Goal: Task Accomplishment & Management: Use online tool/utility

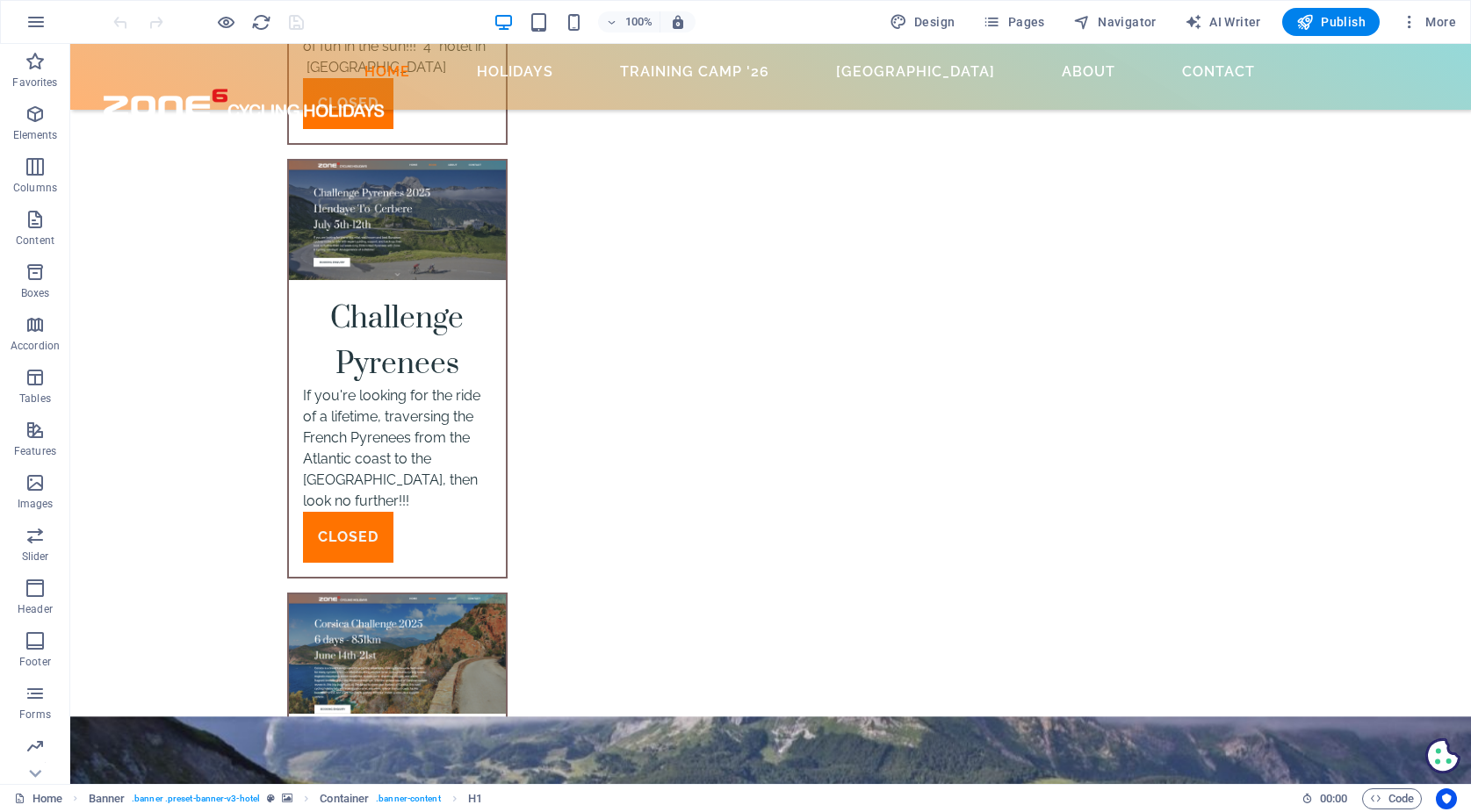
scroll to position [6085, 0]
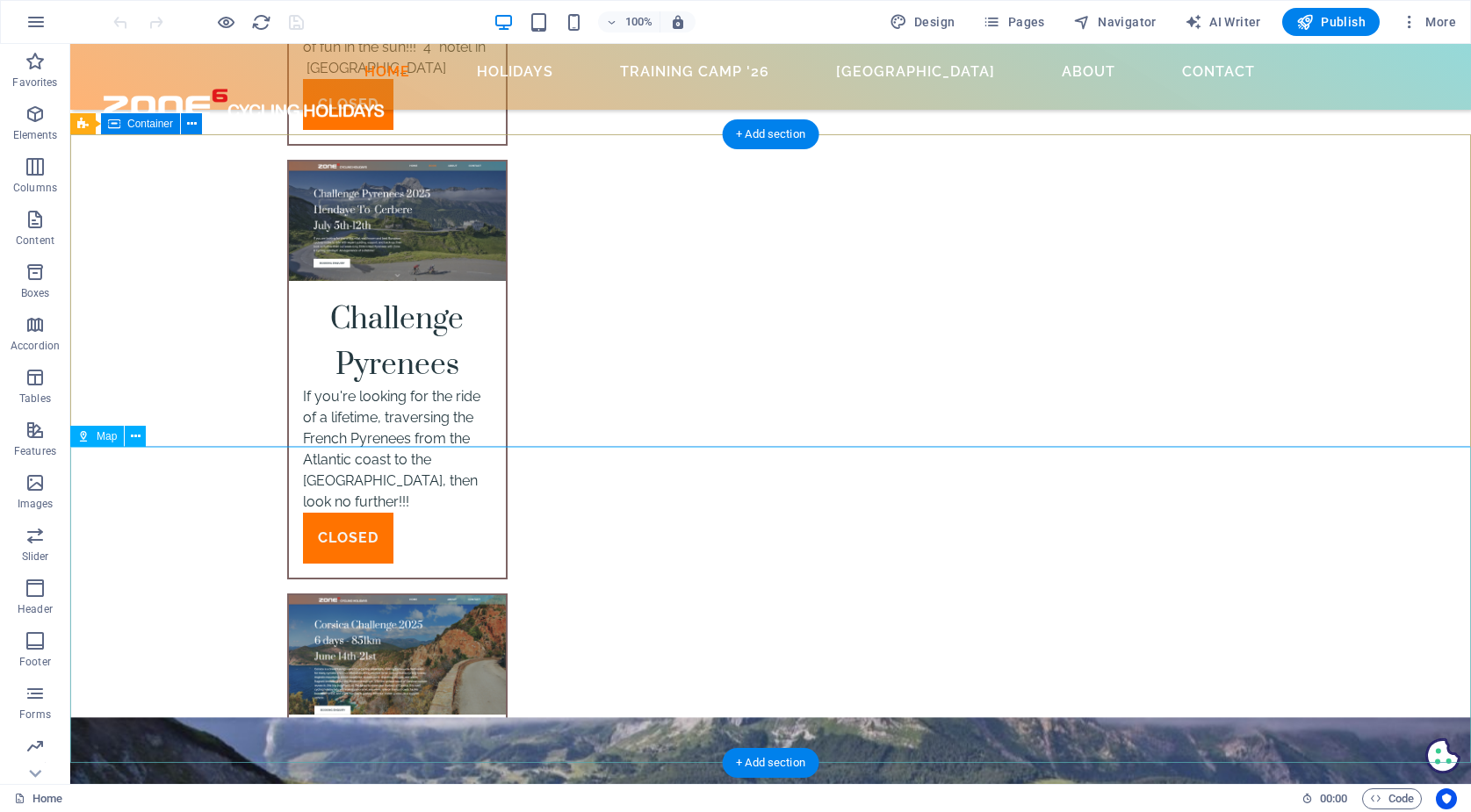
click at [102, 437] on span "Map" at bounding box center [106, 436] width 20 height 10
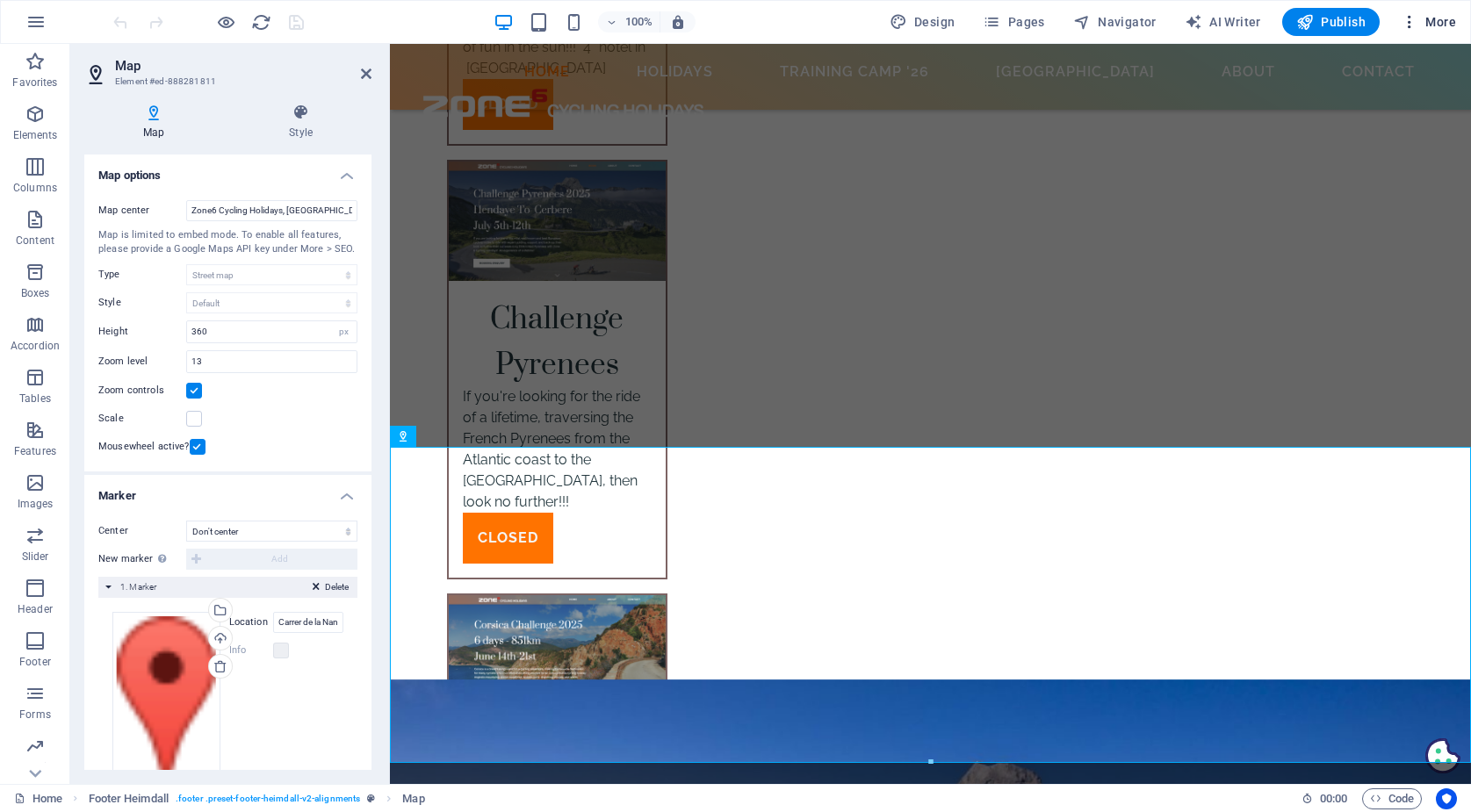
click at [1439, 21] on span "More" at bounding box center [1428, 22] width 55 height 17
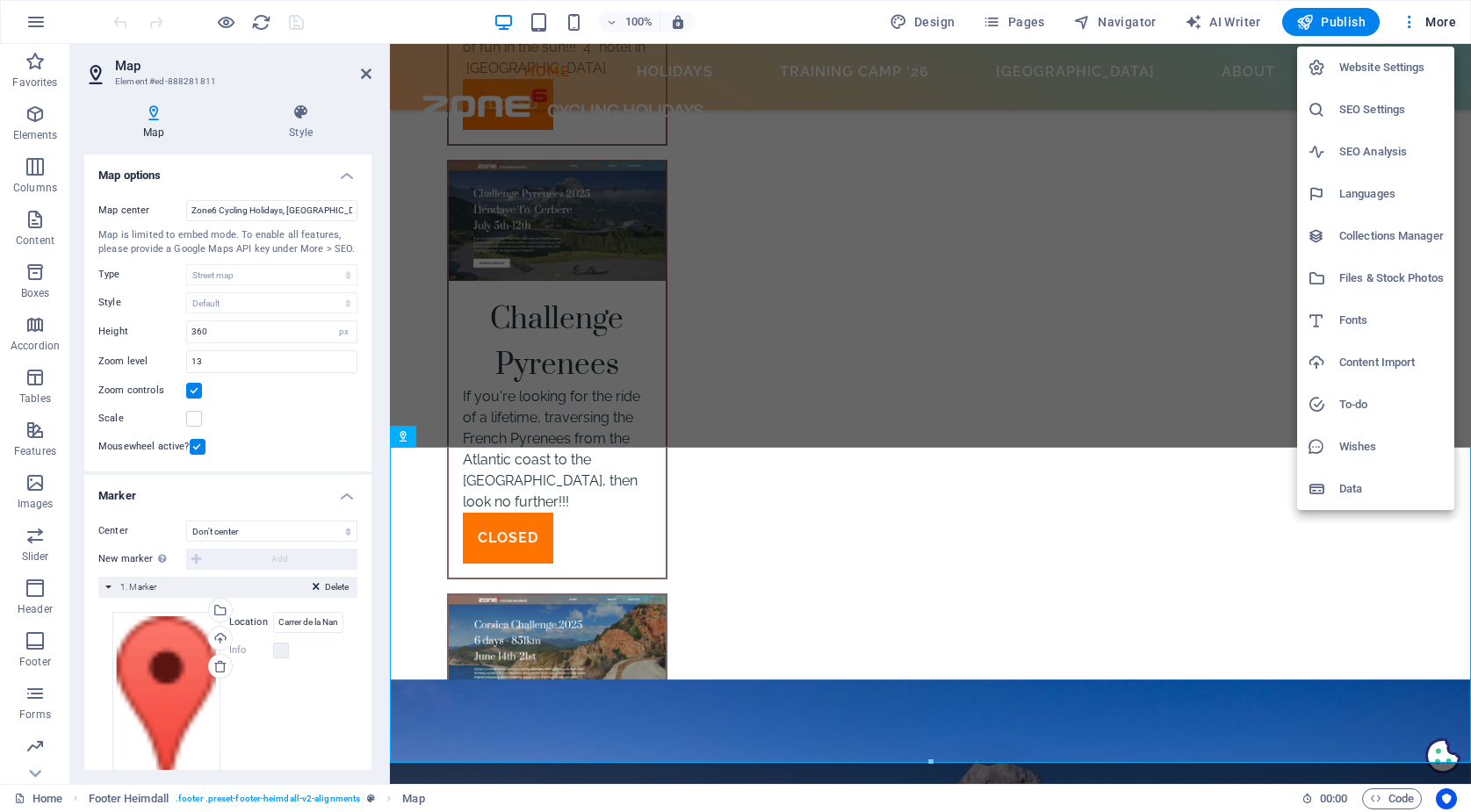
click at [1357, 107] on h6 "SEO Settings" at bounding box center [1391, 110] width 104 height 21
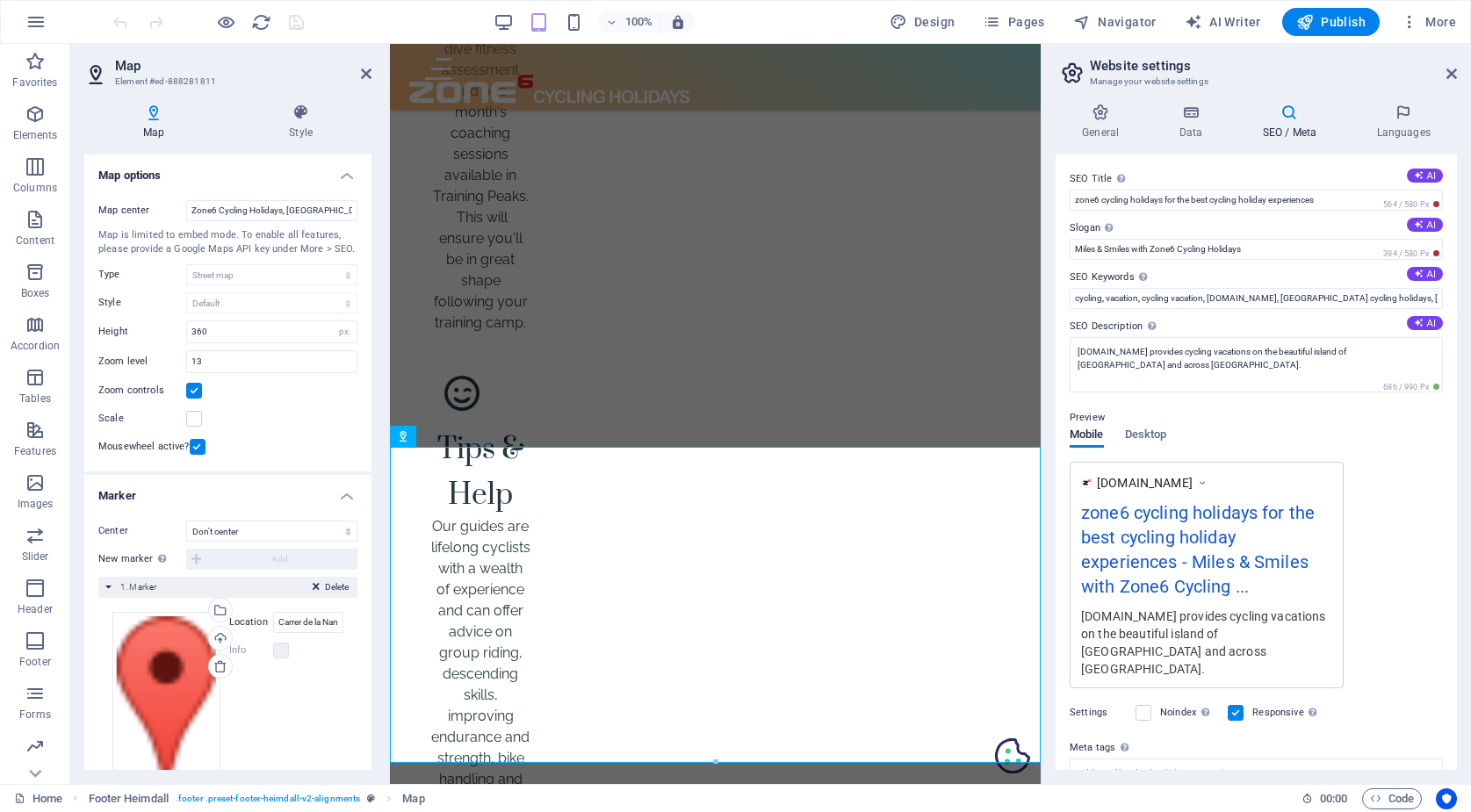
scroll to position [7131, 0]
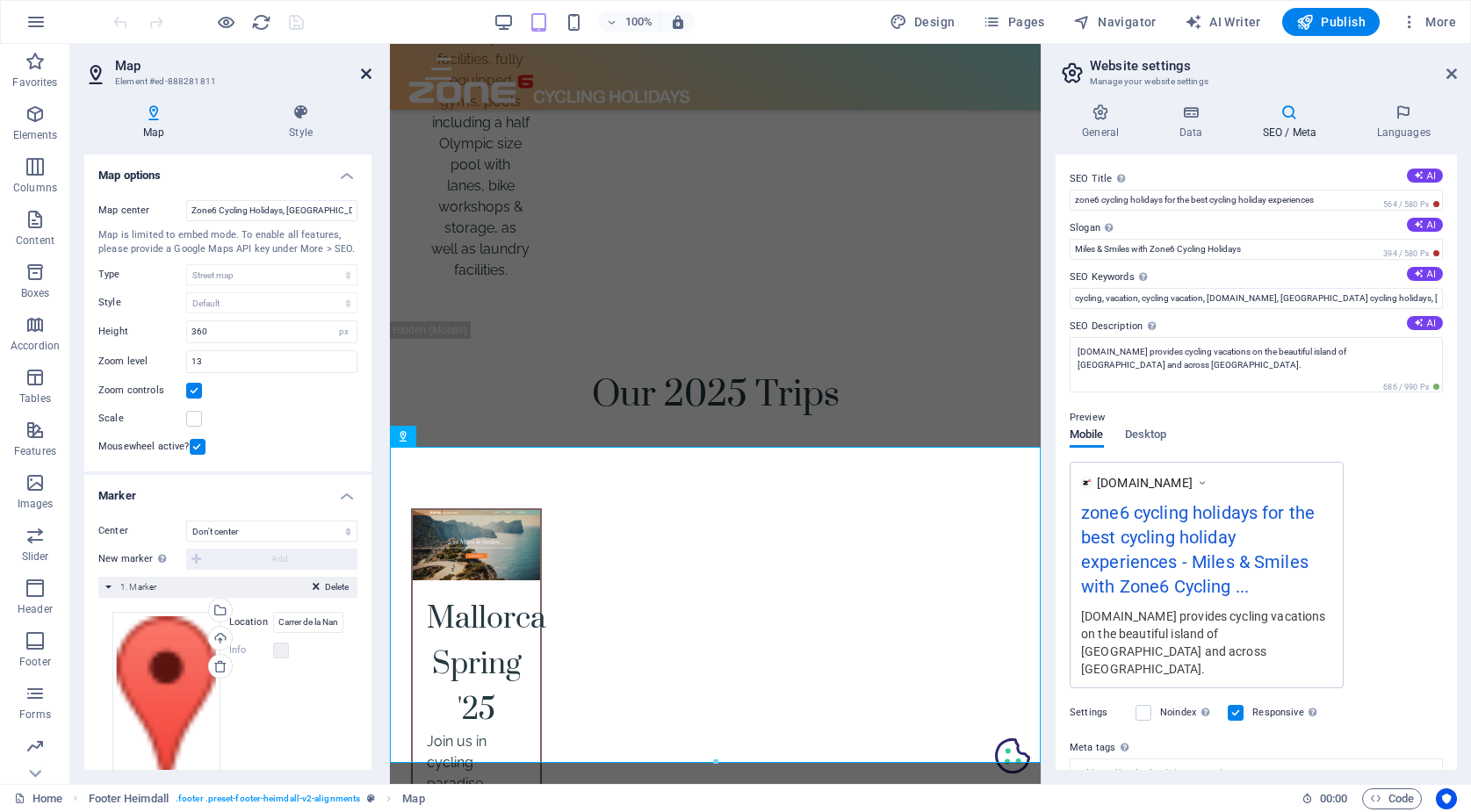
click at [367, 75] on icon at bounding box center [366, 73] width 11 height 14
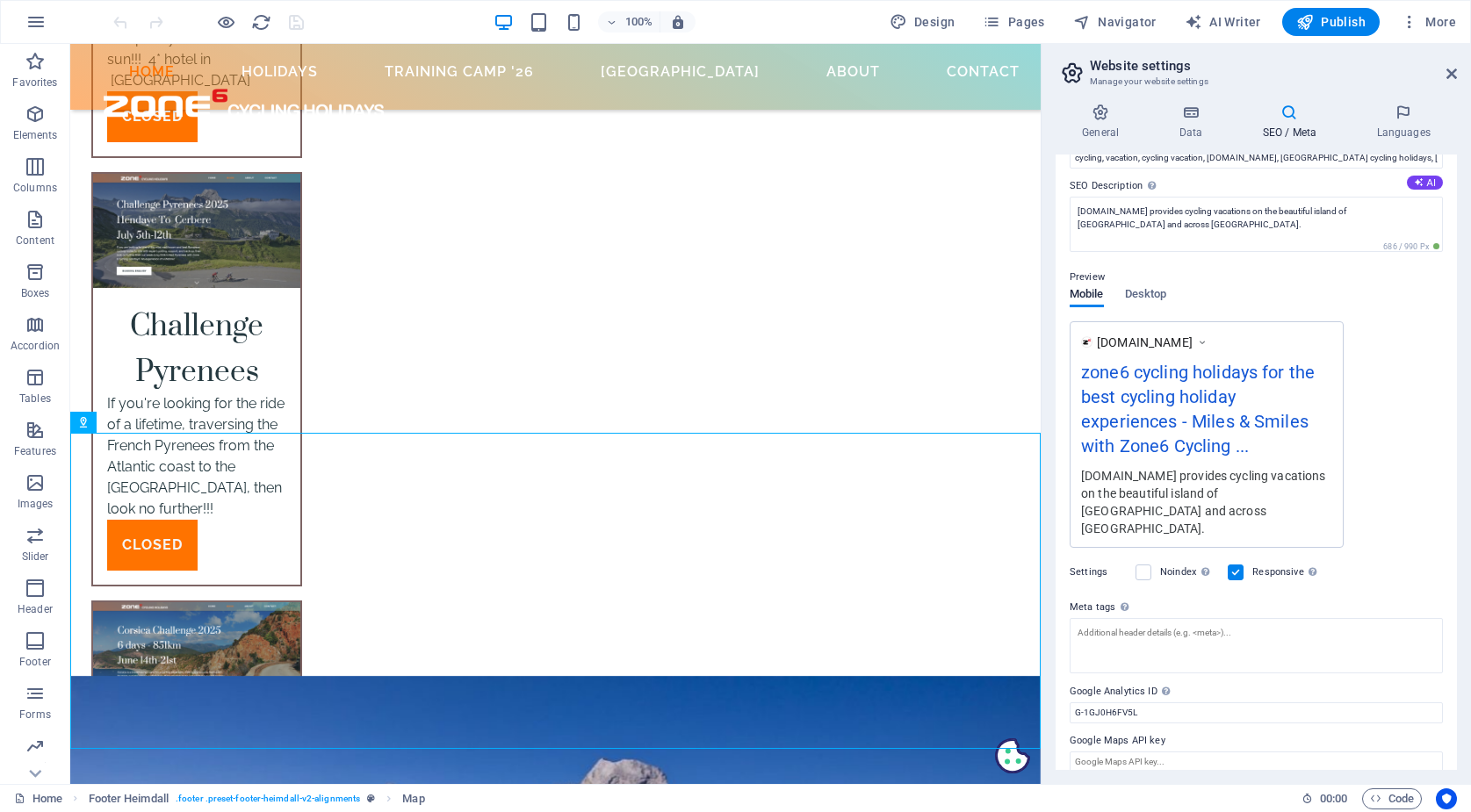
scroll to position [138, 0]
click at [1191, 753] on input "Google Maps API key" at bounding box center [1255, 763] width 373 height 21
paste input "[SECURITY_DATA]"
type input "[SECURITY_DATA]"
click at [1229, 635] on textarea "Meta tags Enter HTML code here that will be placed inside the tags of your webs…" at bounding box center [1255, 654] width 373 height 69
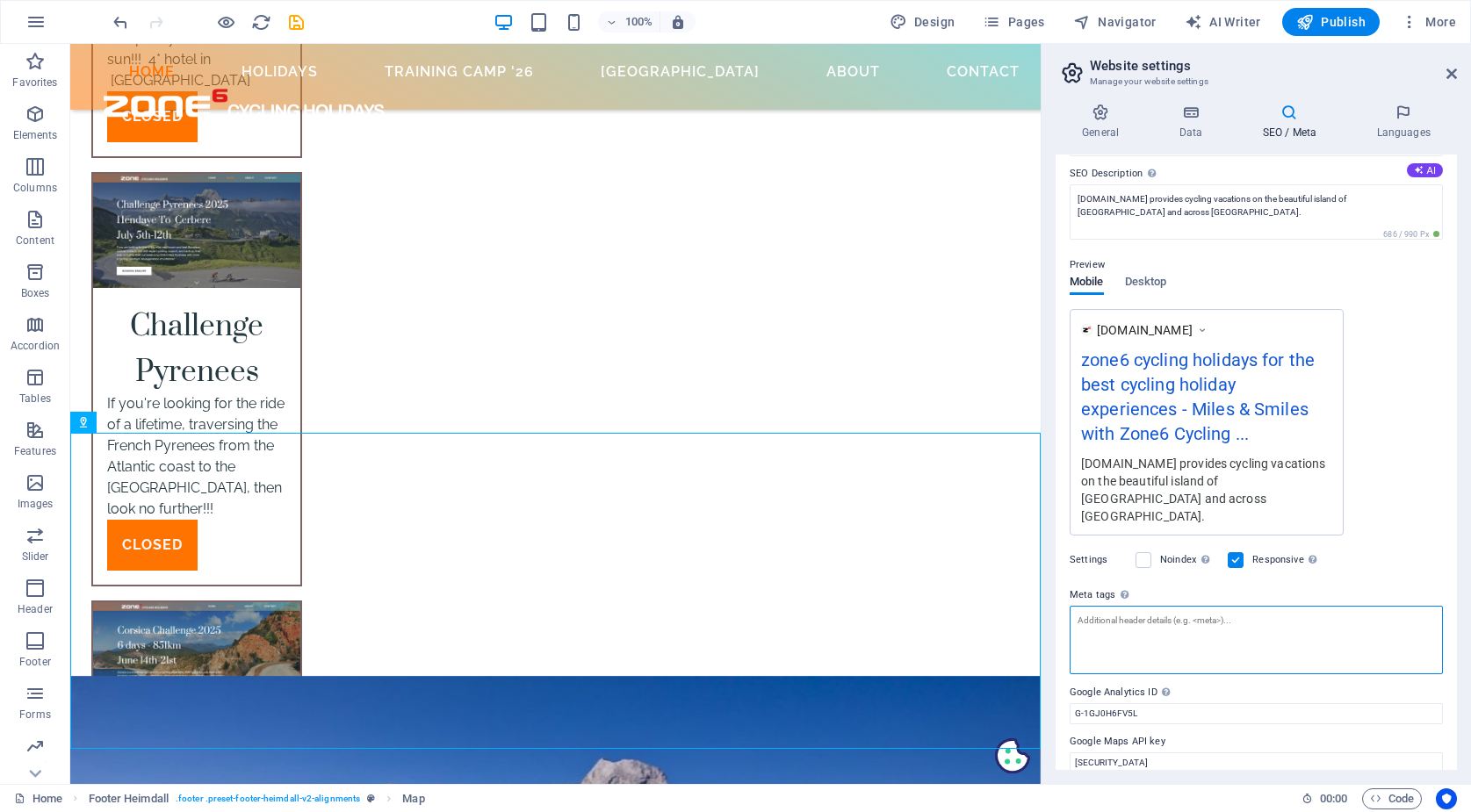
scroll to position [152, 0]
click at [1452, 72] on icon at bounding box center [1451, 73] width 11 height 14
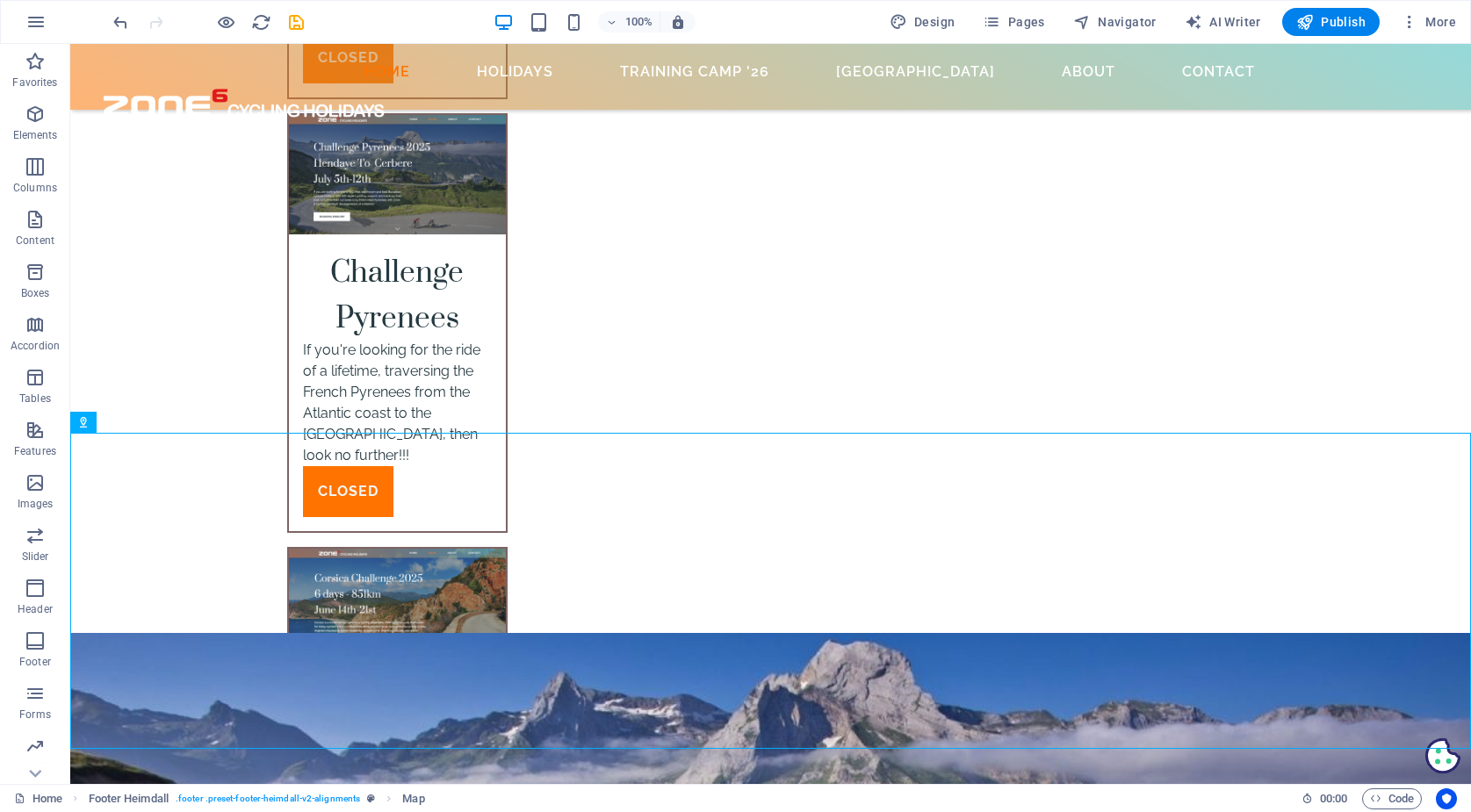
scroll to position [6098, 0]
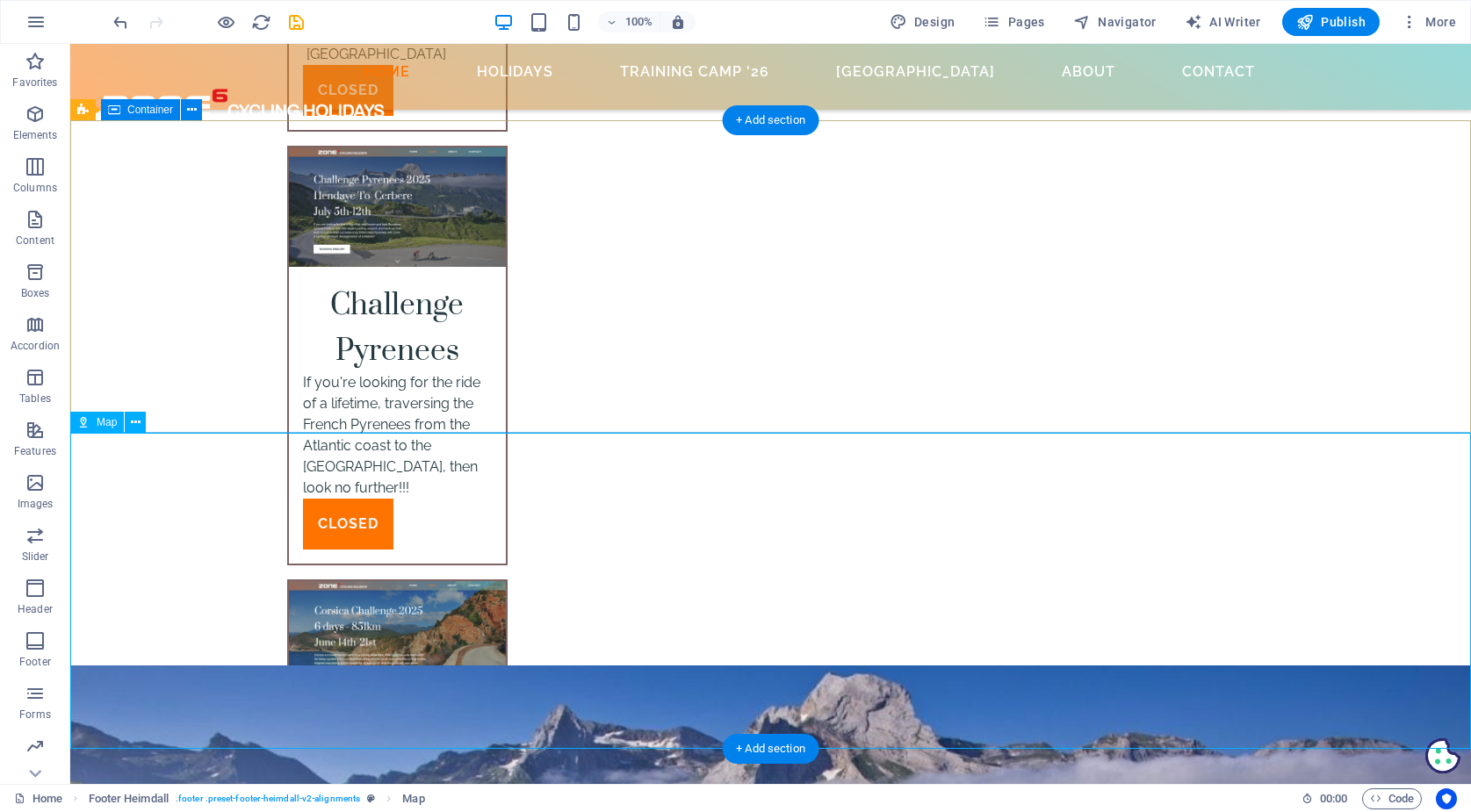
click at [82, 420] on icon at bounding box center [83, 422] width 12 height 21
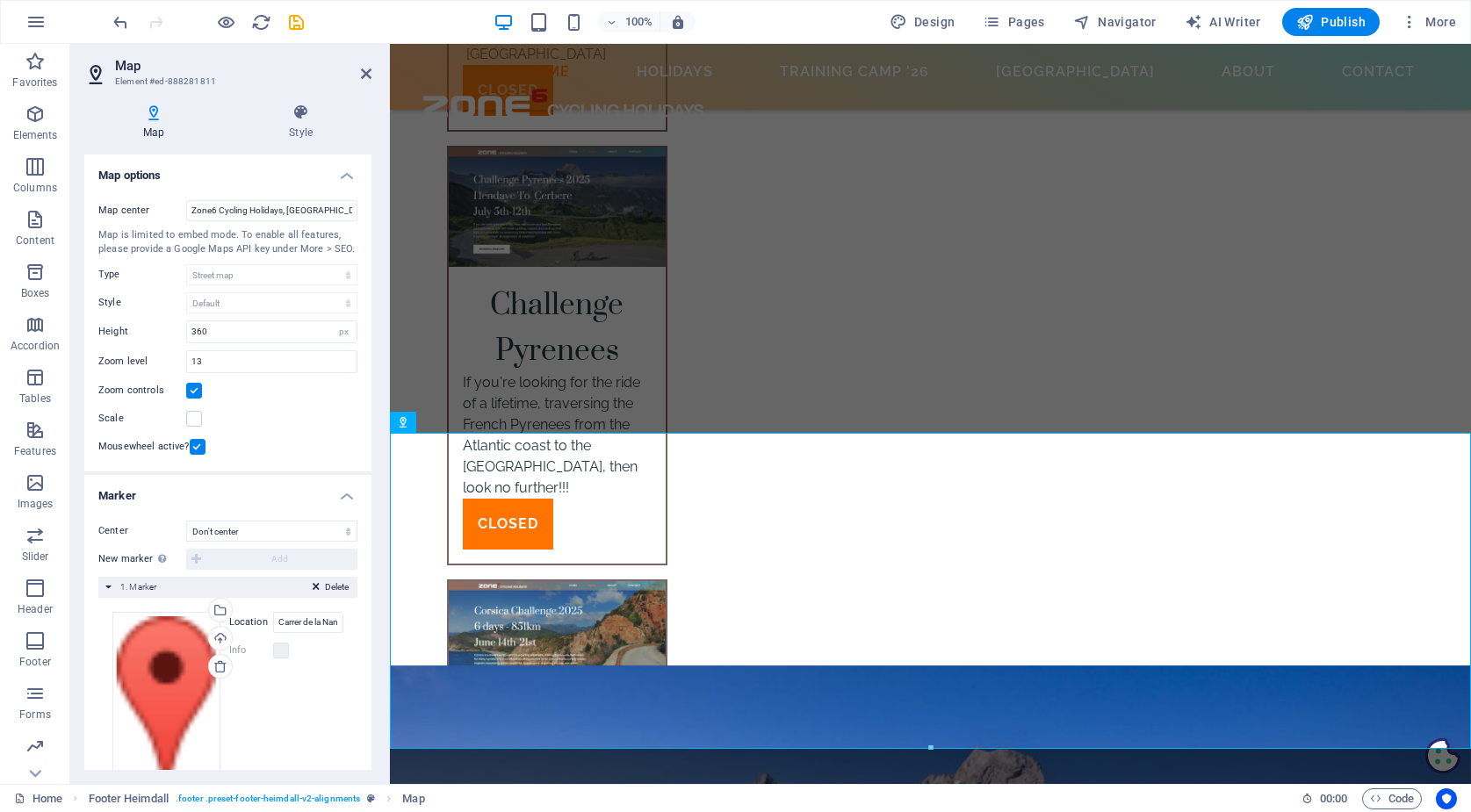
scroll to position [0, 0]
click at [453, 419] on icon at bounding box center [455, 422] width 10 height 18
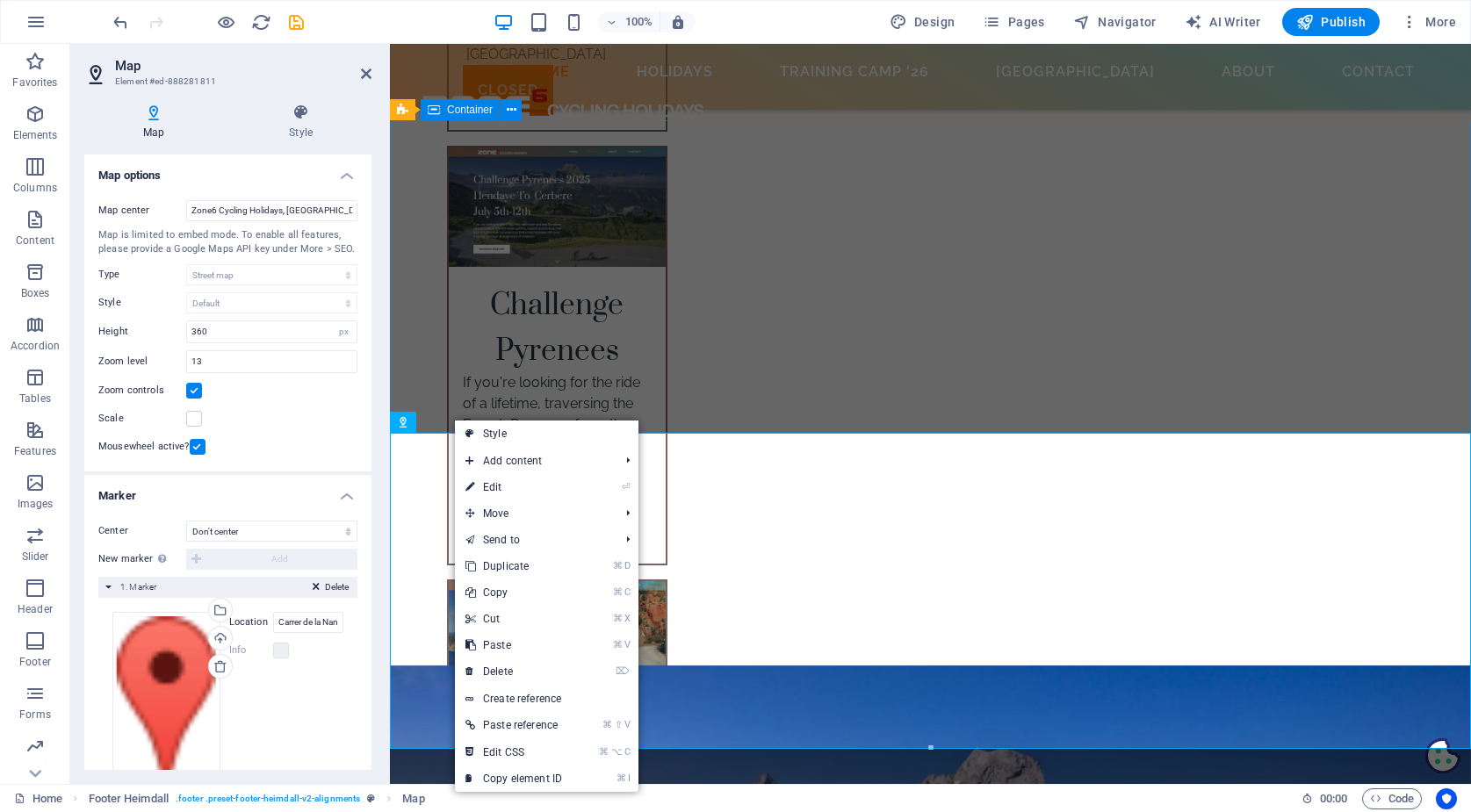
click at [306, 398] on div "Zoom controls" at bounding box center [227, 390] width 259 height 21
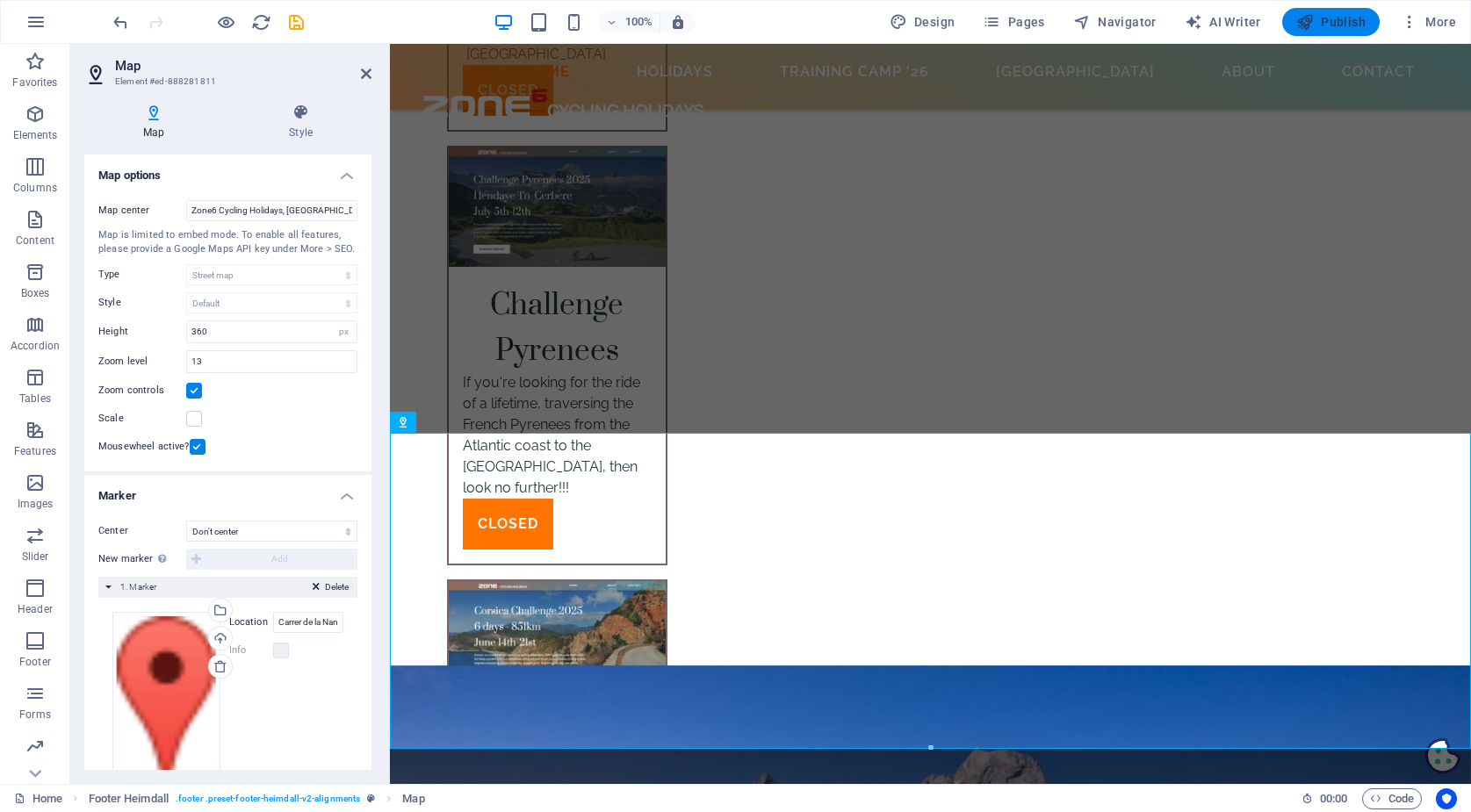
click at [1327, 20] on span "Publish" at bounding box center [1331, 22] width 70 height 17
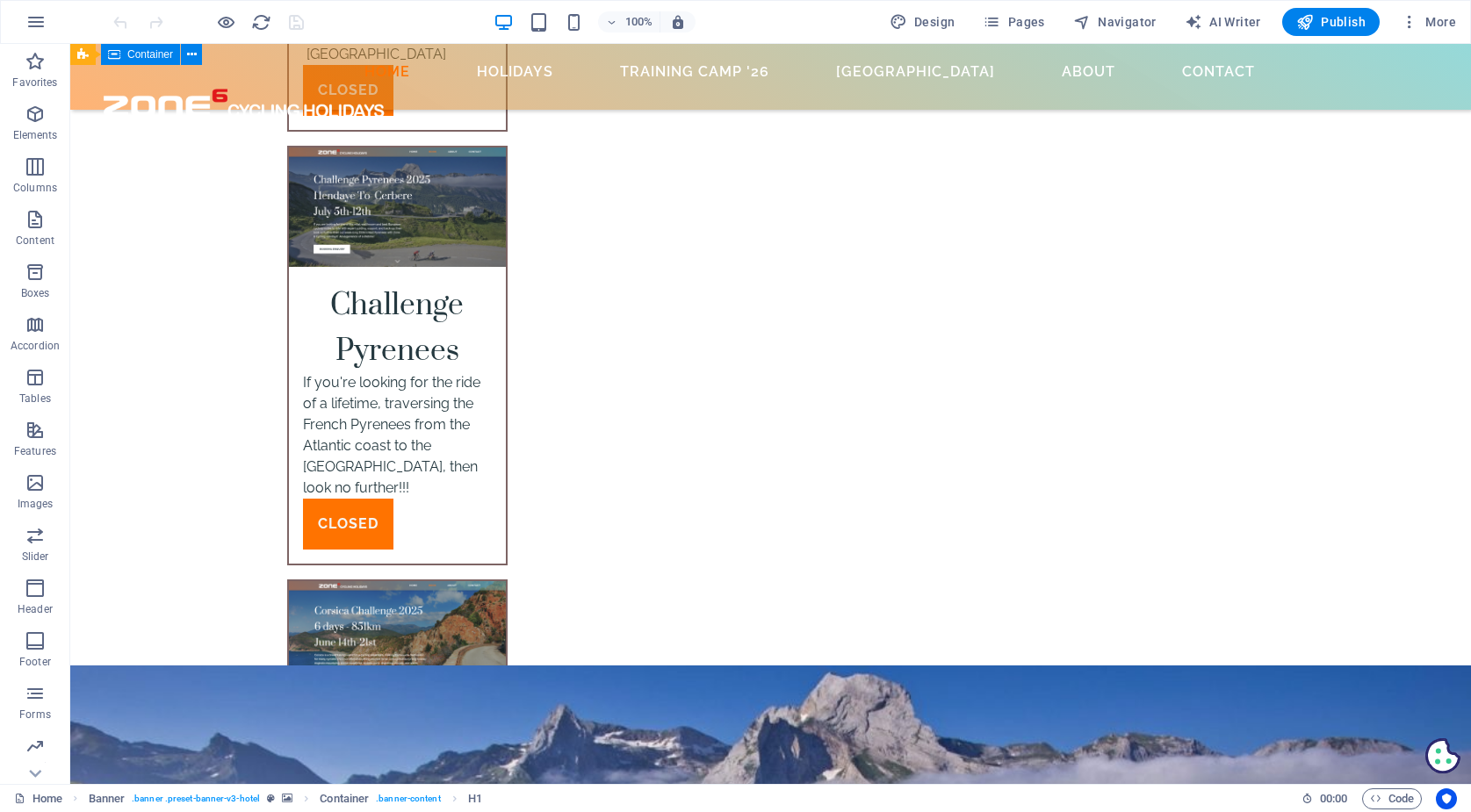
scroll to position [6098, 0]
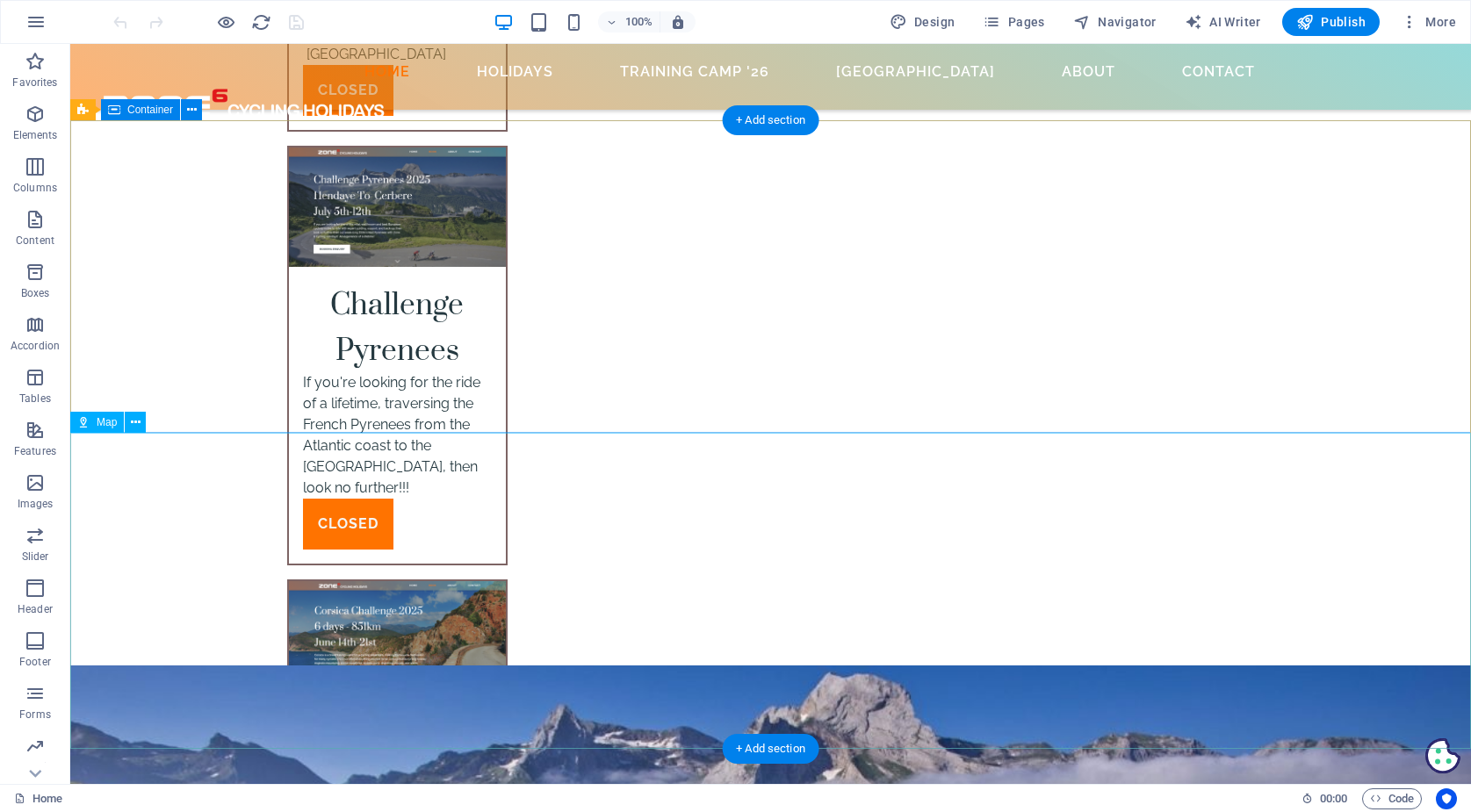
click at [100, 425] on span "Map" at bounding box center [106, 422] width 20 height 10
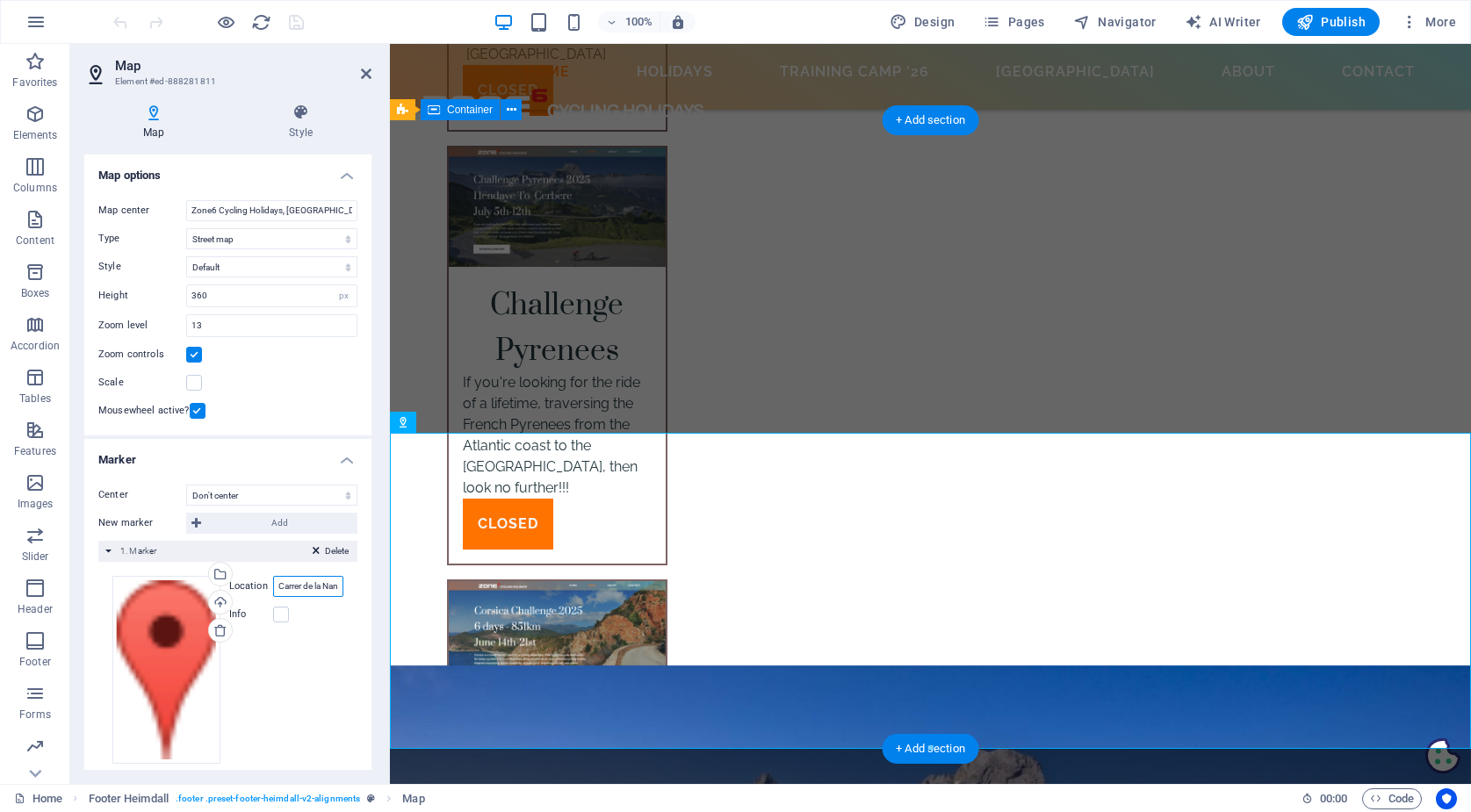
click at [304, 582] on input "Carrer de la Nansa 07470 [GEOGRAPHIC_DATA], [GEOGRAPHIC_DATA], [GEOGRAPHIC_DATA]" at bounding box center [308, 586] width 71 height 21
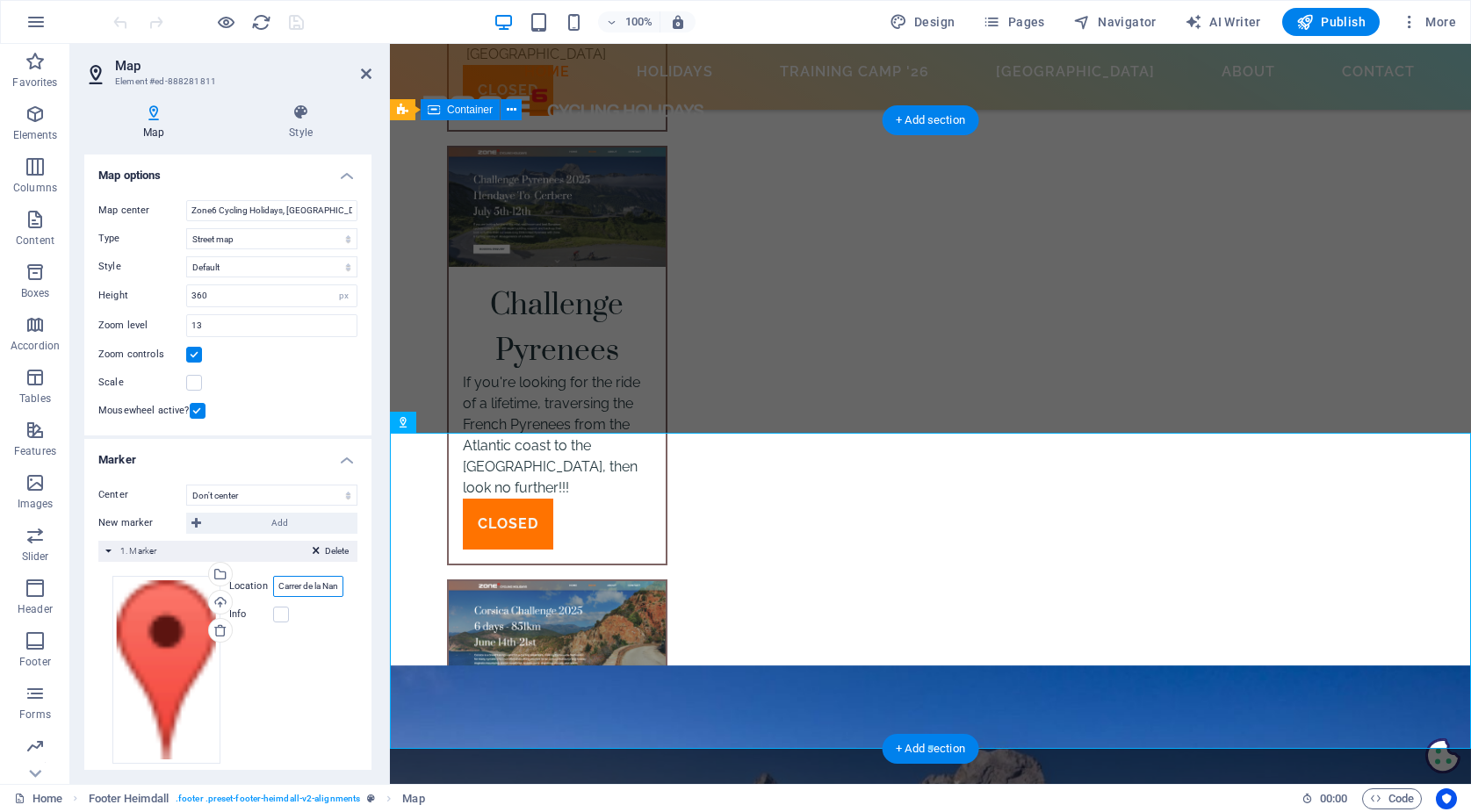
click at [304, 582] on input "Carrer de la Nansa 07470 [GEOGRAPHIC_DATA], [GEOGRAPHIC_DATA], [GEOGRAPHIC_DATA]" at bounding box center [308, 586] width 71 height 21
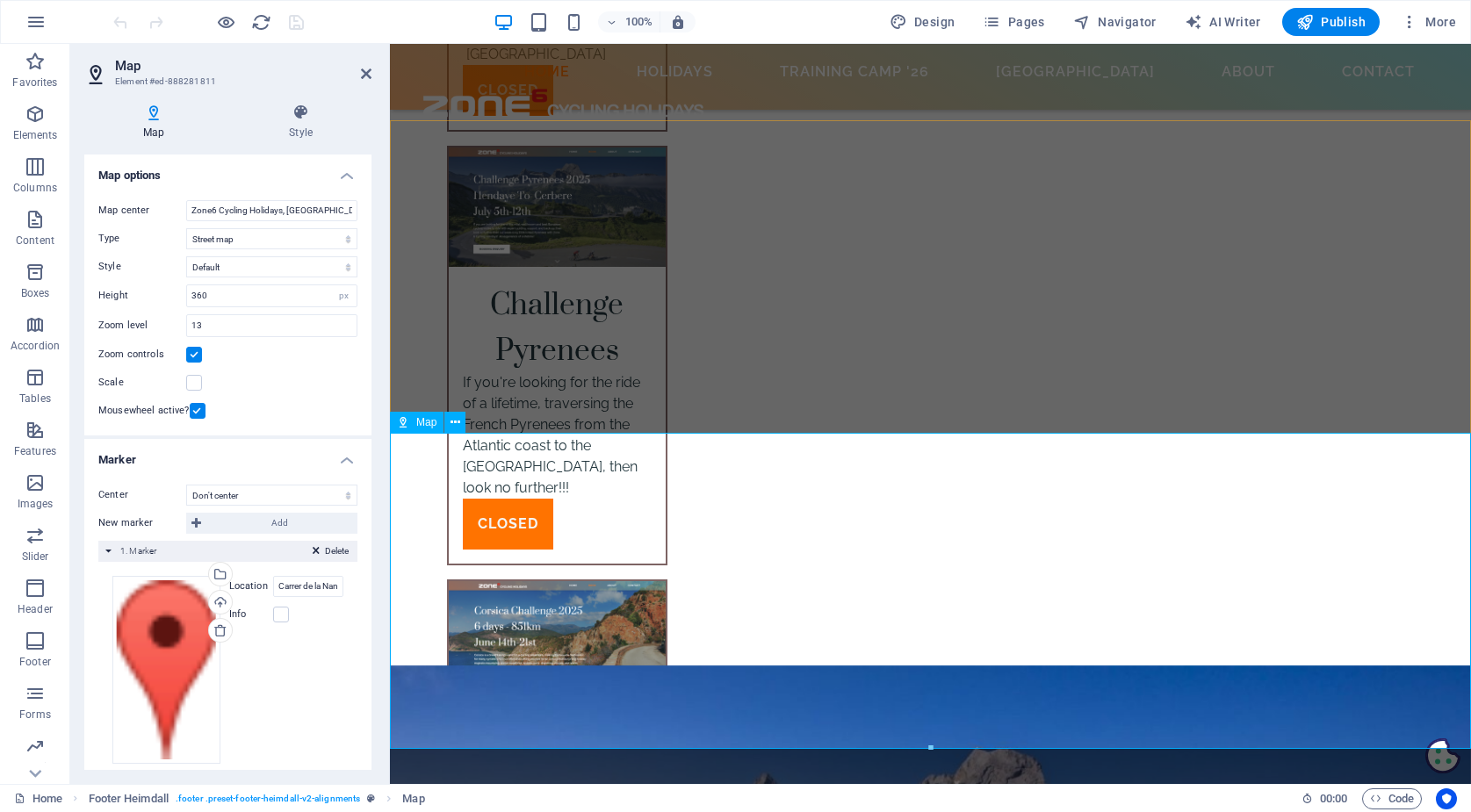
click at [1385, 793] on span "Code" at bounding box center [1392, 799] width 44 height 21
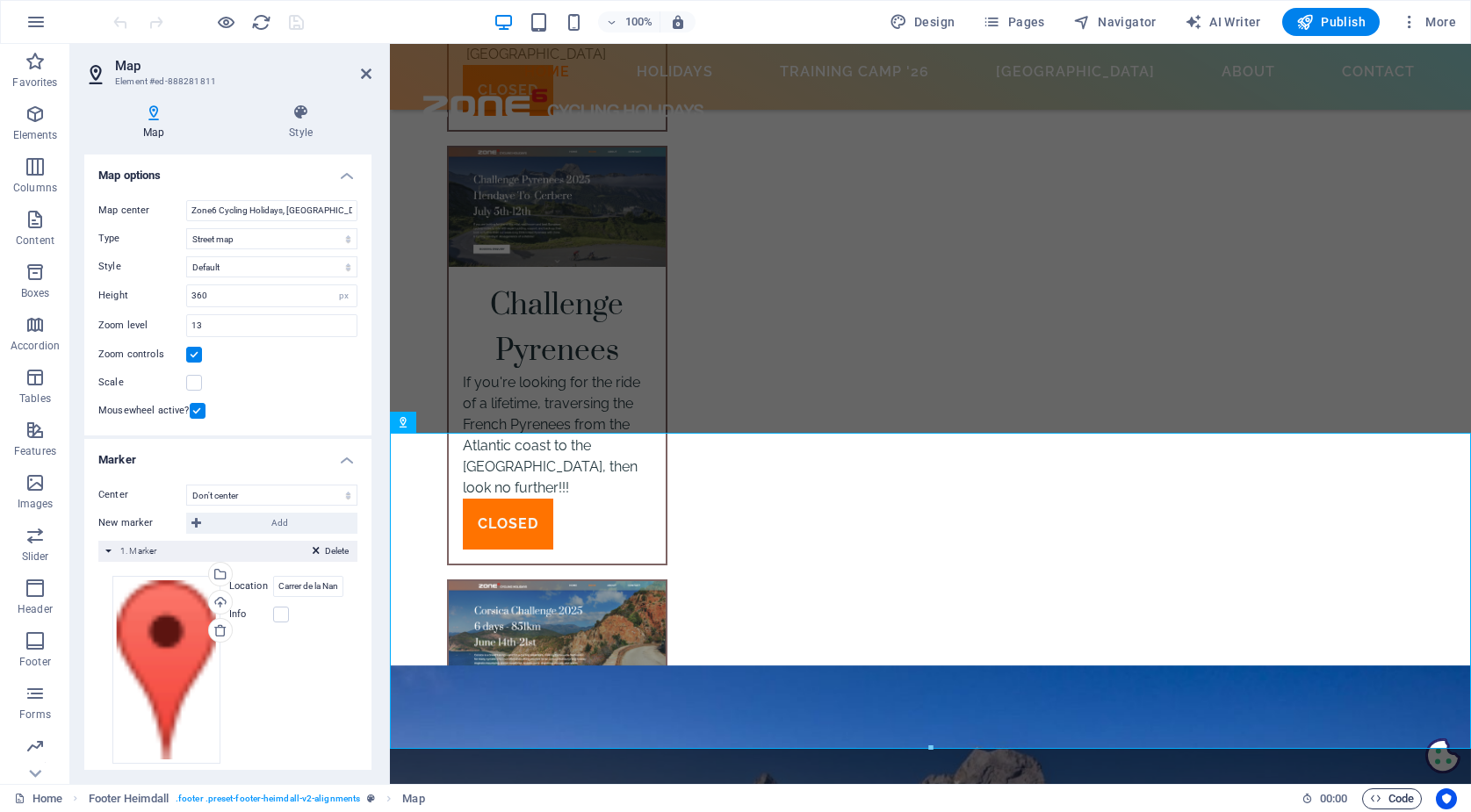
scroll to position [7154, 0]
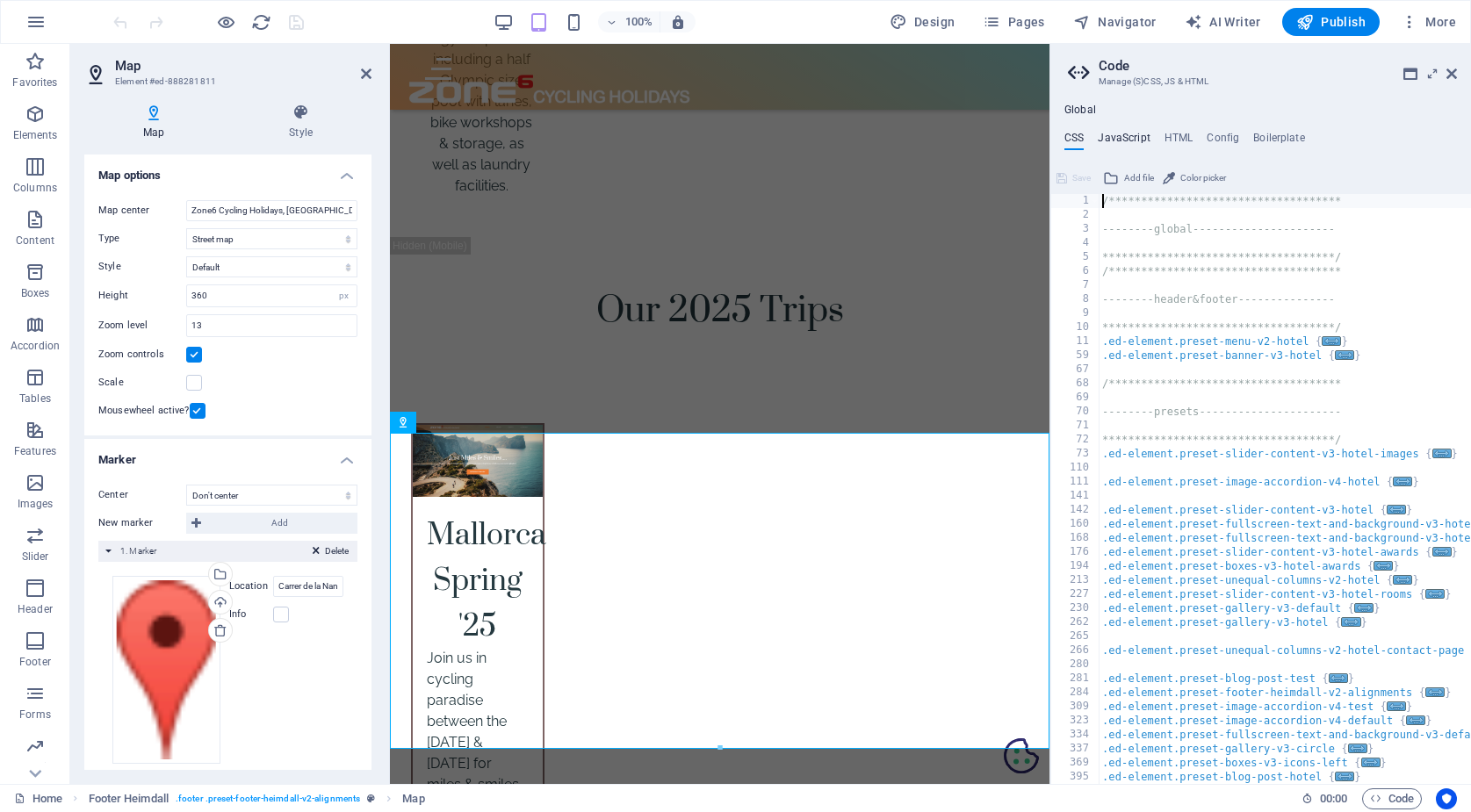
click at [1129, 141] on h4 "JavaScript" at bounding box center [1124, 141] width 52 height 19
type textarea "/* JS for preset "Menu V2" */"
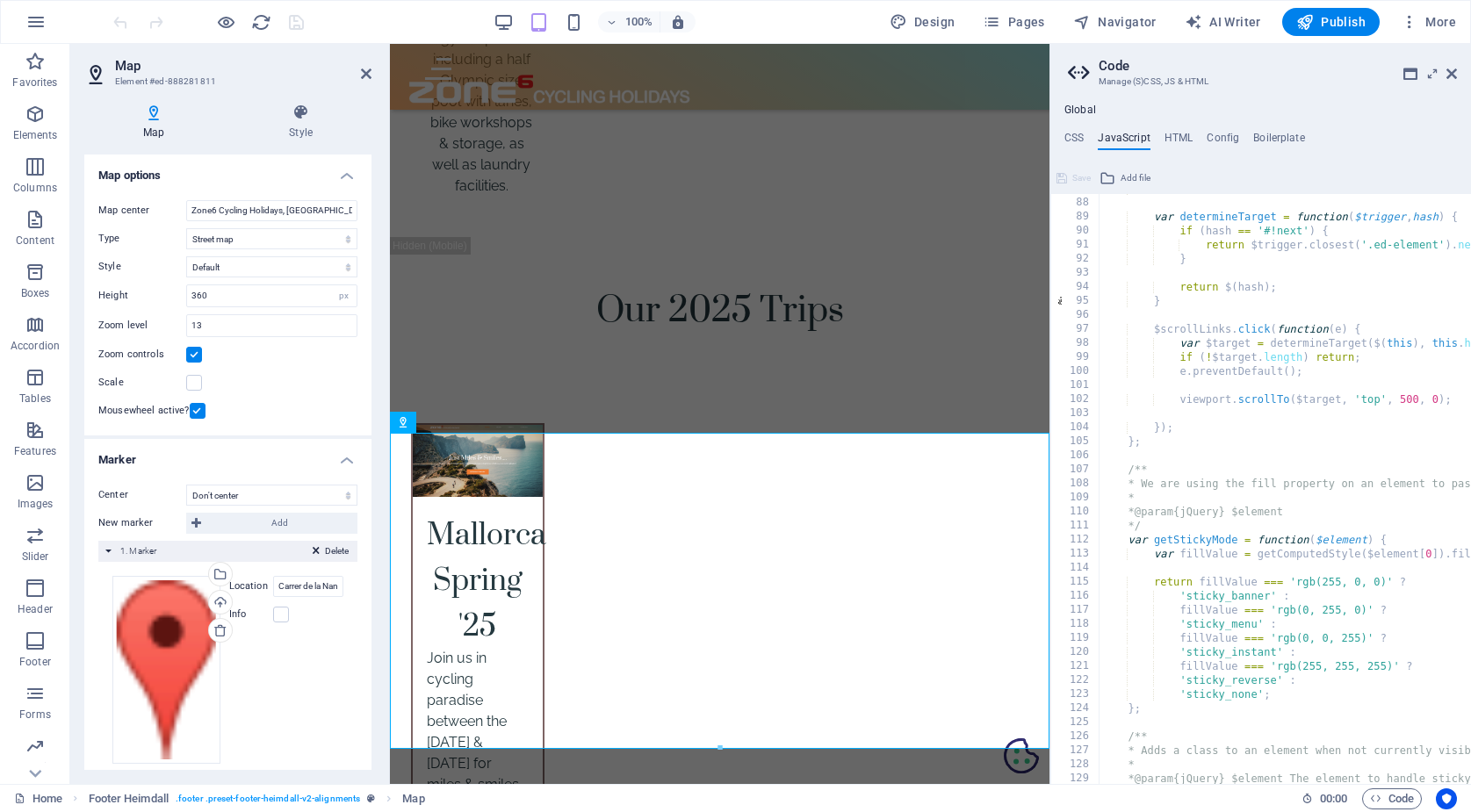
scroll to position [1280, 0]
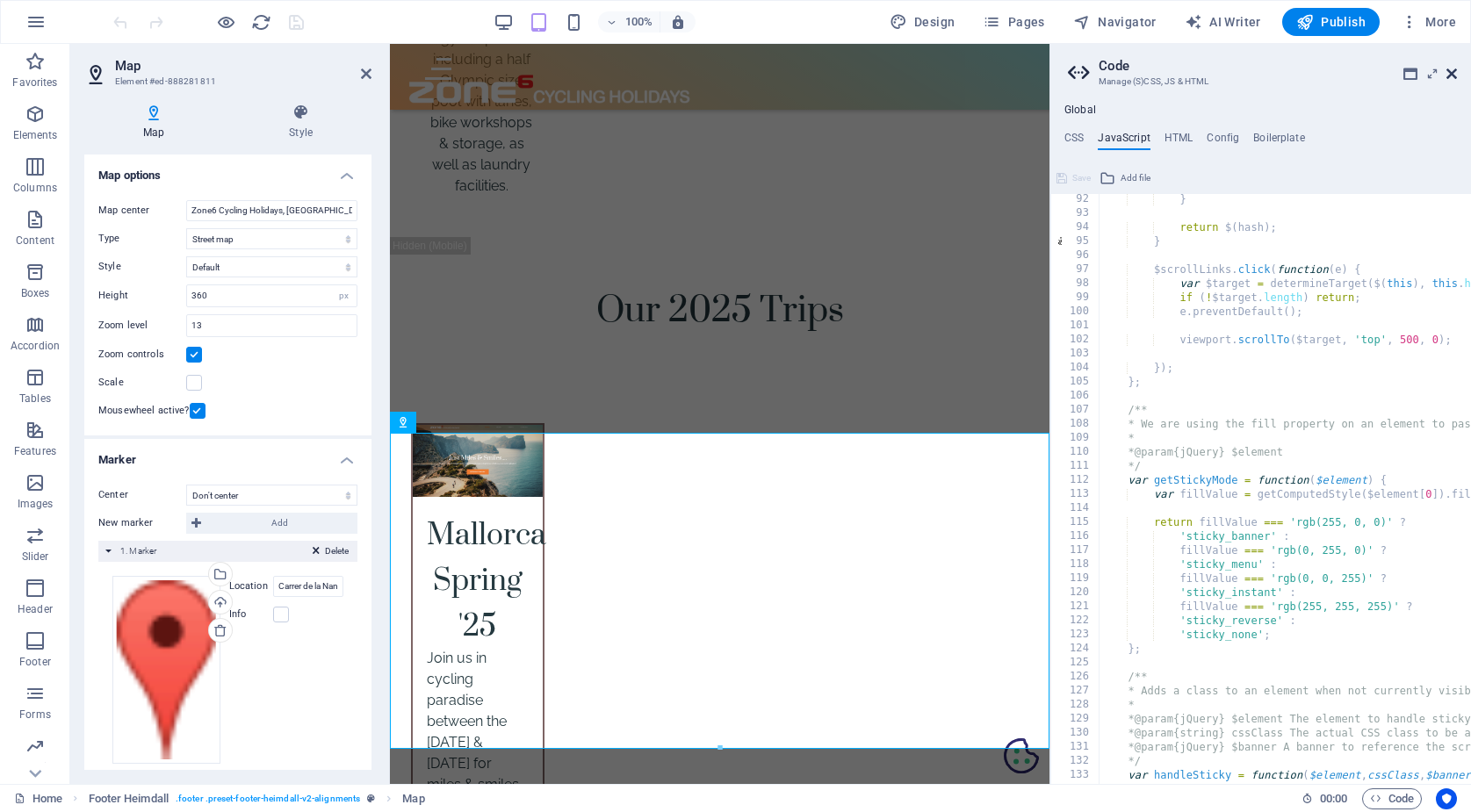
click at [1452, 69] on icon at bounding box center [1451, 73] width 11 height 14
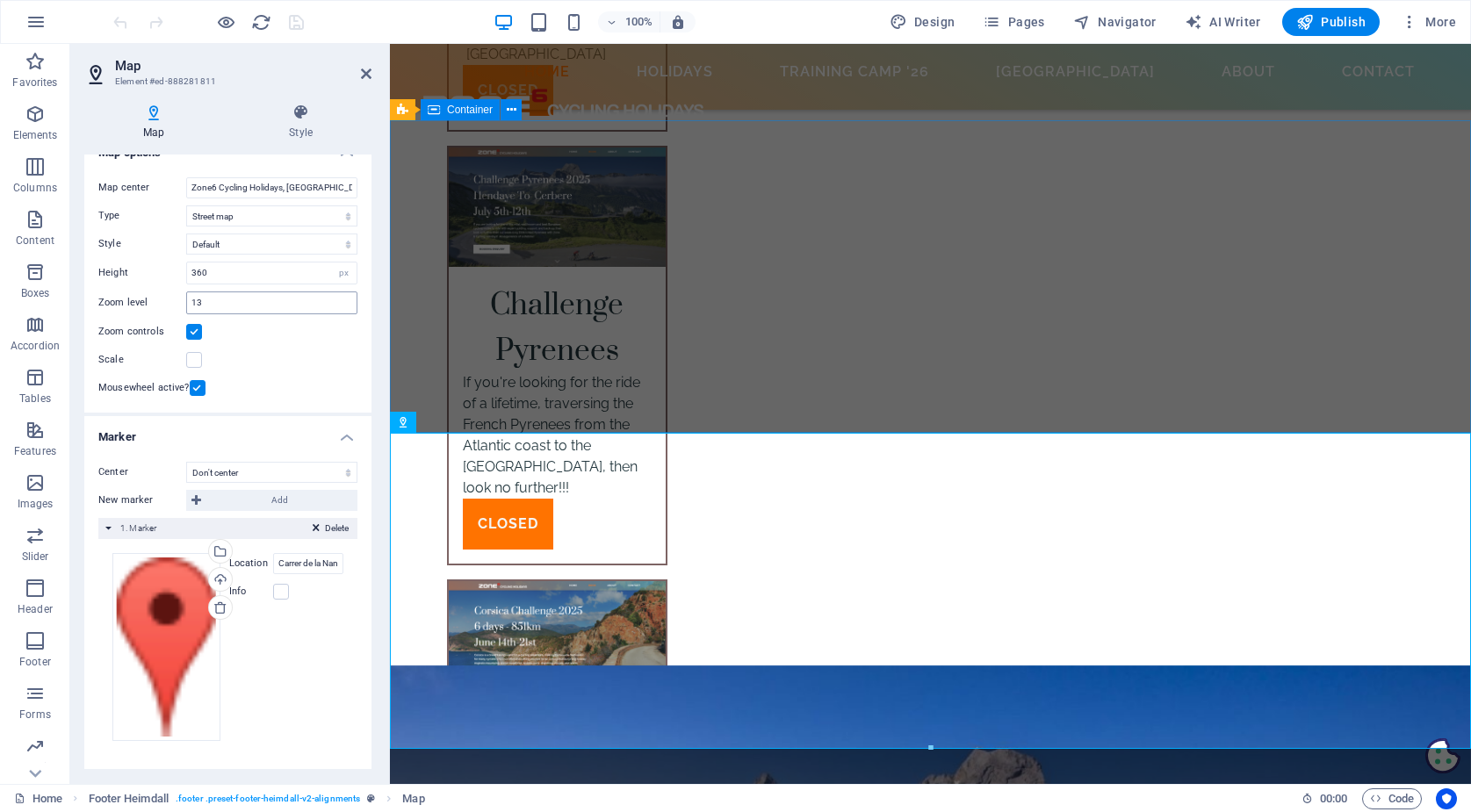
scroll to position [21, 0]
click at [1389, 799] on span "Code" at bounding box center [1392, 799] width 44 height 21
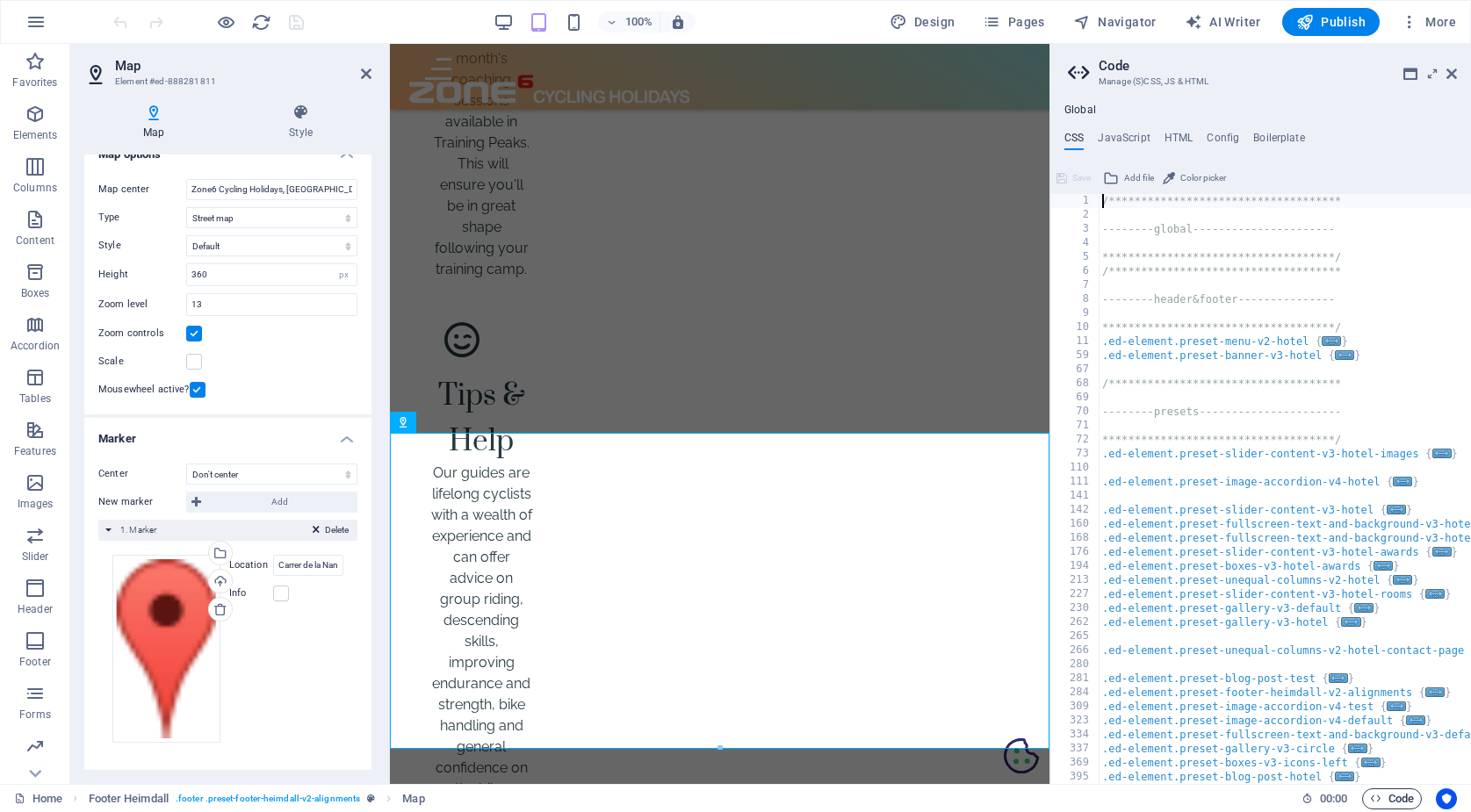
scroll to position [7154, 0]
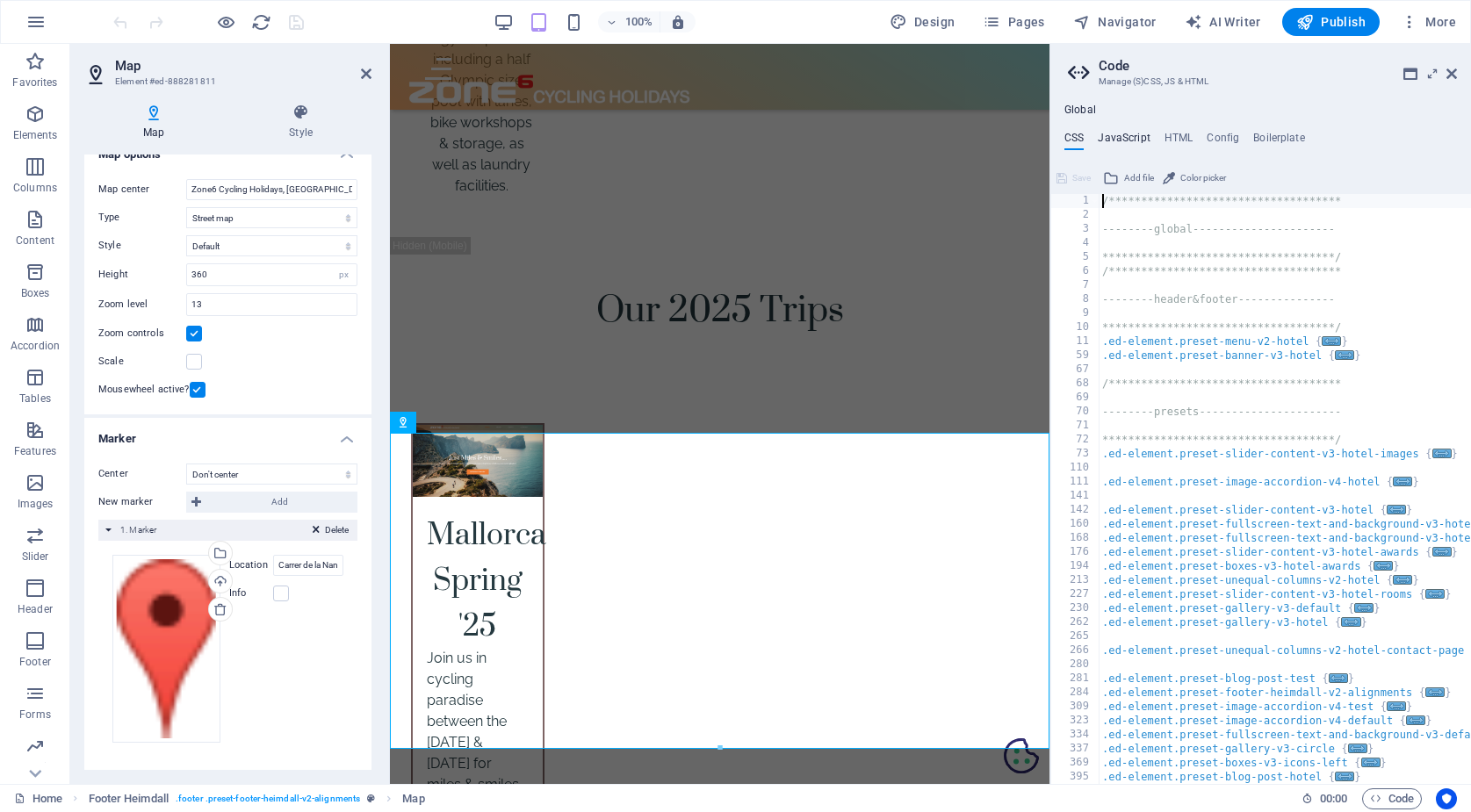
click at [1136, 136] on h4 "JavaScript" at bounding box center [1124, 141] width 52 height 19
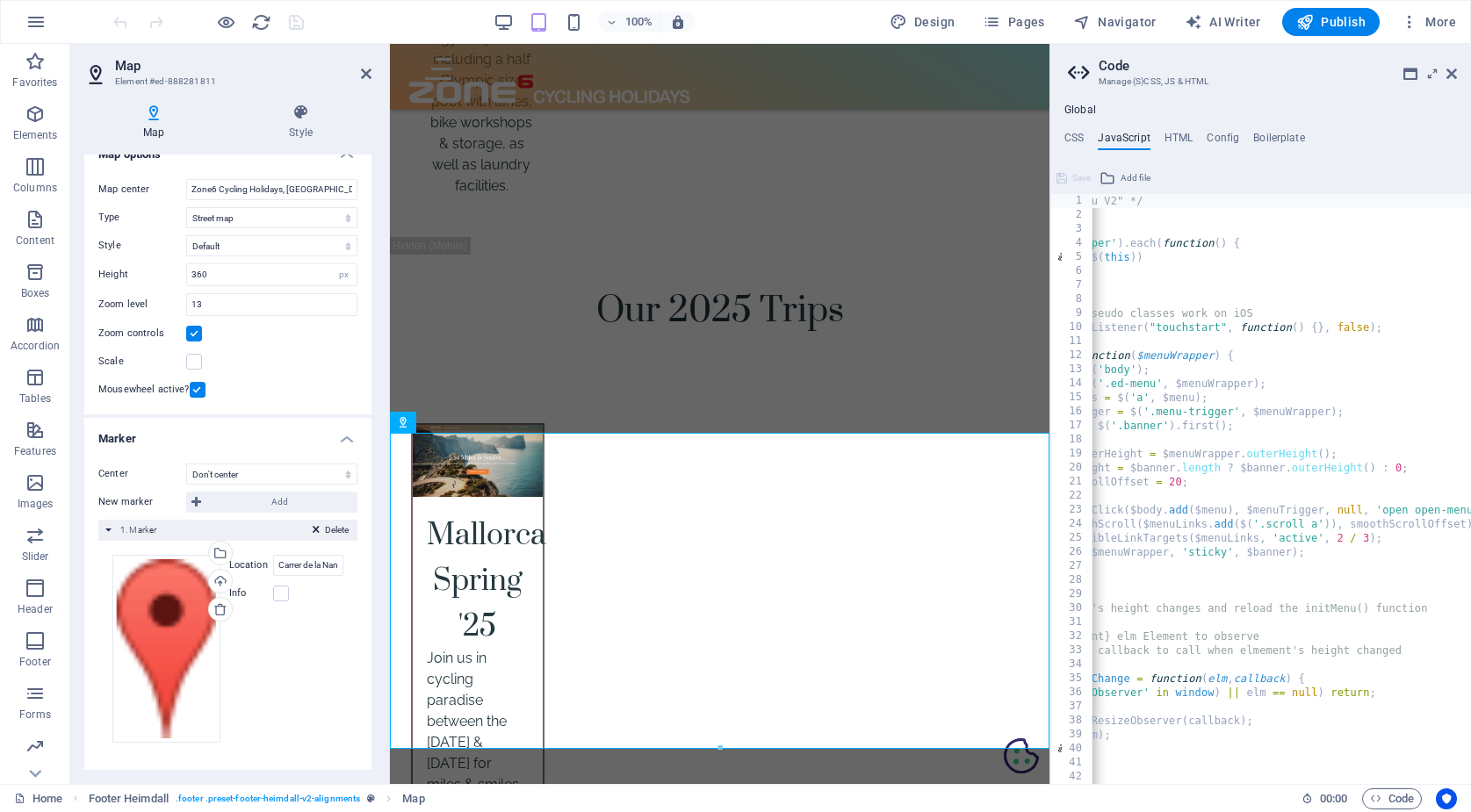
scroll to position [0, 0]
click at [454, 421] on icon at bounding box center [455, 422] width 10 height 18
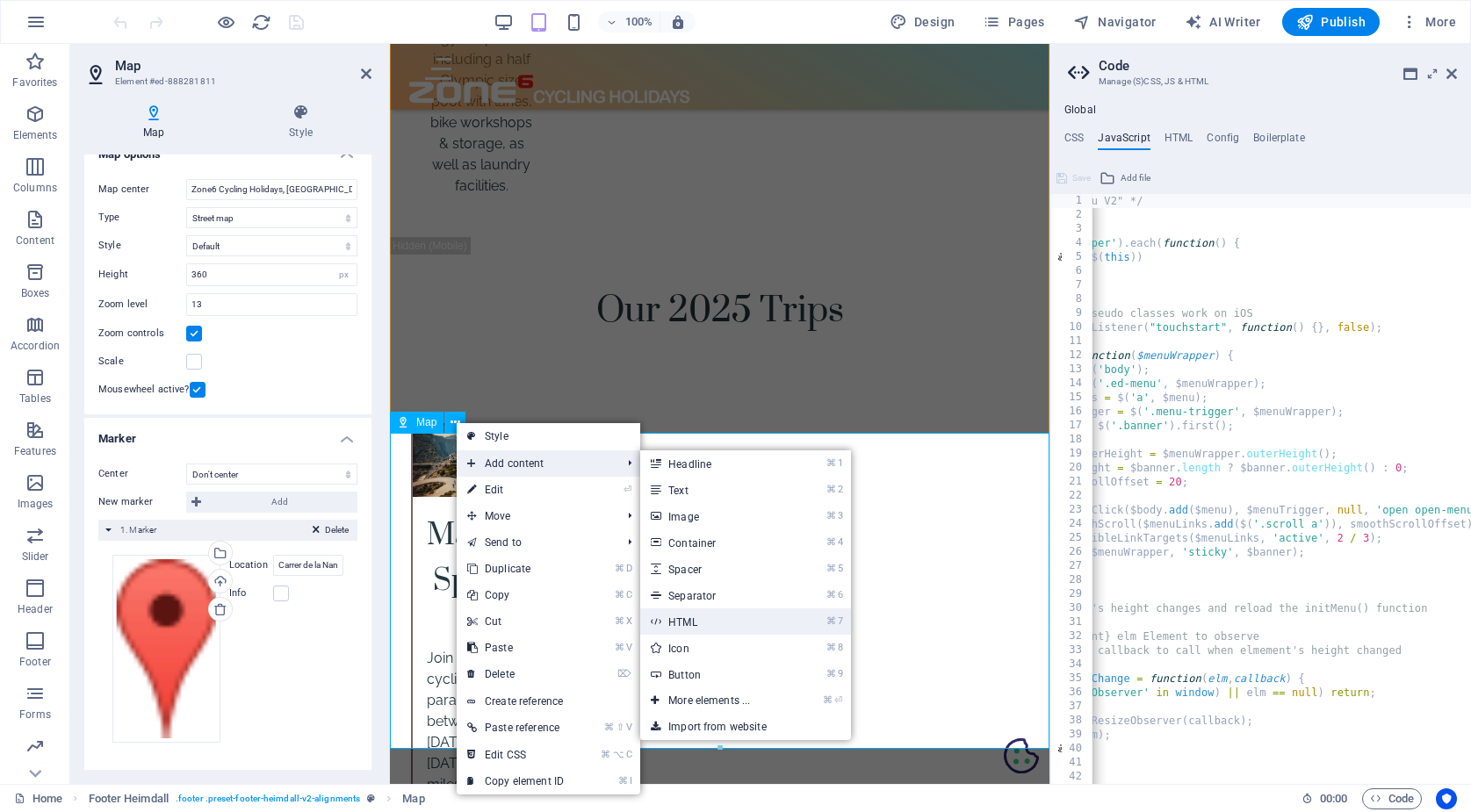
click at [706, 617] on link "⌘ 7 HTML" at bounding box center [713, 621] width 145 height 27
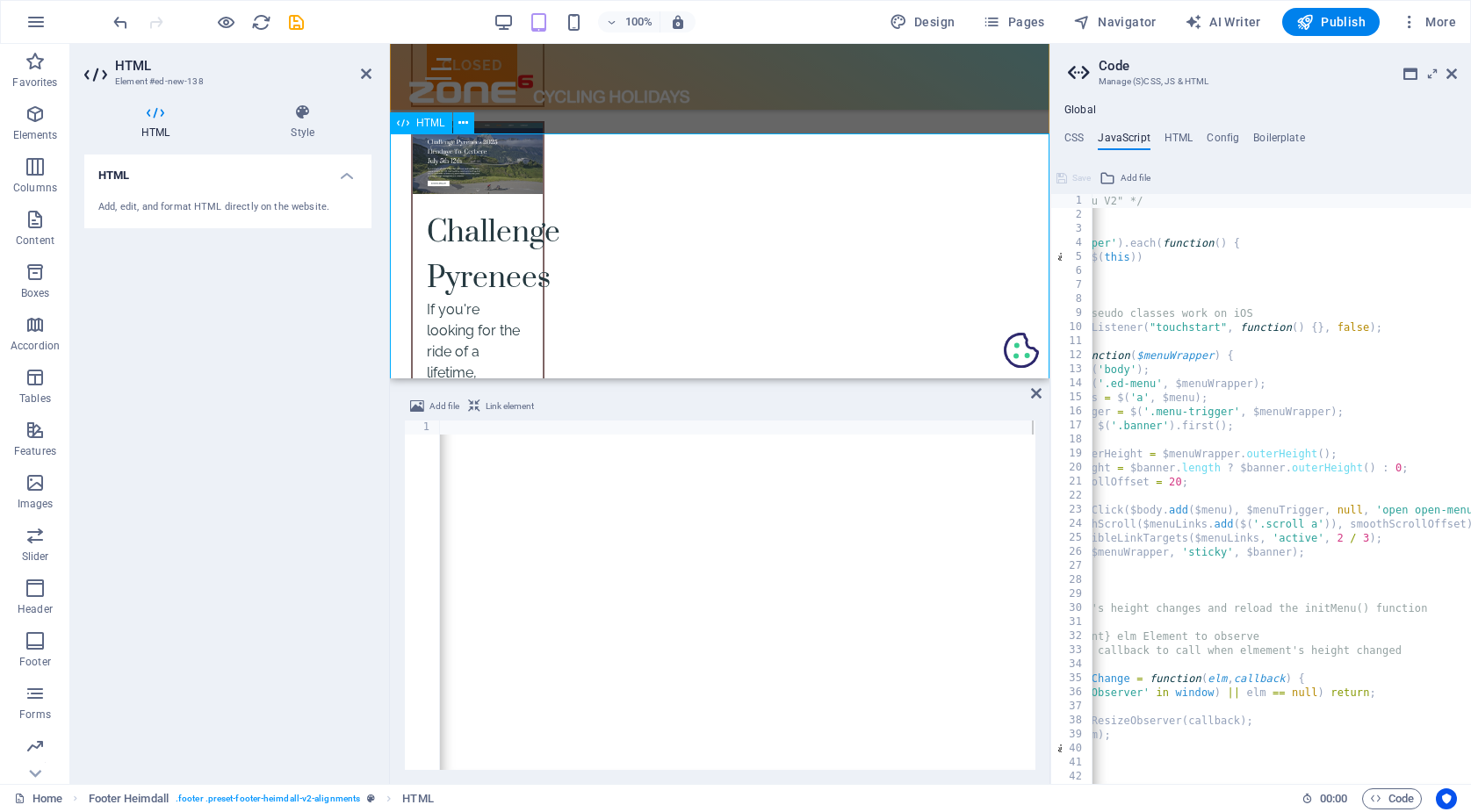
scroll to position [7831, 0]
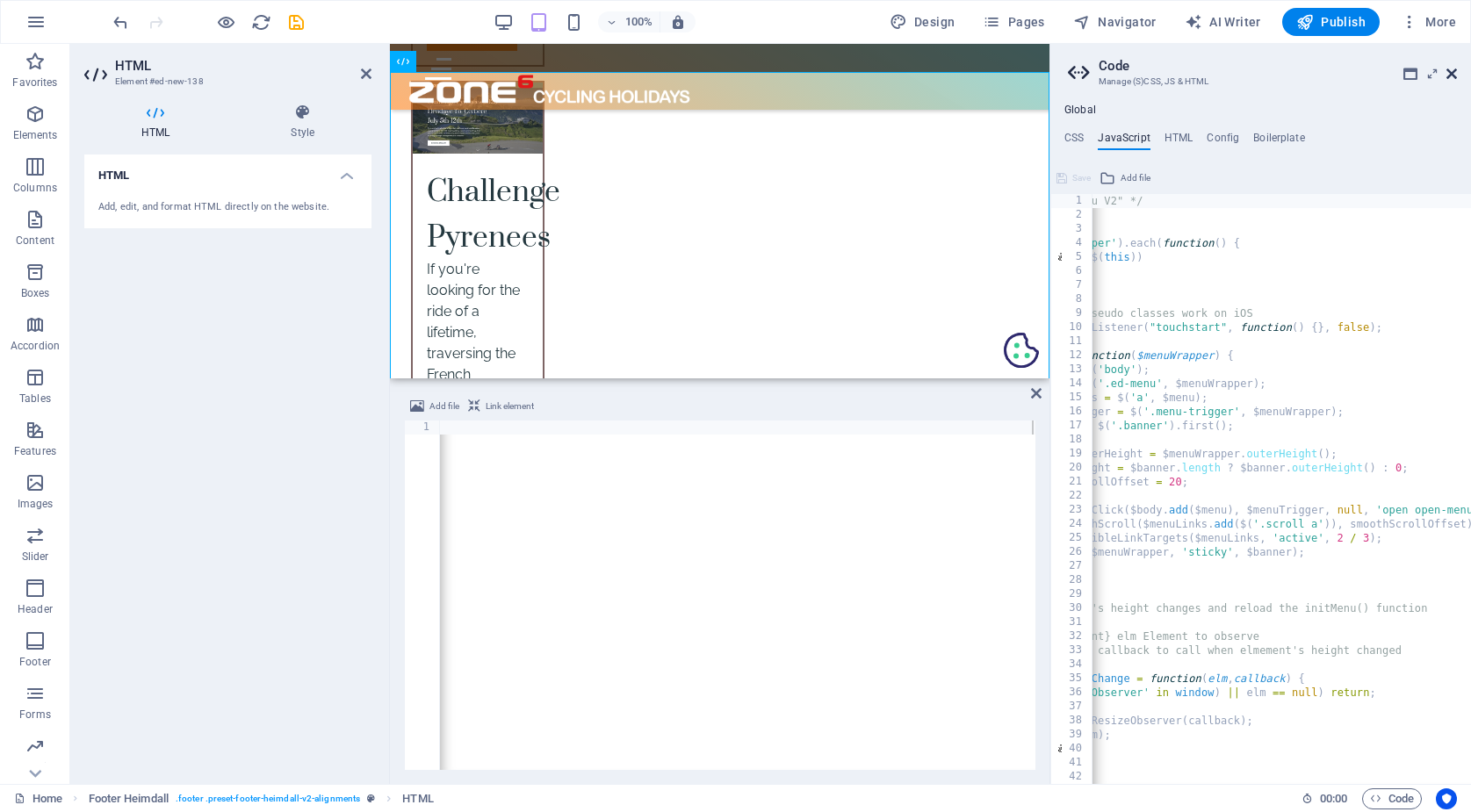
click at [1451, 69] on icon at bounding box center [1451, 73] width 11 height 14
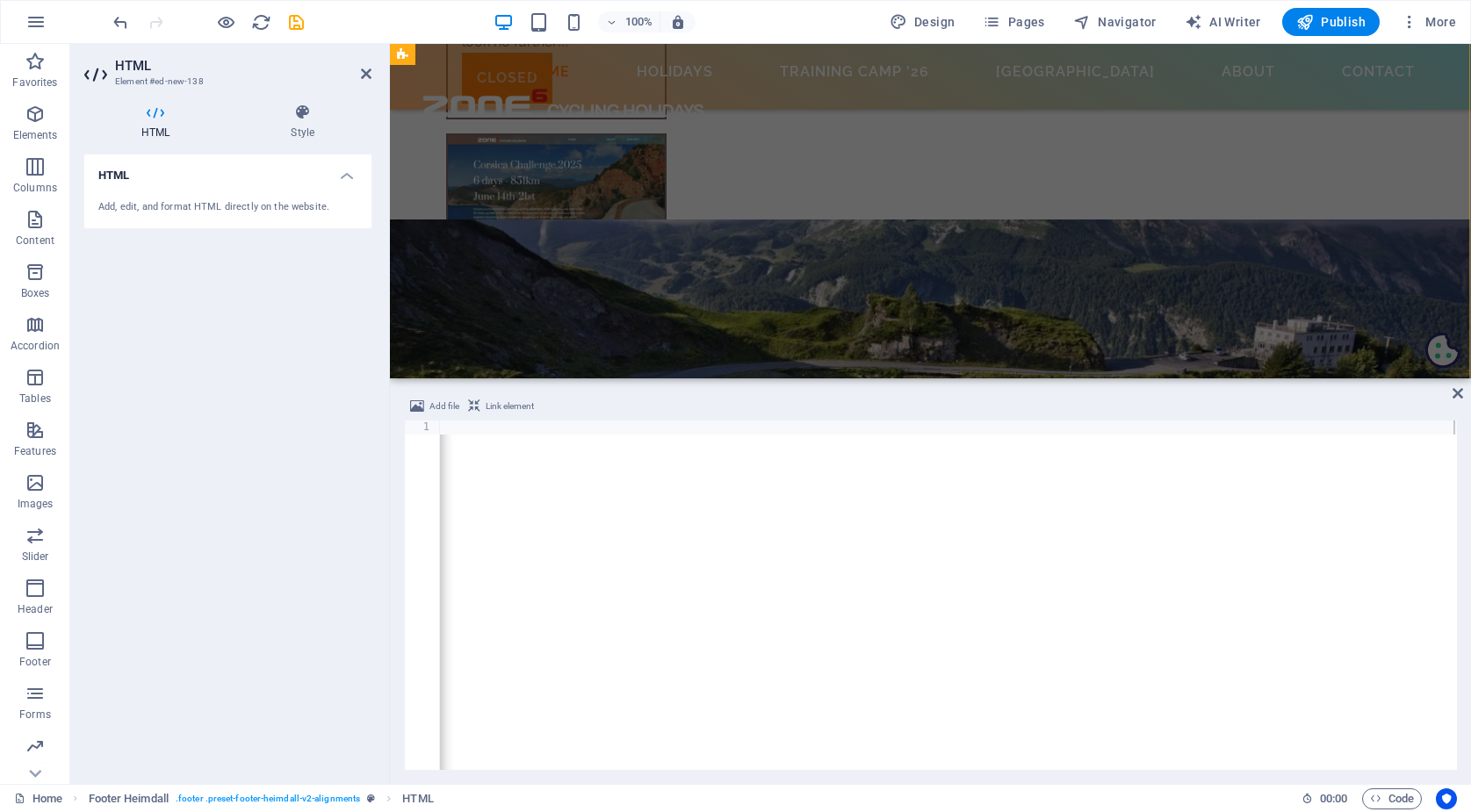
scroll to position [6015, 2]
click at [123, 19] on icon "undo" at bounding box center [120, 22] width 20 height 20
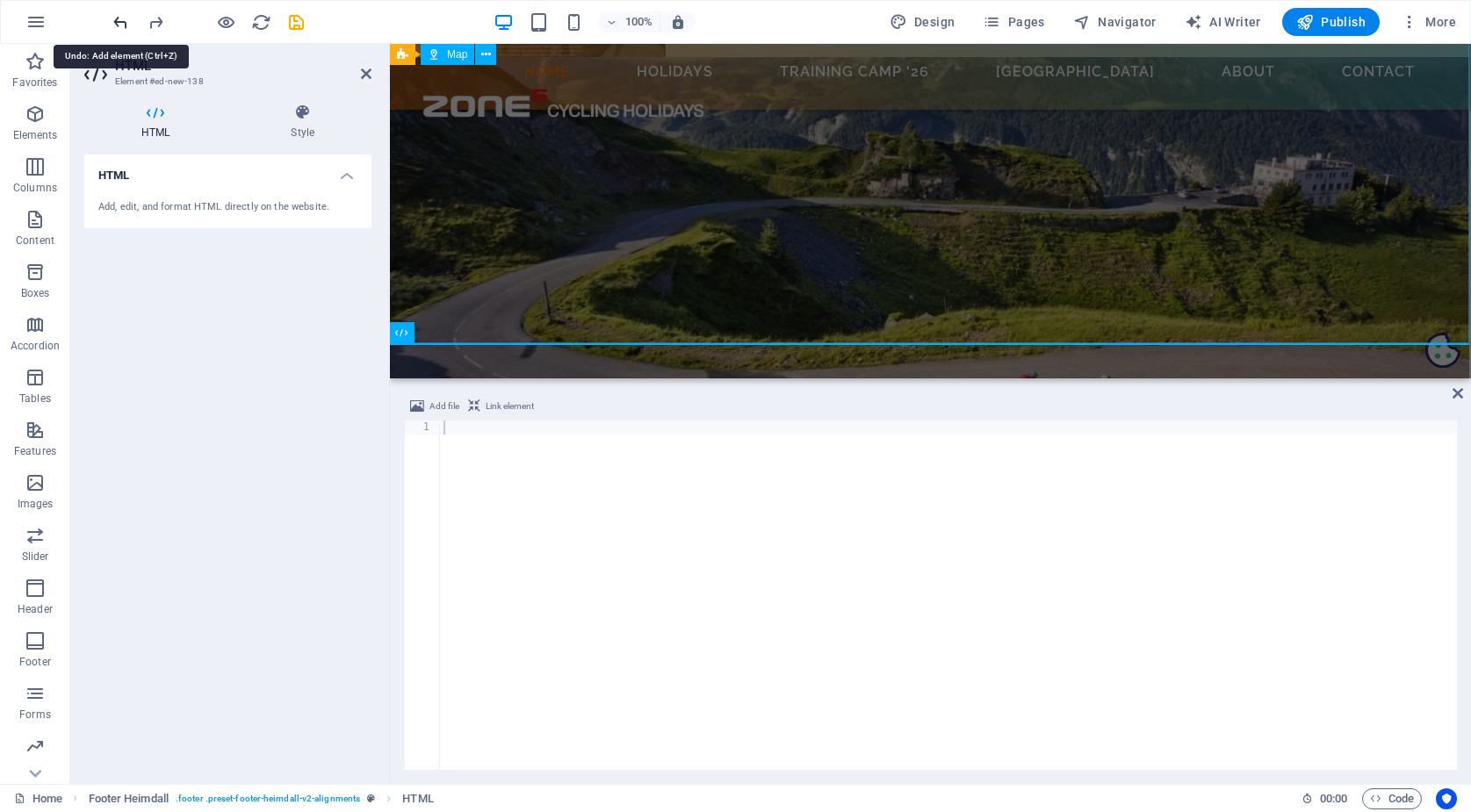
click at [121, 16] on icon "undo" at bounding box center [120, 22] width 20 height 20
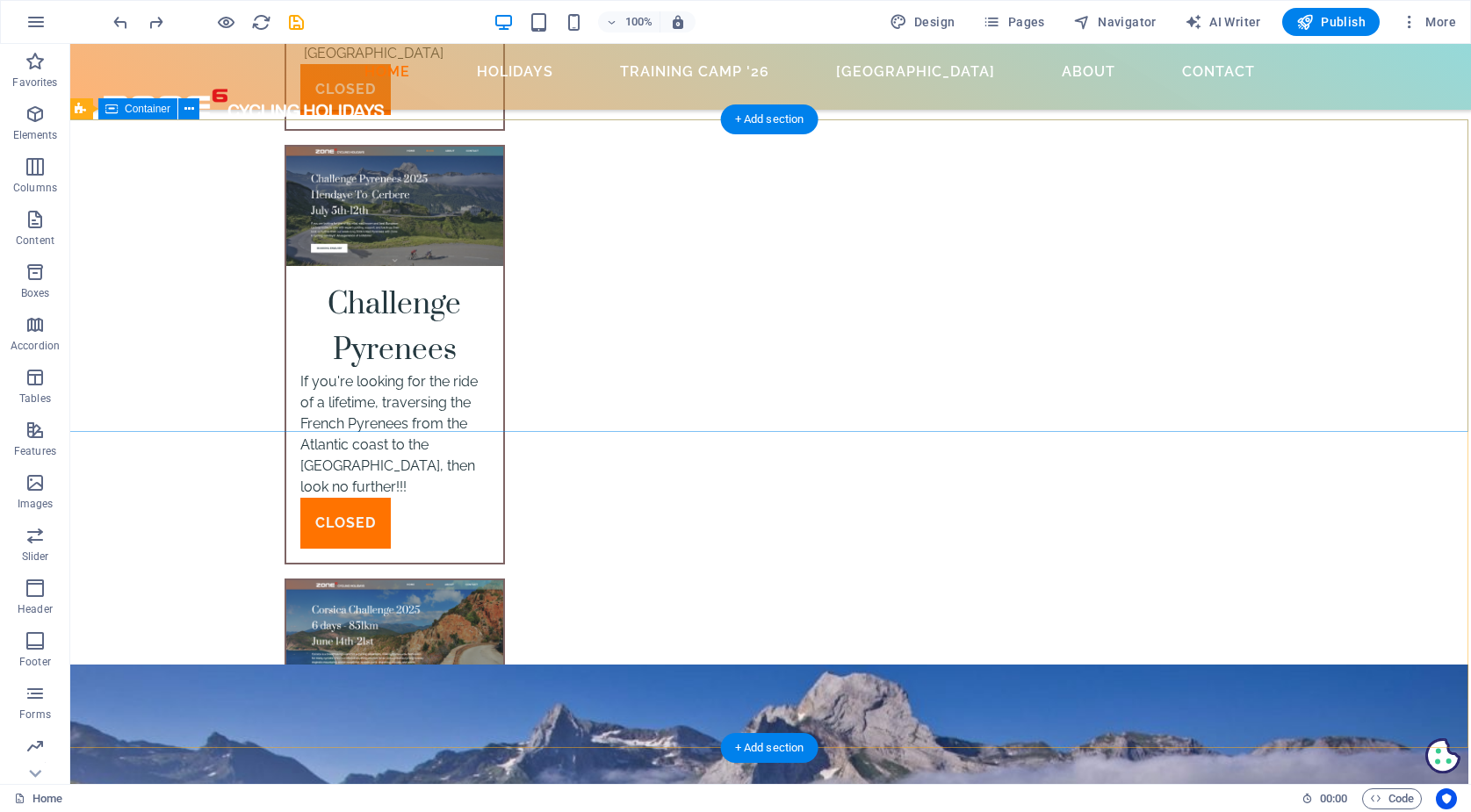
scroll to position [6098, 3]
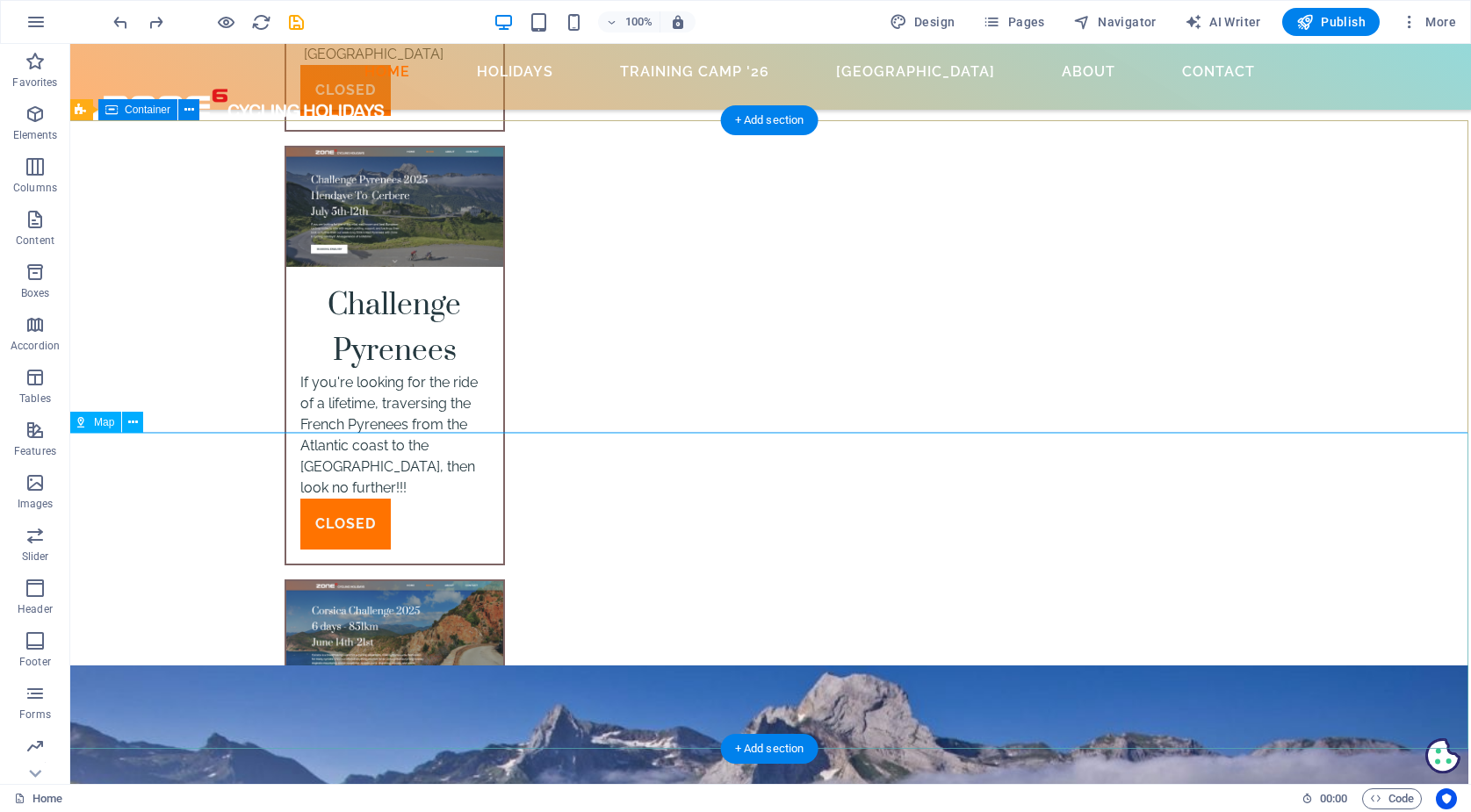
click at [99, 417] on span "Map" at bounding box center [103, 422] width 20 height 10
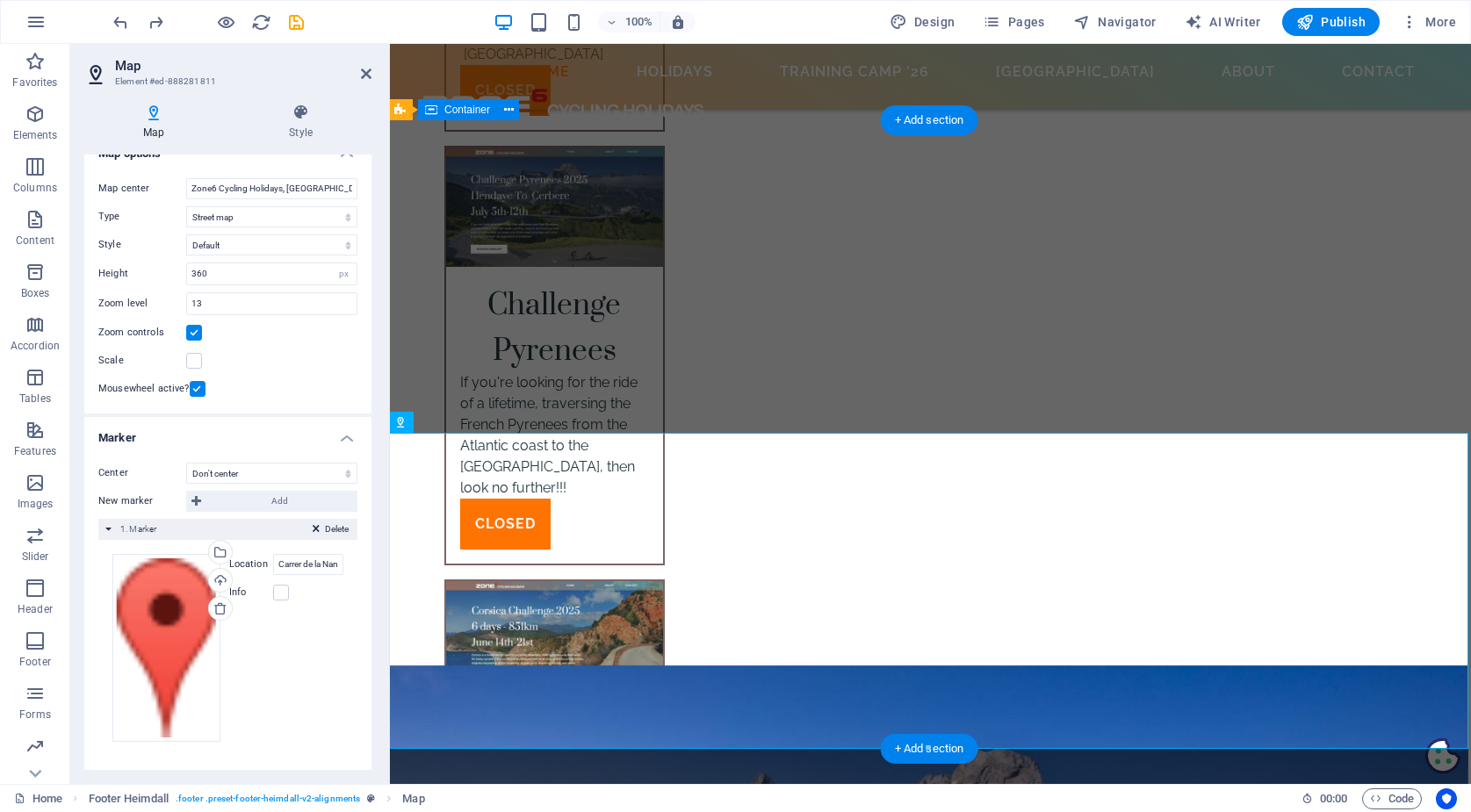
scroll to position [21, 0]
click at [321, 799] on span ". footer .preset-footer-heimdall-v2-alignments" at bounding box center [267, 799] width 184 height 21
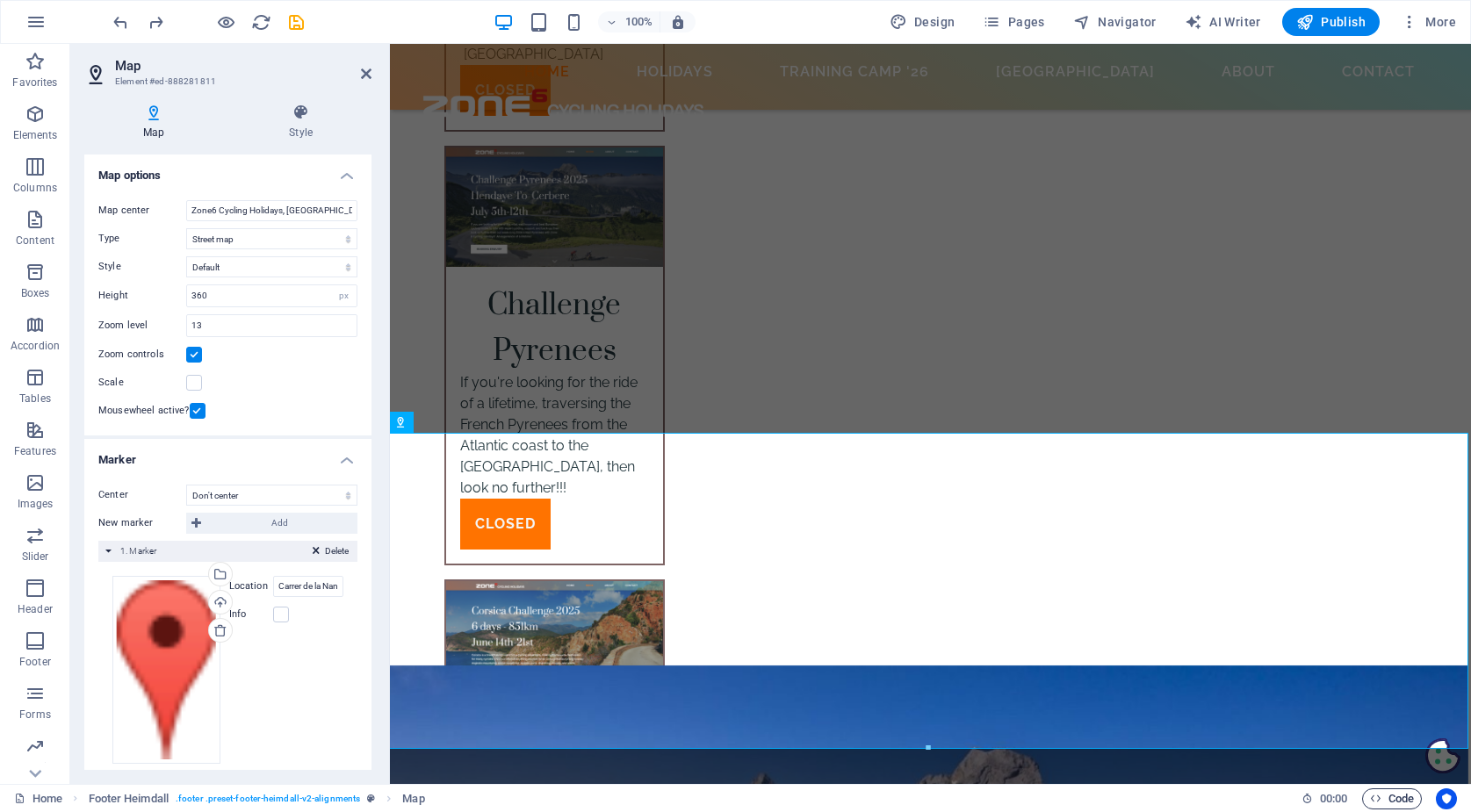
click at [1396, 799] on span "Code" at bounding box center [1392, 799] width 44 height 21
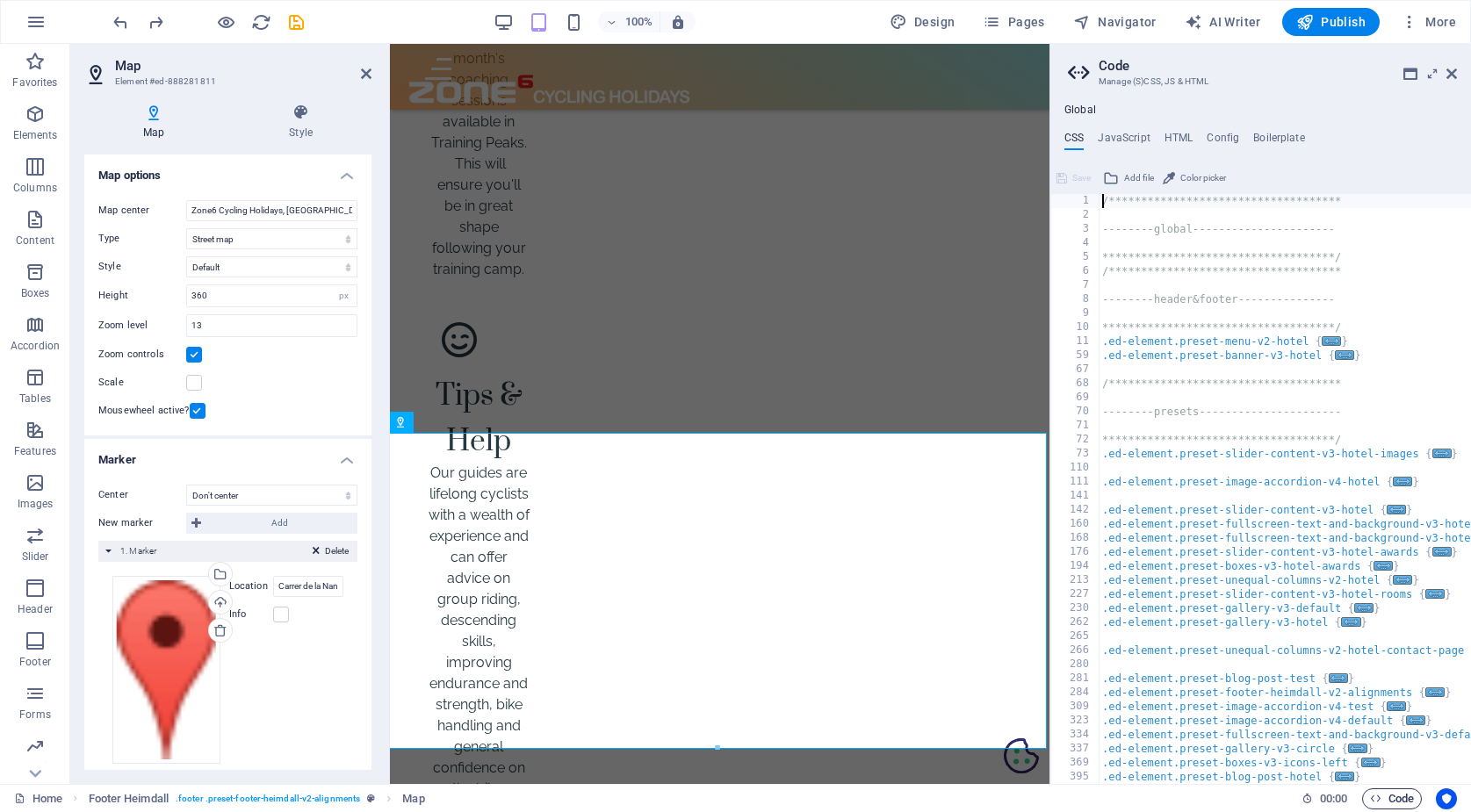
scroll to position [7154, 3]
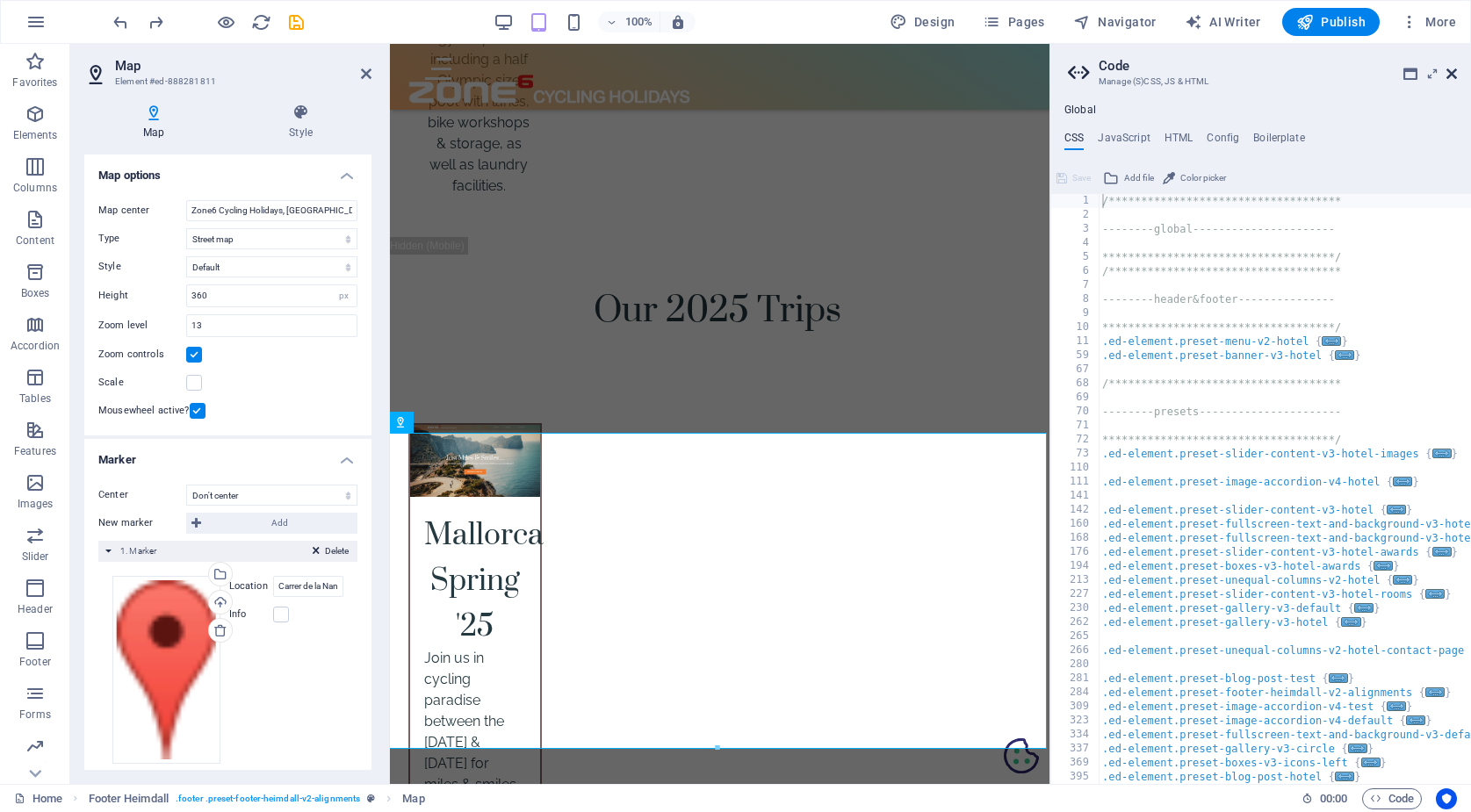
click at [1453, 77] on icon at bounding box center [1451, 73] width 11 height 14
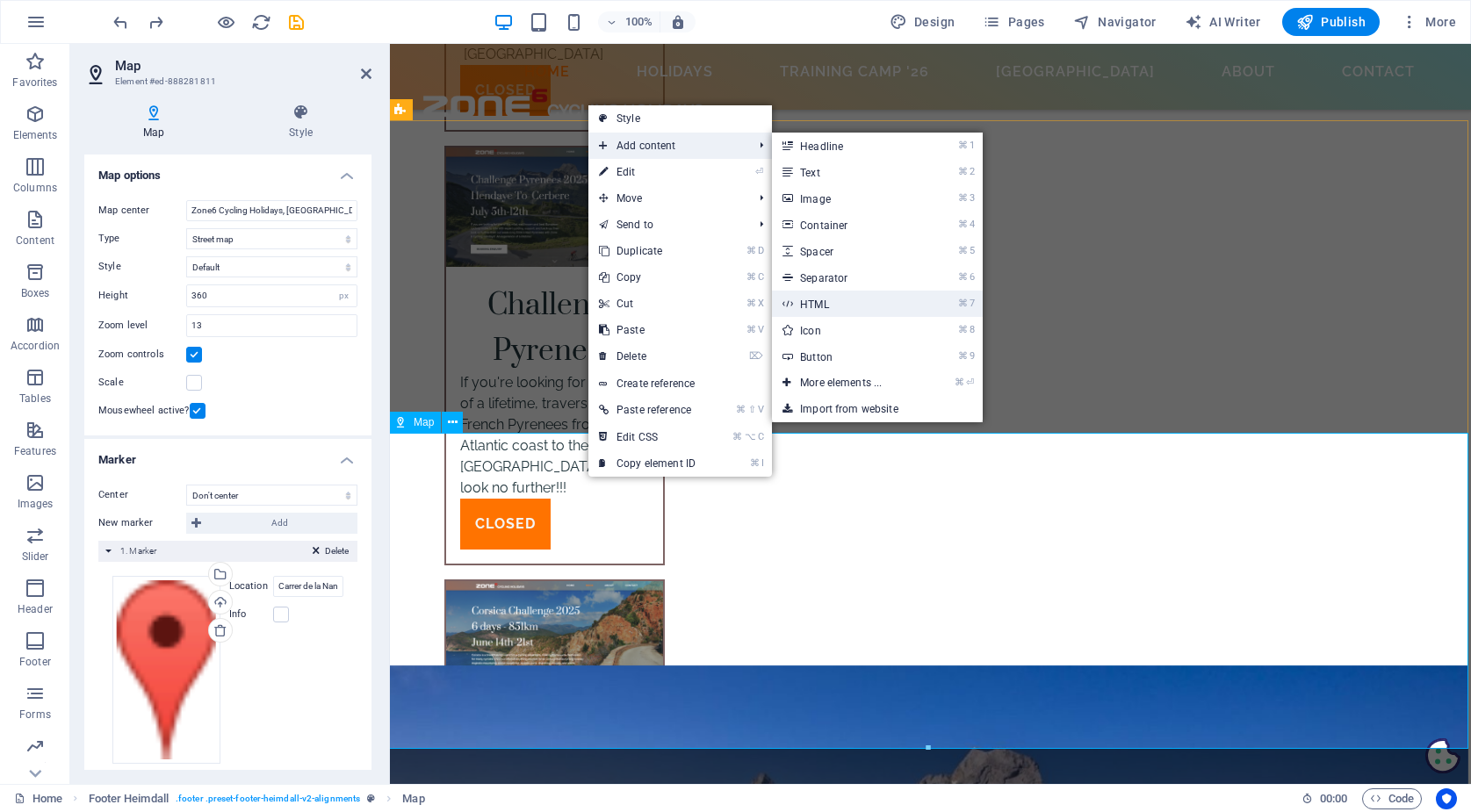
click at [828, 305] on link "⌘ 7 HTML" at bounding box center [844, 303] width 145 height 27
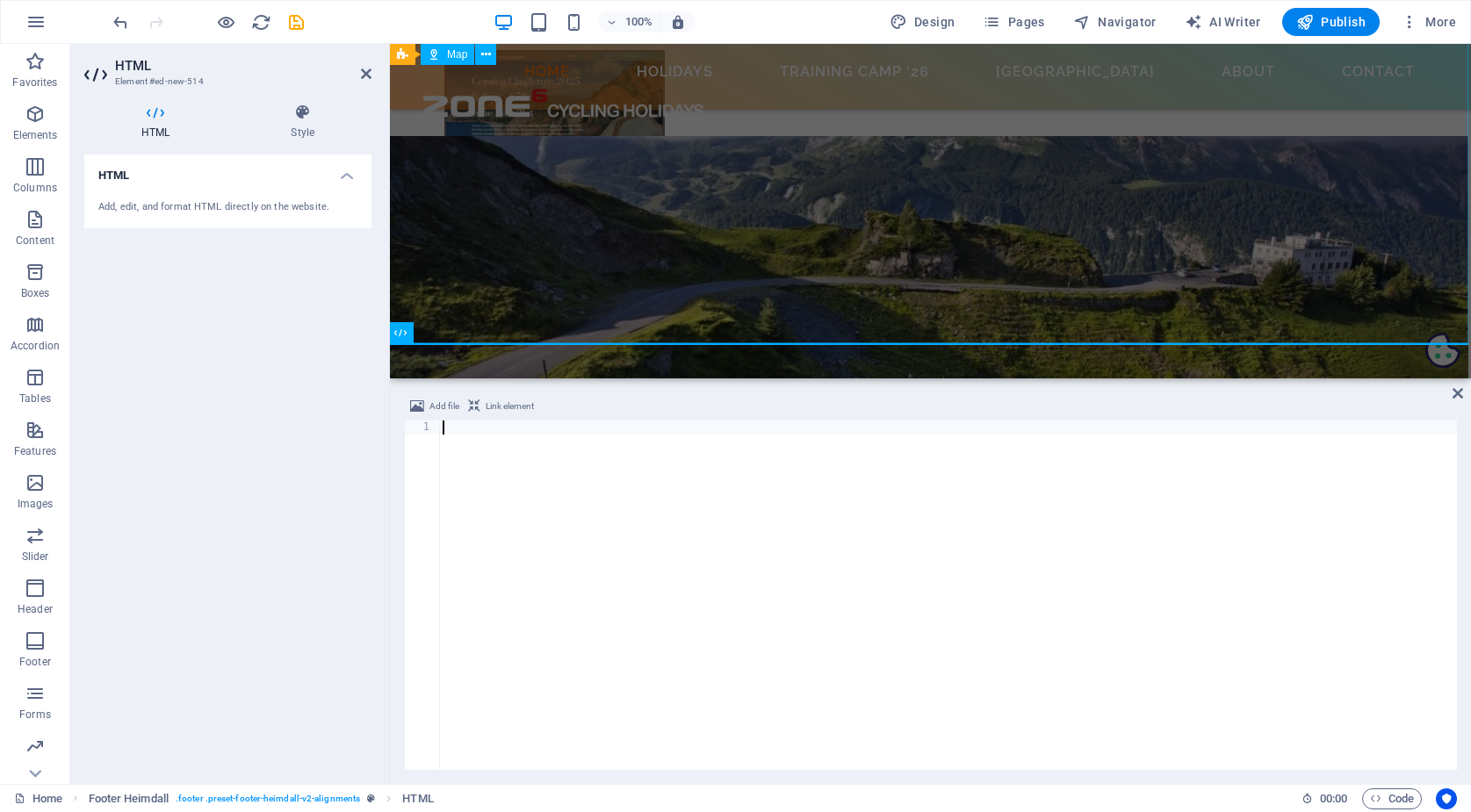
scroll to position [6177, 3]
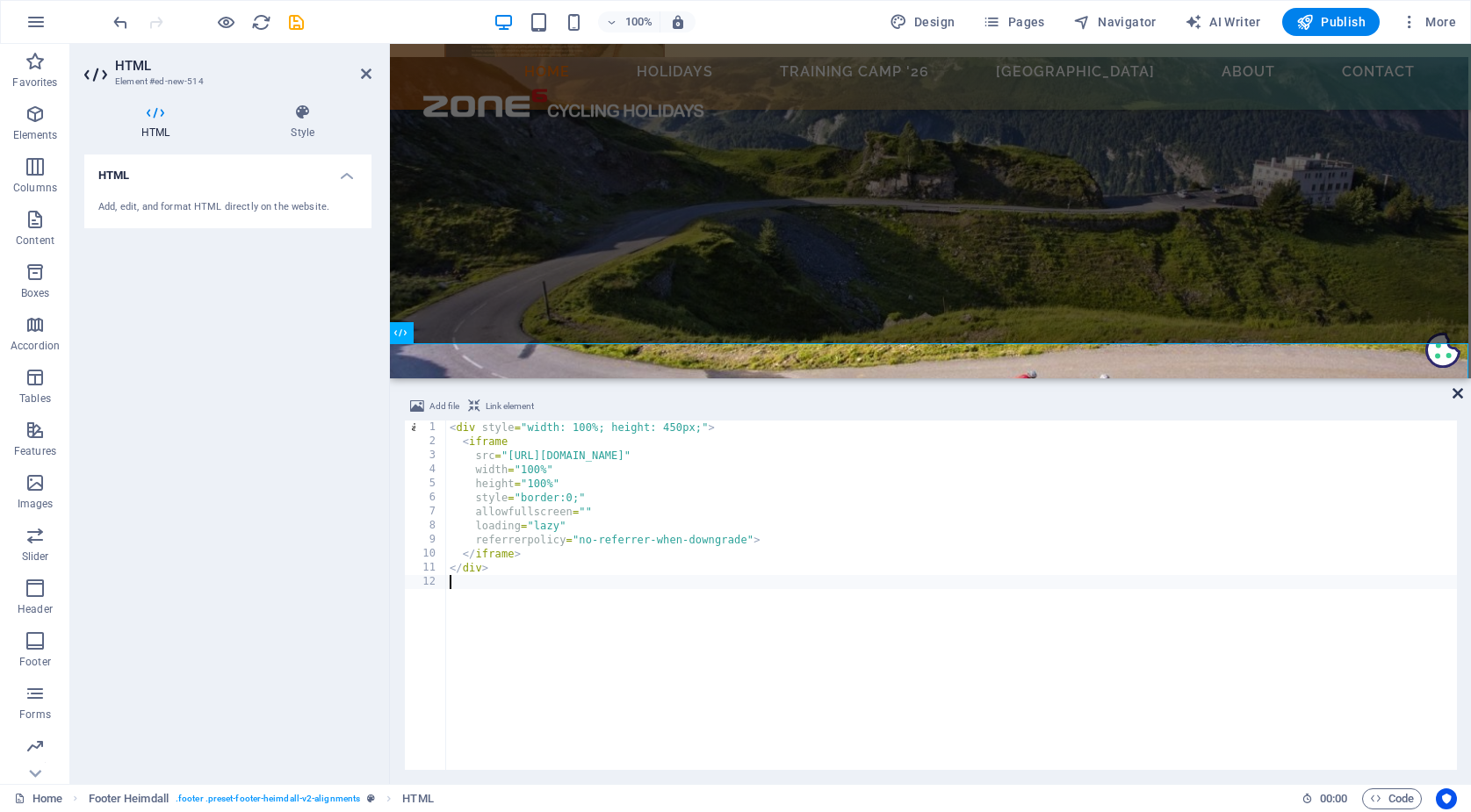
click at [1456, 386] on icon at bounding box center [1457, 393] width 11 height 14
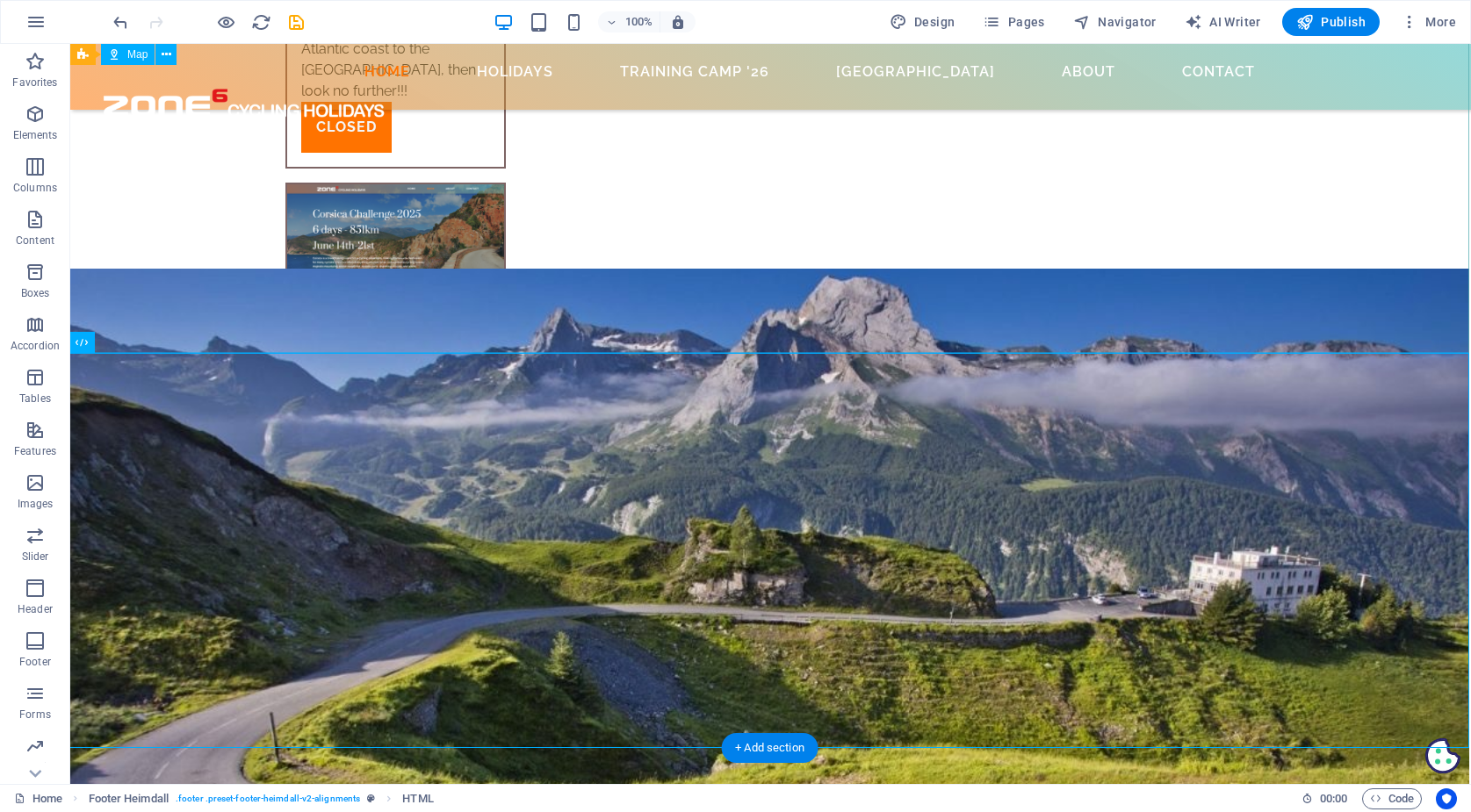
scroll to position [6493, 2]
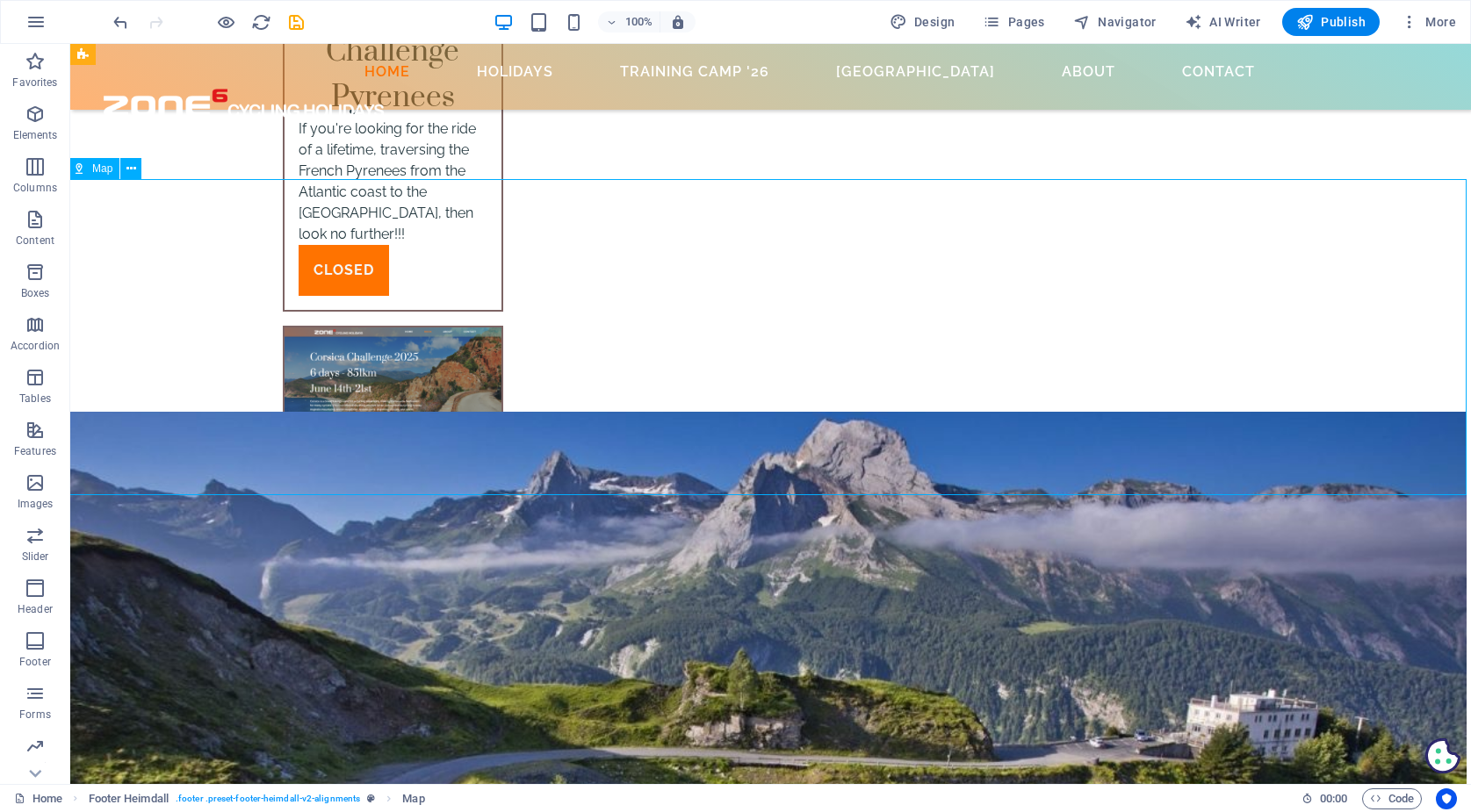
scroll to position [6177, 5]
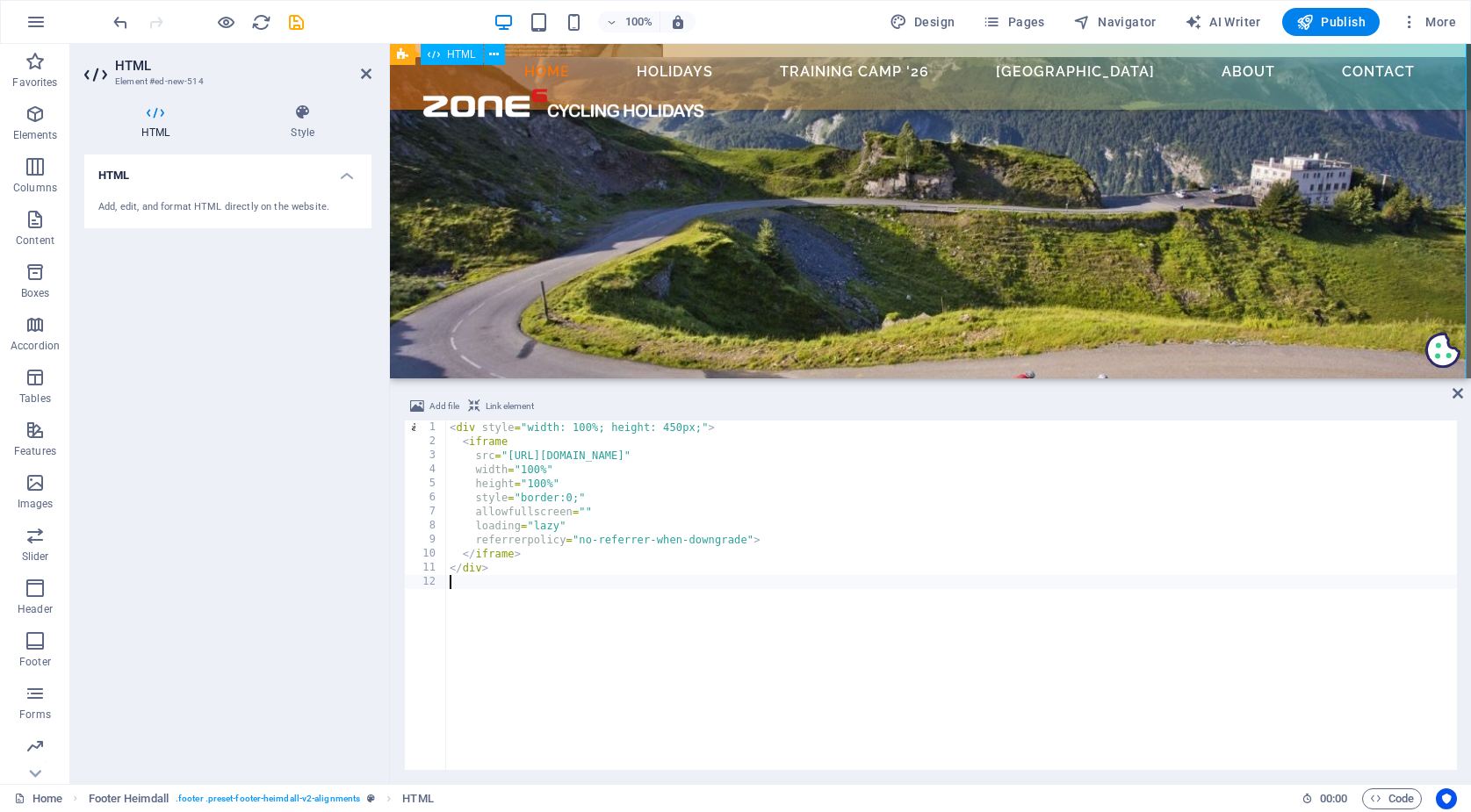
click at [362, 399] on div "HTML Add, edit, and format HTML directly on the website." at bounding box center [227, 462] width 287 height 615
click at [506, 544] on div "< div style = "width: 100%; height: 450px;" > < iframe src = "[URL][DOMAIN_NAME…" at bounding box center [1357, 608] width 1824 height 374
type textarea "</div>"
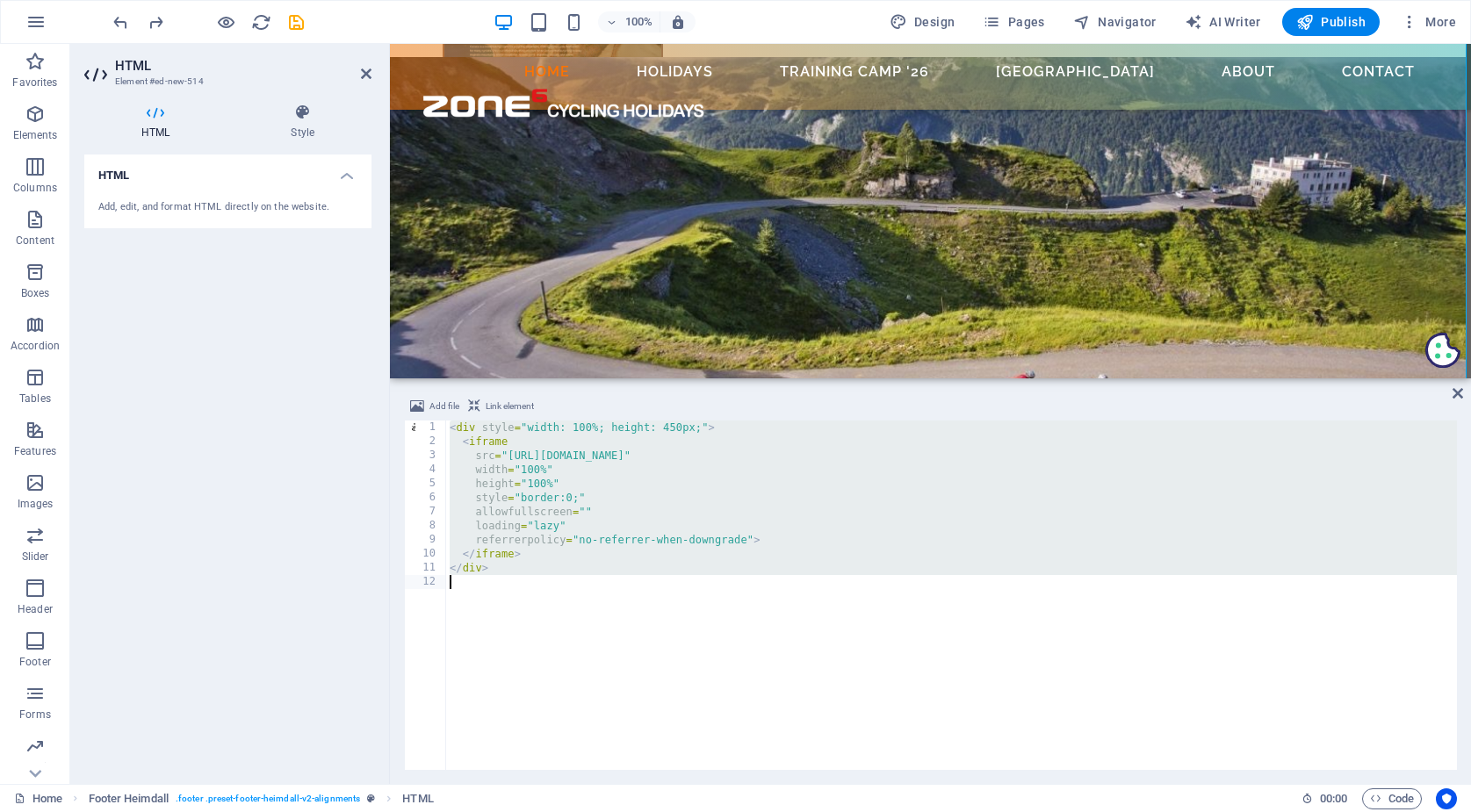
click at [502, 585] on div "< div style = "width: 100%; height: 450px;" > < iframe src = "[URL][DOMAIN_NAME…" at bounding box center [1357, 608] width 1824 height 374
drag, startPoint x: 502, startPoint y: 585, endPoint x: 399, endPoint y: 393, distance: 217.9
click at [399, 393] on div "Add file Link element 1 2 3 4 5 6 7 8 9 10 11 12 < div style = "width: 100%; he…" at bounding box center [930, 582] width 1081 height 402
type textarea "<div style="width: 100%; height: 450px;"> <iframe"
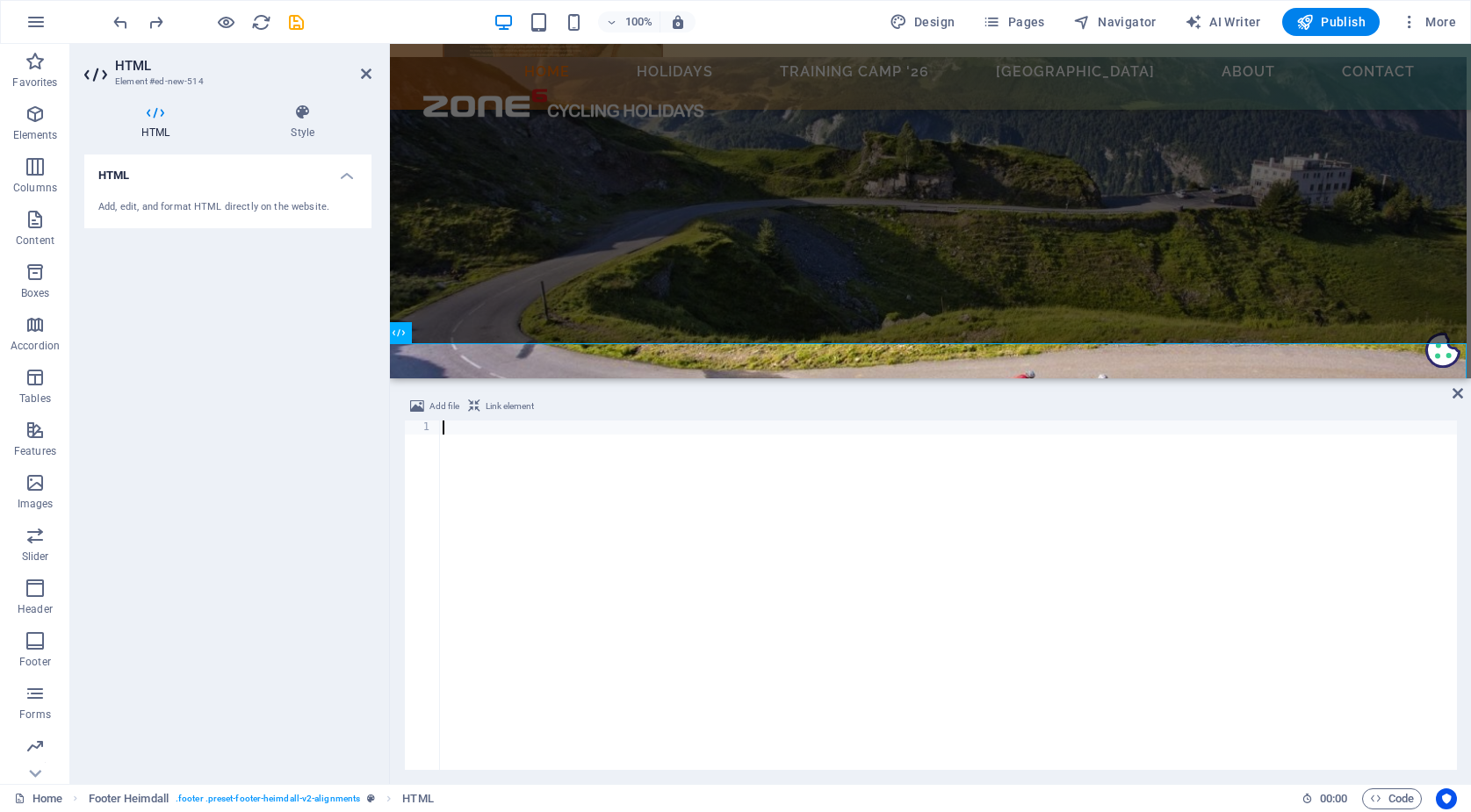
scroll to position [5861, 5]
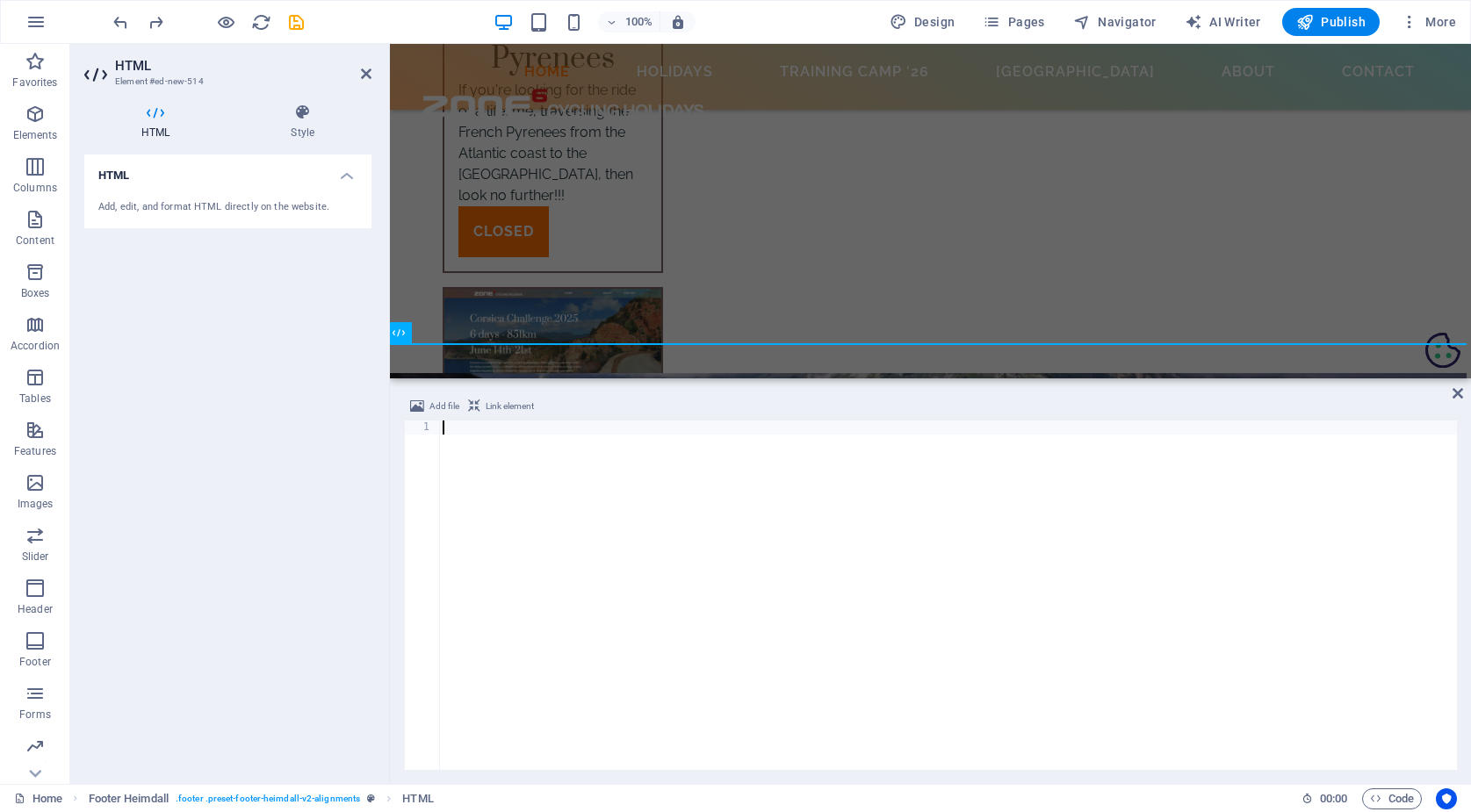
paste textarea
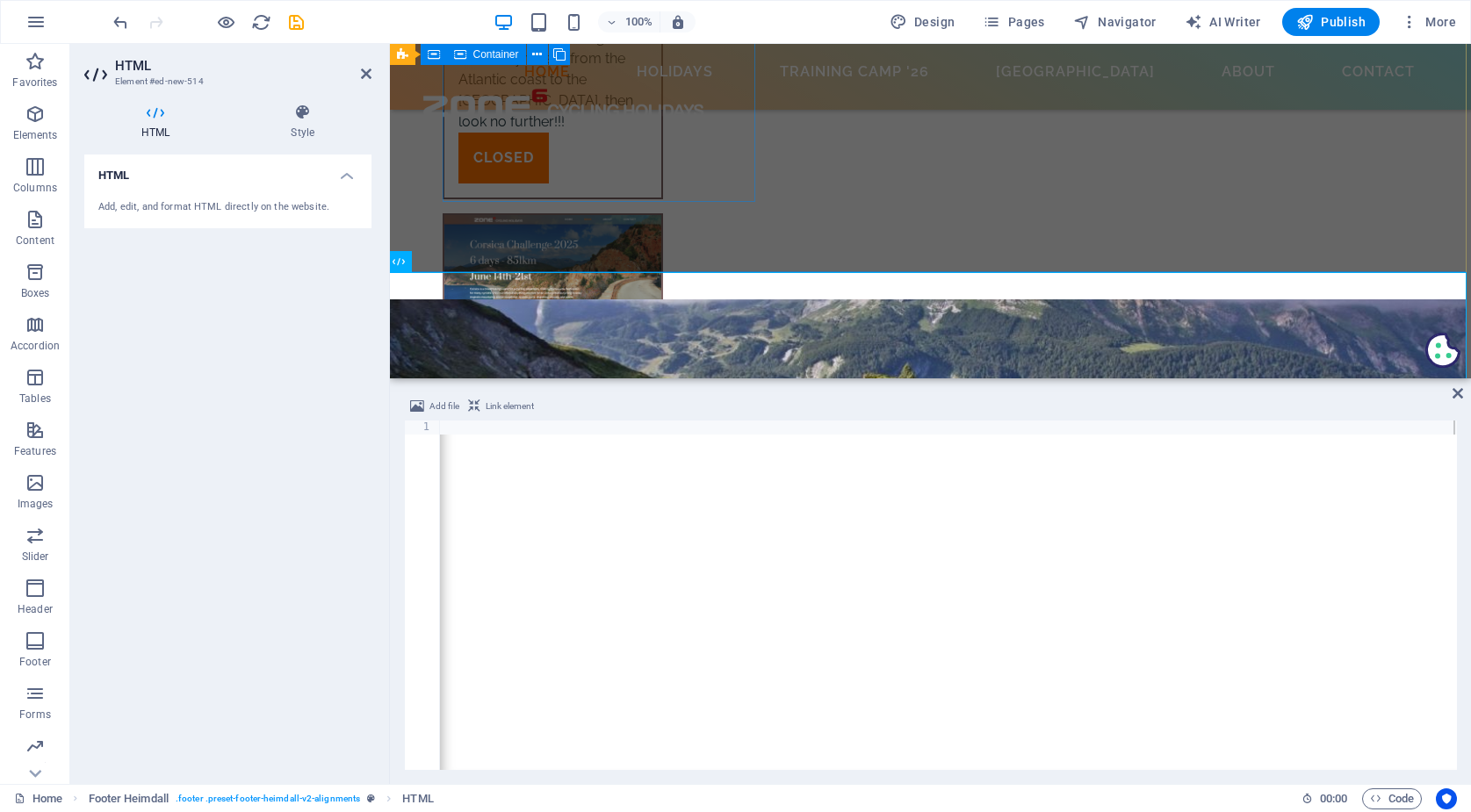
scroll to position [5933, 5]
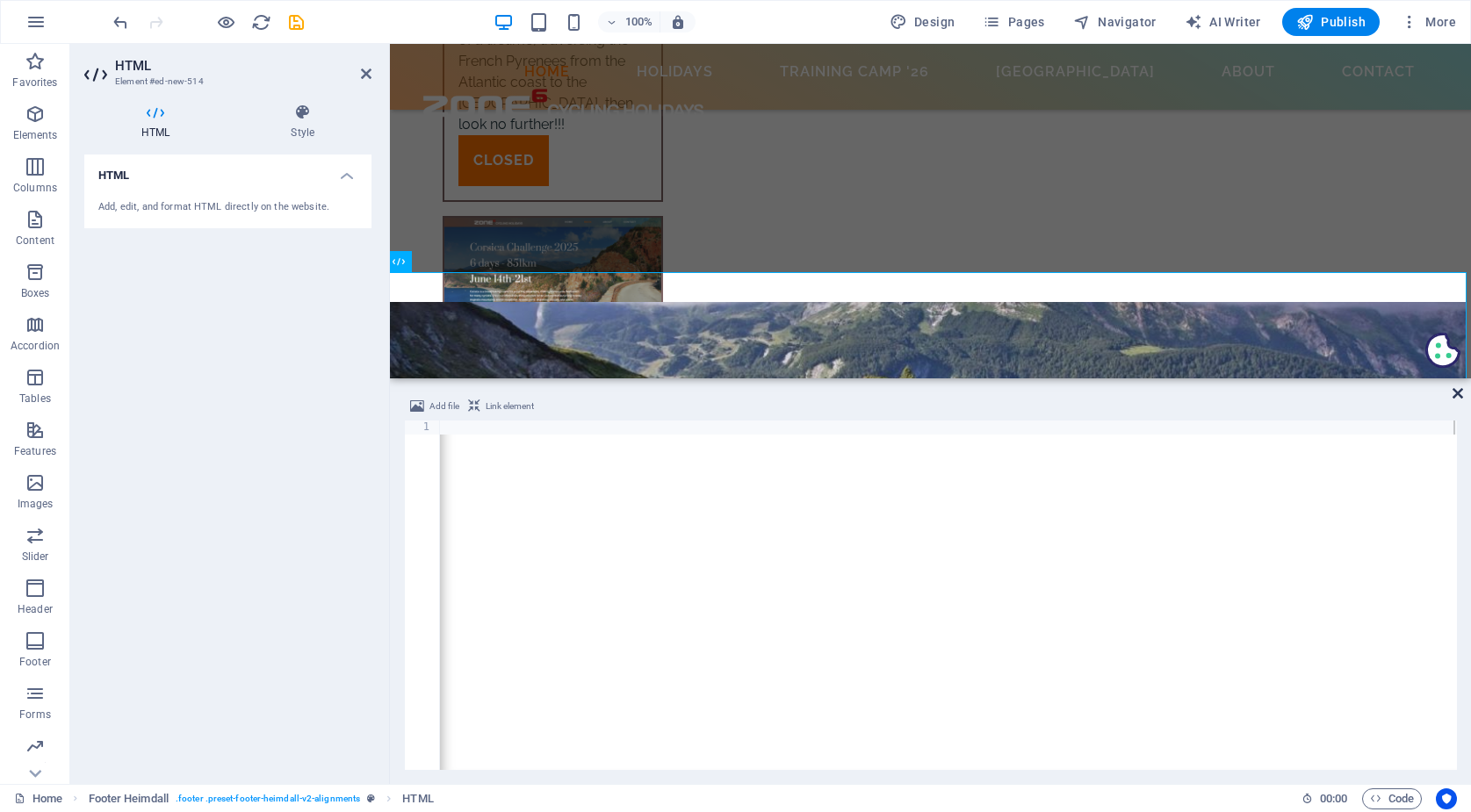
click at [1461, 389] on icon at bounding box center [1457, 393] width 11 height 14
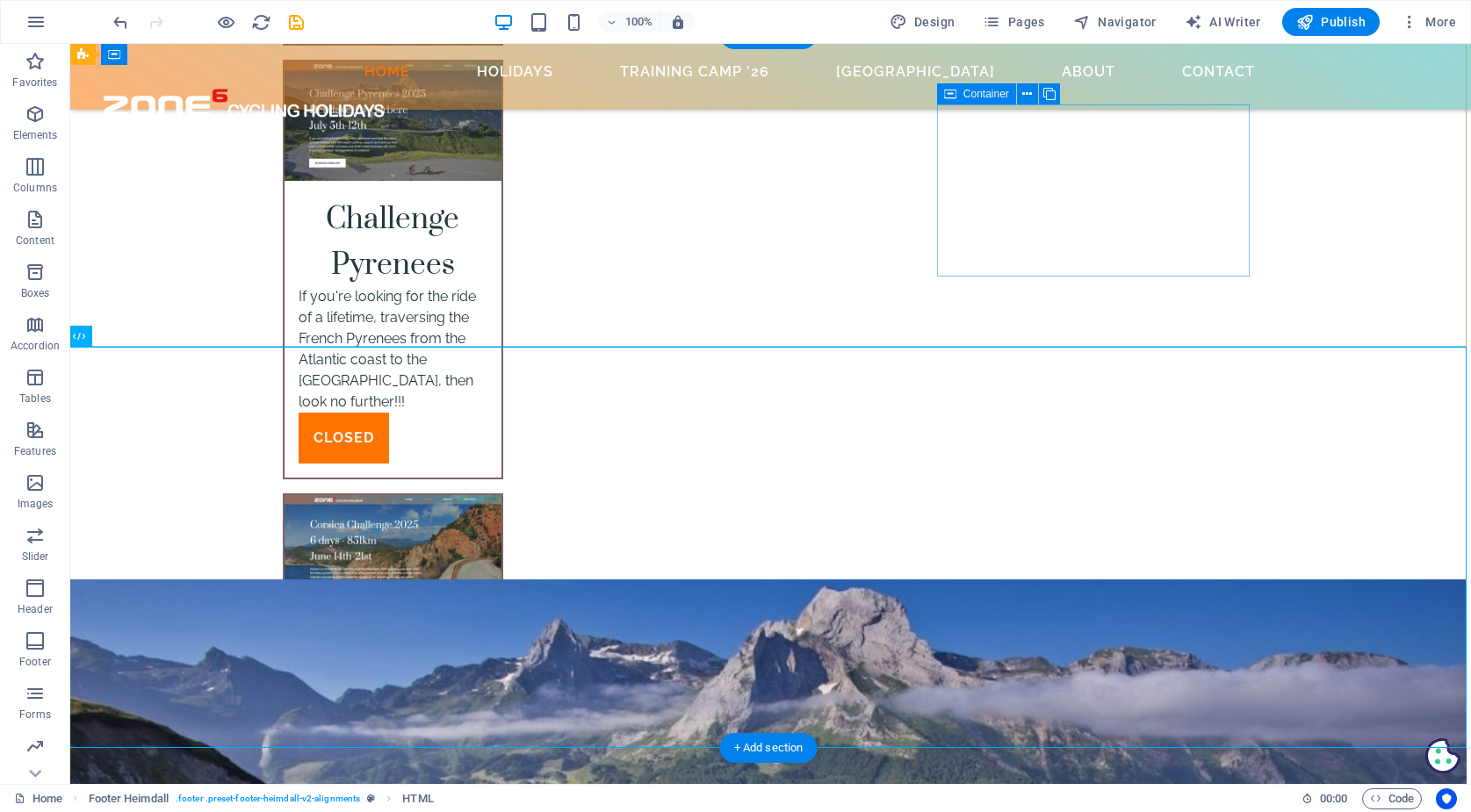
scroll to position [6184, 5]
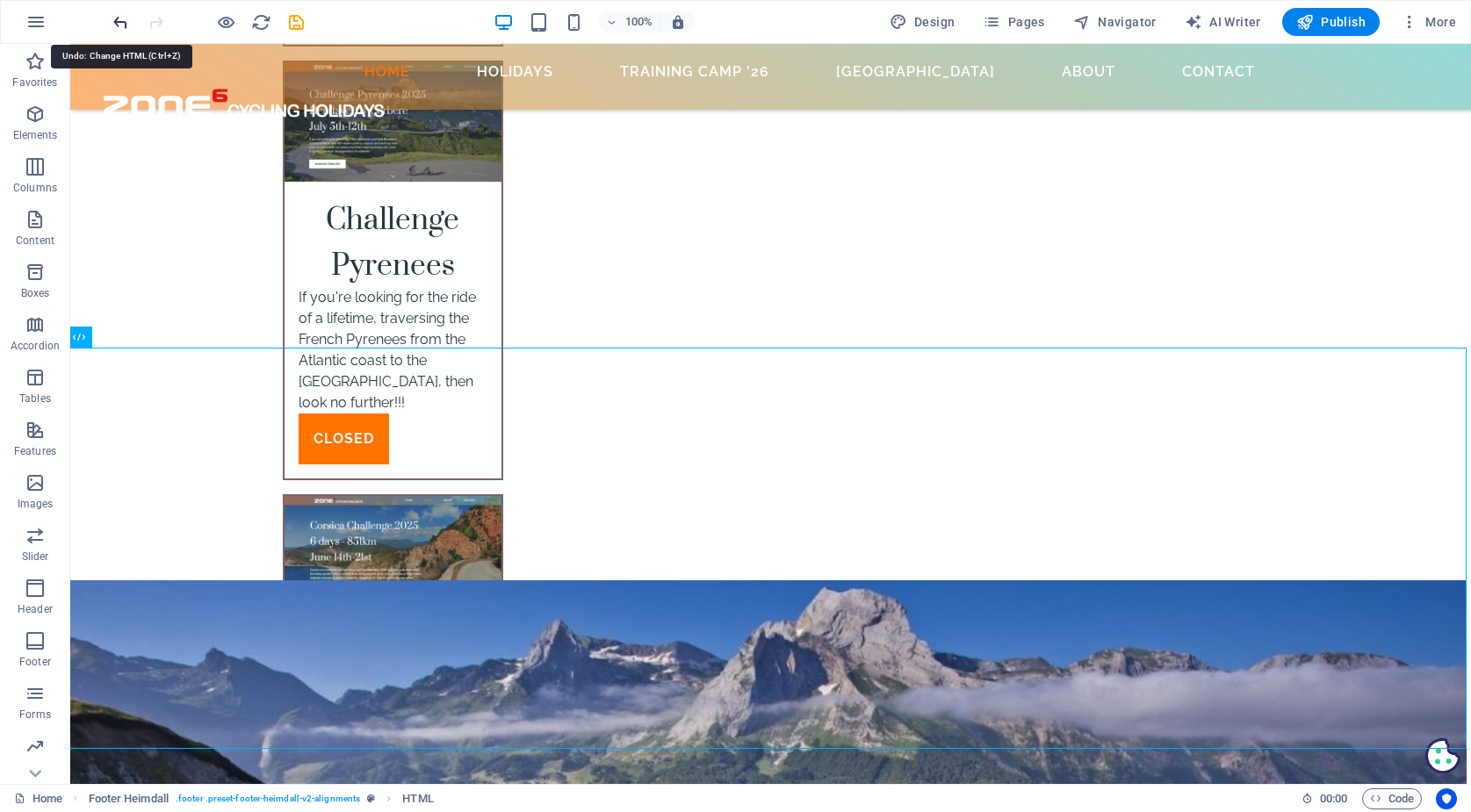
click at [117, 21] on icon "undo" at bounding box center [120, 22] width 20 height 20
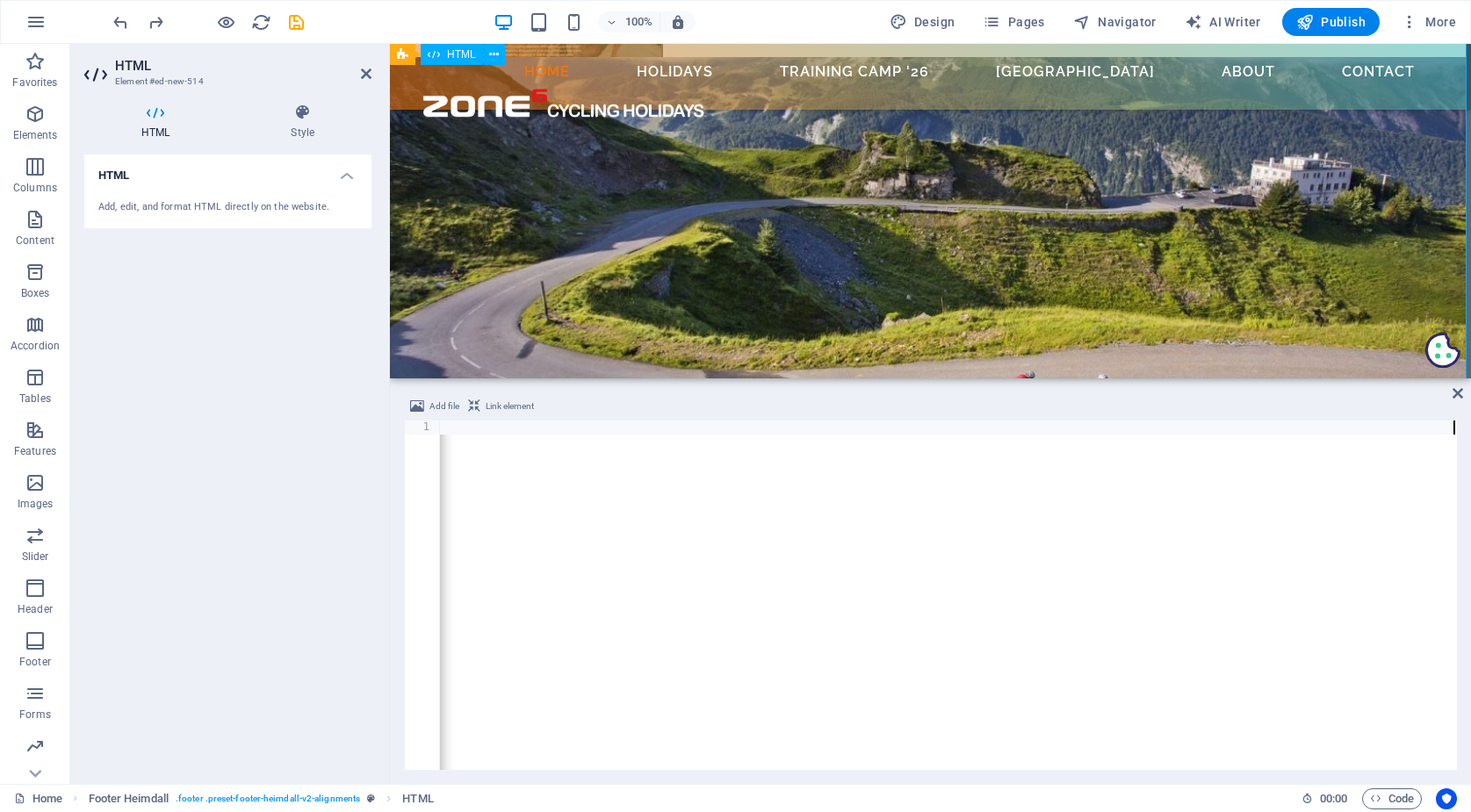
scroll to position [0, 807]
click at [641, 484] on div "< div style = "width: 100%; height: 450px;" > < iframe src = "[URL][DOMAIN_NAME…" at bounding box center [551, 608] width 1824 height 374
type textarea "</div>"
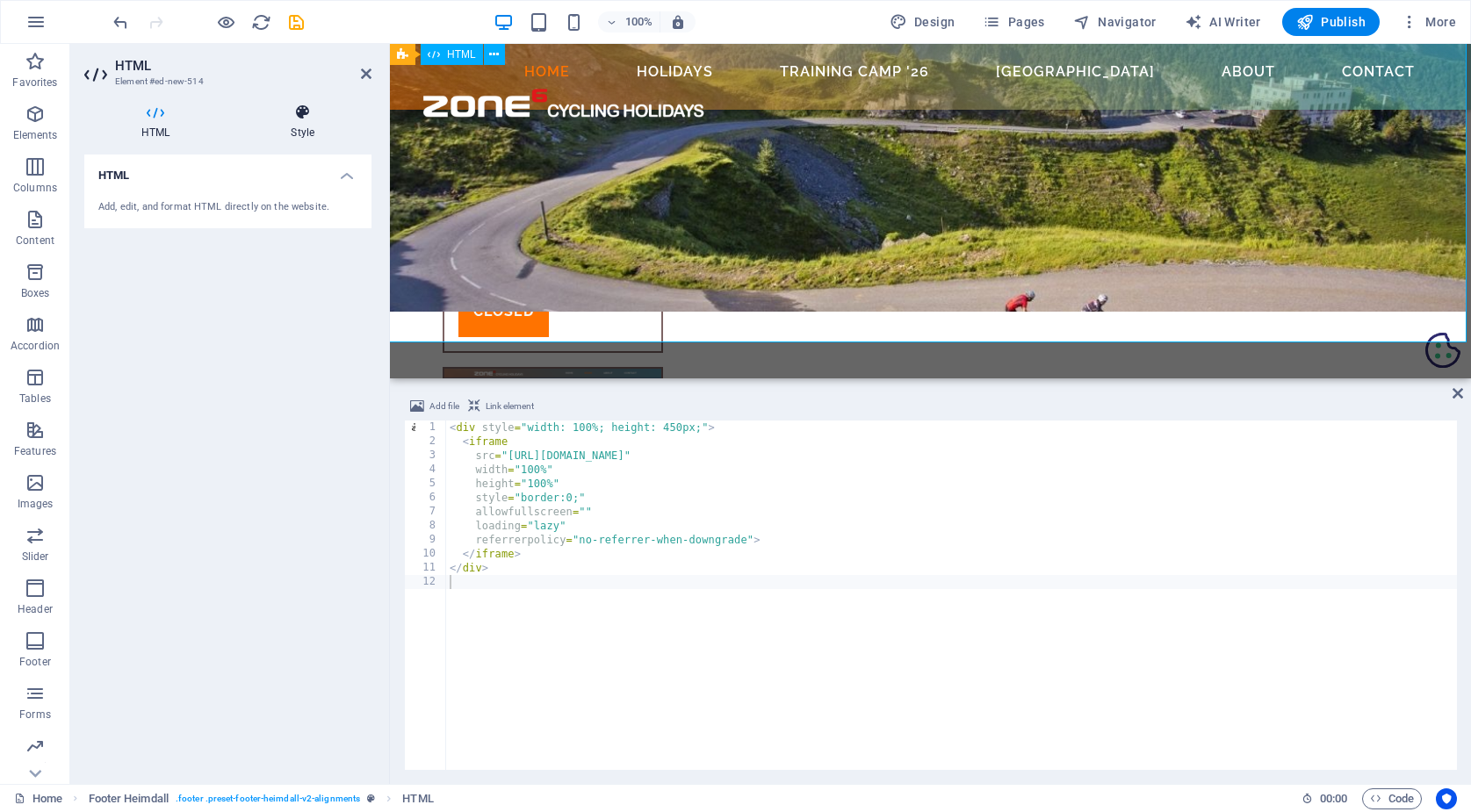
scroll to position [6257, 5]
click at [368, 72] on icon at bounding box center [366, 73] width 11 height 14
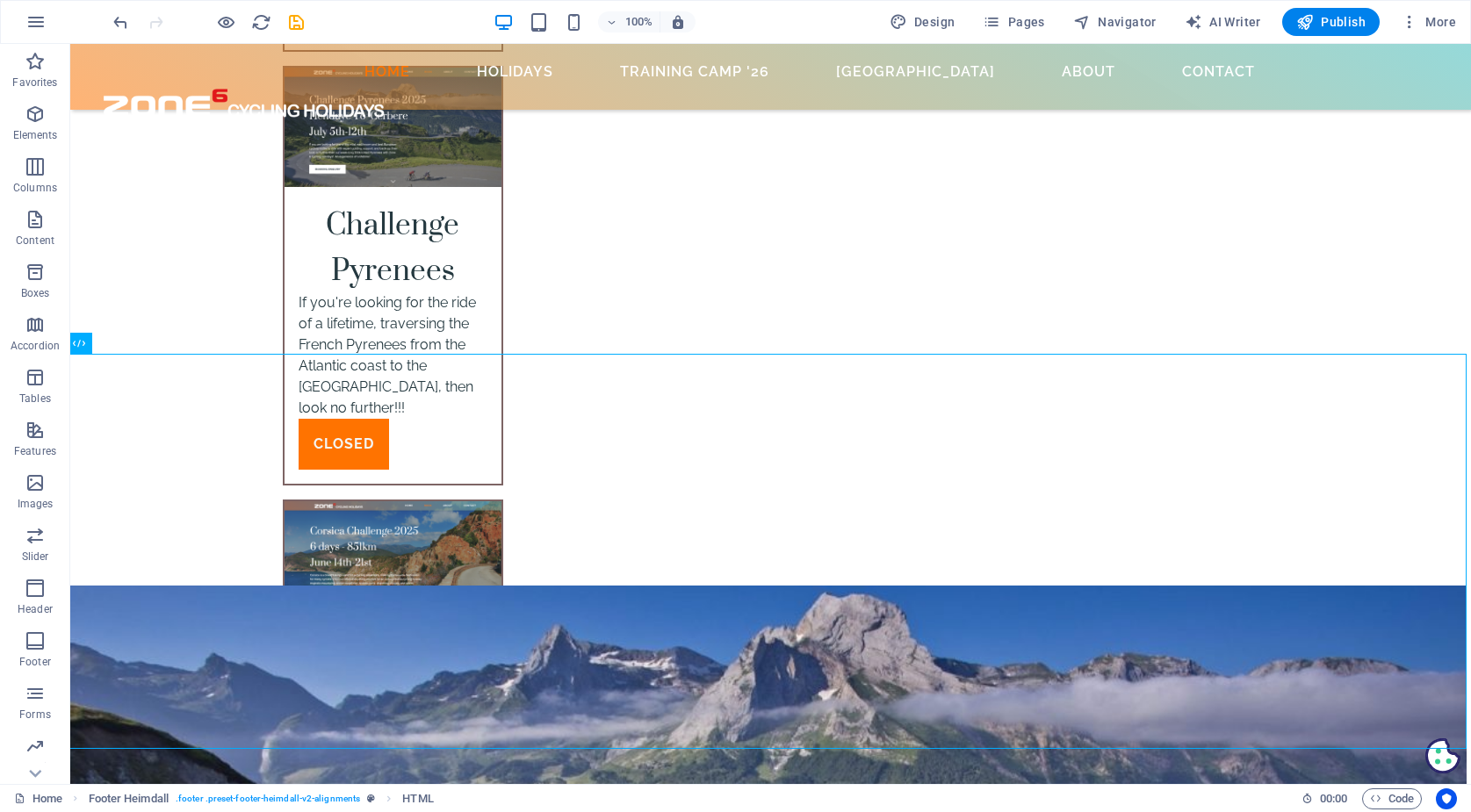
scroll to position [6177, 5]
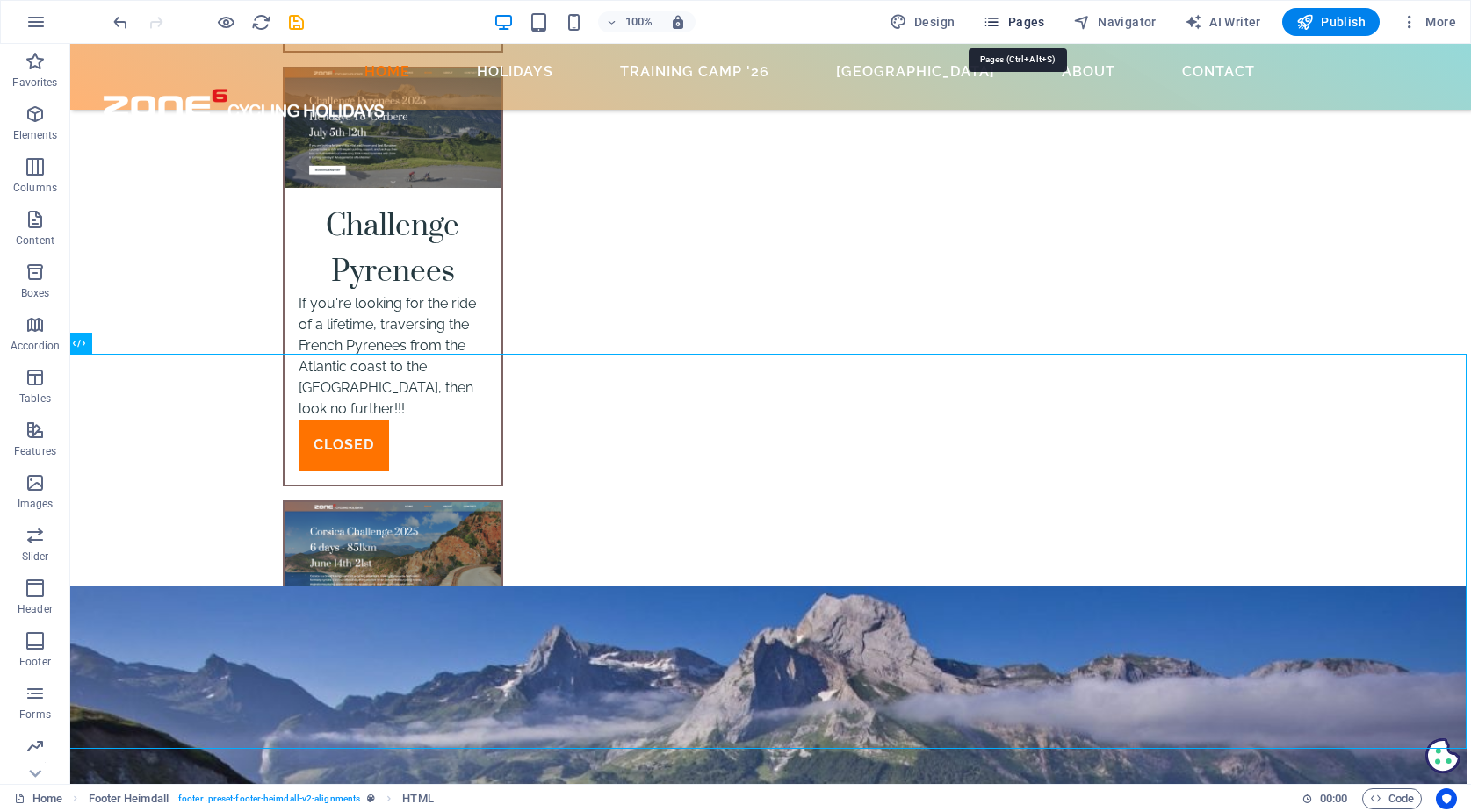
click at [1000, 26] on icon "button" at bounding box center [991, 22] width 17 height 17
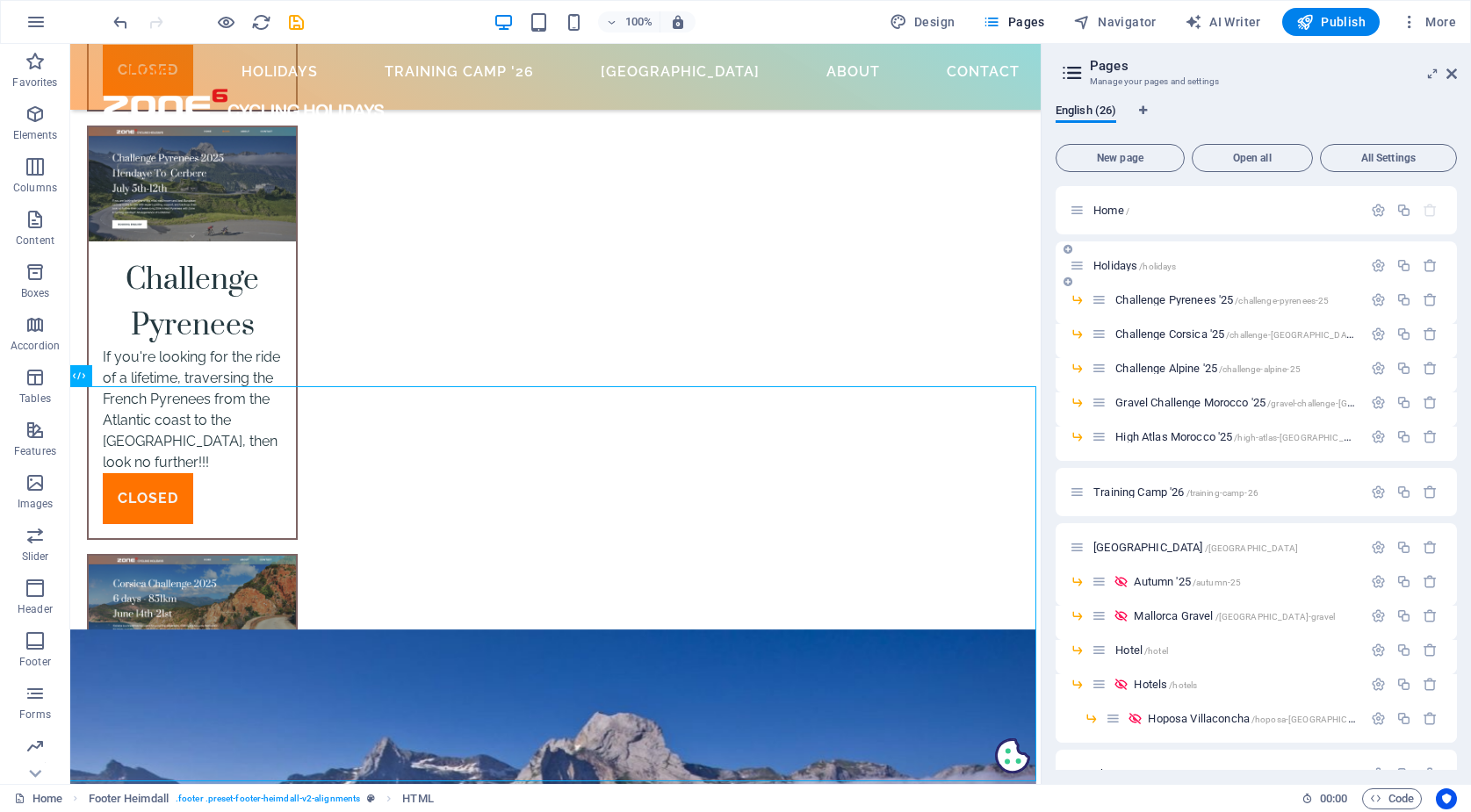
click at [1117, 263] on span "Holidays /holidays" at bounding box center [1134, 265] width 82 height 13
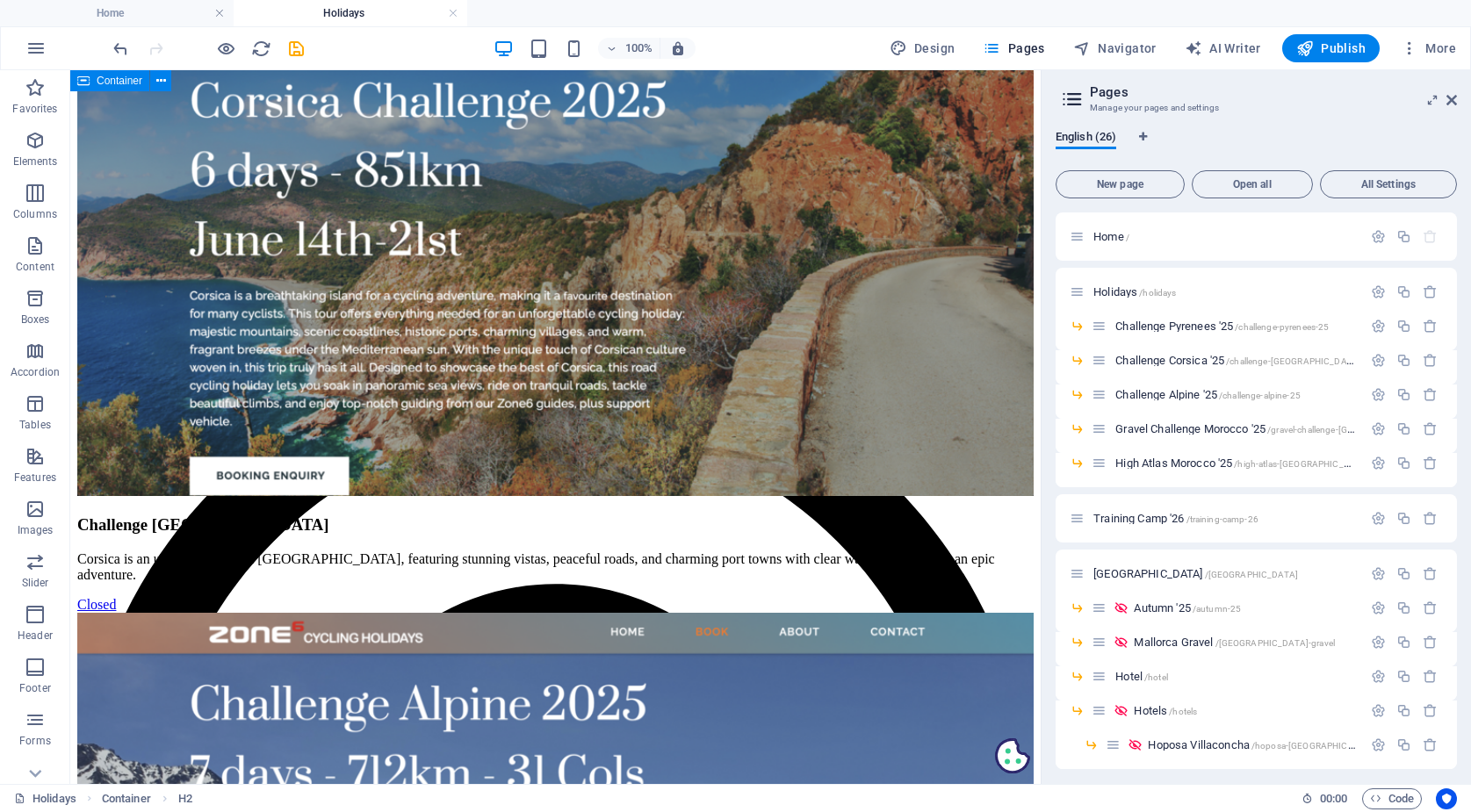
scroll to position [1621, 0]
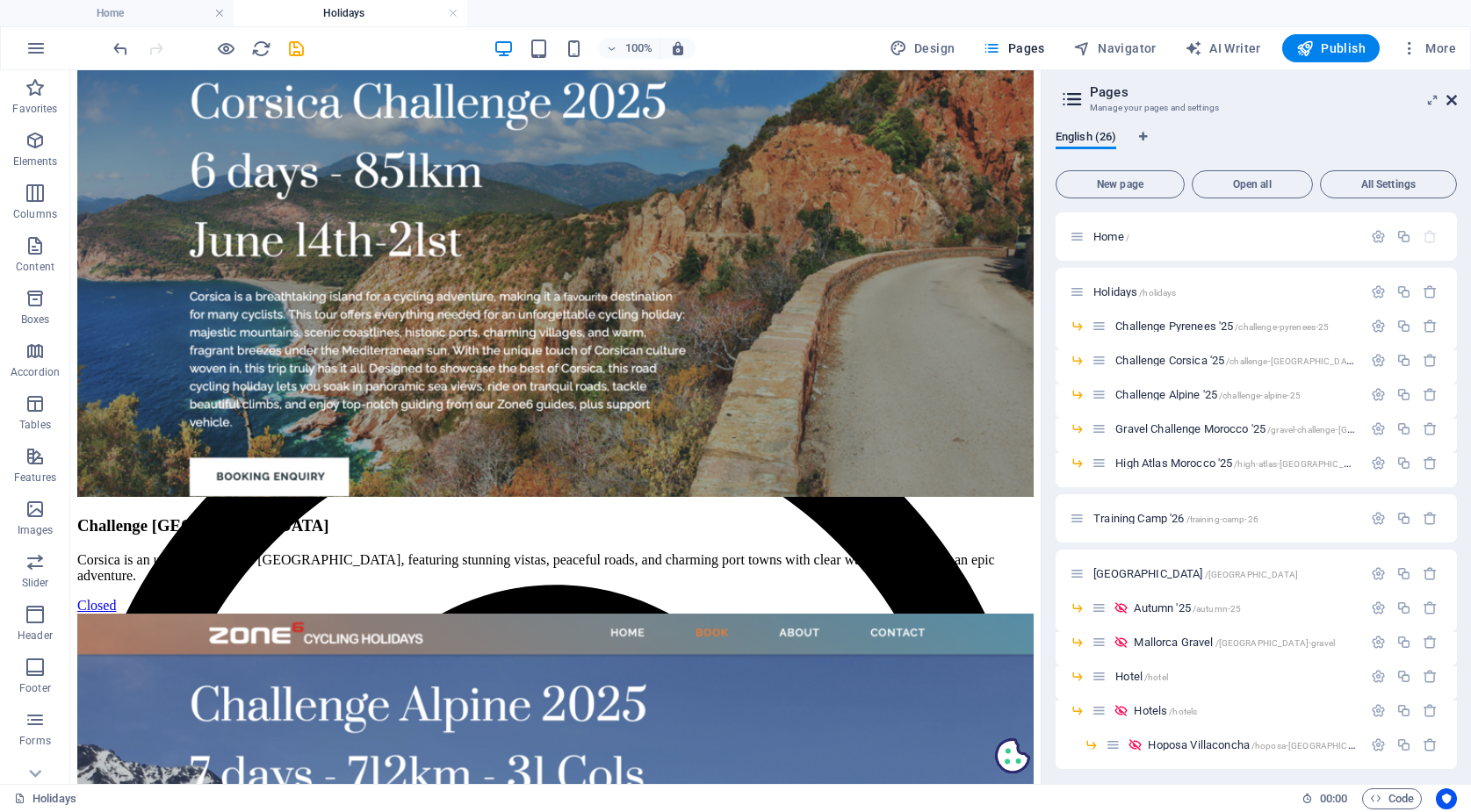
click at [1450, 94] on icon at bounding box center [1451, 99] width 11 height 14
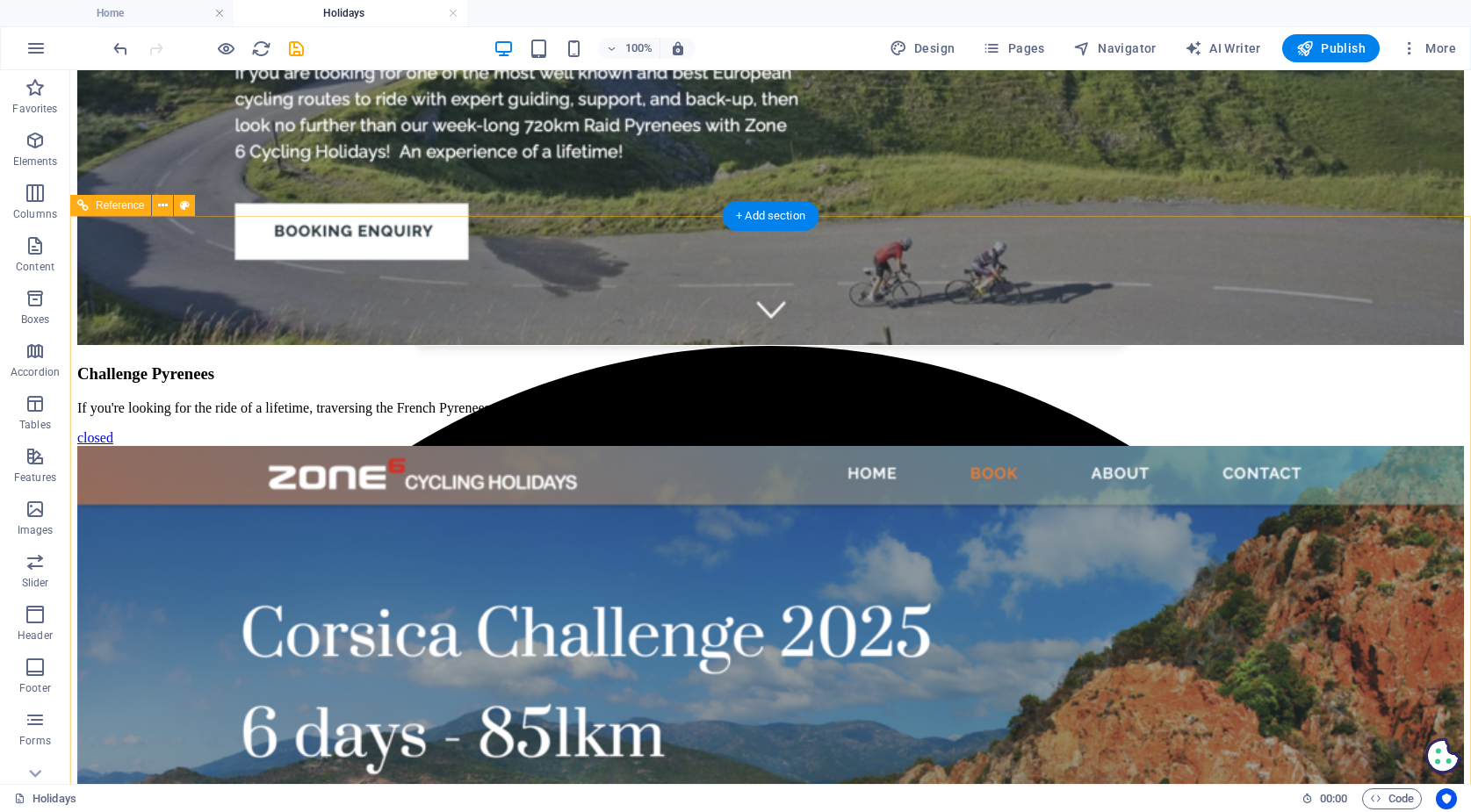
scroll to position [1480, 0]
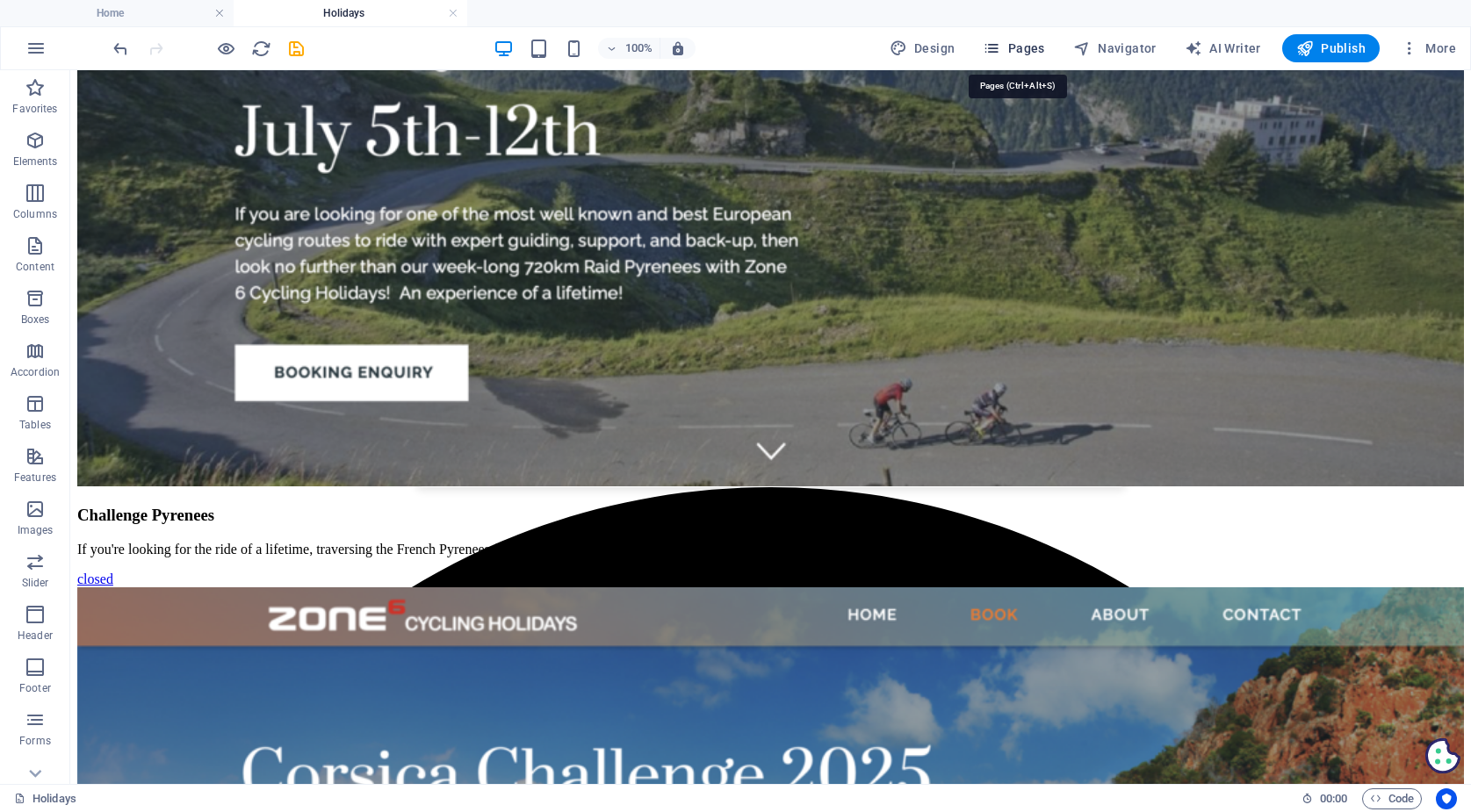
click at [1008, 42] on span "Pages" at bounding box center [1013, 48] width 61 height 17
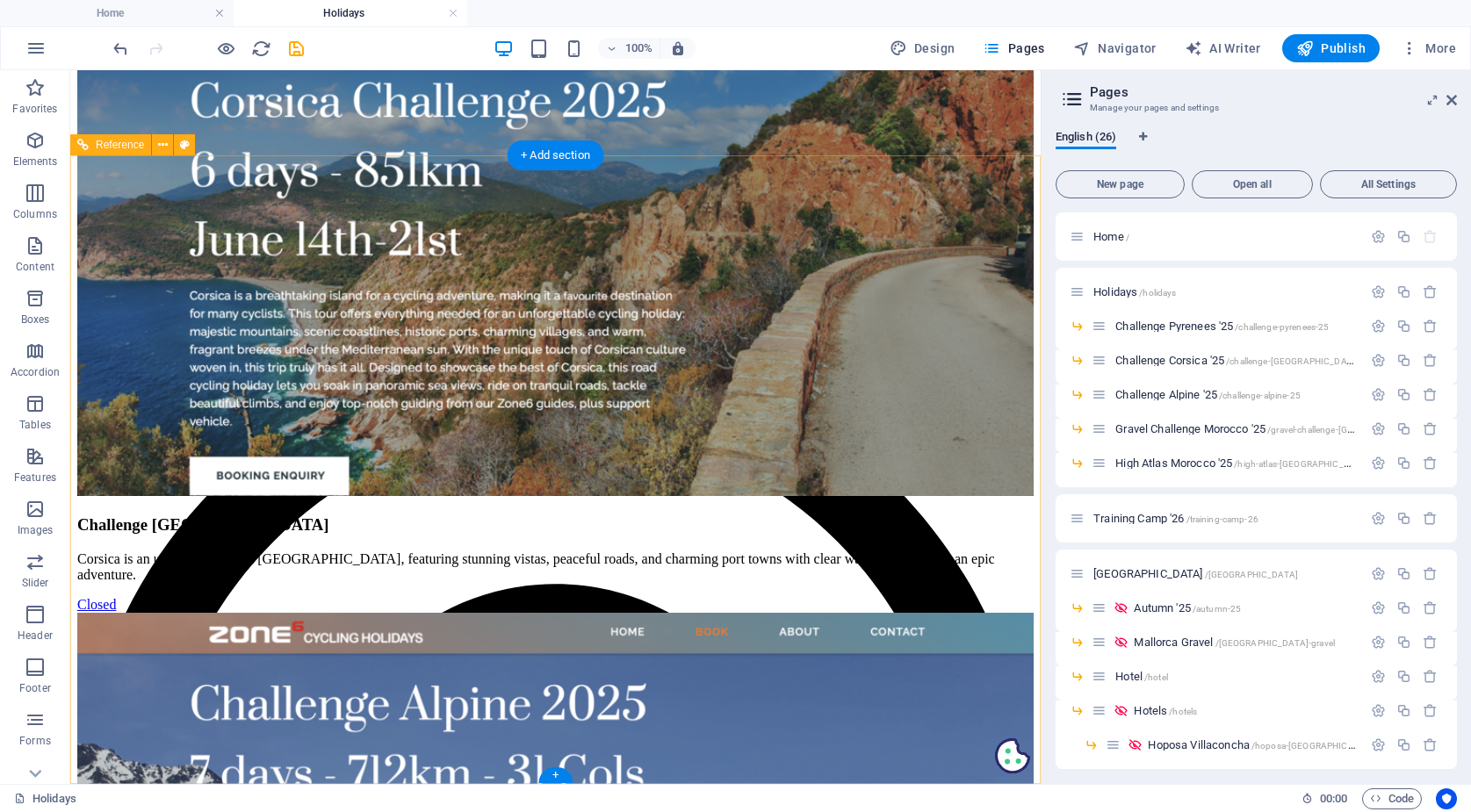
scroll to position [1621, 0]
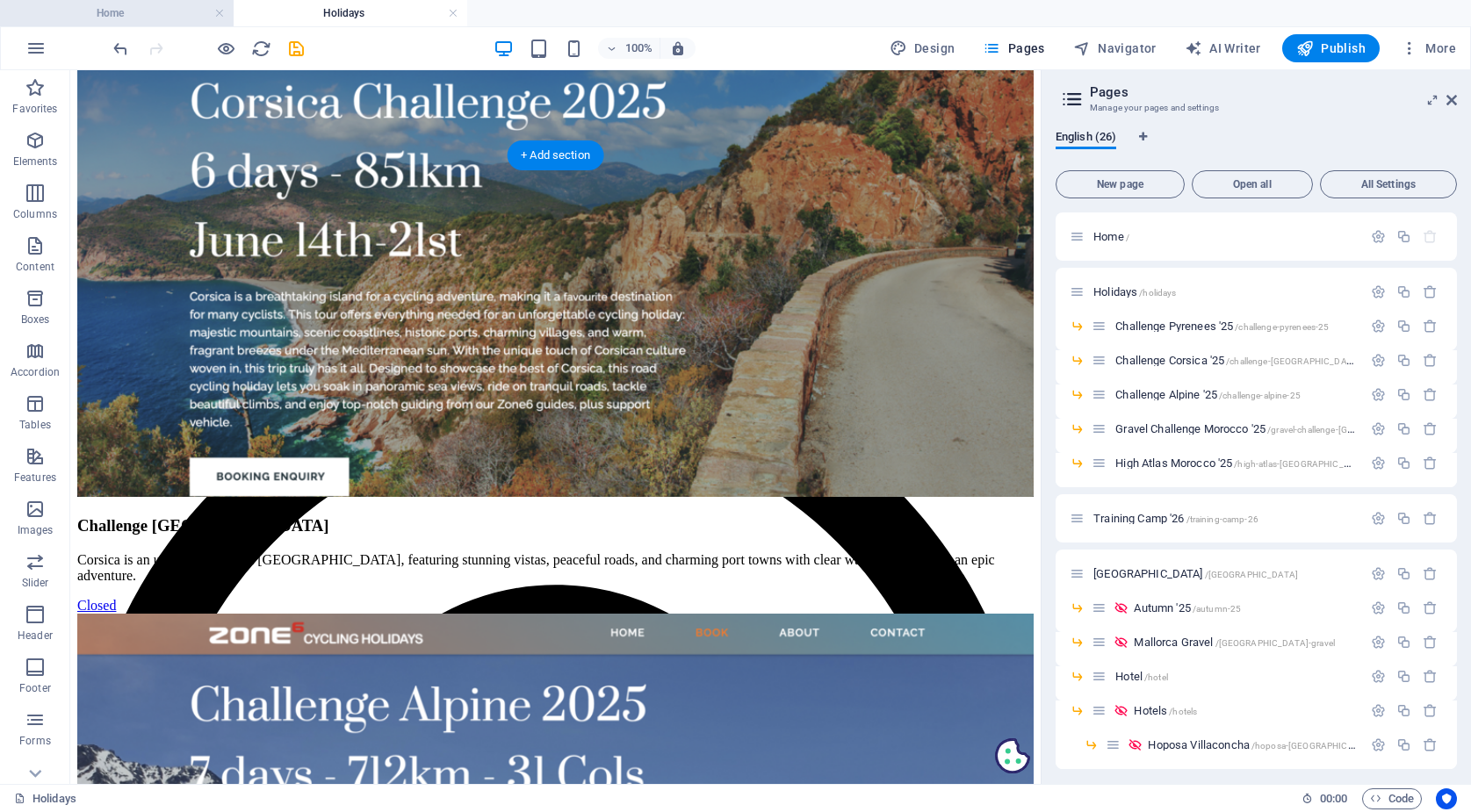
click at [146, 12] on h4 "Home" at bounding box center [116, 13] width 234 height 19
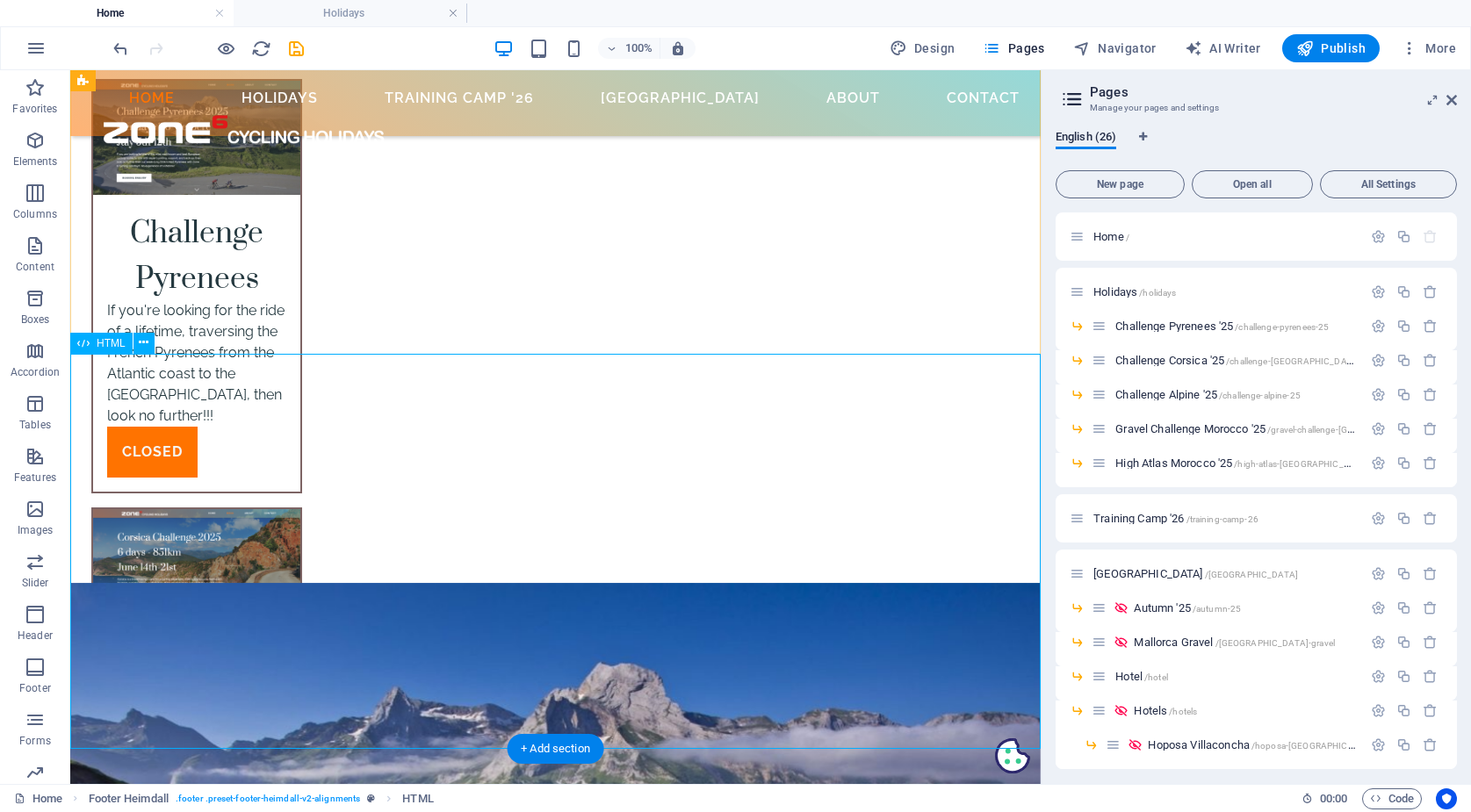
scroll to position [6210, 0]
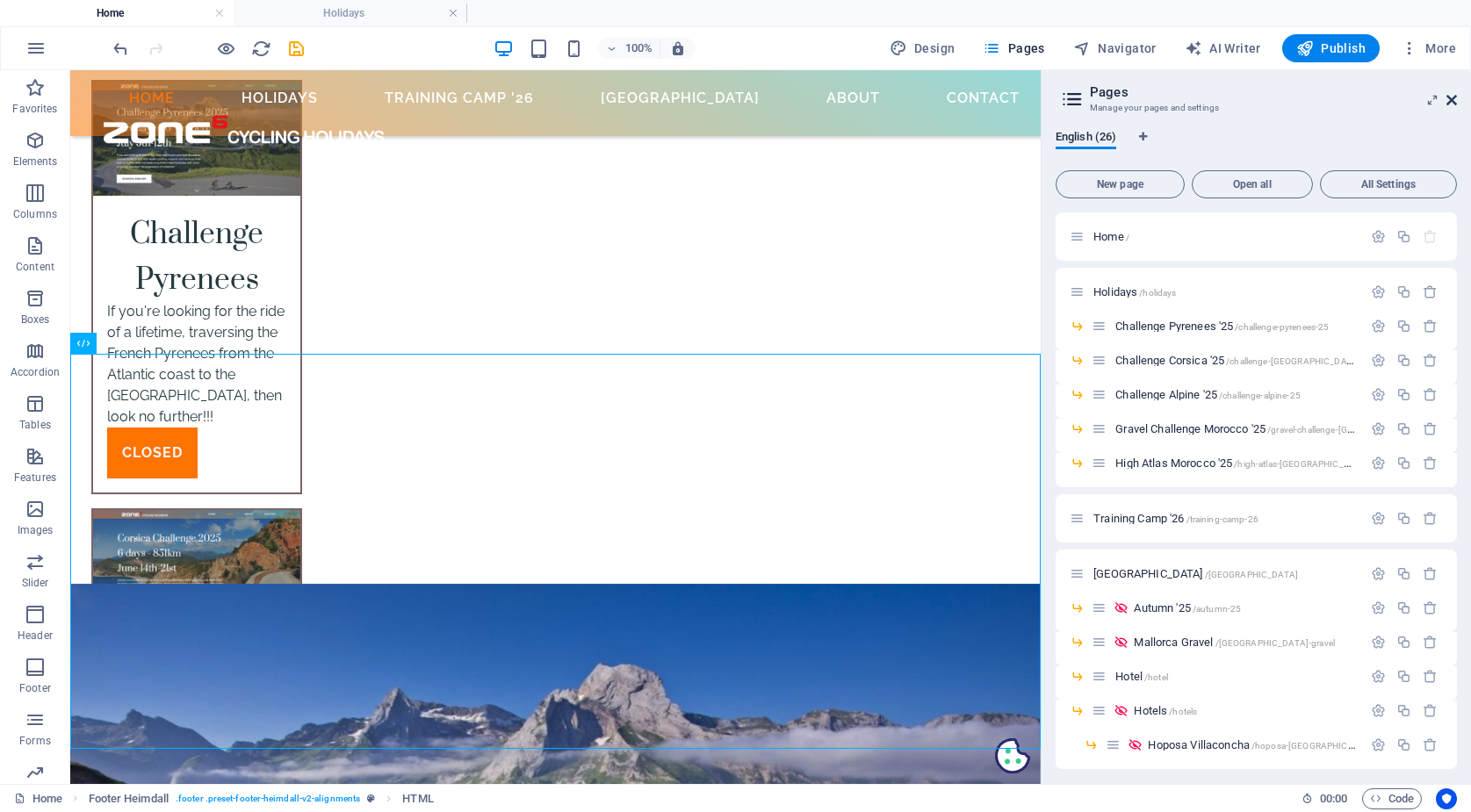
click at [1450, 99] on icon at bounding box center [1451, 99] width 11 height 14
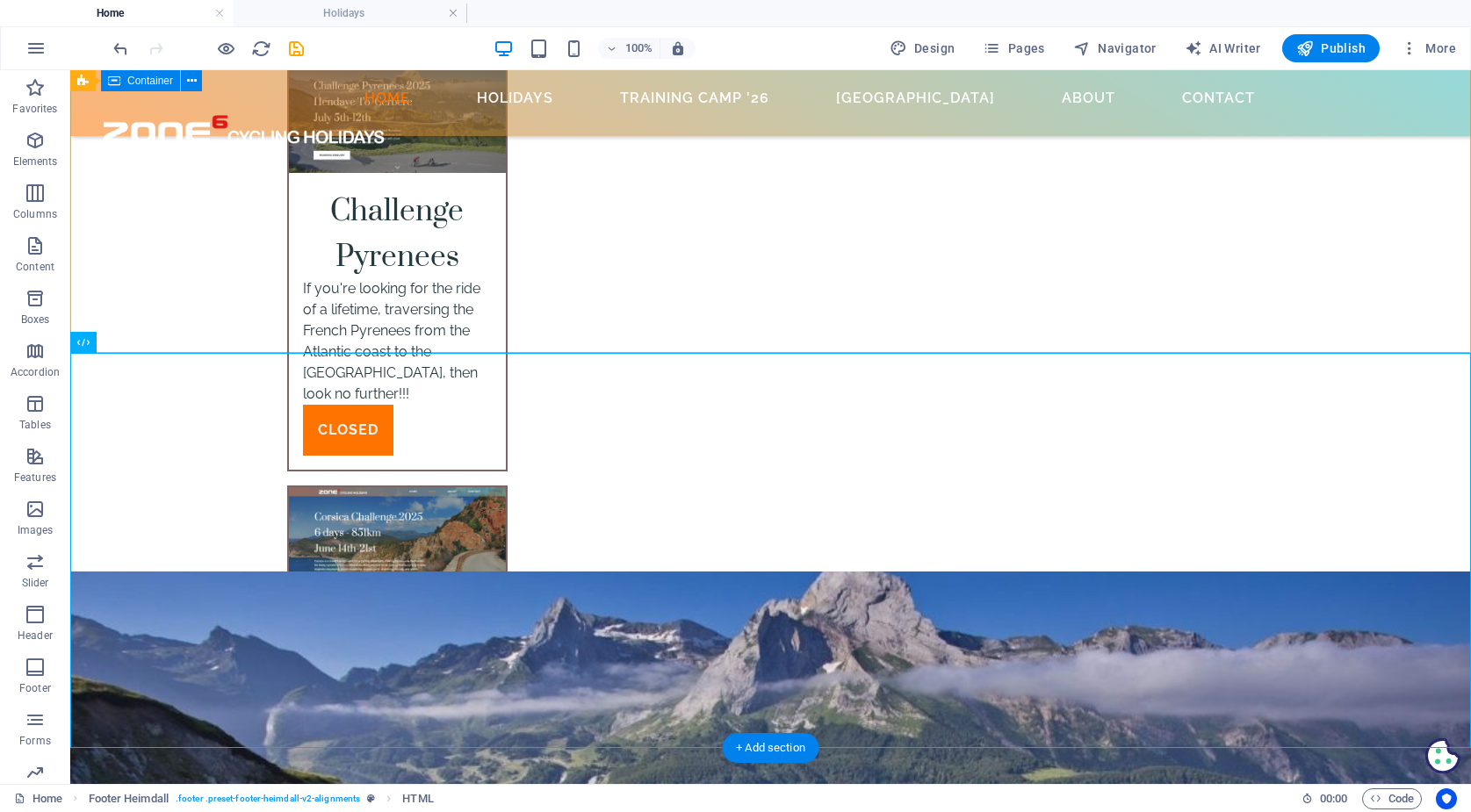
scroll to position [6177, 0]
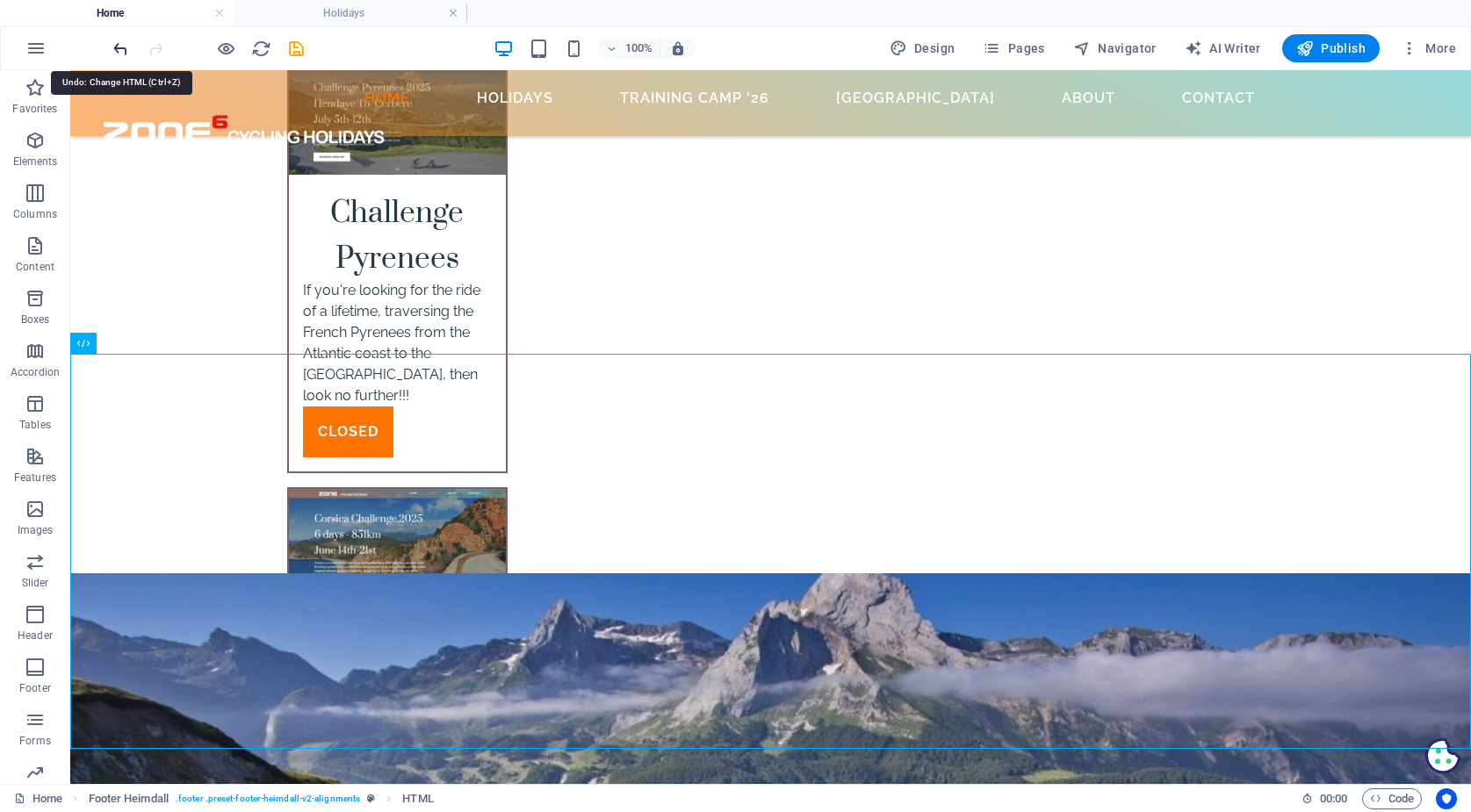
click at [121, 42] on icon "undo" at bounding box center [120, 48] width 20 height 20
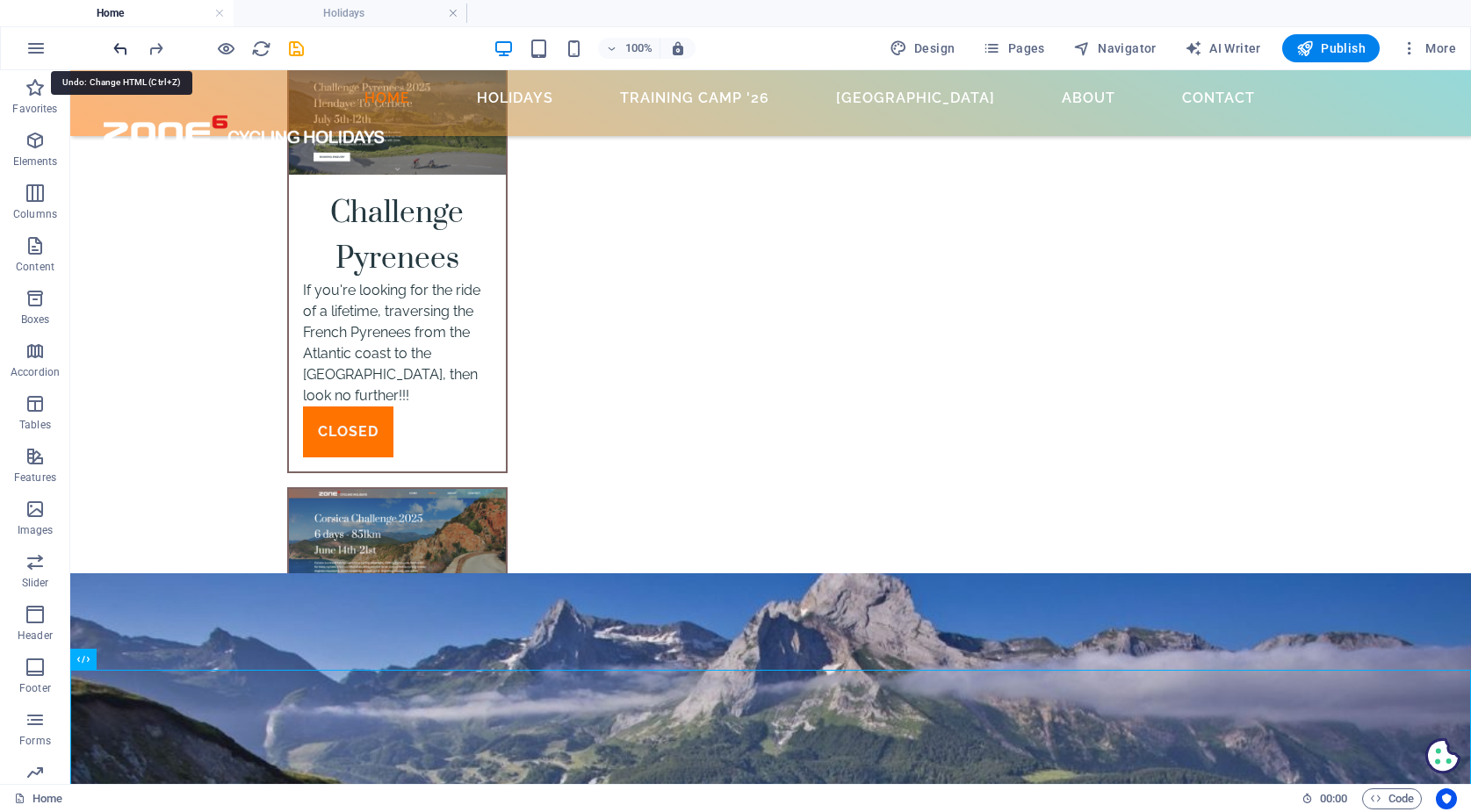
click at [121, 42] on icon "undo" at bounding box center [120, 48] width 20 height 20
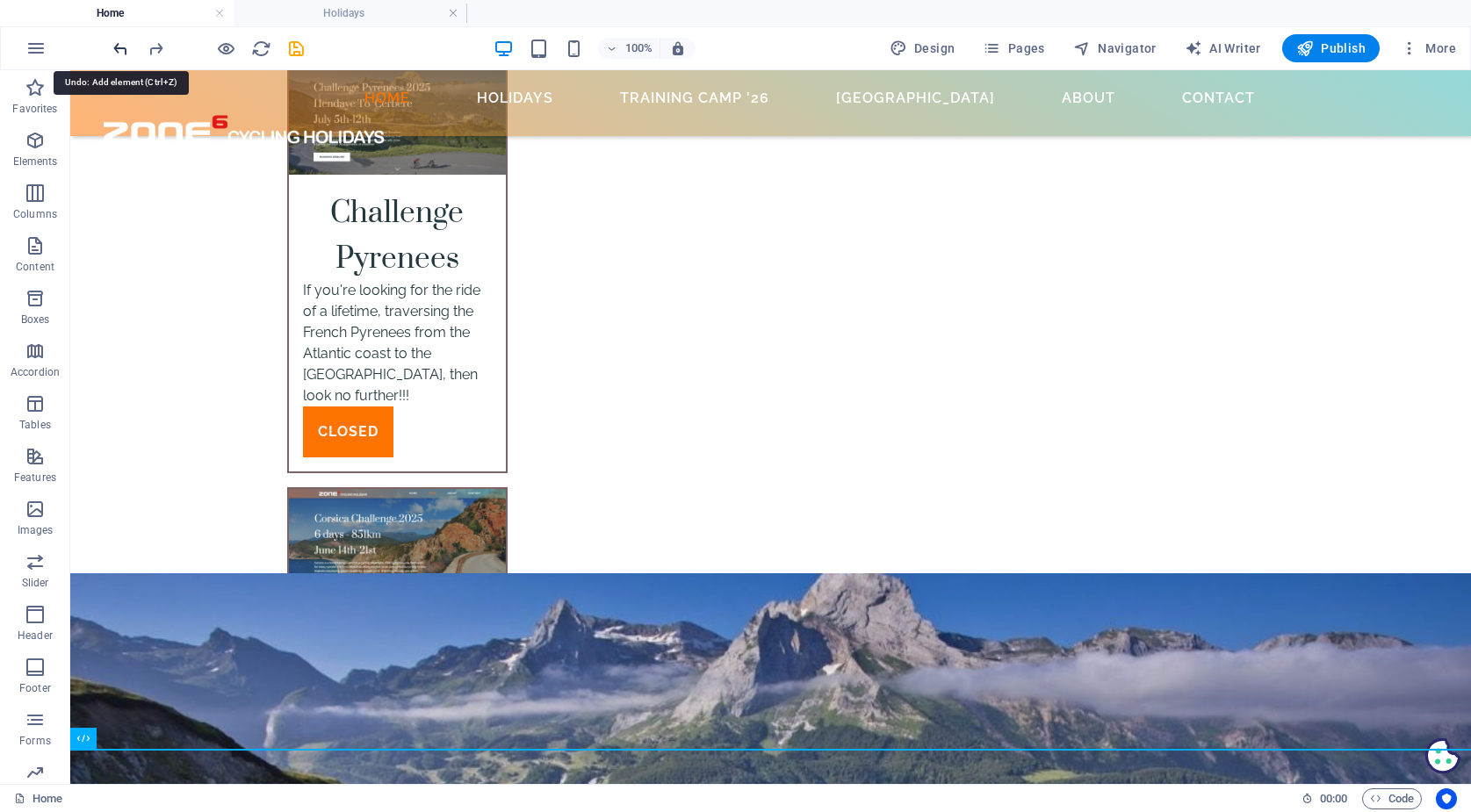
scroll to position [6098, 0]
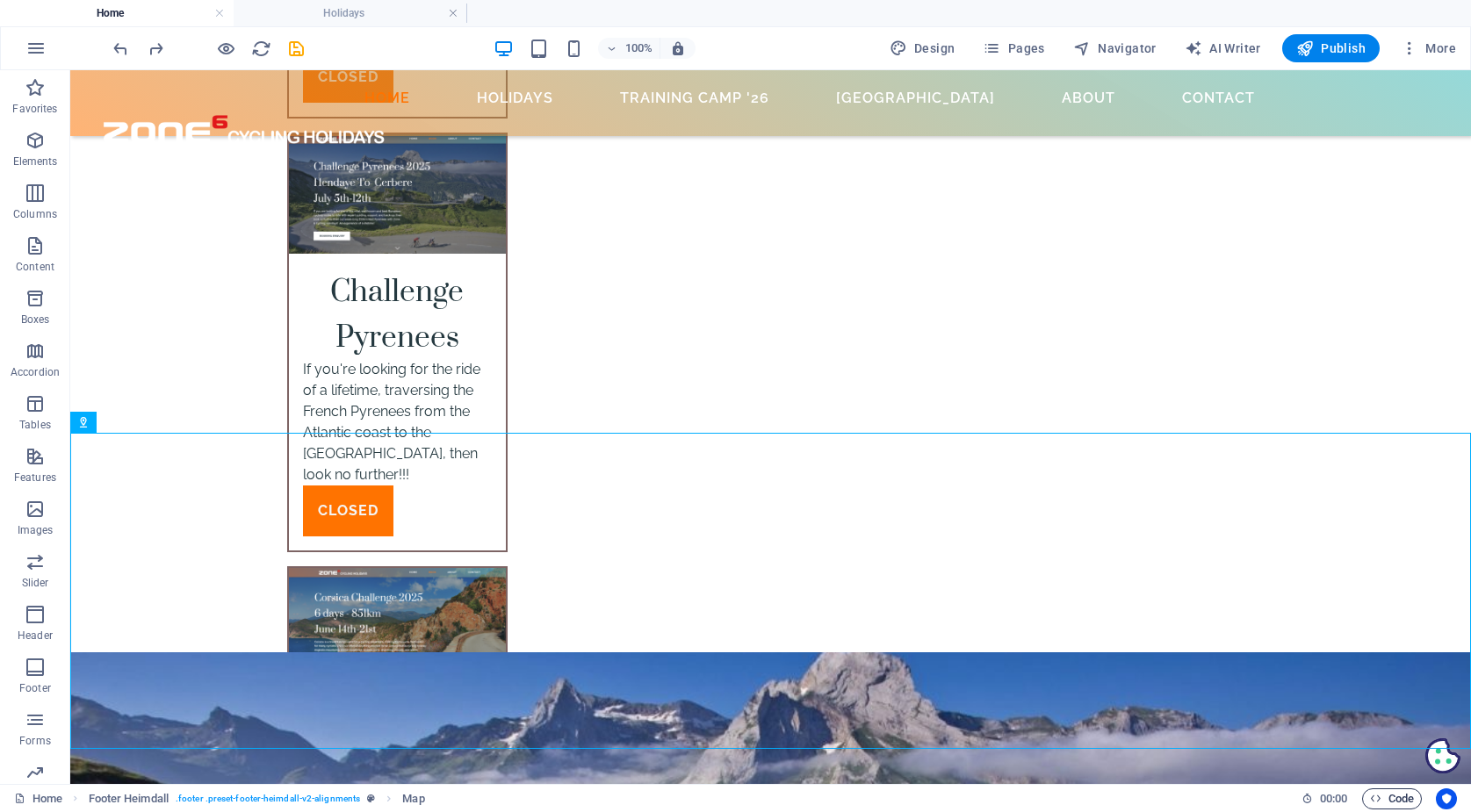
click at [1398, 796] on span "Code" at bounding box center [1392, 799] width 44 height 21
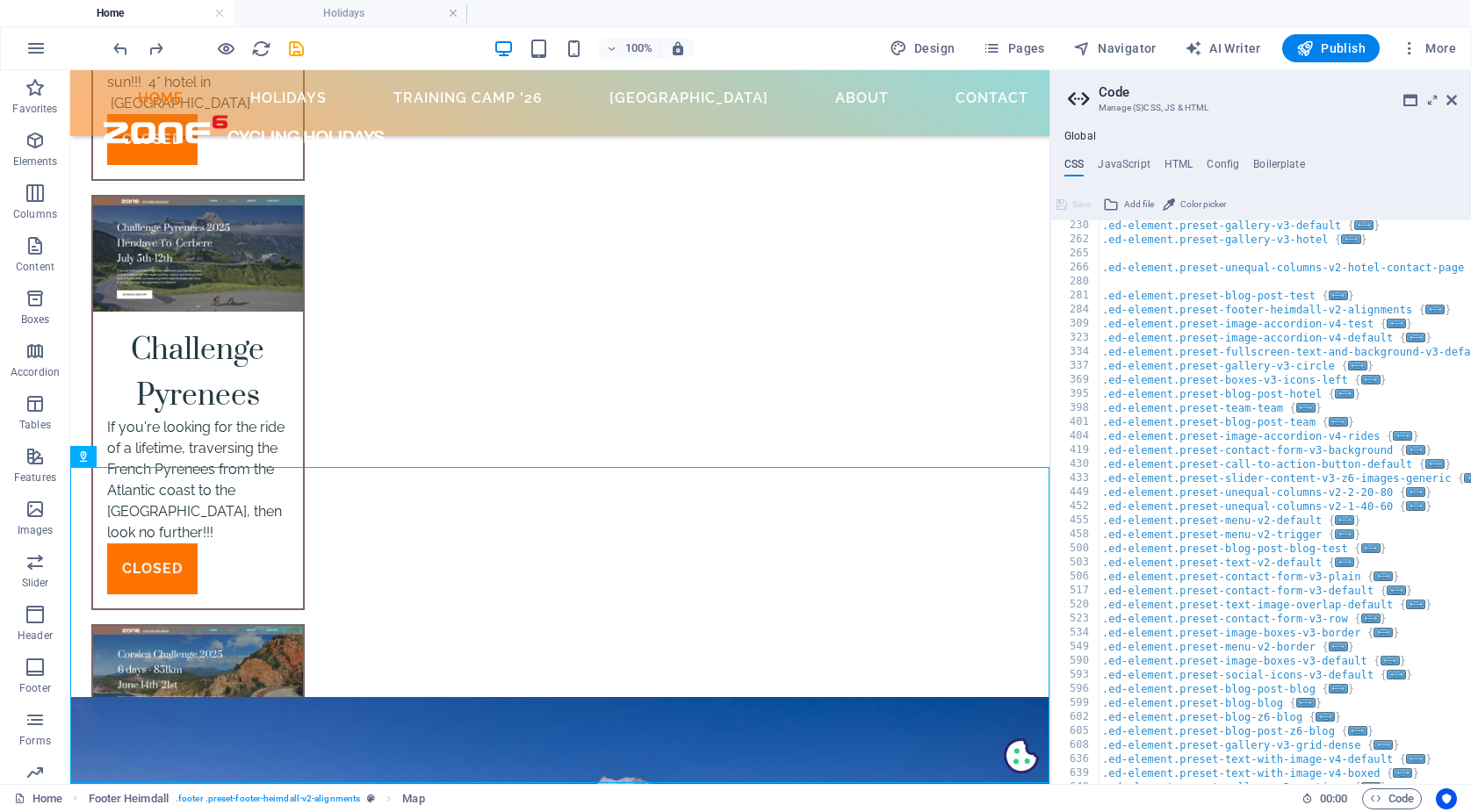
scroll to position [408, 0]
click at [1438, 308] on span "..." at bounding box center [1435, 310] width 19 height 10
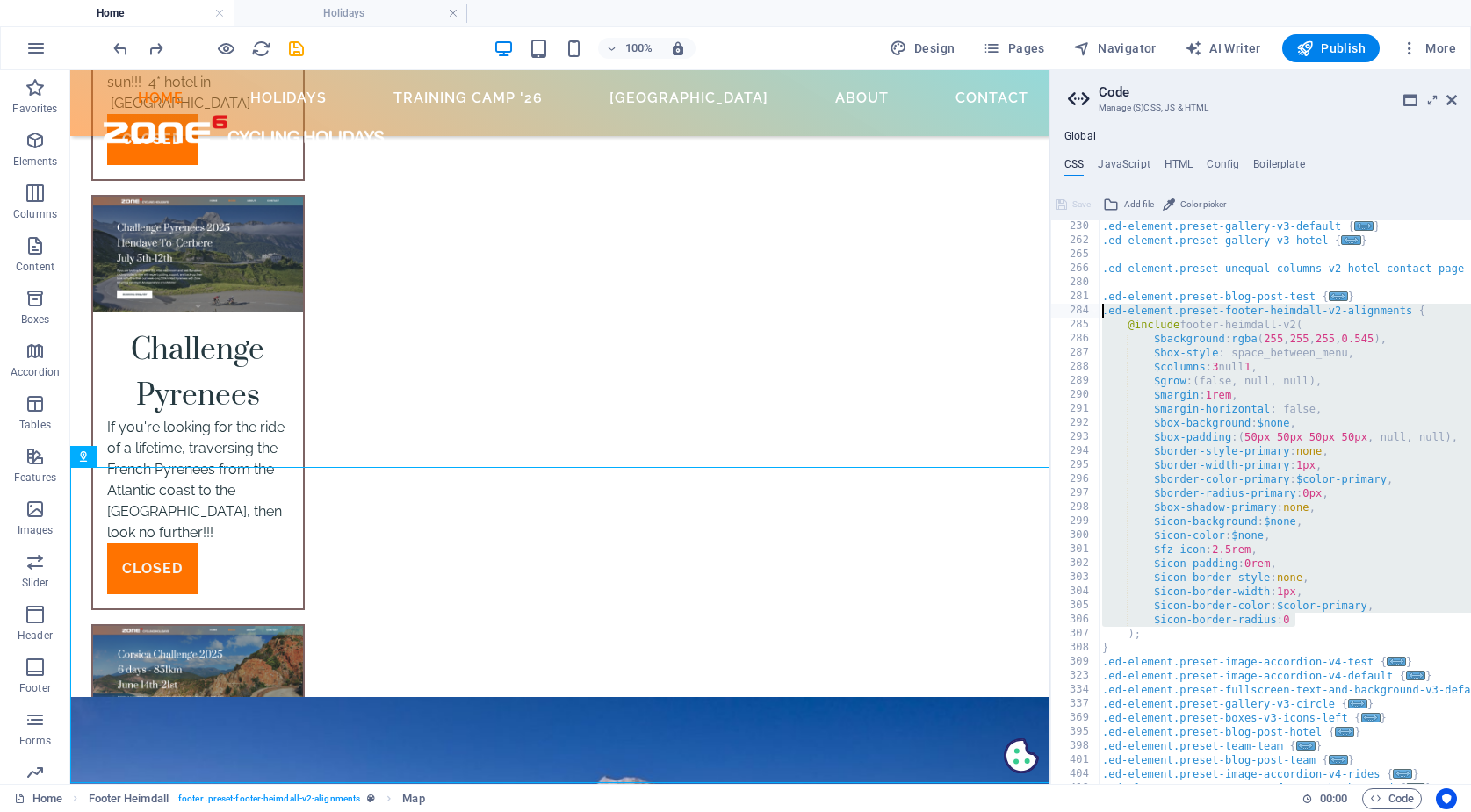
drag, startPoint x: 1335, startPoint y: 625, endPoint x: 1087, endPoint y: 313, distance: 398.6
click at [1087, 313] on div ".ed-element.preset-footer-heimdall-v2-alignments { 230 262 265 266 280 281 284 …" at bounding box center [1260, 502] width 421 height 563
type textarea ".ed-element.preset-footer-heimdall-v2-alignments { @include footer-heimdall-v2("
click at [270, 794] on span ". footer .preset-footer-heimdall-v2-alignments" at bounding box center [267, 799] width 184 height 21
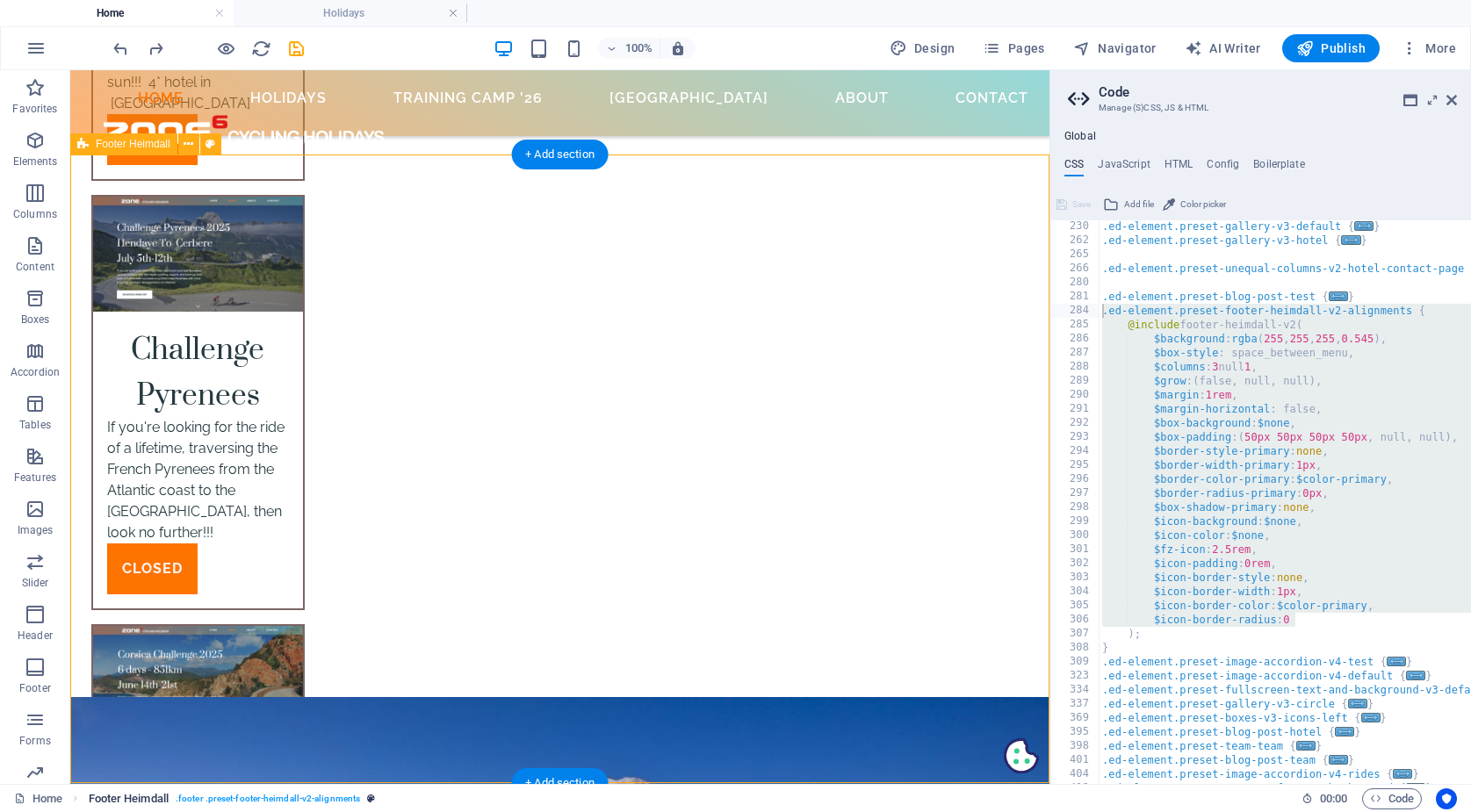
click at [270, 794] on span ". footer .preset-footer-heimdall-v2-alignments" at bounding box center [267, 799] width 184 height 21
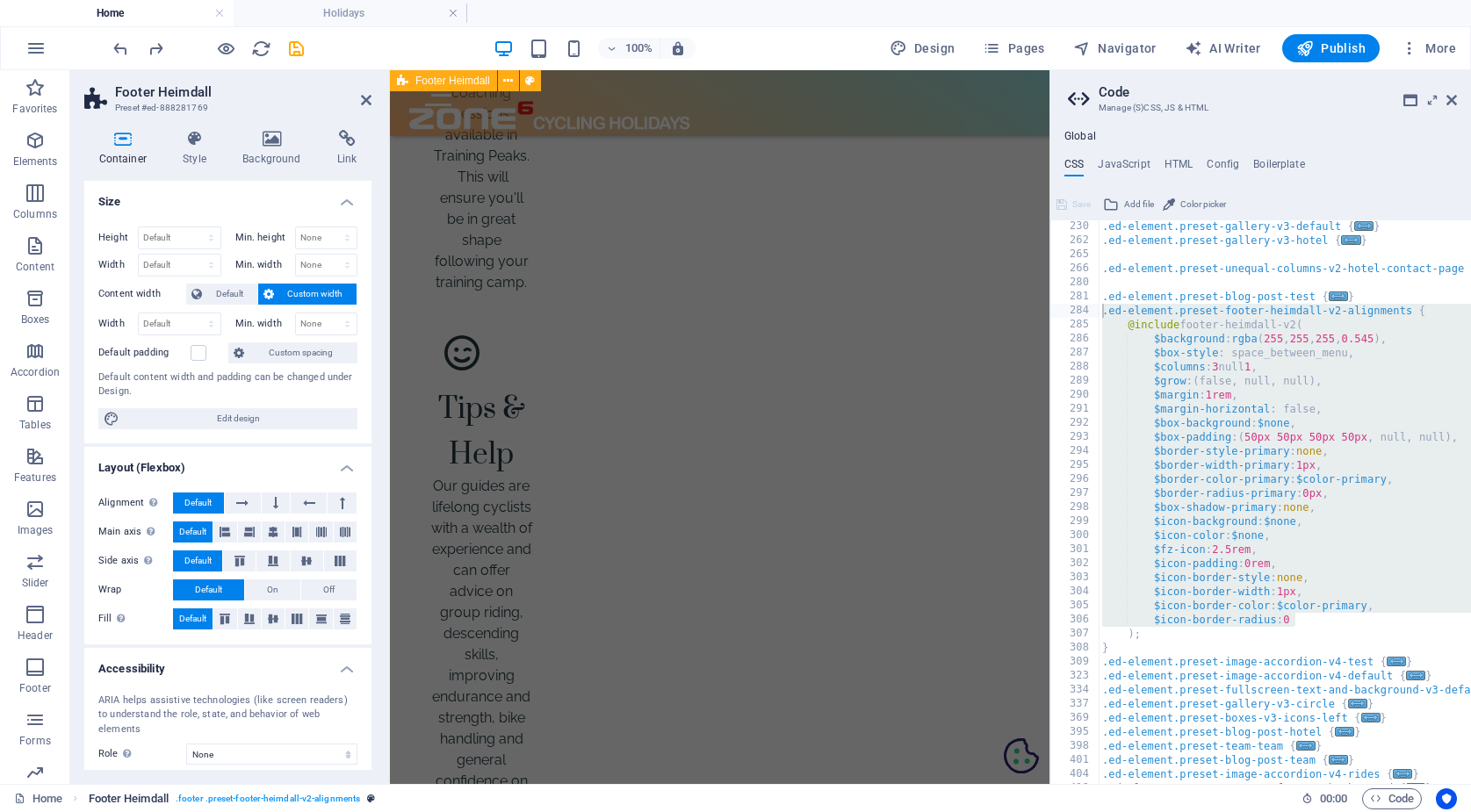
scroll to position [7156, 0]
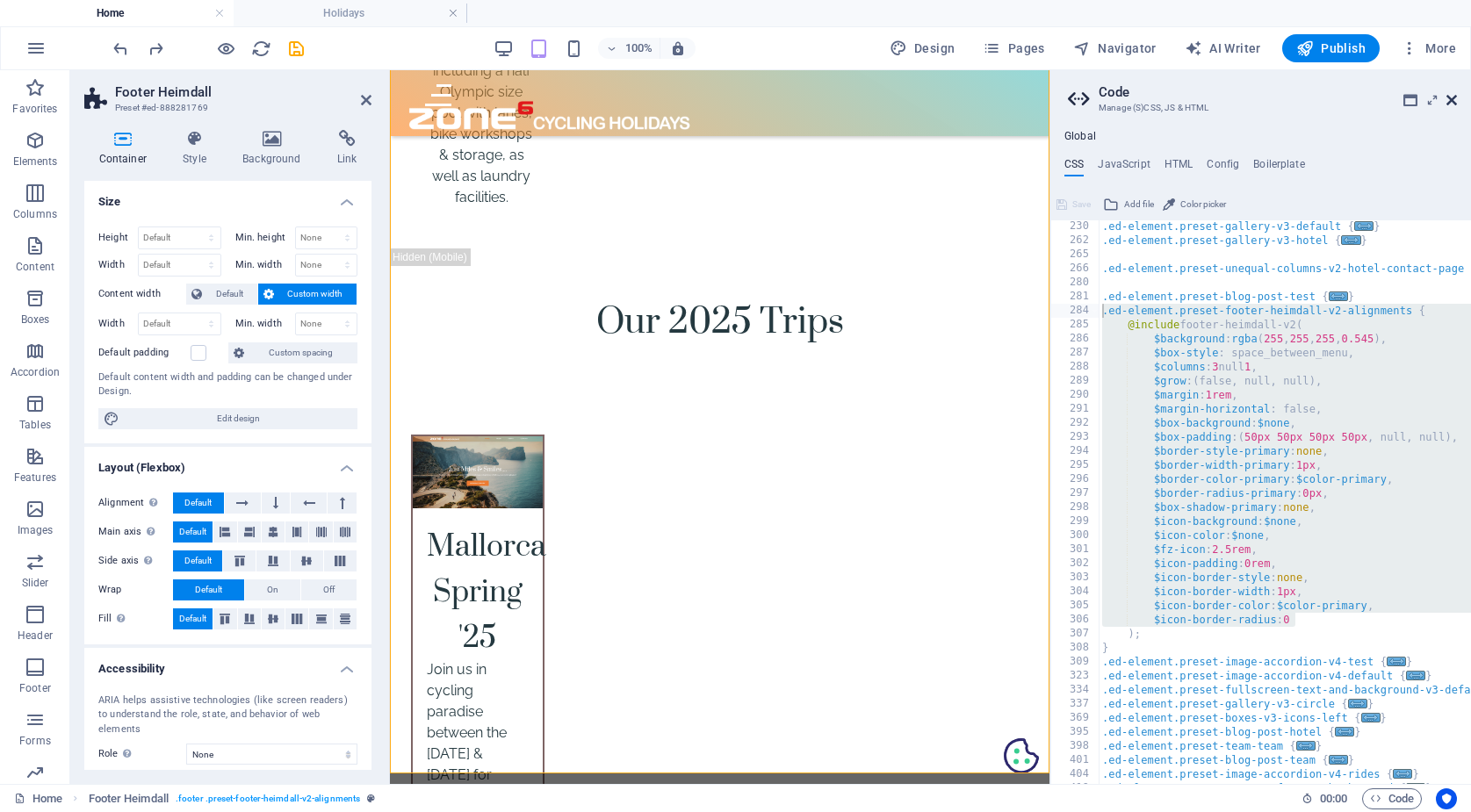
click at [1451, 94] on icon at bounding box center [1451, 99] width 11 height 14
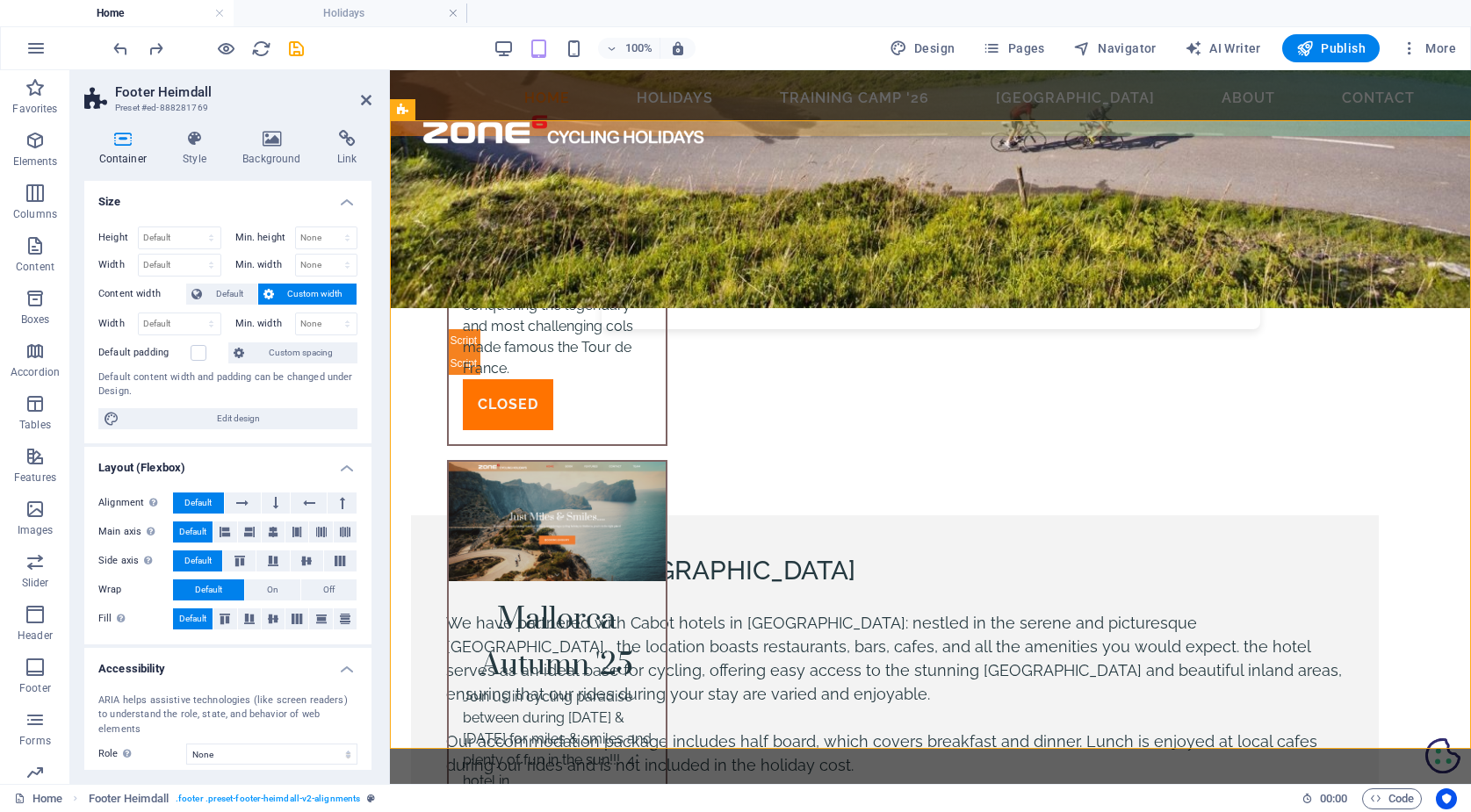
scroll to position [6098, 0]
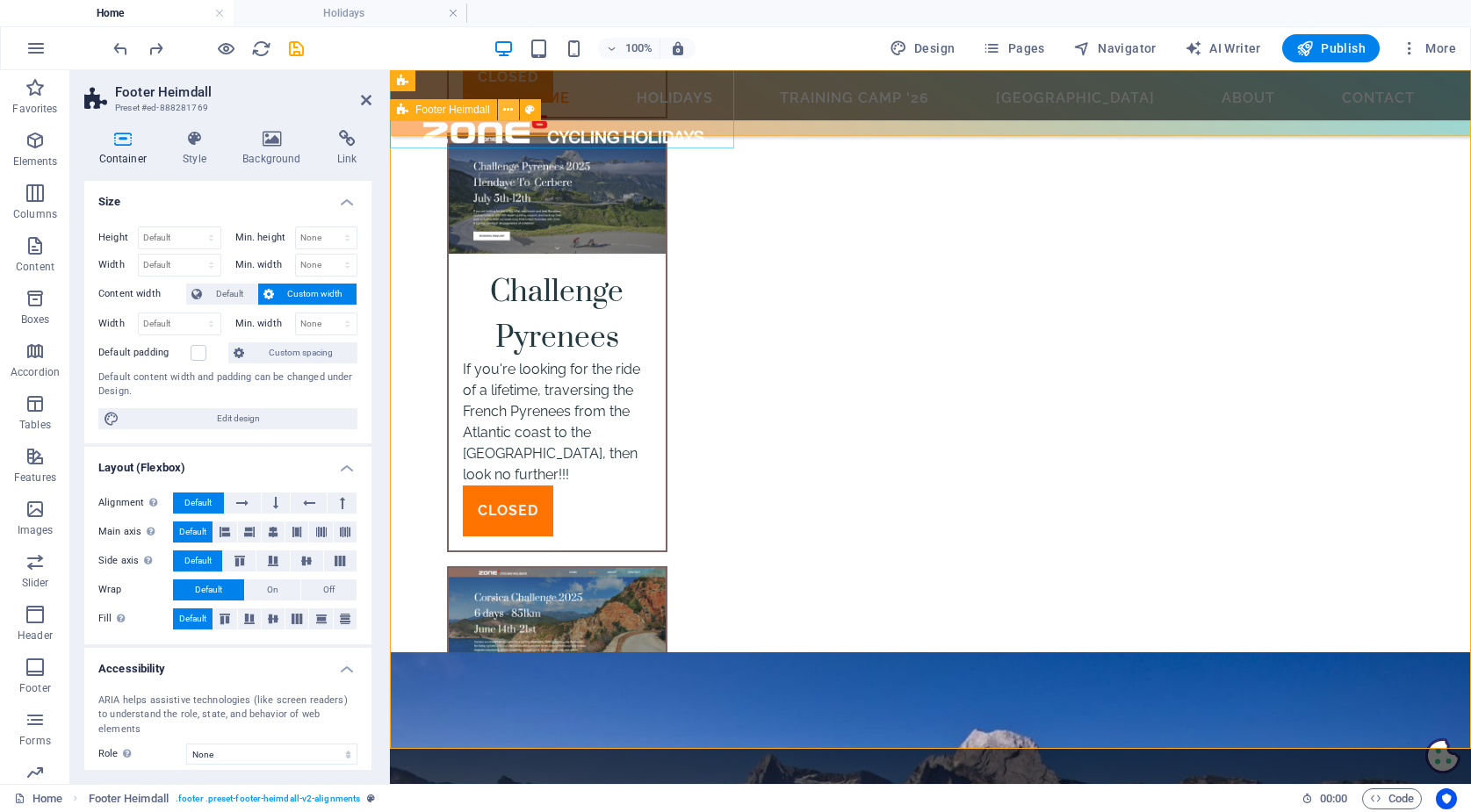
click at [509, 109] on icon at bounding box center [508, 110] width 10 height 18
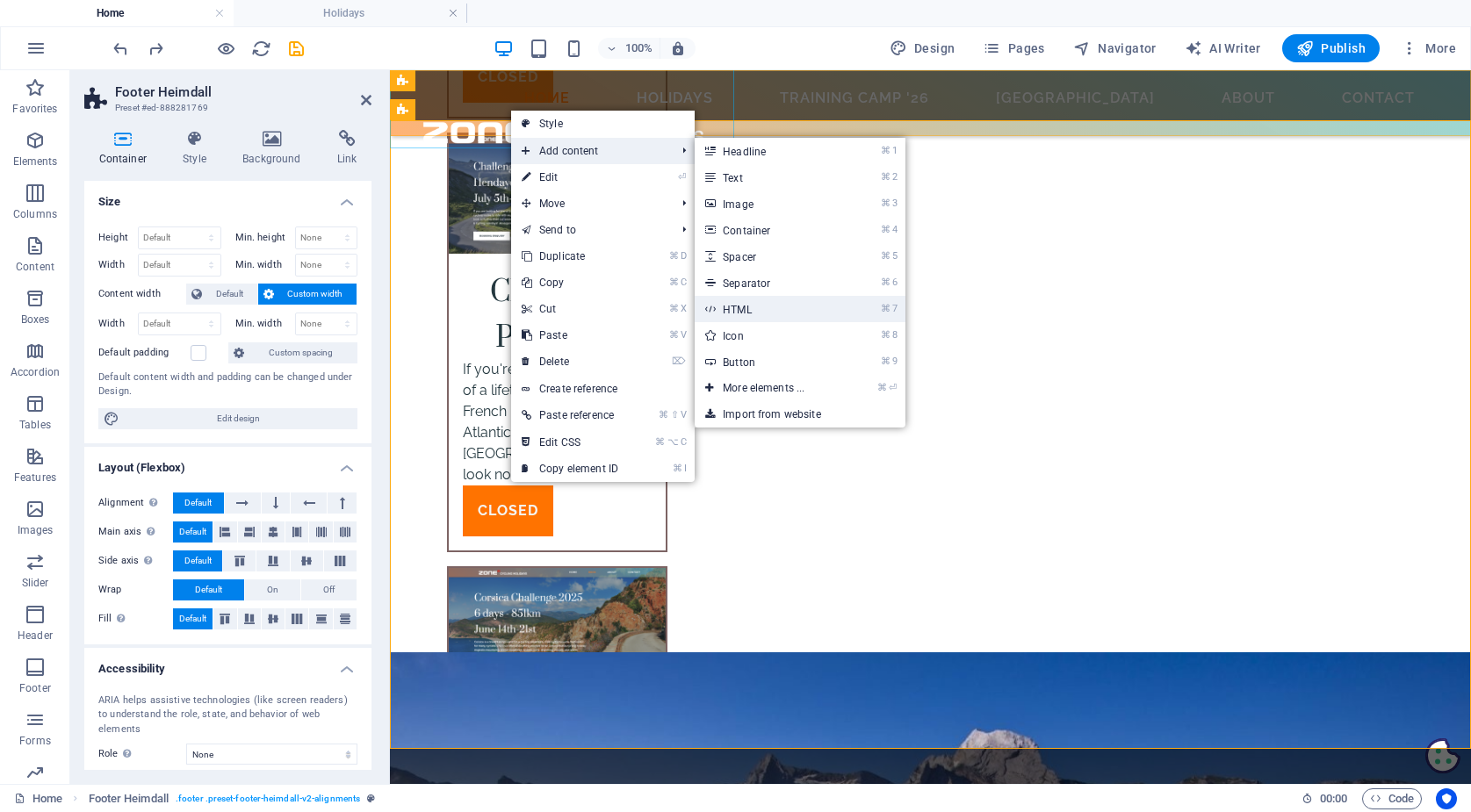
click at [737, 303] on link "⌘ 7 HTML" at bounding box center [767, 309] width 145 height 27
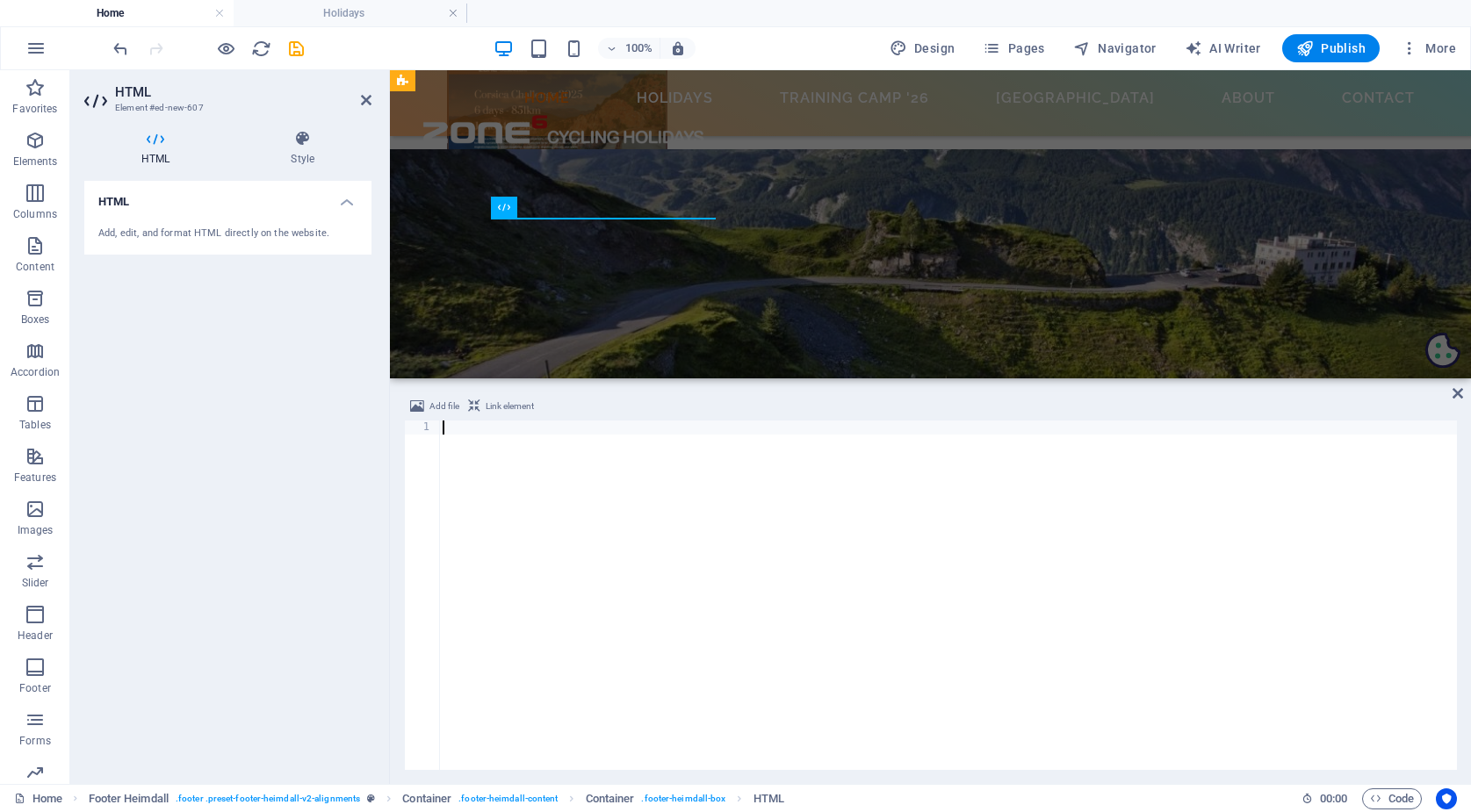
scroll to position [5815, 0]
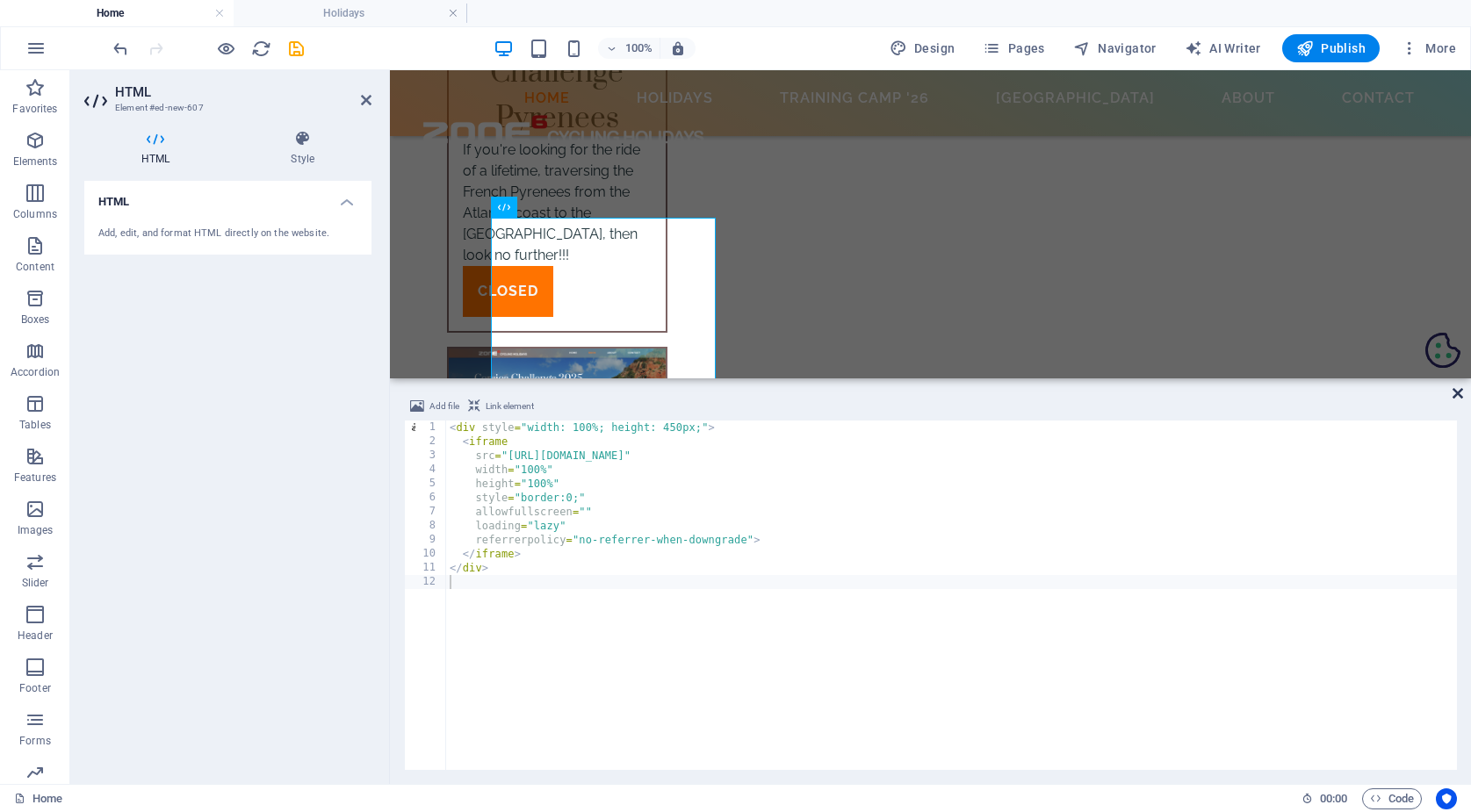
click at [1454, 394] on icon at bounding box center [1457, 393] width 11 height 14
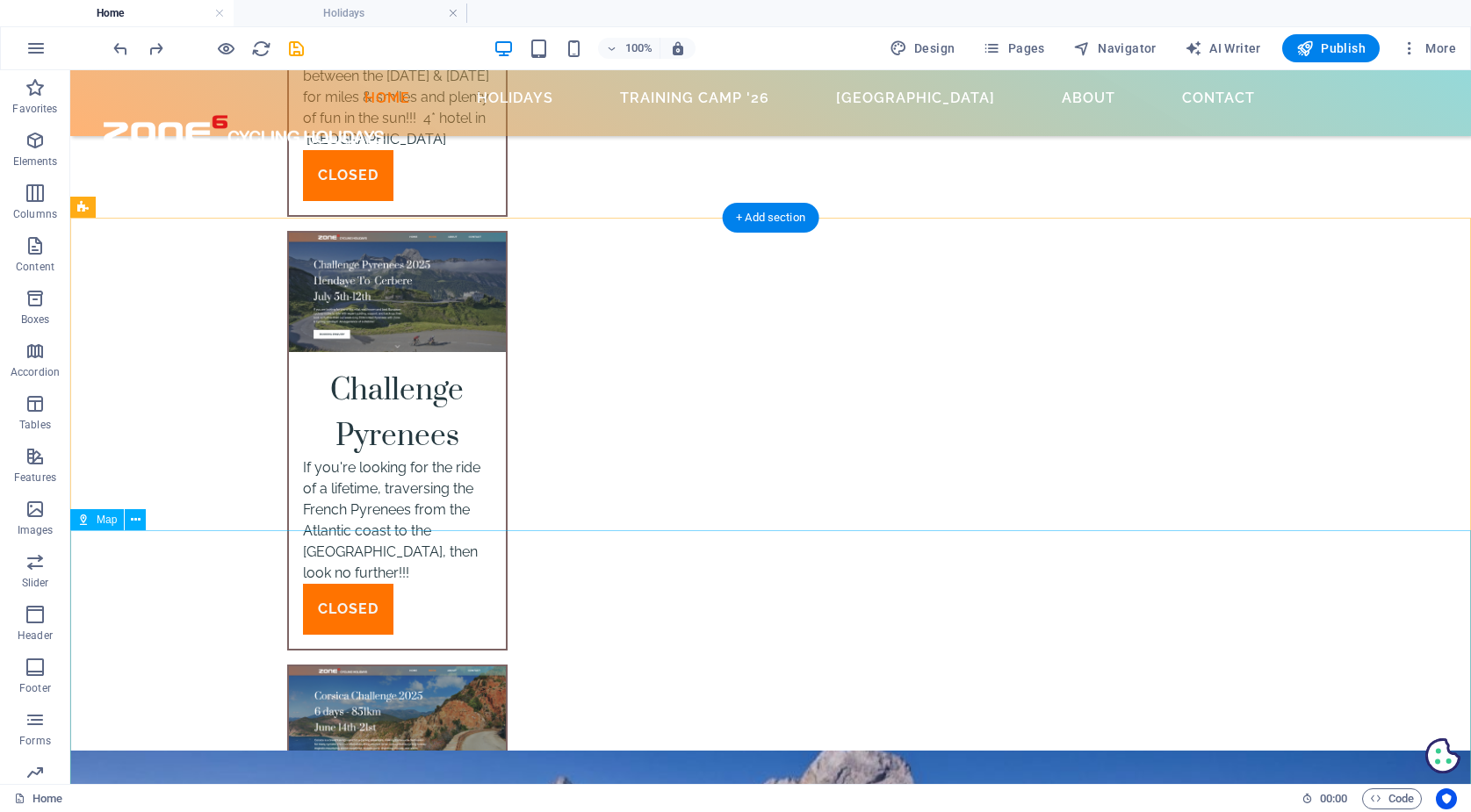
scroll to position [6088, 0]
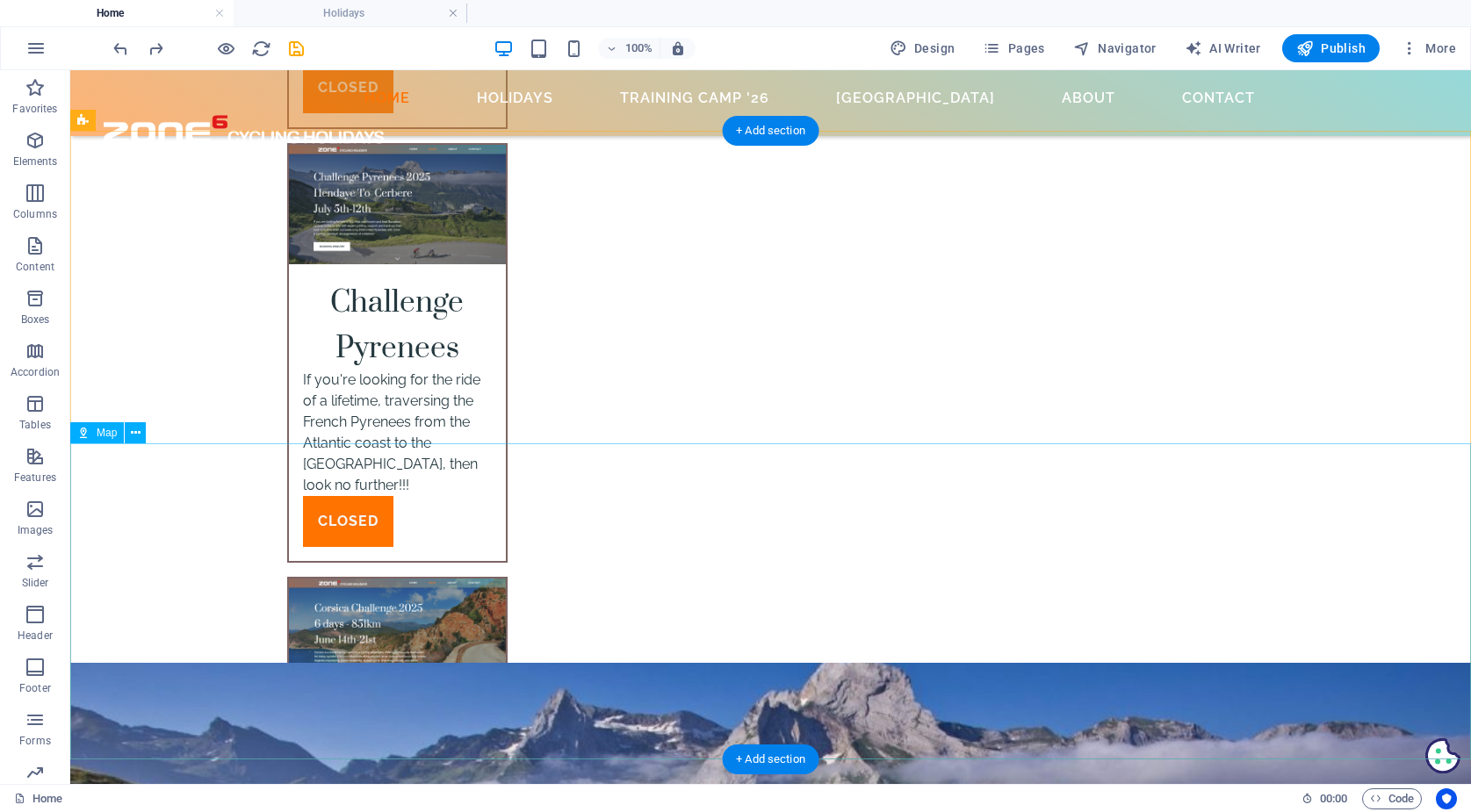
click at [277, 794] on span ". footer .preset-footer-heimdall-v2-alignments" at bounding box center [267, 799] width 184 height 21
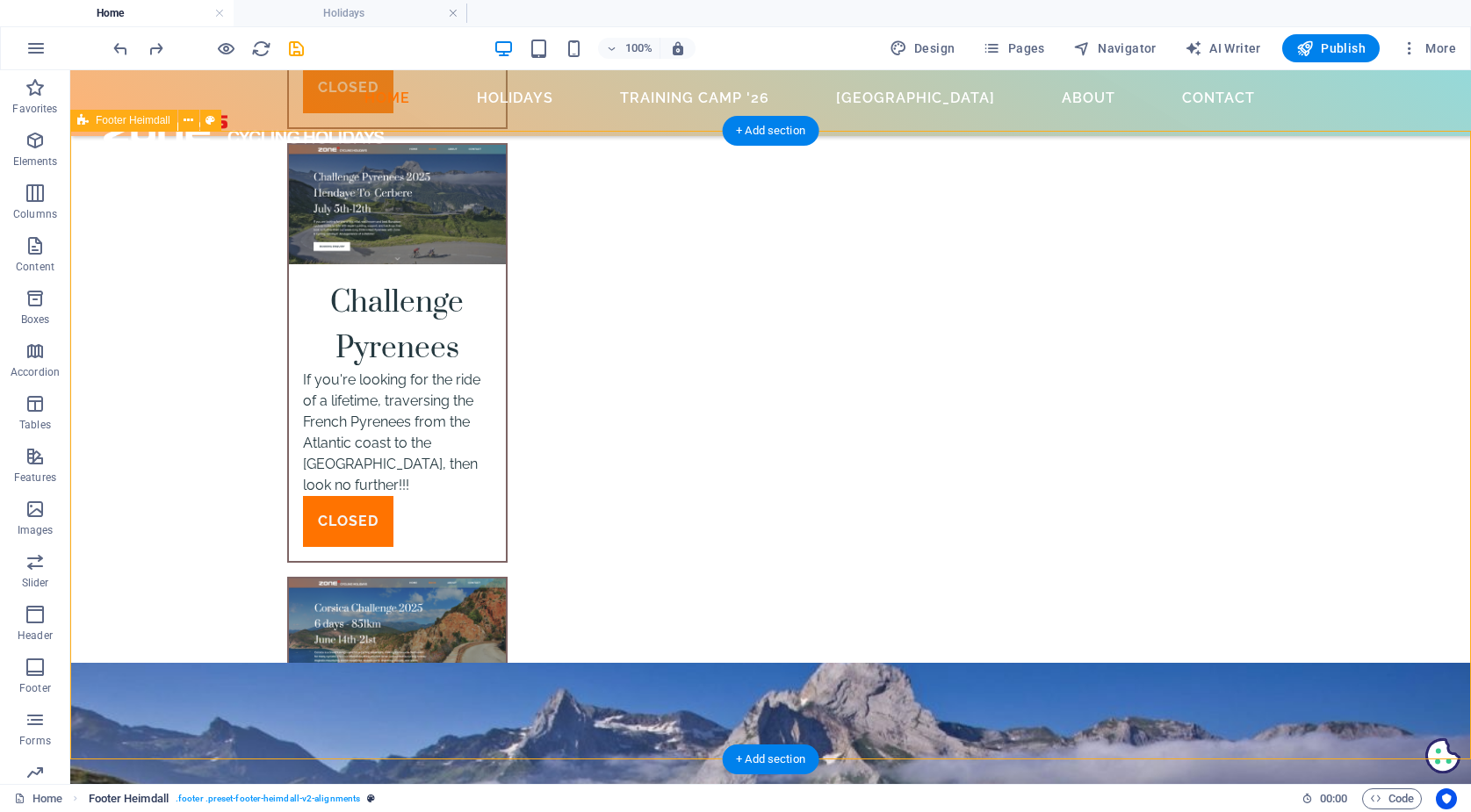
click at [284, 794] on span ". footer .preset-footer-heimdall-v2-alignments" at bounding box center [267, 799] width 184 height 21
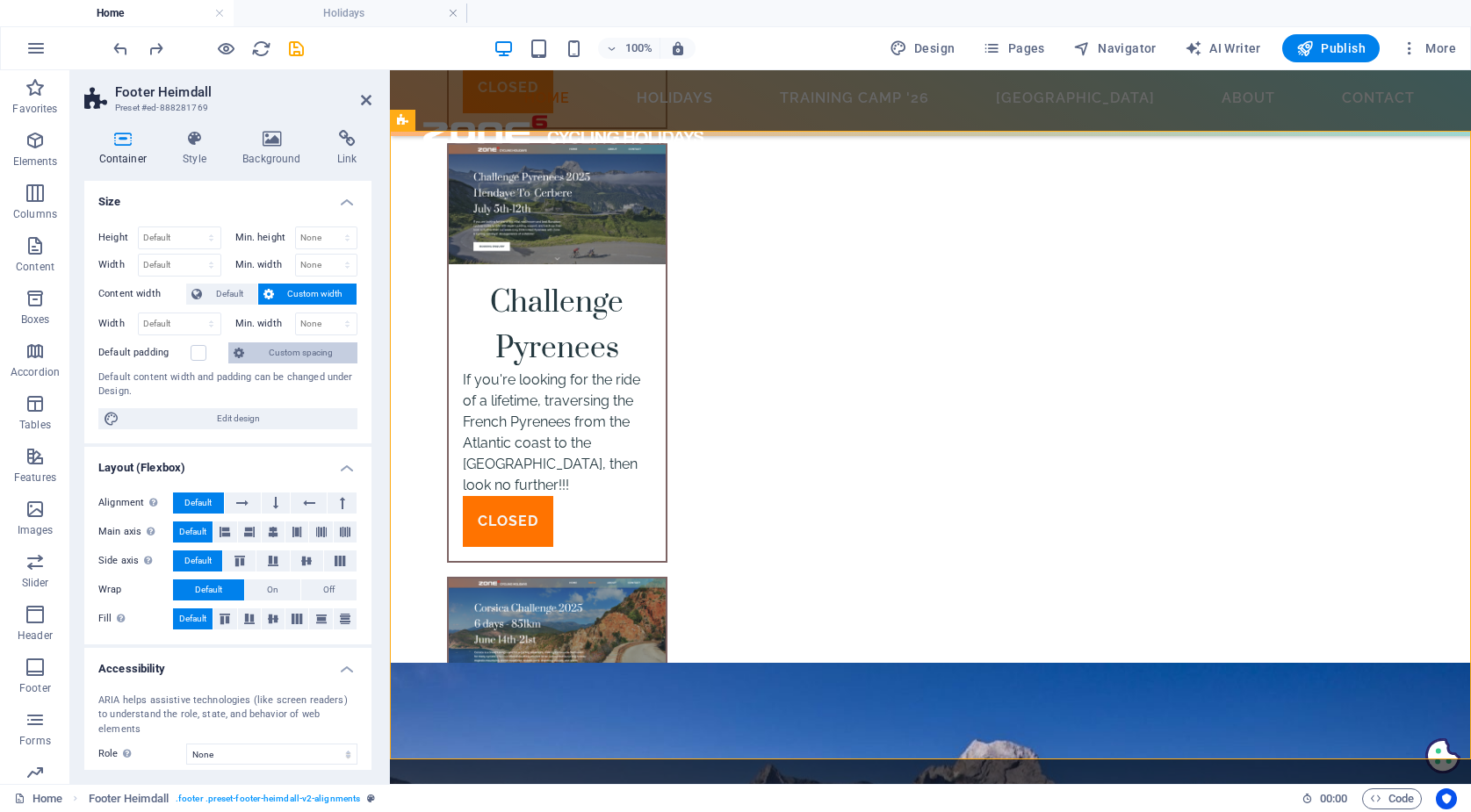
scroll to position [0, 0]
click at [37, 122] on button "Favorites" at bounding box center [35, 96] width 71 height 52
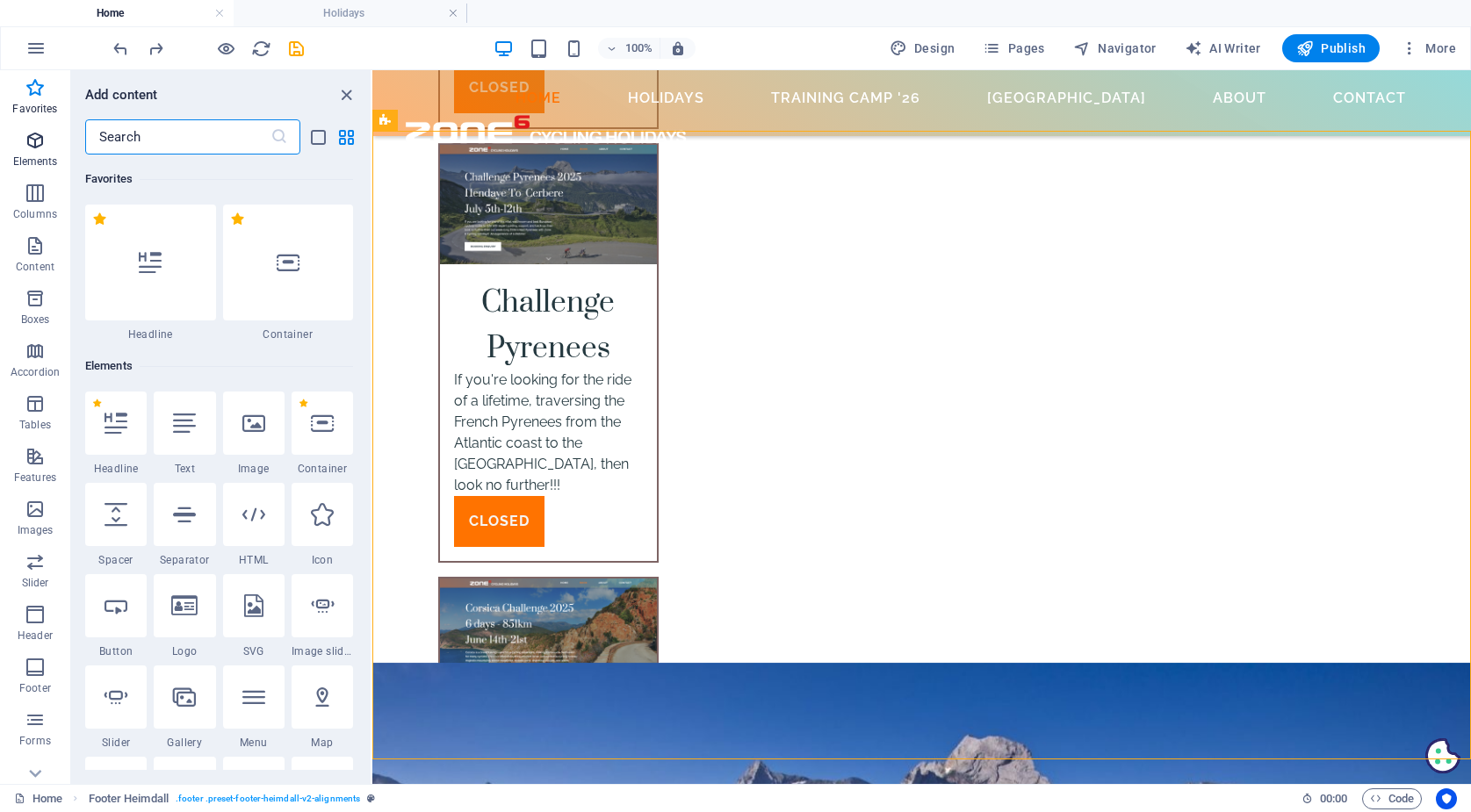
click at [36, 136] on icon "button" at bounding box center [35, 140] width 21 height 21
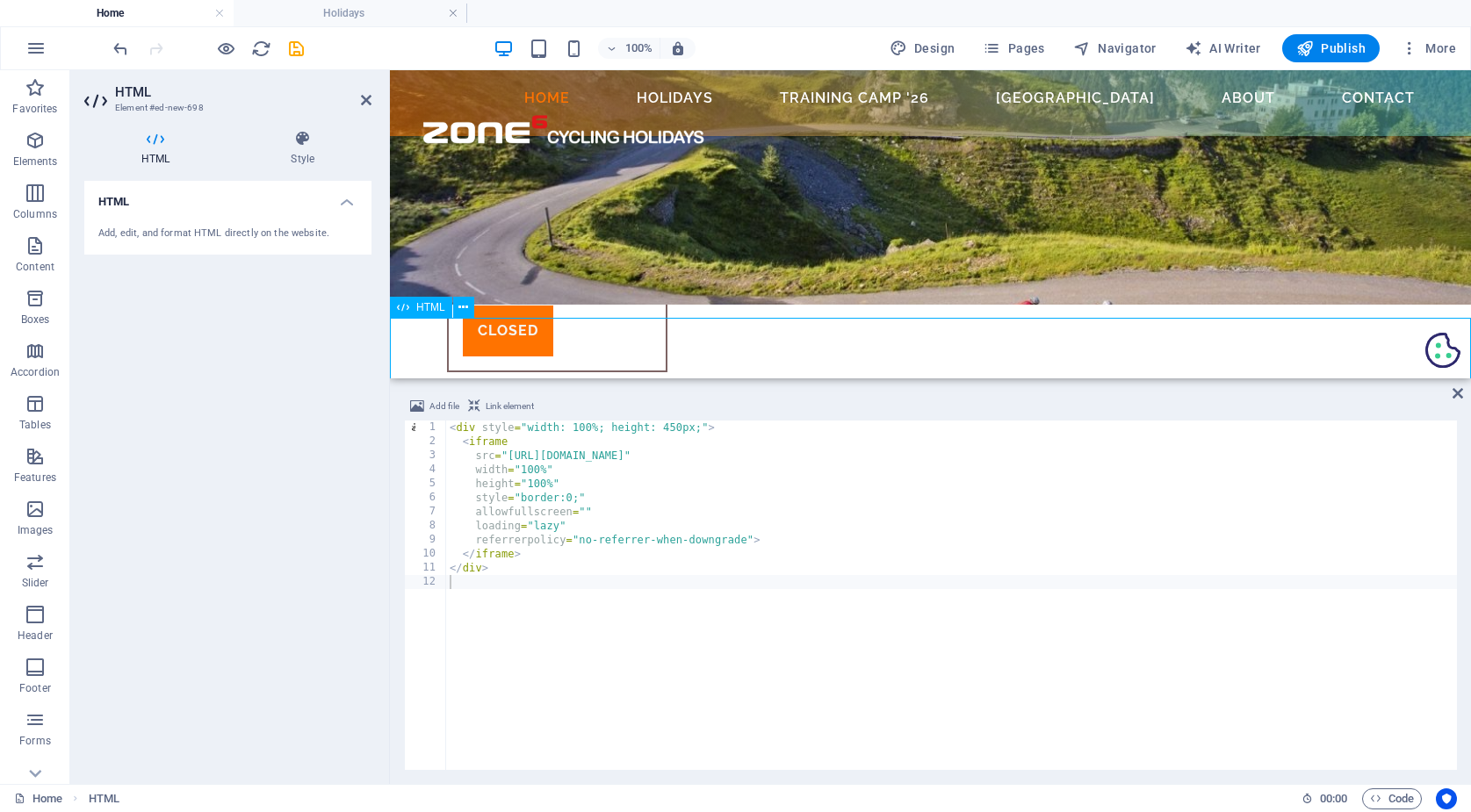
scroll to position [6215, 0]
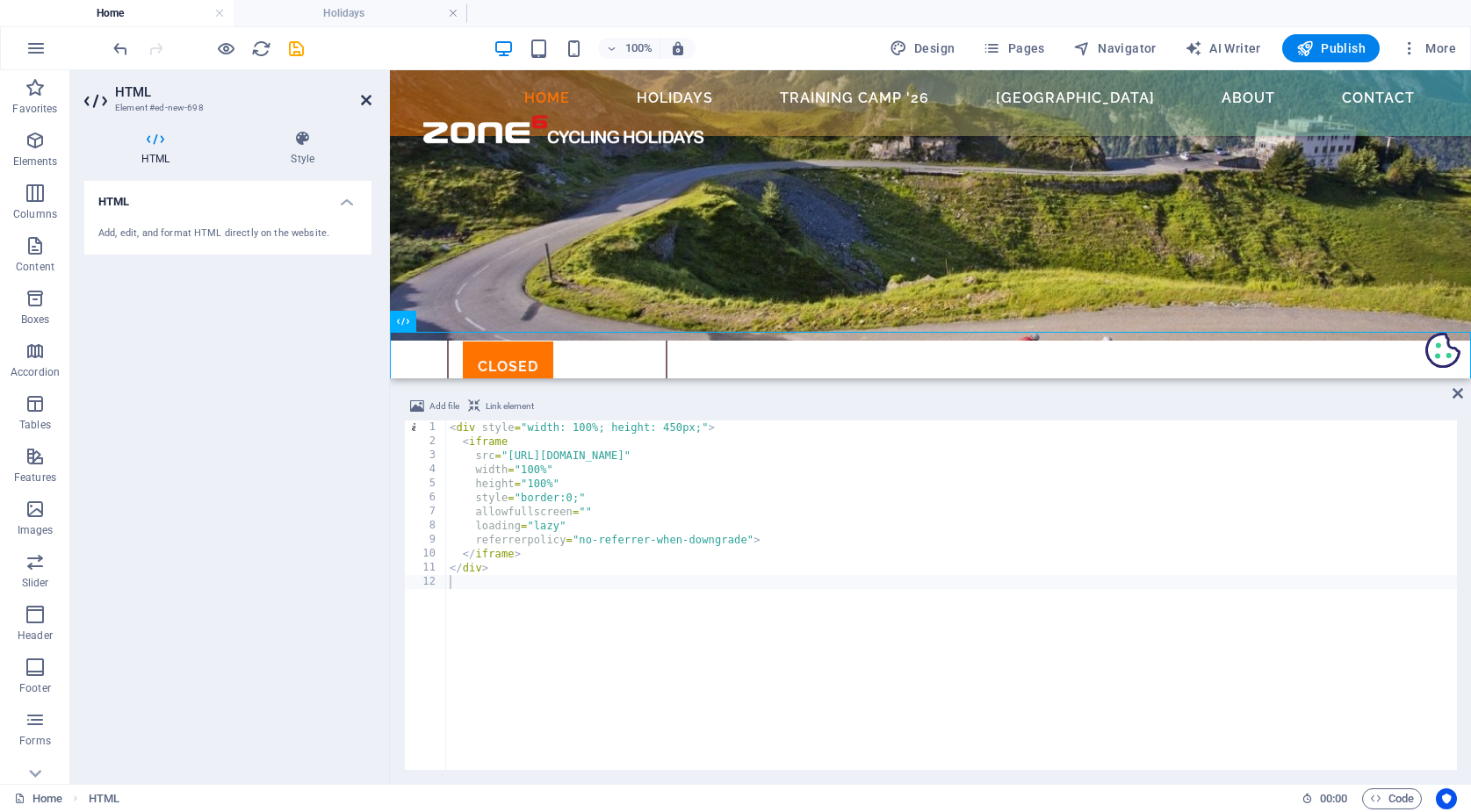
click at [366, 101] on icon at bounding box center [366, 99] width 11 height 14
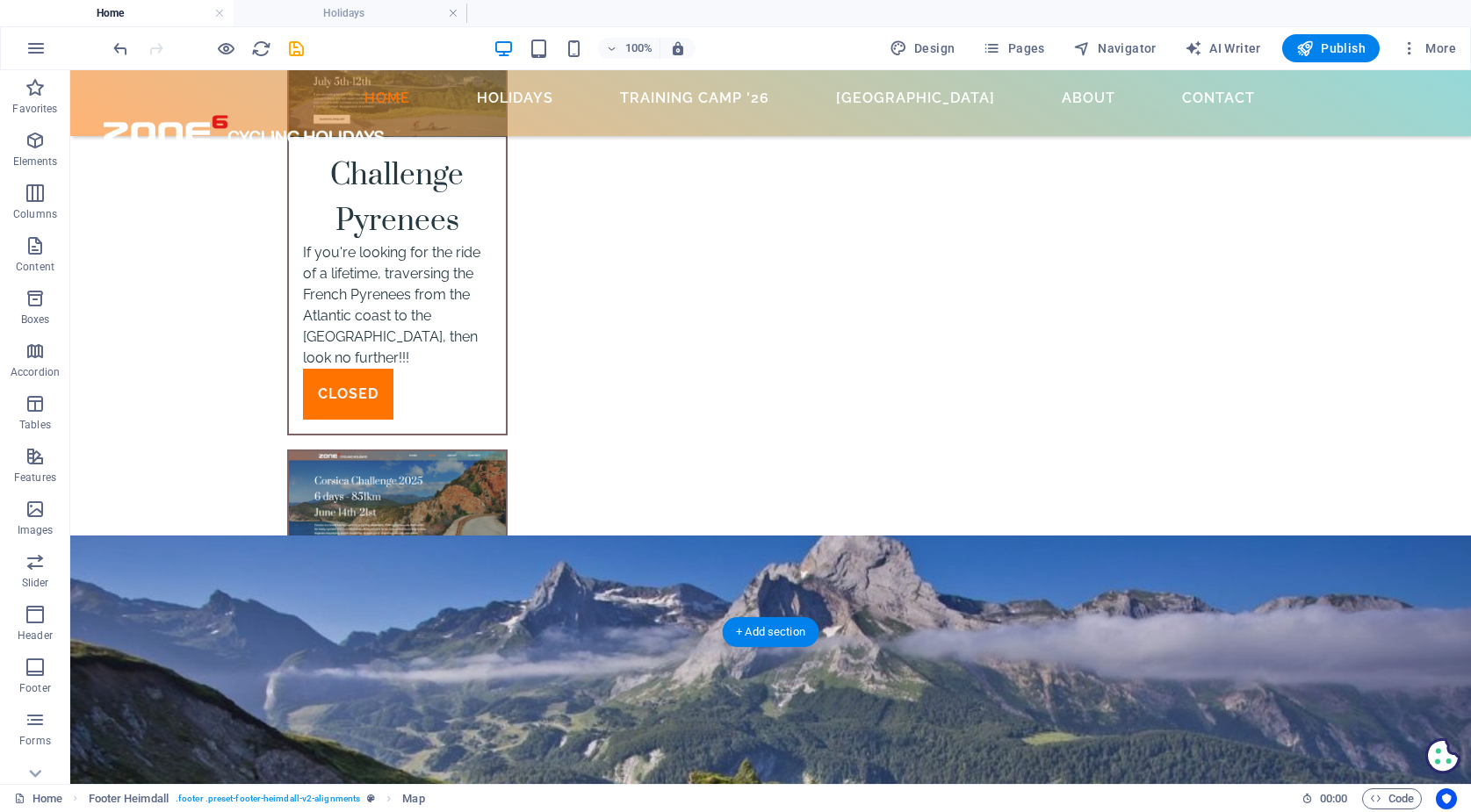
scroll to position [1305, 0]
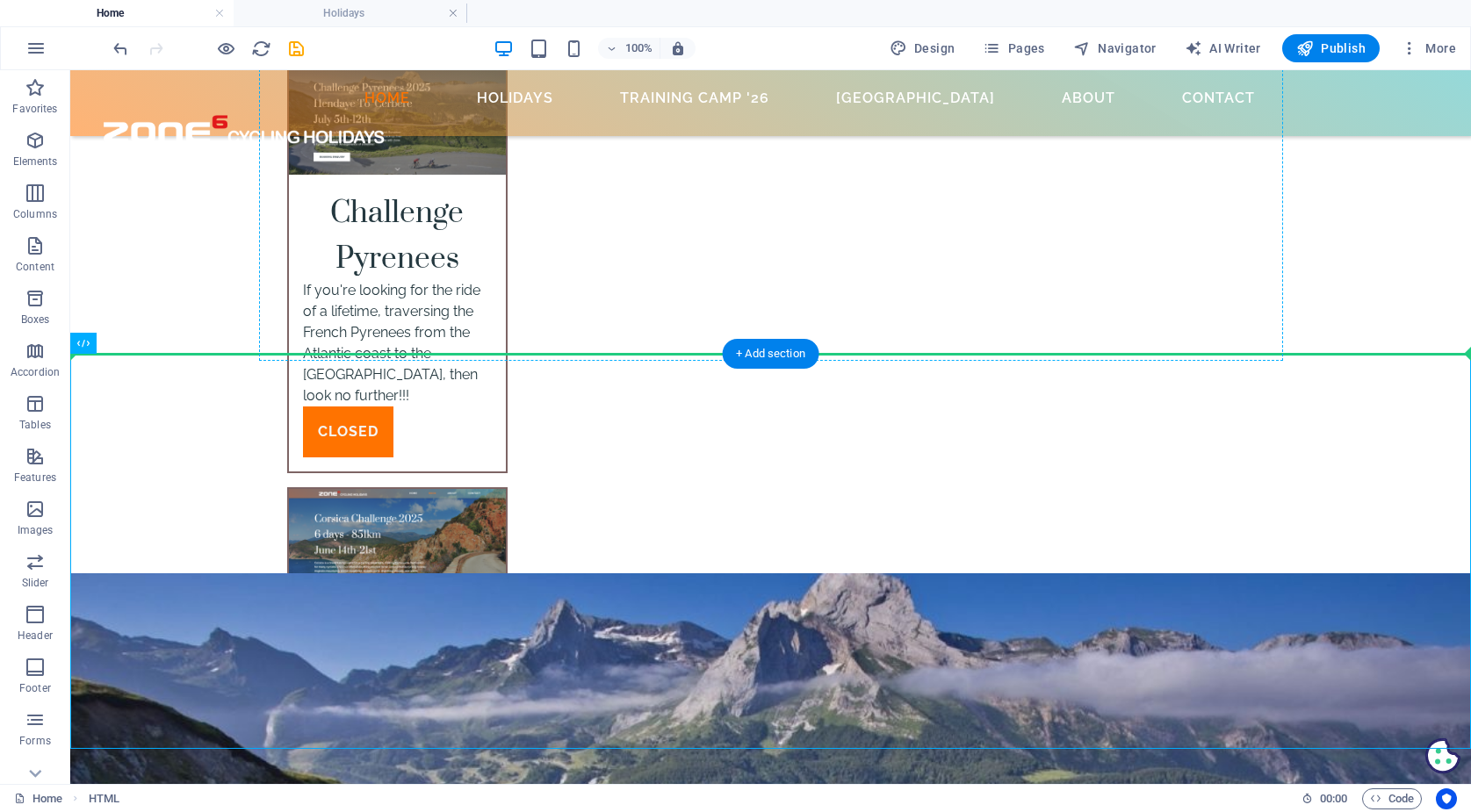
drag, startPoint x: 413, startPoint y: 409, endPoint x: 318, endPoint y: 226, distance: 206.2
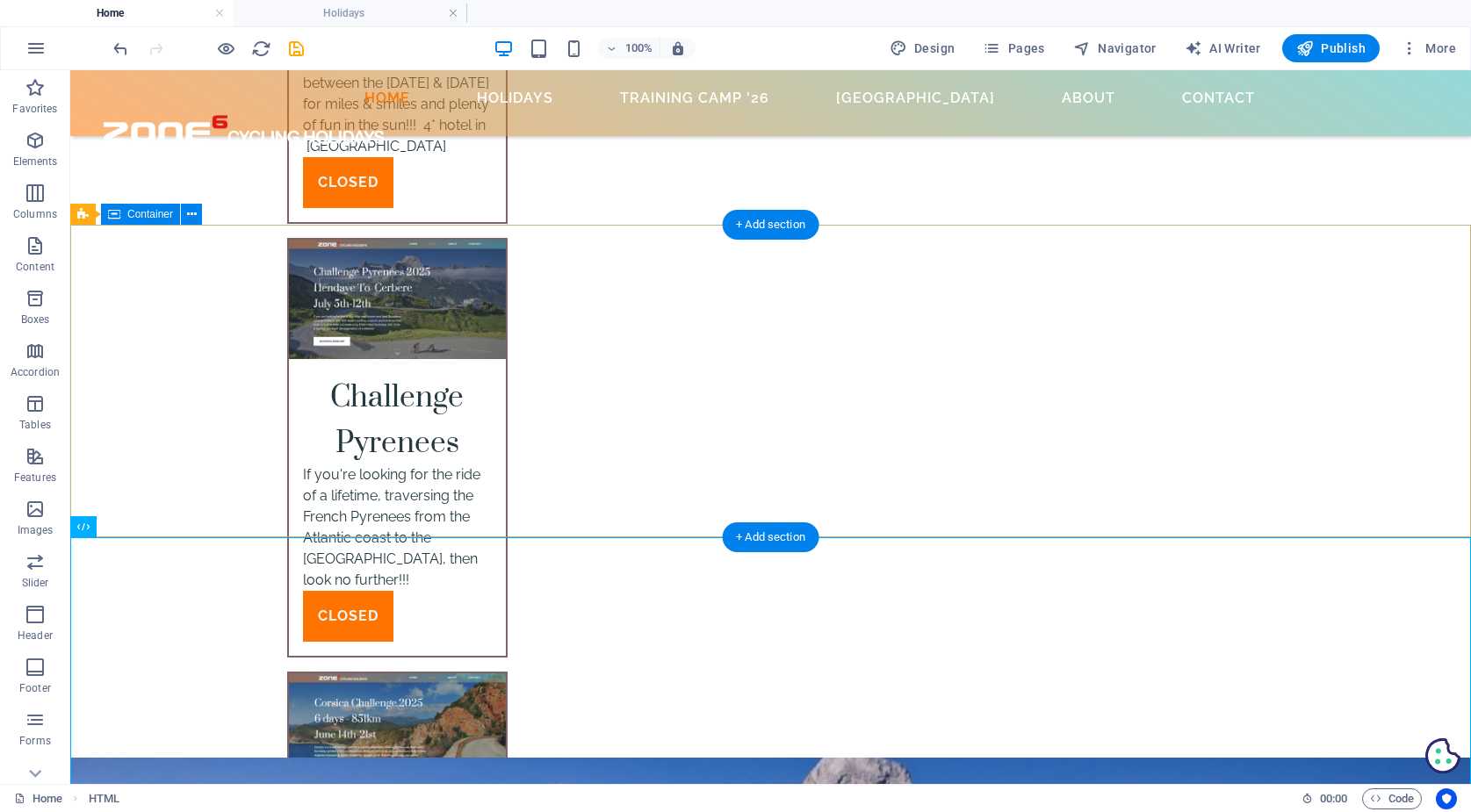
scroll to position [5994, 0]
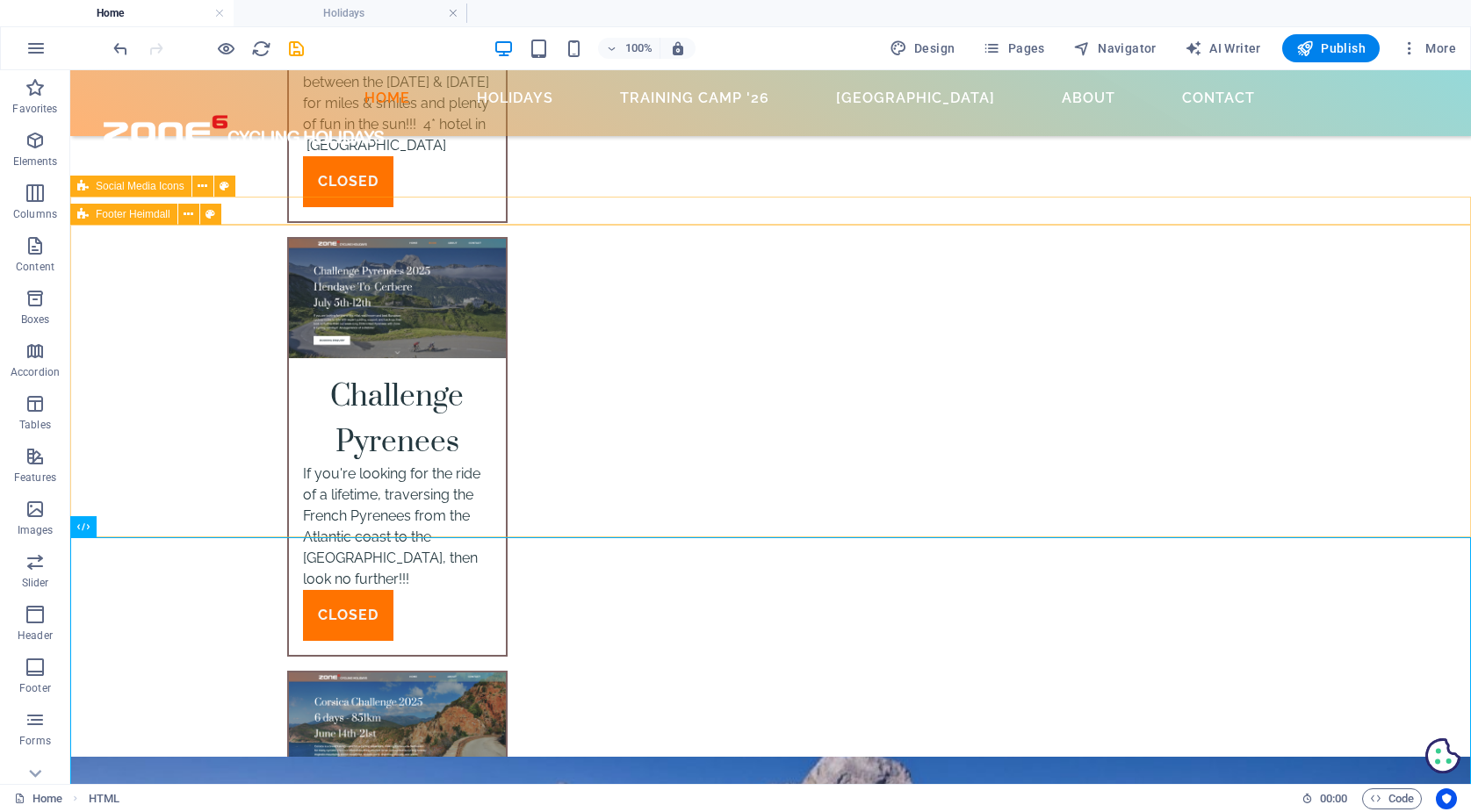
click at [97, 212] on span "Footer Heimdall" at bounding box center [133, 214] width 74 height 10
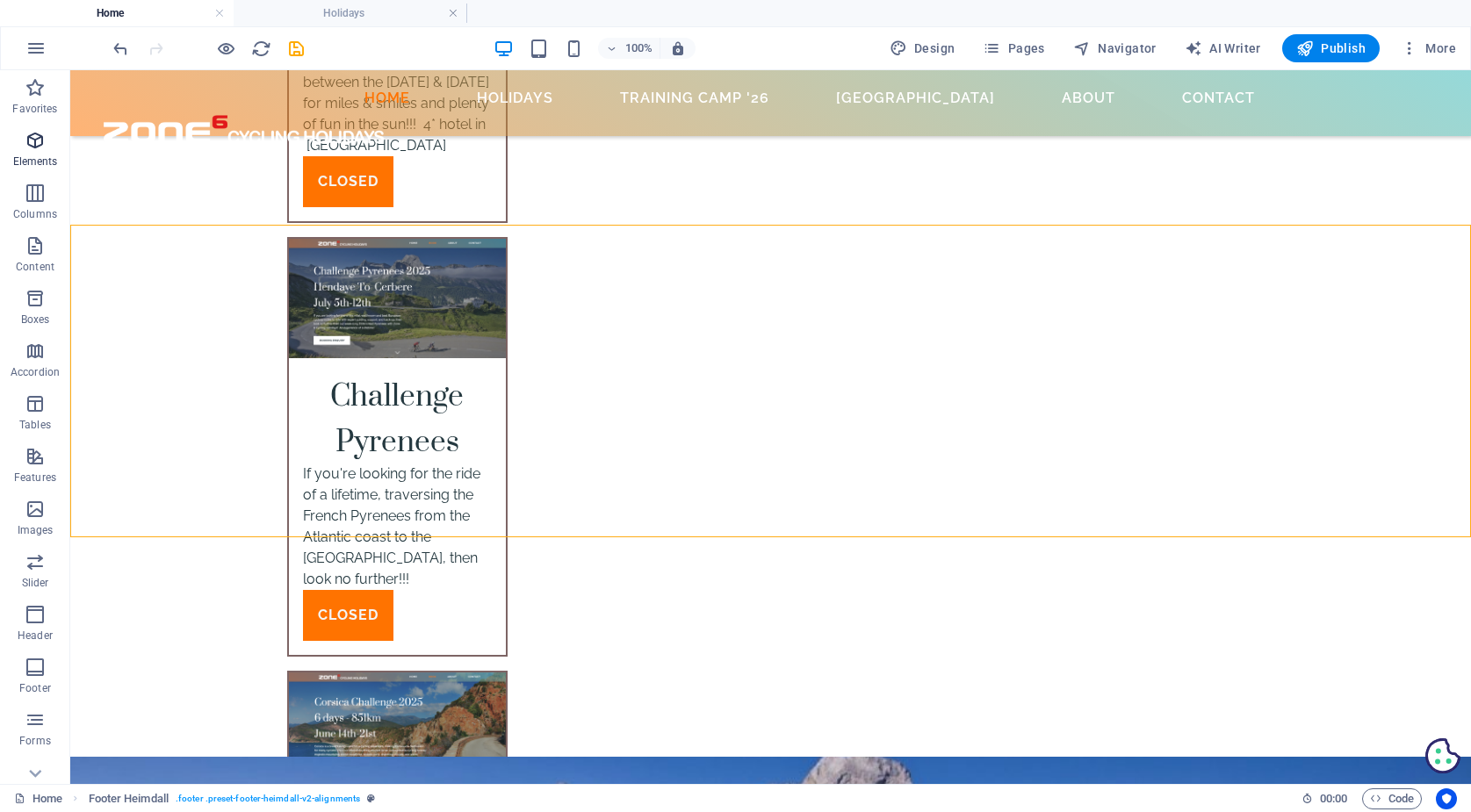
click at [36, 148] on icon "button" at bounding box center [35, 140] width 21 height 21
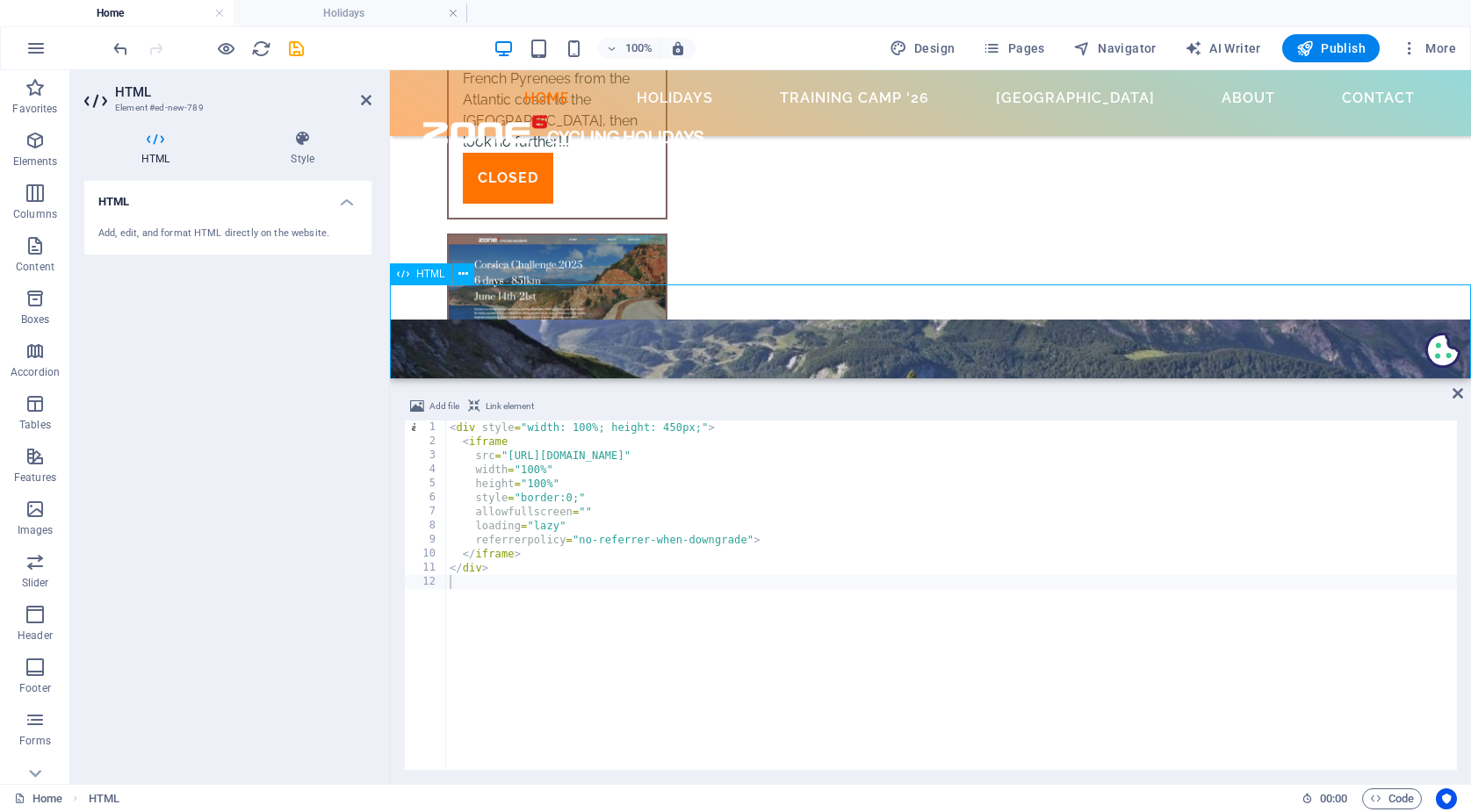
scroll to position [5947, 0]
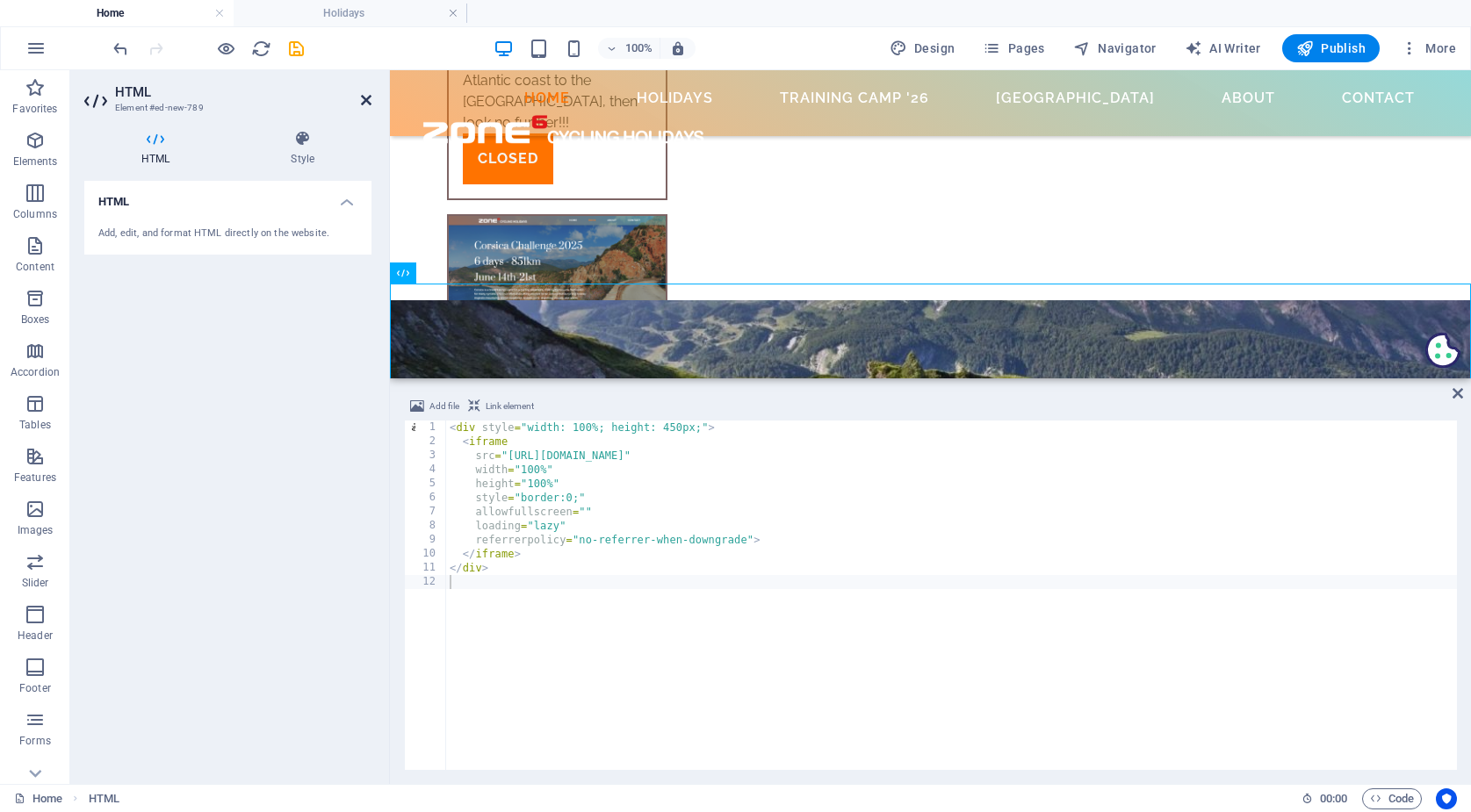
click at [364, 100] on icon at bounding box center [366, 99] width 11 height 14
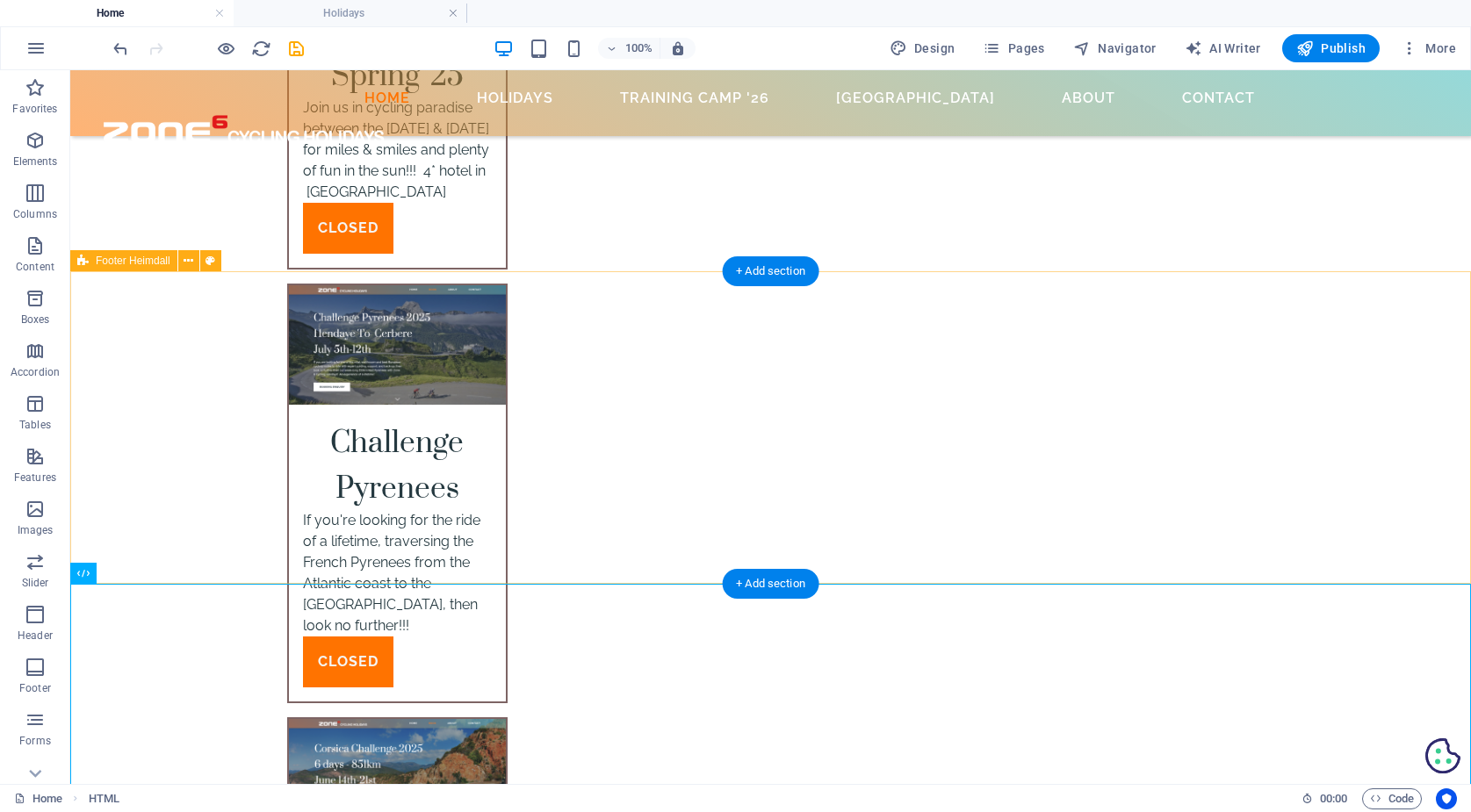
click at [81, 260] on icon at bounding box center [83, 260] width 11 height 21
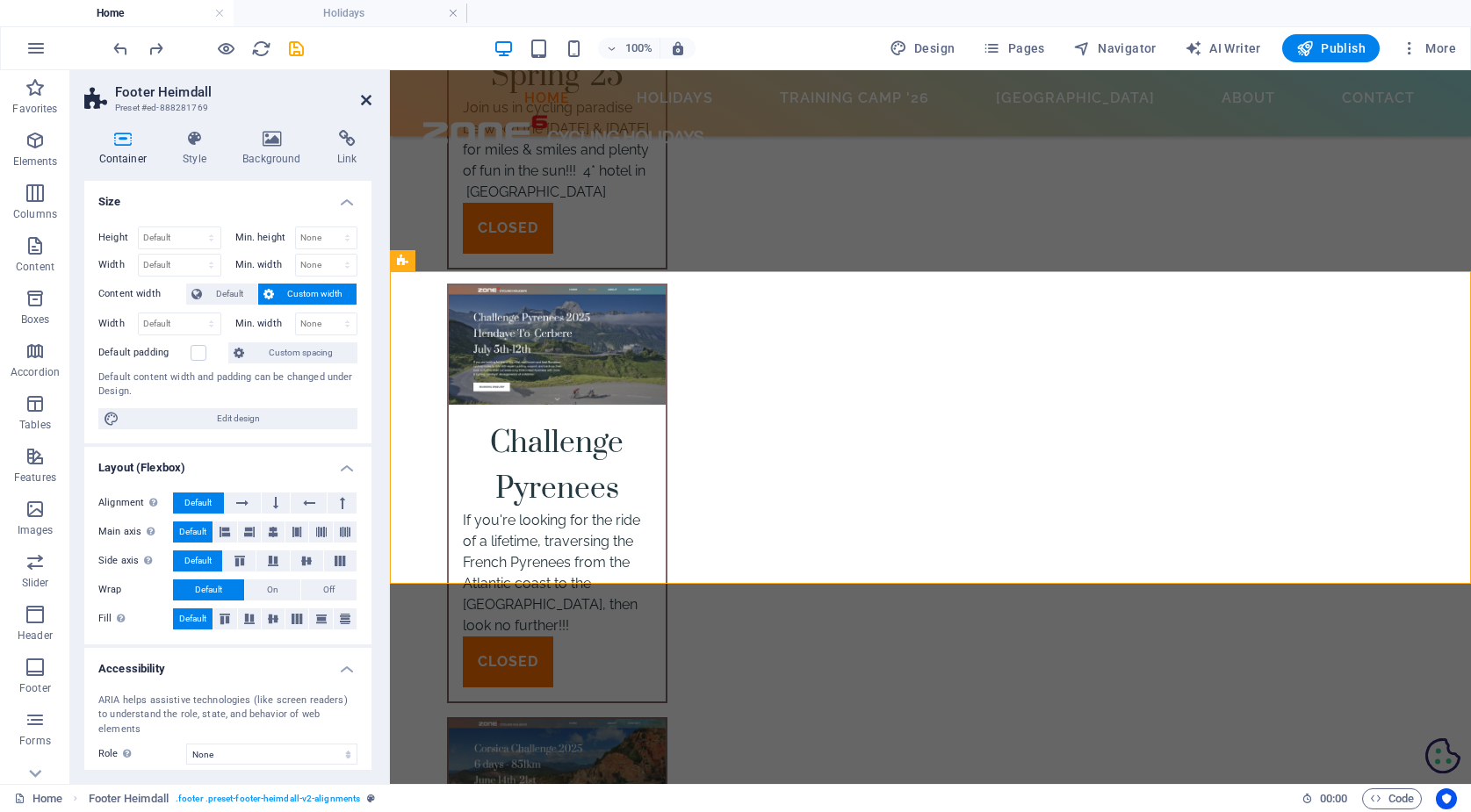
click at [364, 96] on icon at bounding box center [366, 99] width 11 height 14
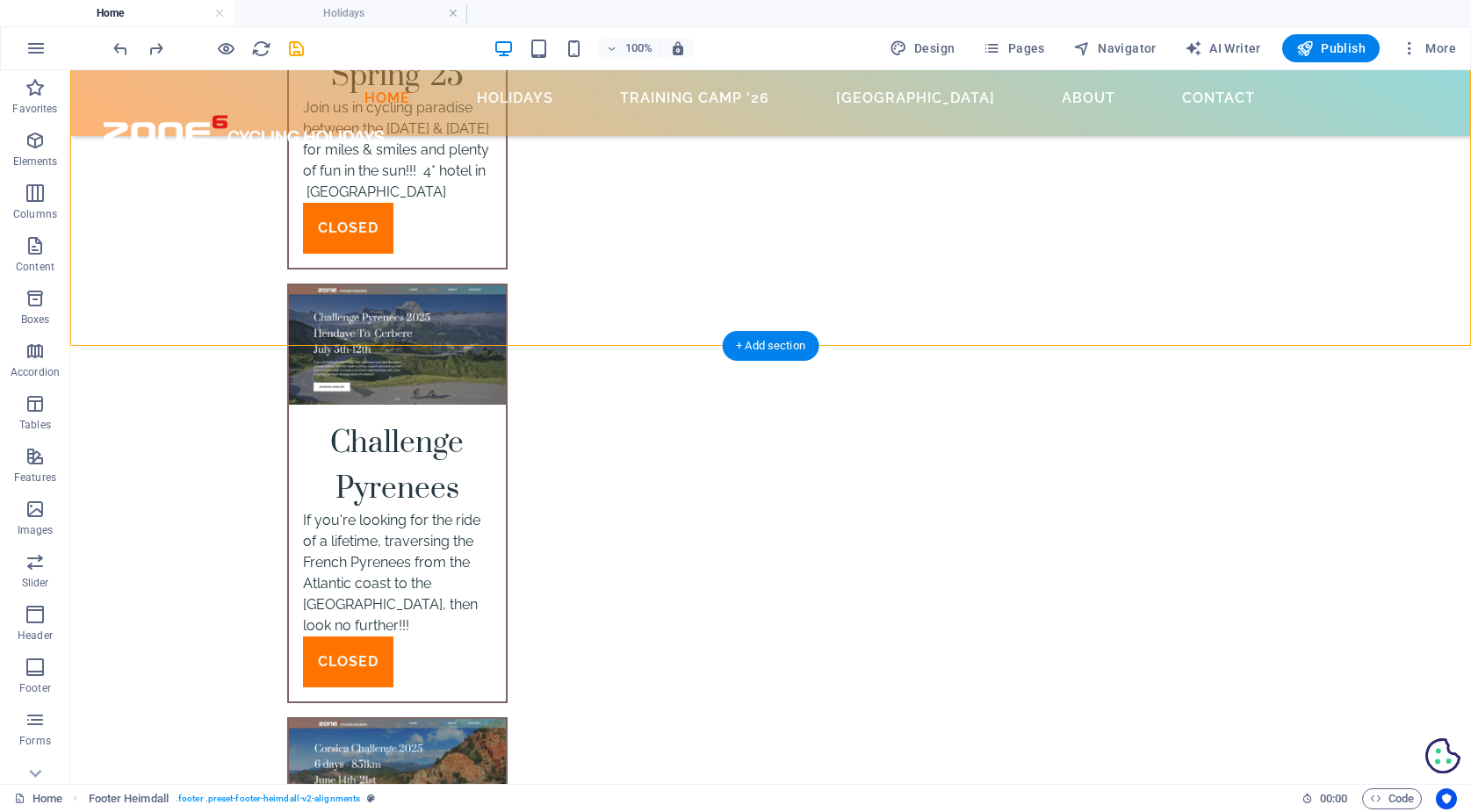
scroll to position [6177, 0]
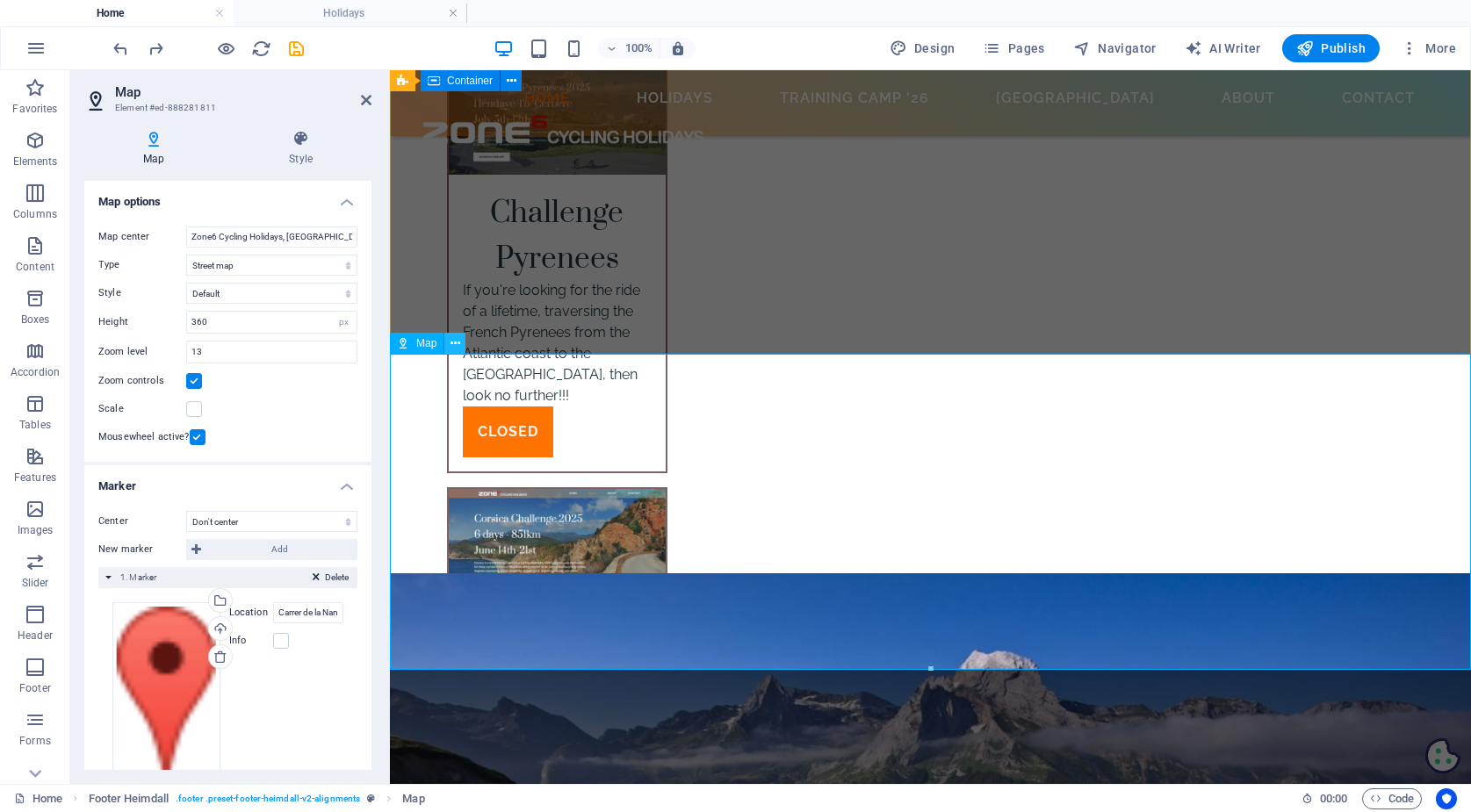
click at [458, 341] on icon at bounding box center [455, 343] width 10 height 18
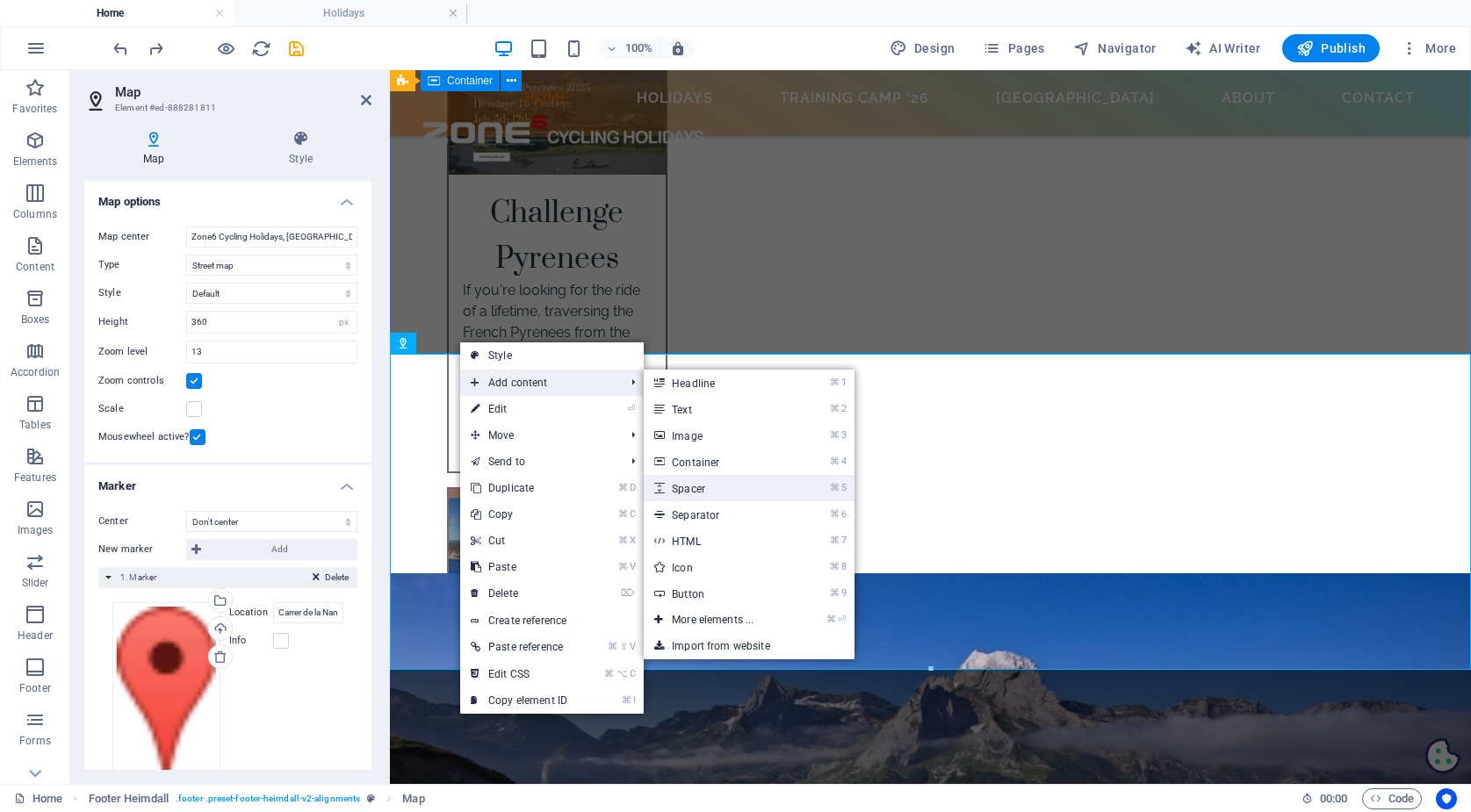
click at [726, 481] on link "⌘ 5 Spacer" at bounding box center [716, 489] width 145 height 27
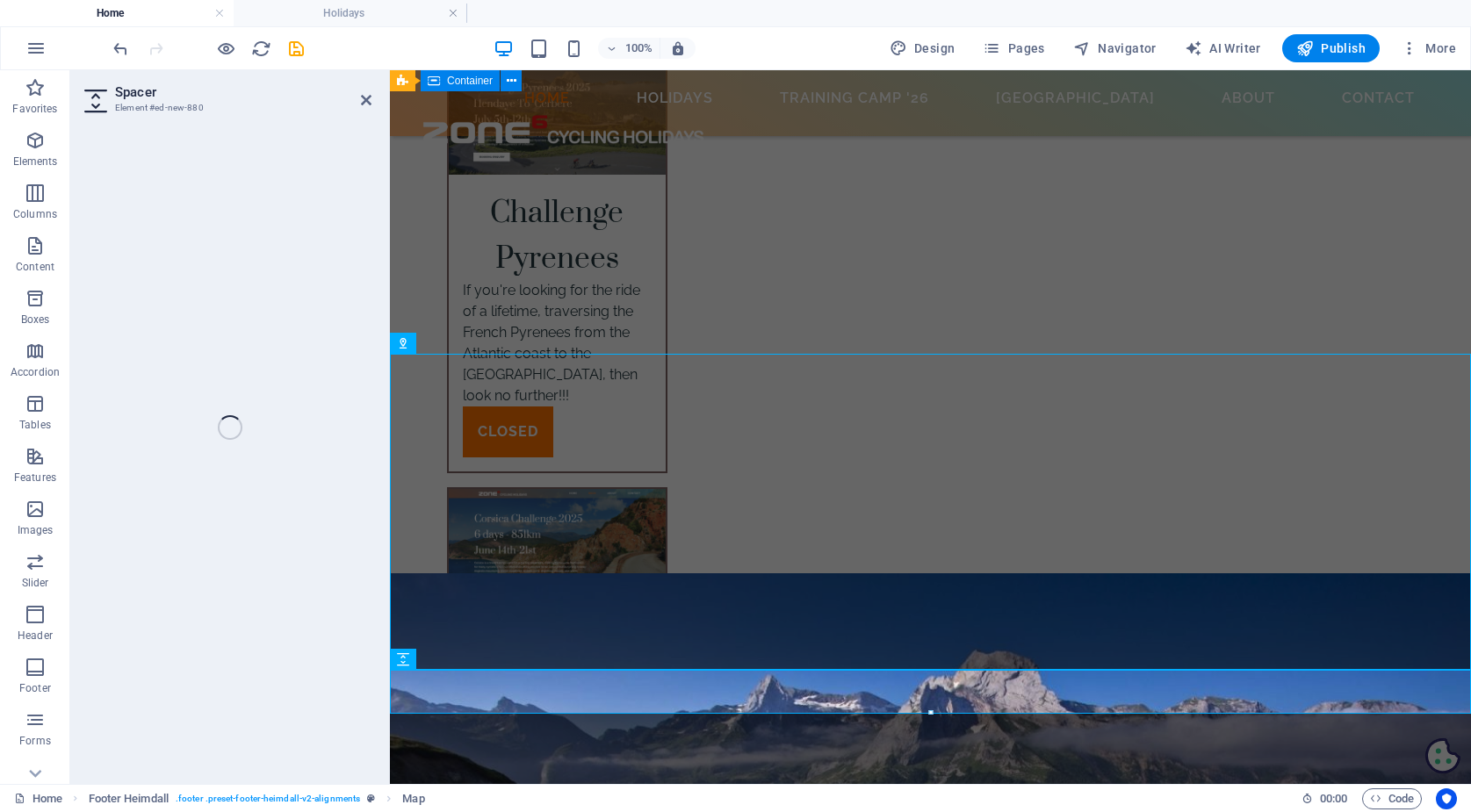
select select "px"
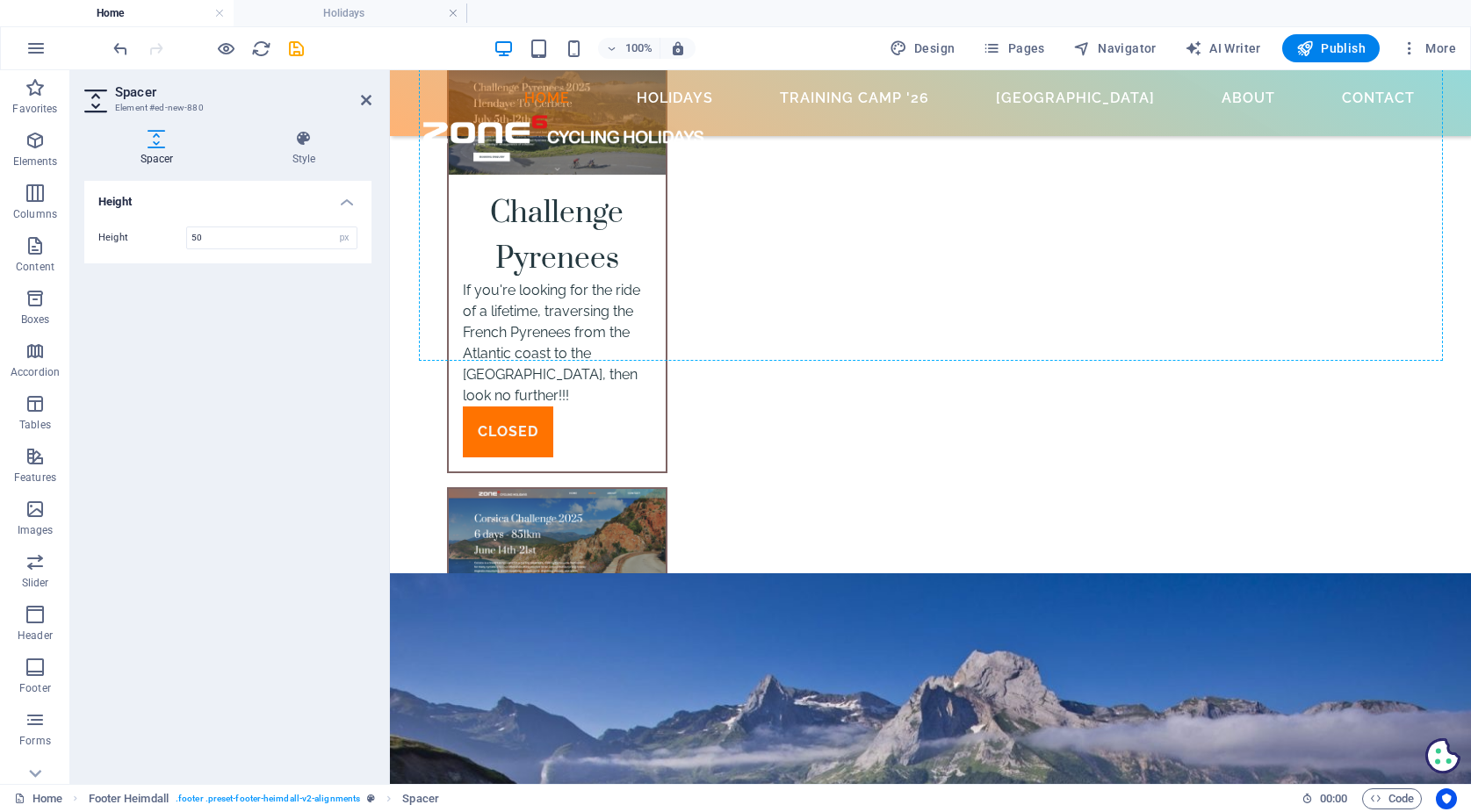
drag, startPoint x: 683, startPoint y: 683, endPoint x: 709, endPoint y: 315, distance: 368.9
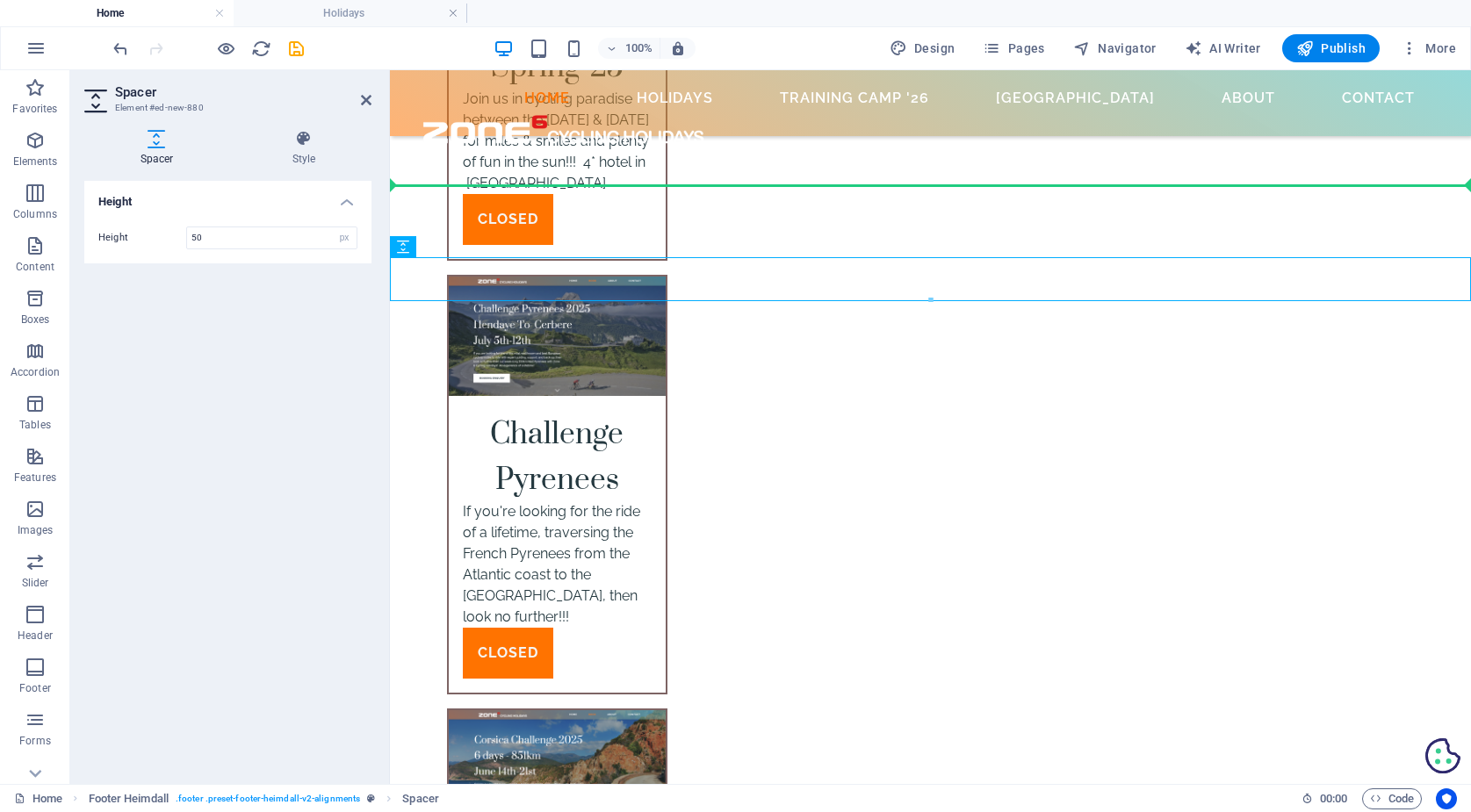
scroll to position [5955, 0]
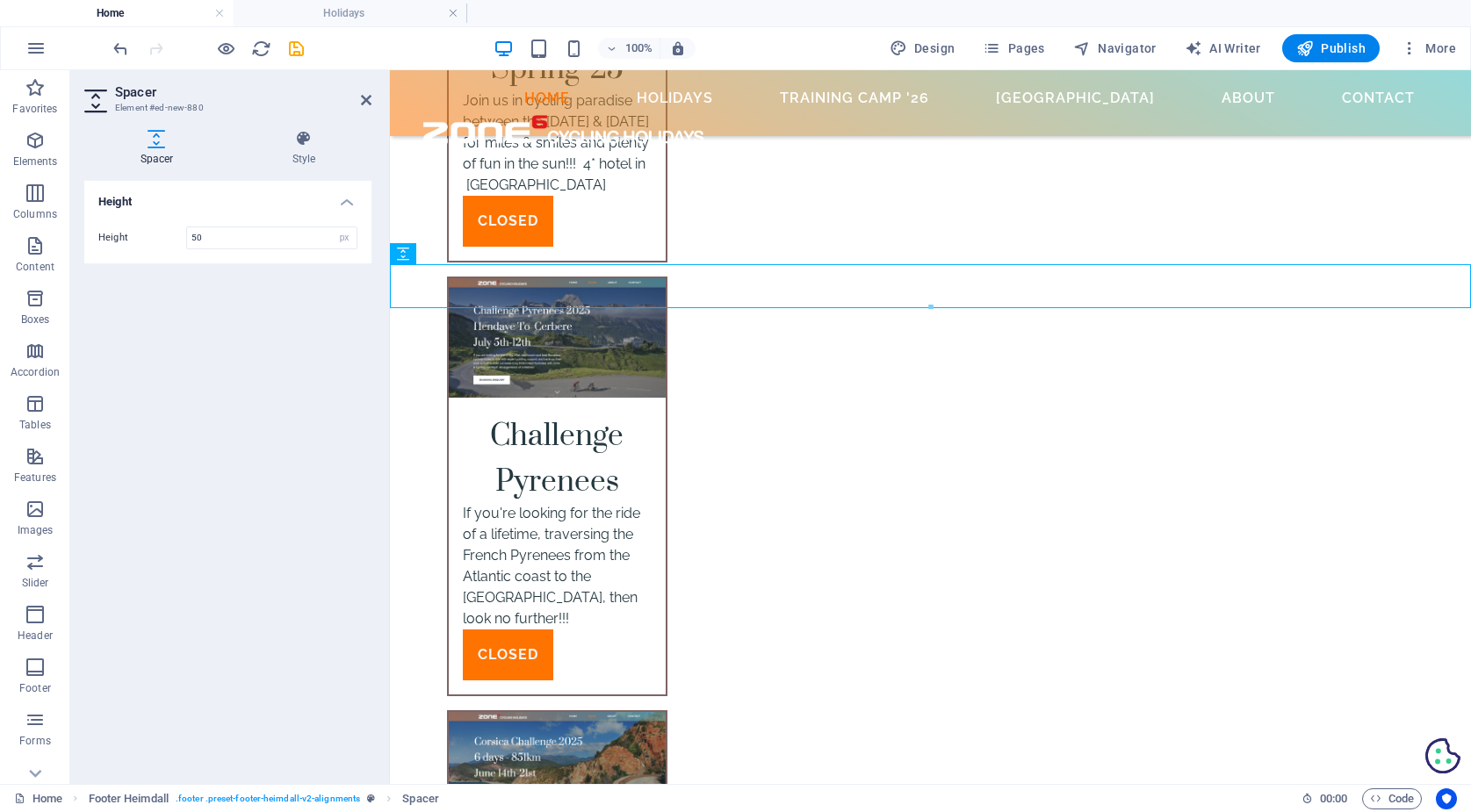
drag, startPoint x: 524, startPoint y: 194, endPoint x: 552, endPoint y: 272, distance: 82.9
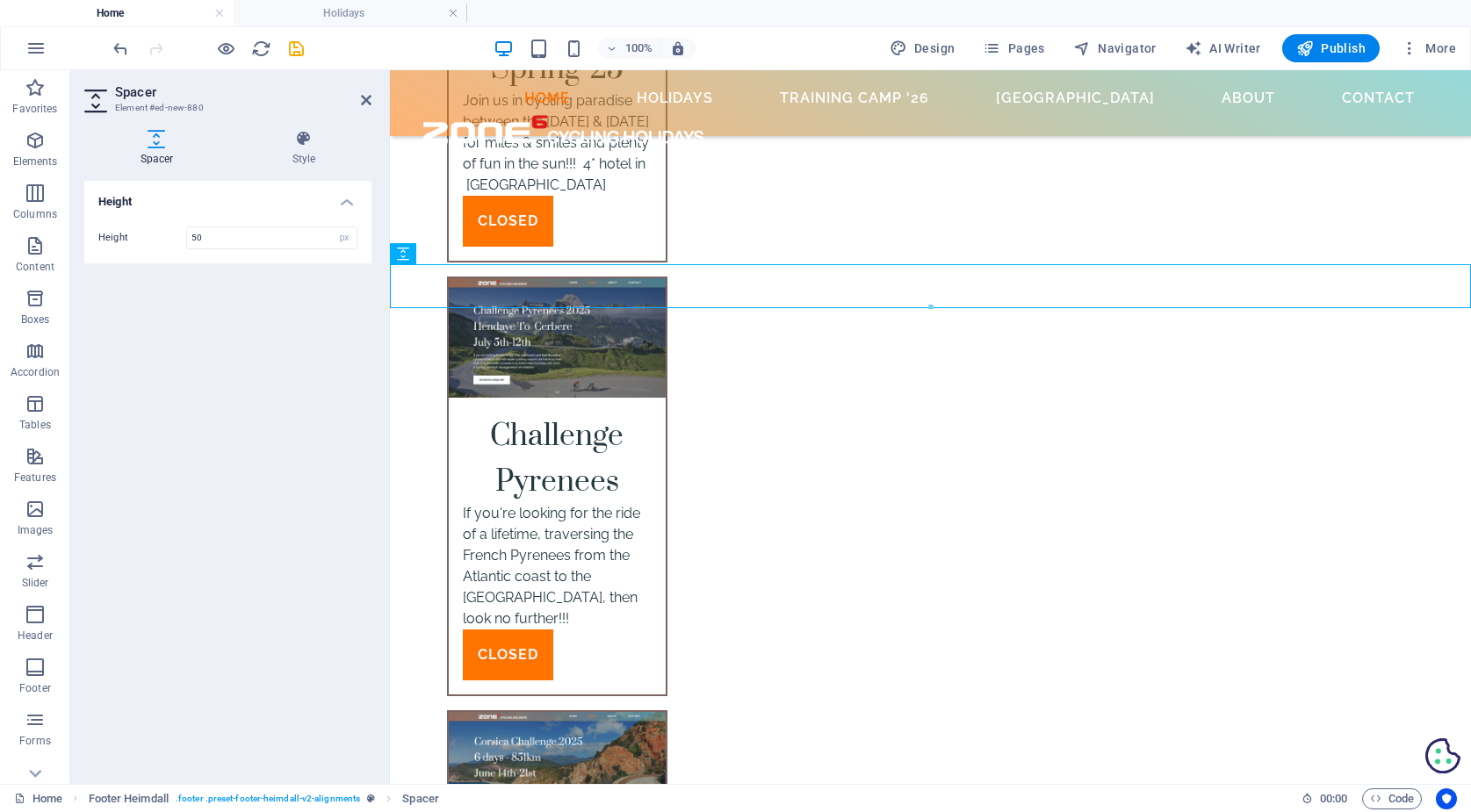
click at [33, 142] on icon "button" at bounding box center [35, 140] width 21 height 21
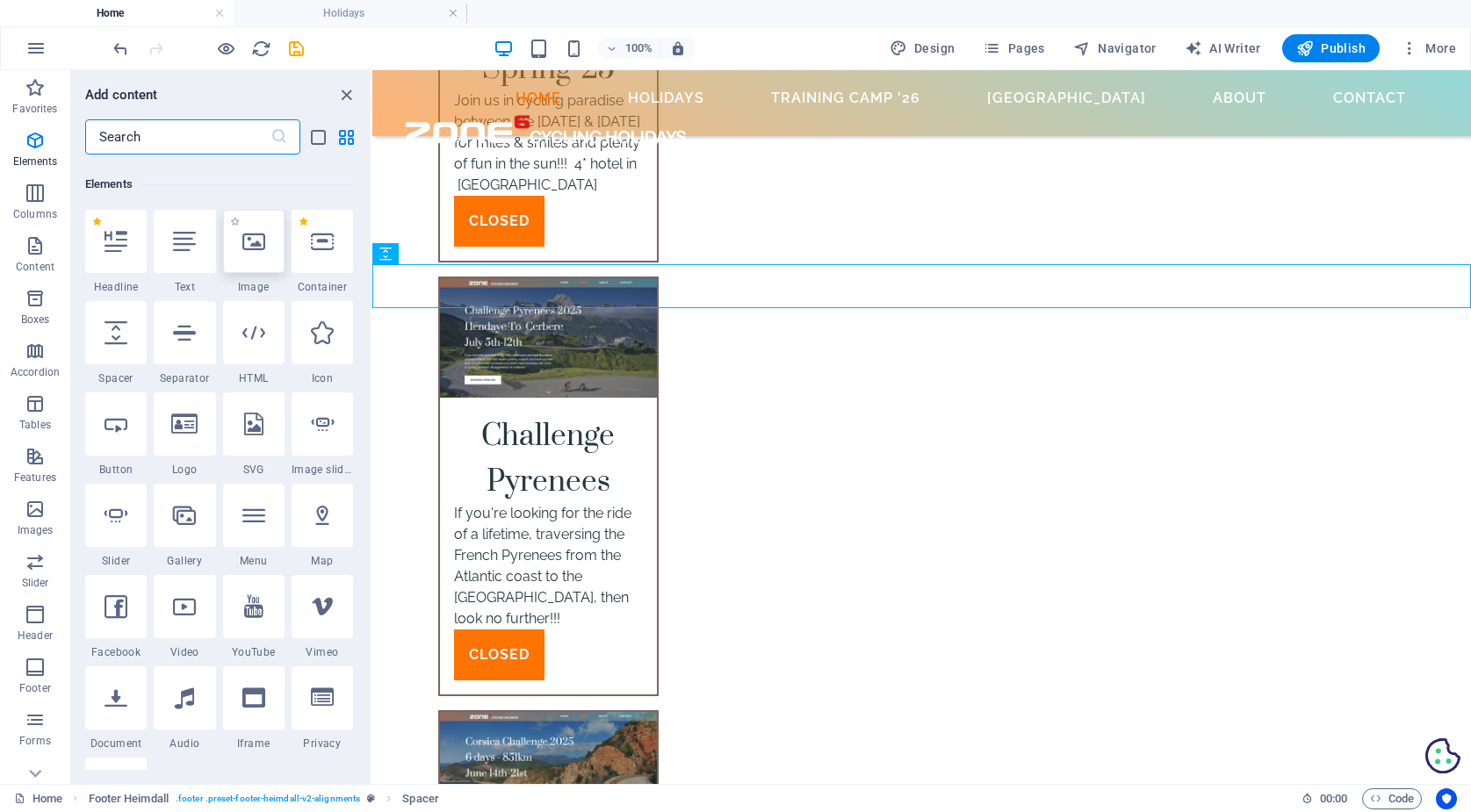
scroll to position [187, 0]
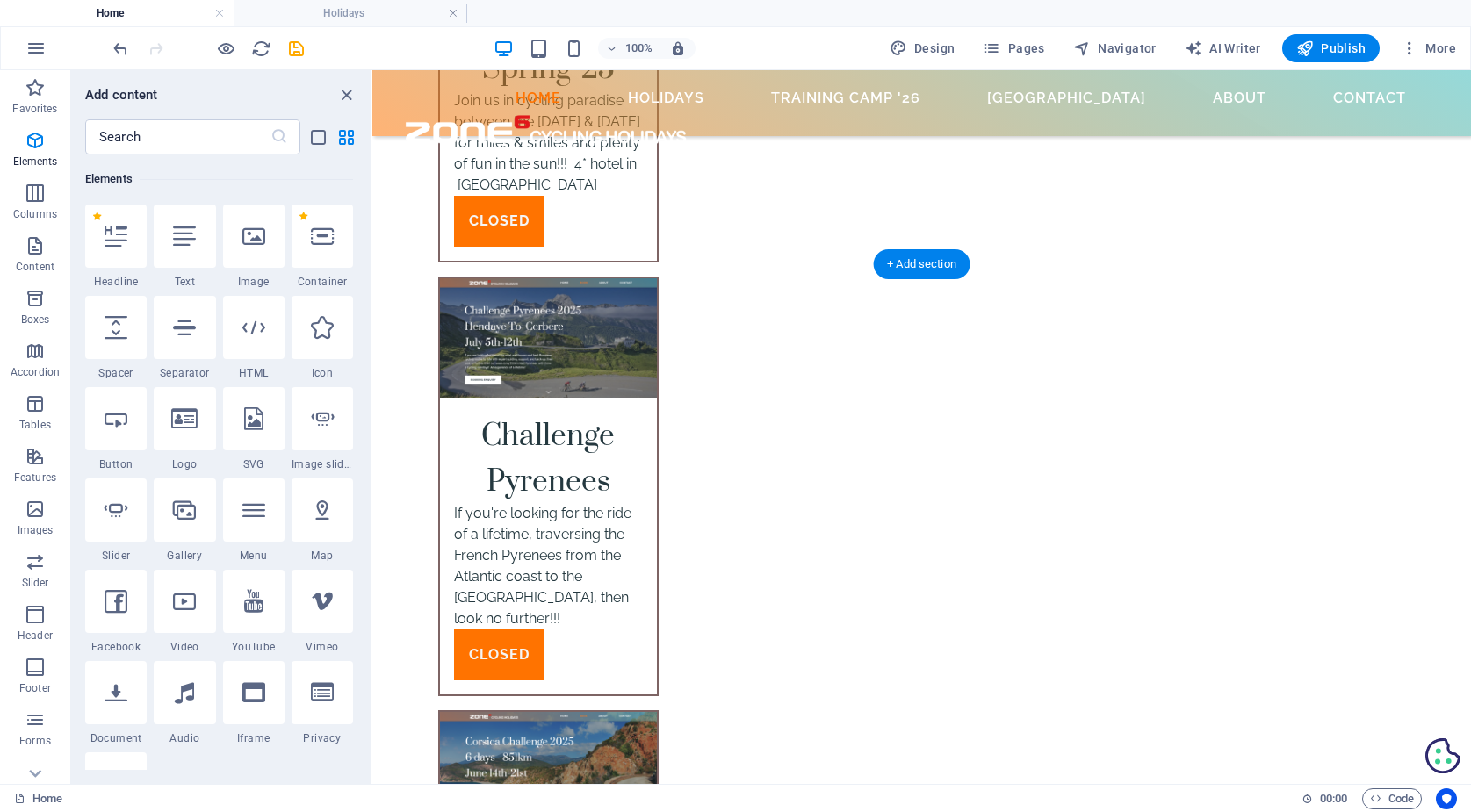
click at [125, 46] on icon "undo" at bounding box center [120, 48] width 20 height 20
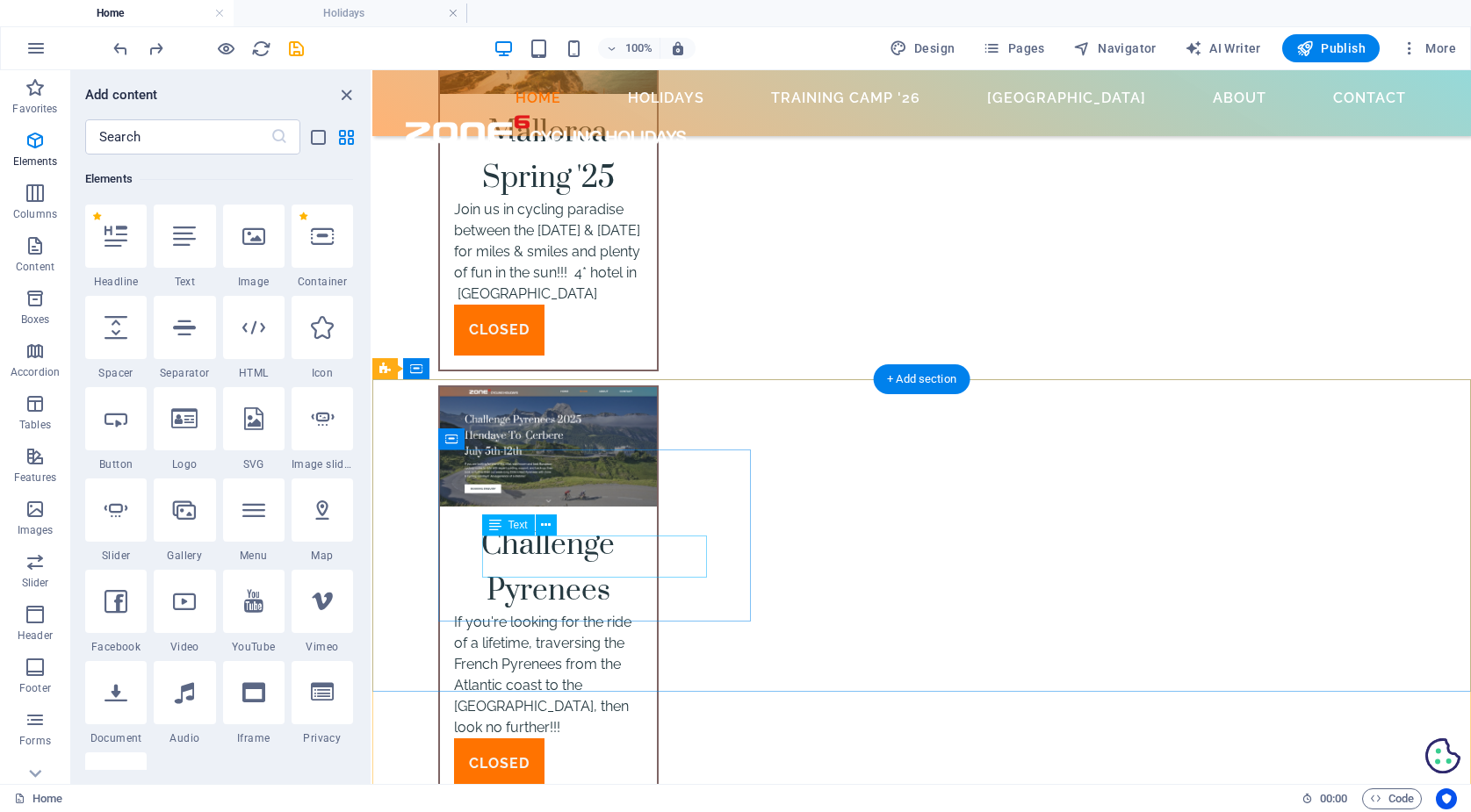
scroll to position [5829, 1]
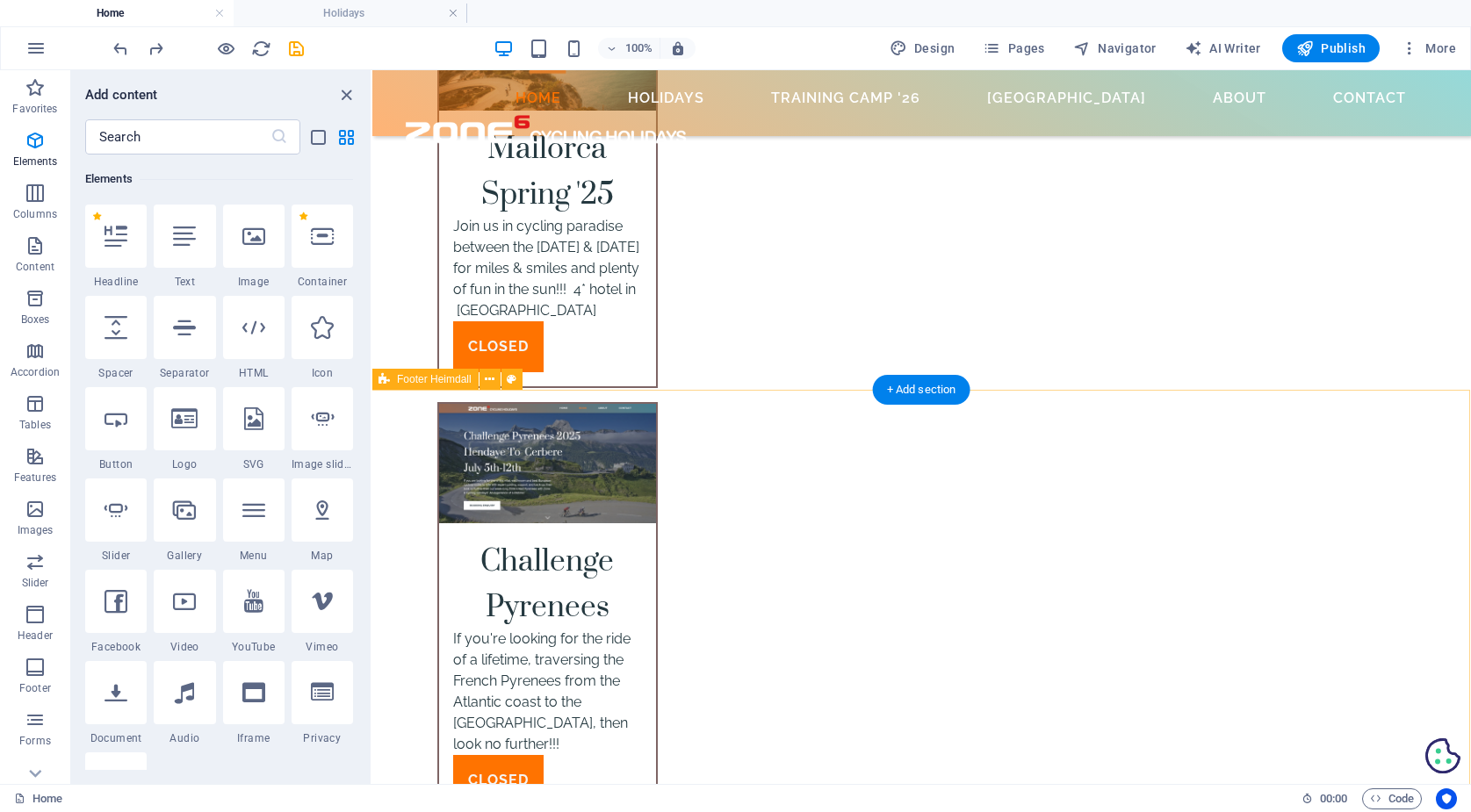
click at [389, 373] on icon at bounding box center [384, 379] width 11 height 21
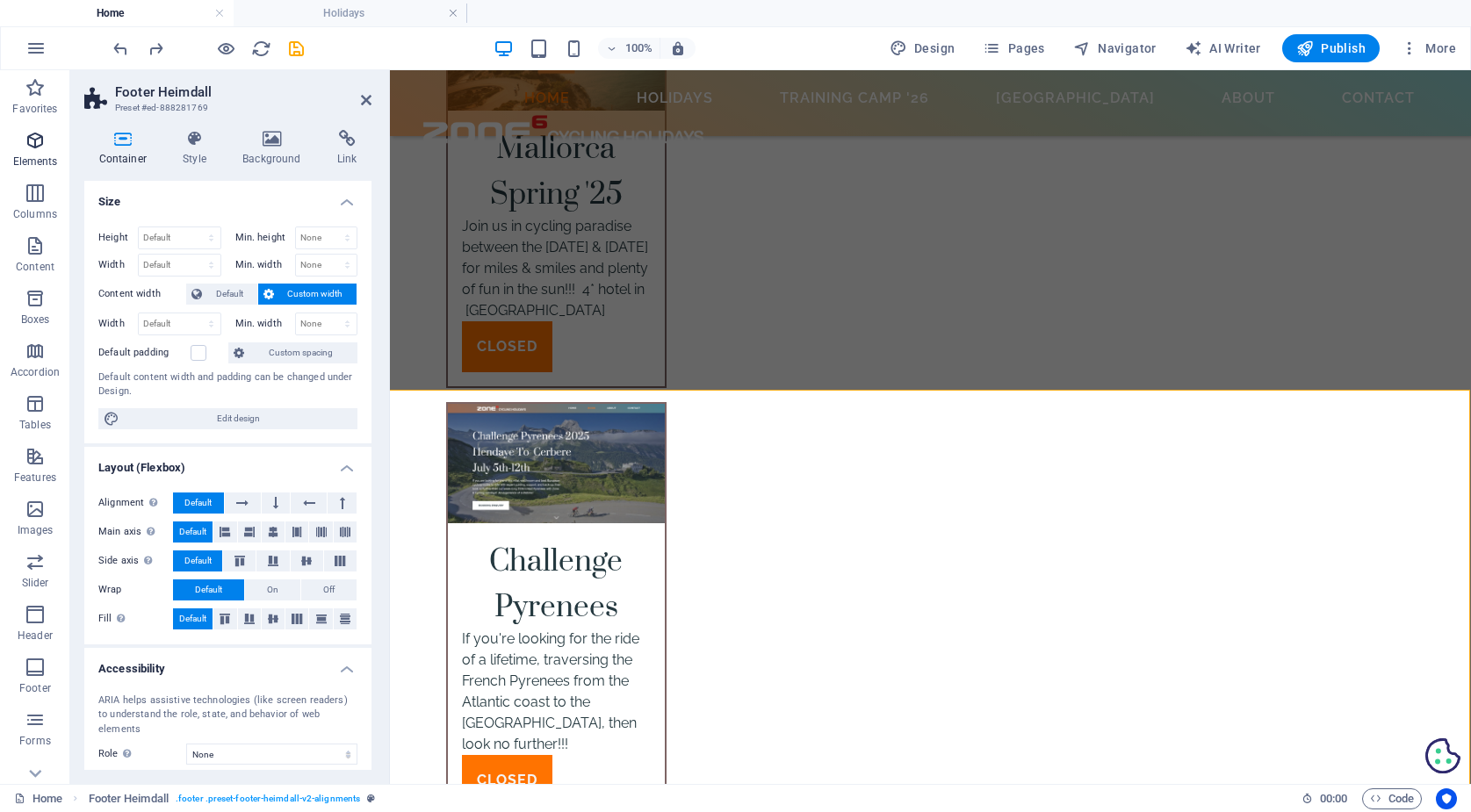
click at [41, 136] on icon "button" at bounding box center [35, 140] width 21 height 21
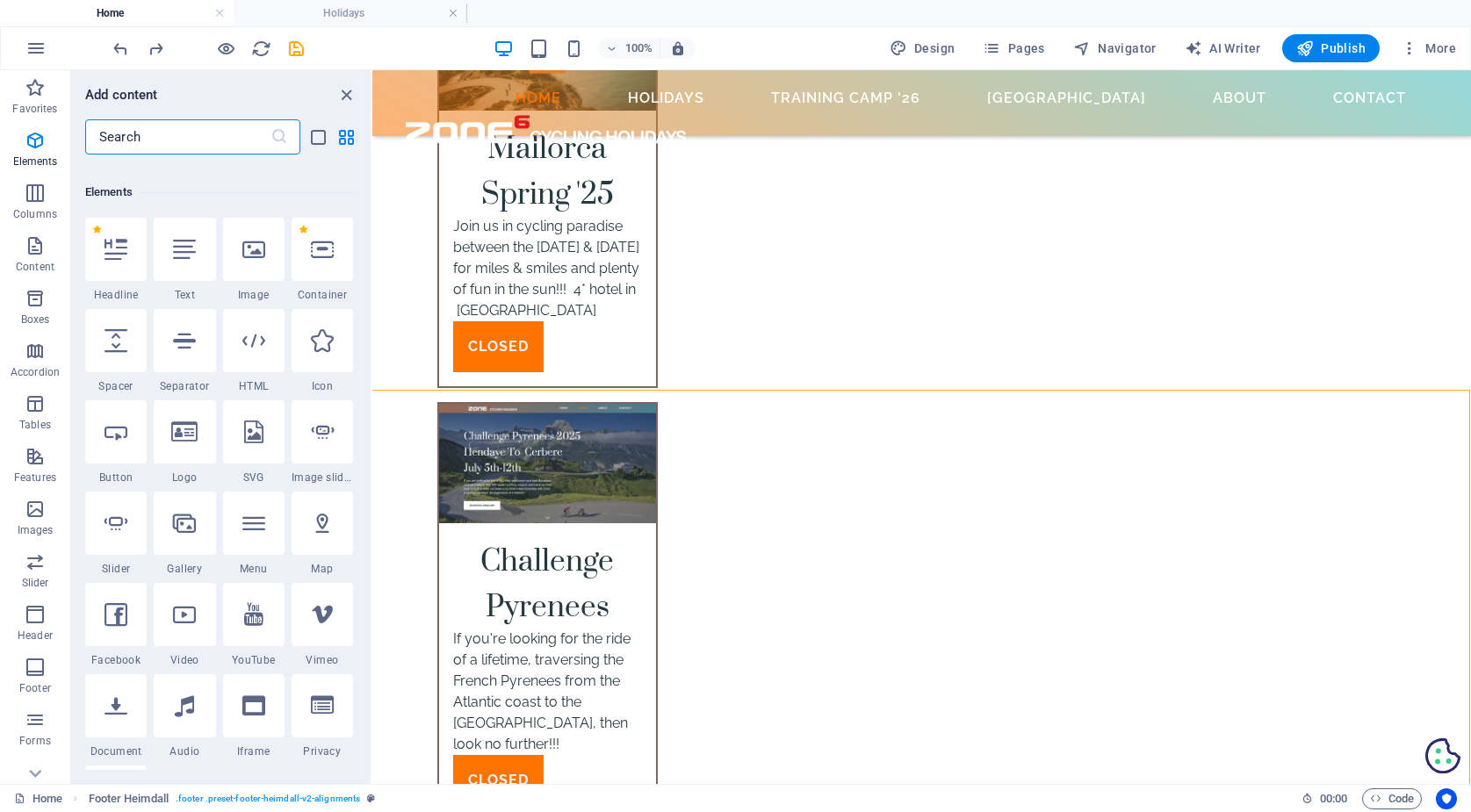
scroll to position [187, 0]
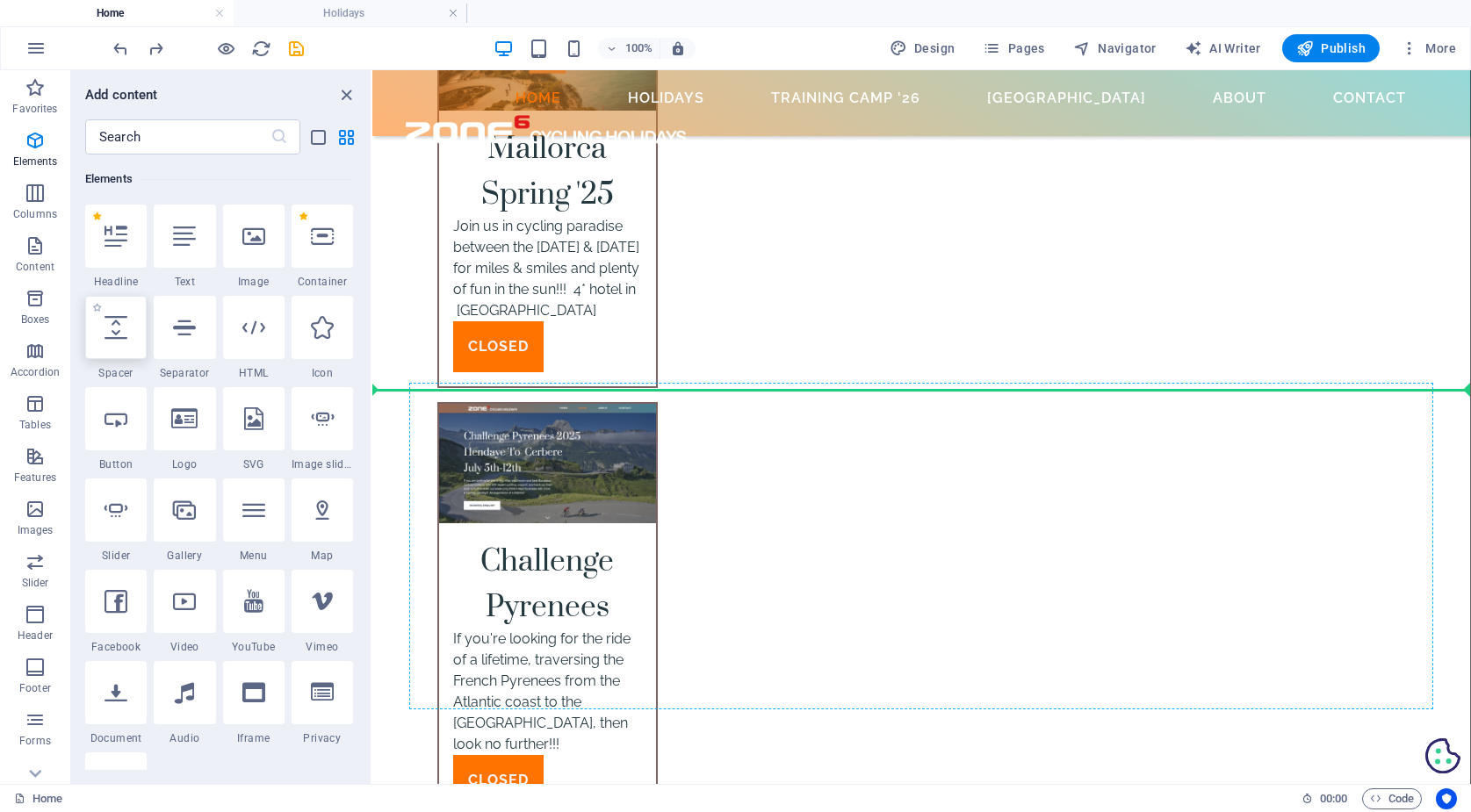
select select "px"
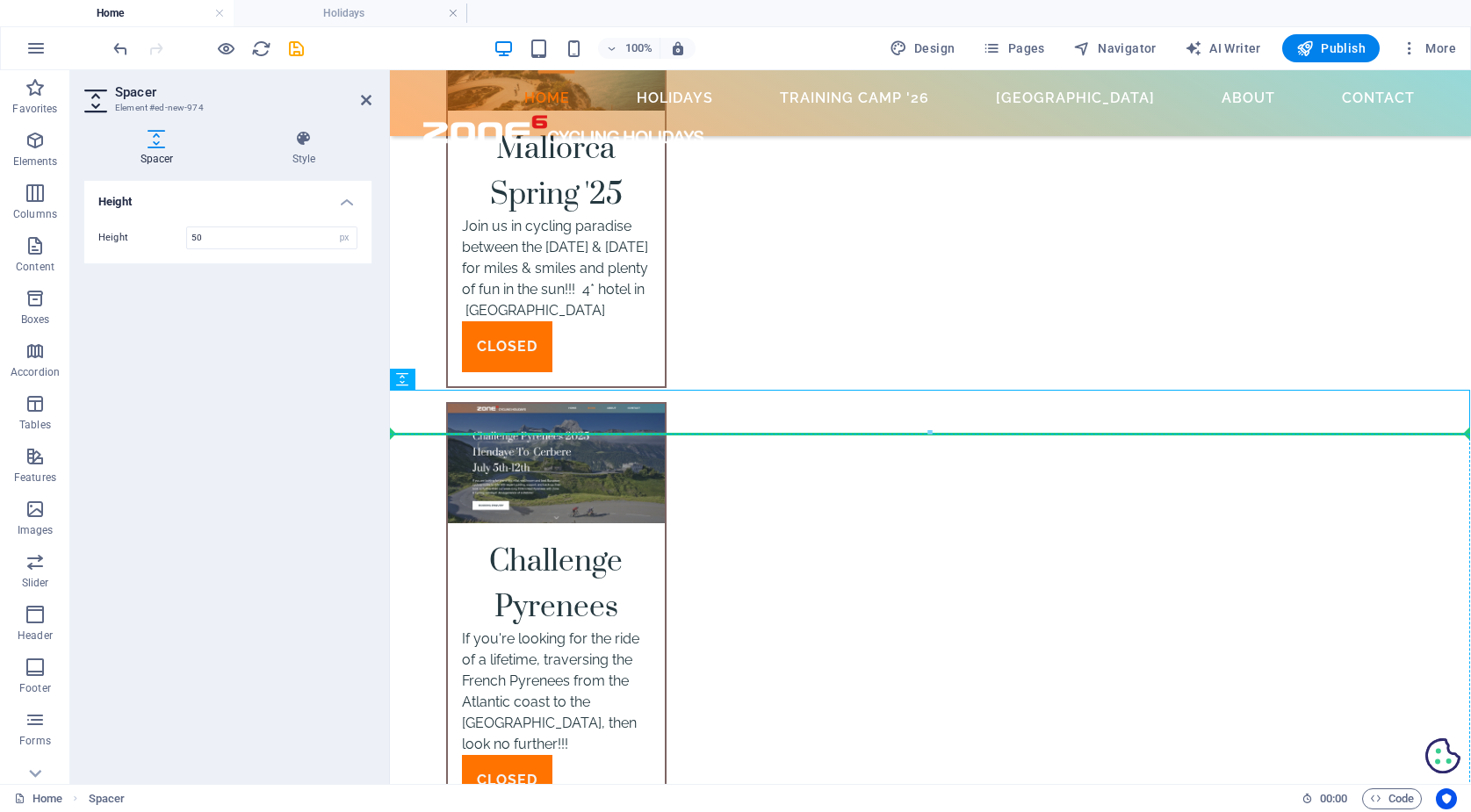
drag, startPoint x: 804, startPoint y: 450, endPoint x: 416, endPoint y: 532, distance: 396.6
drag, startPoint x: 792, startPoint y: 447, endPoint x: 627, endPoint y: 519, distance: 180.0
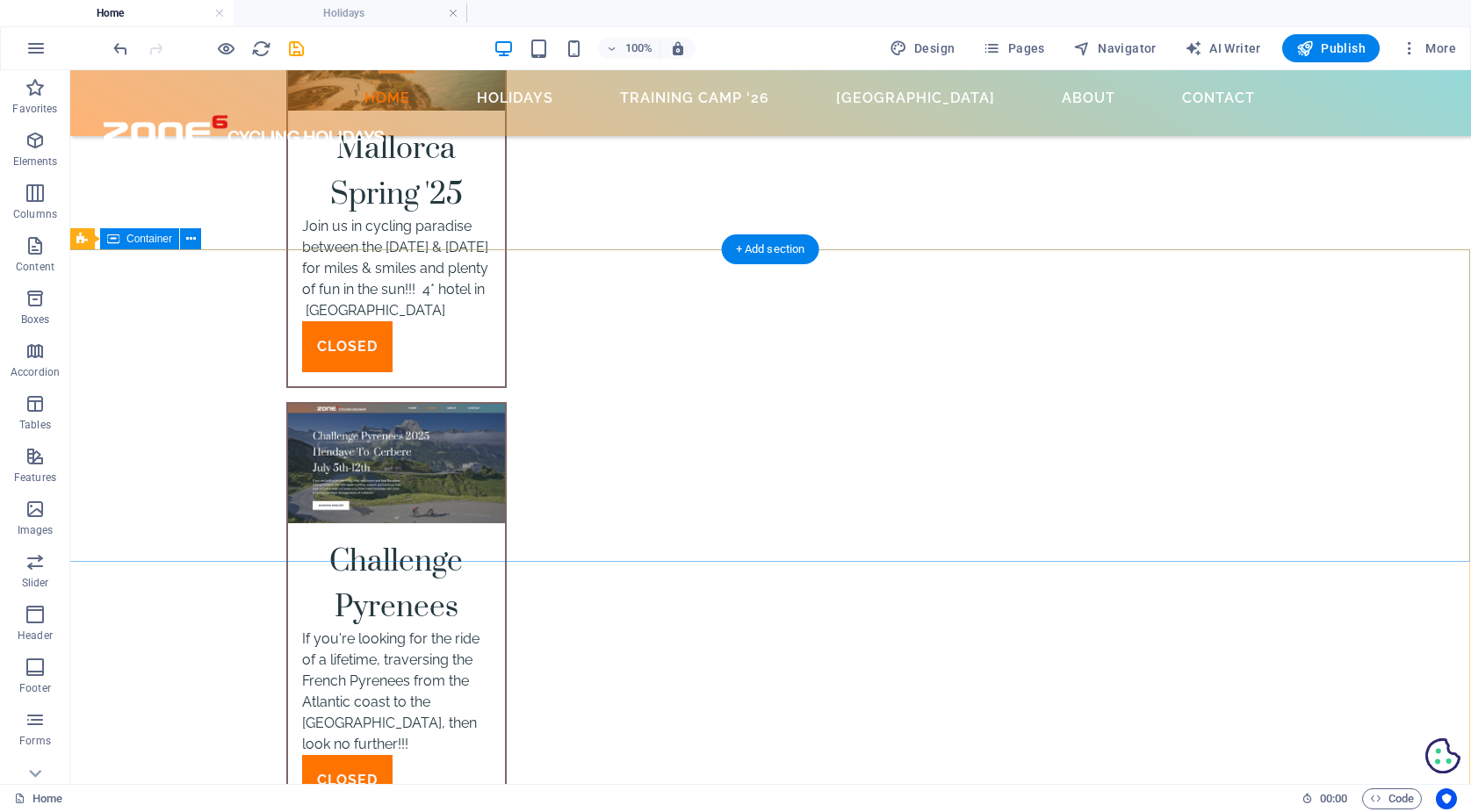
scroll to position [5969, 1]
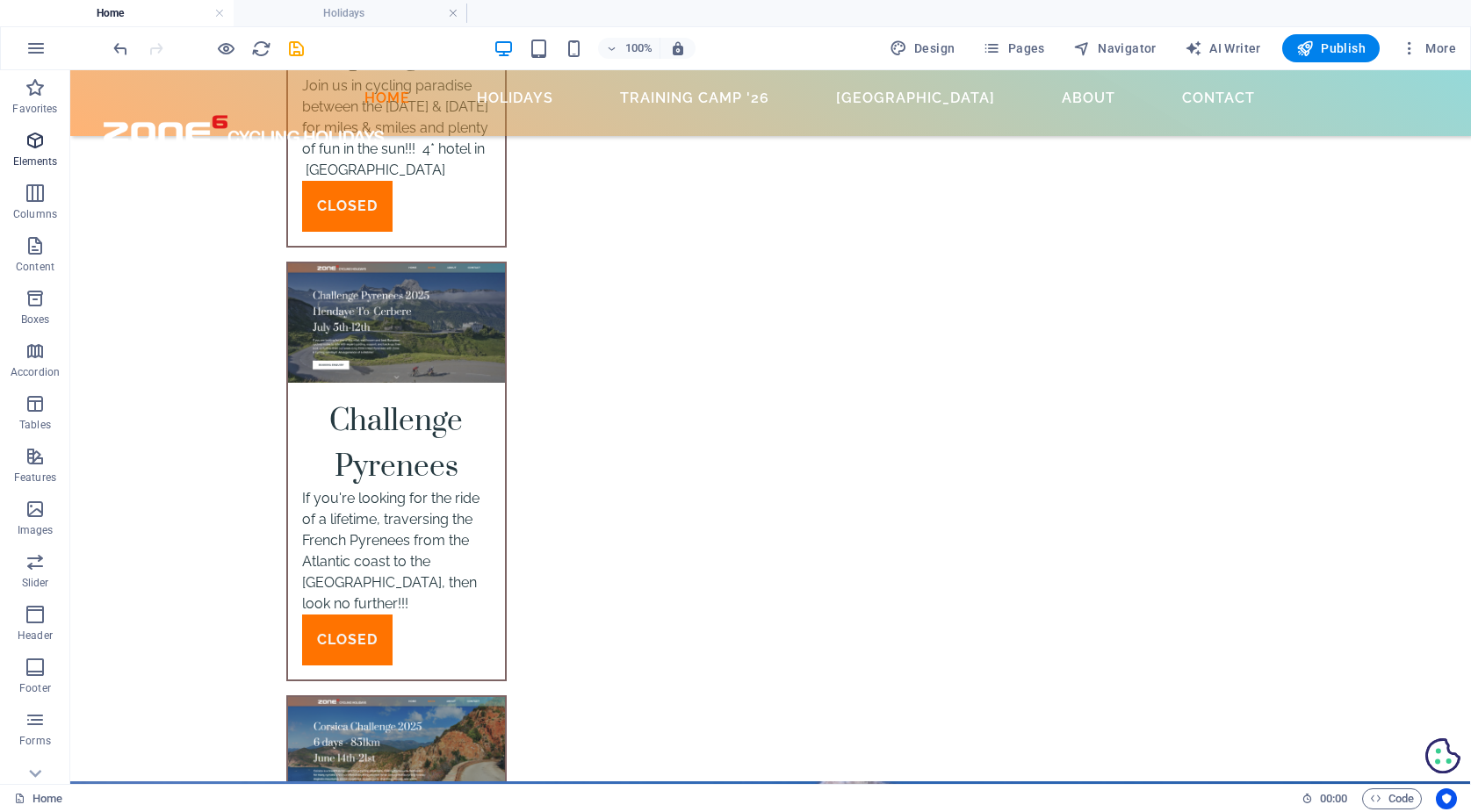
click at [33, 136] on icon "button" at bounding box center [35, 140] width 21 height 21
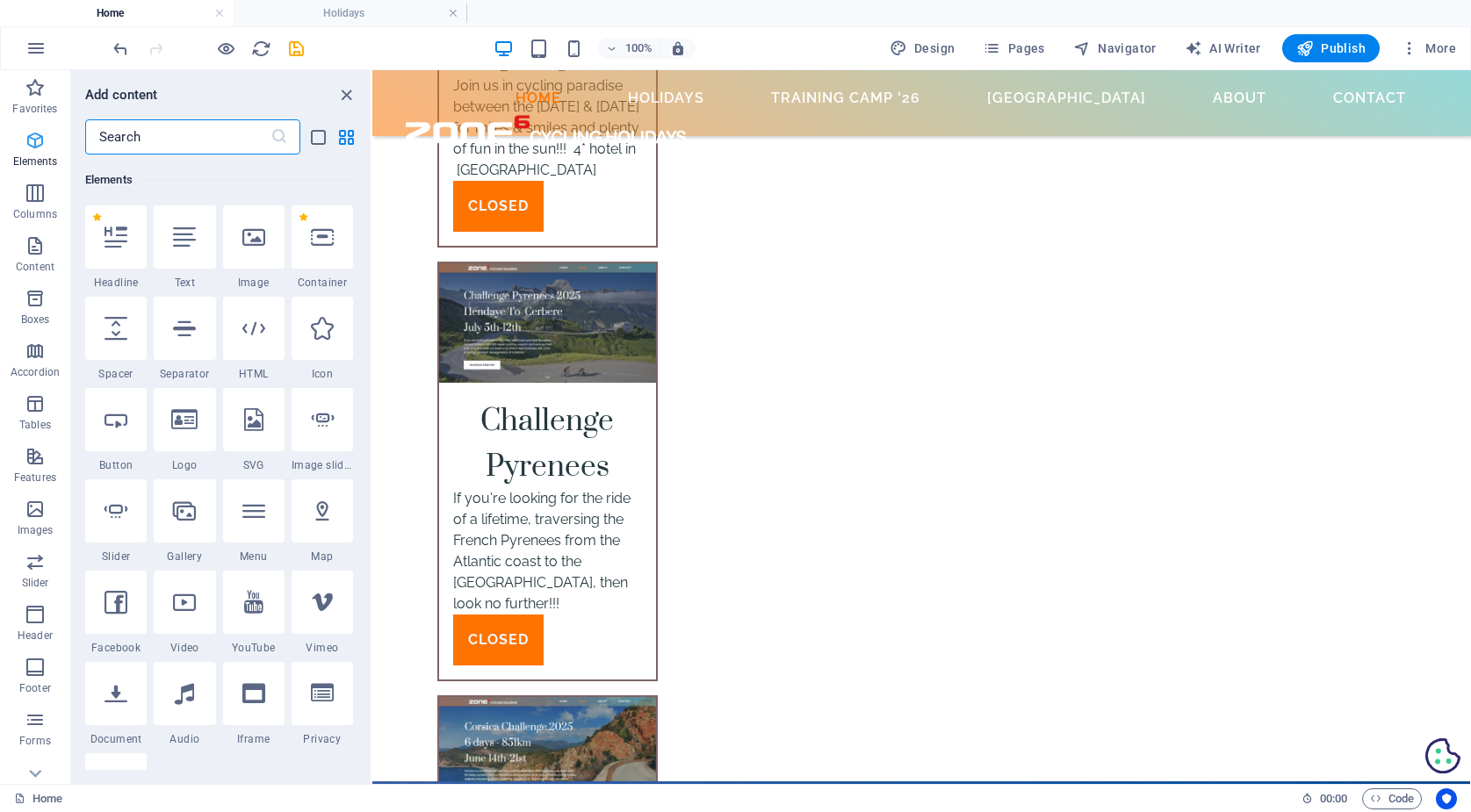
scroll to position [187, 0]
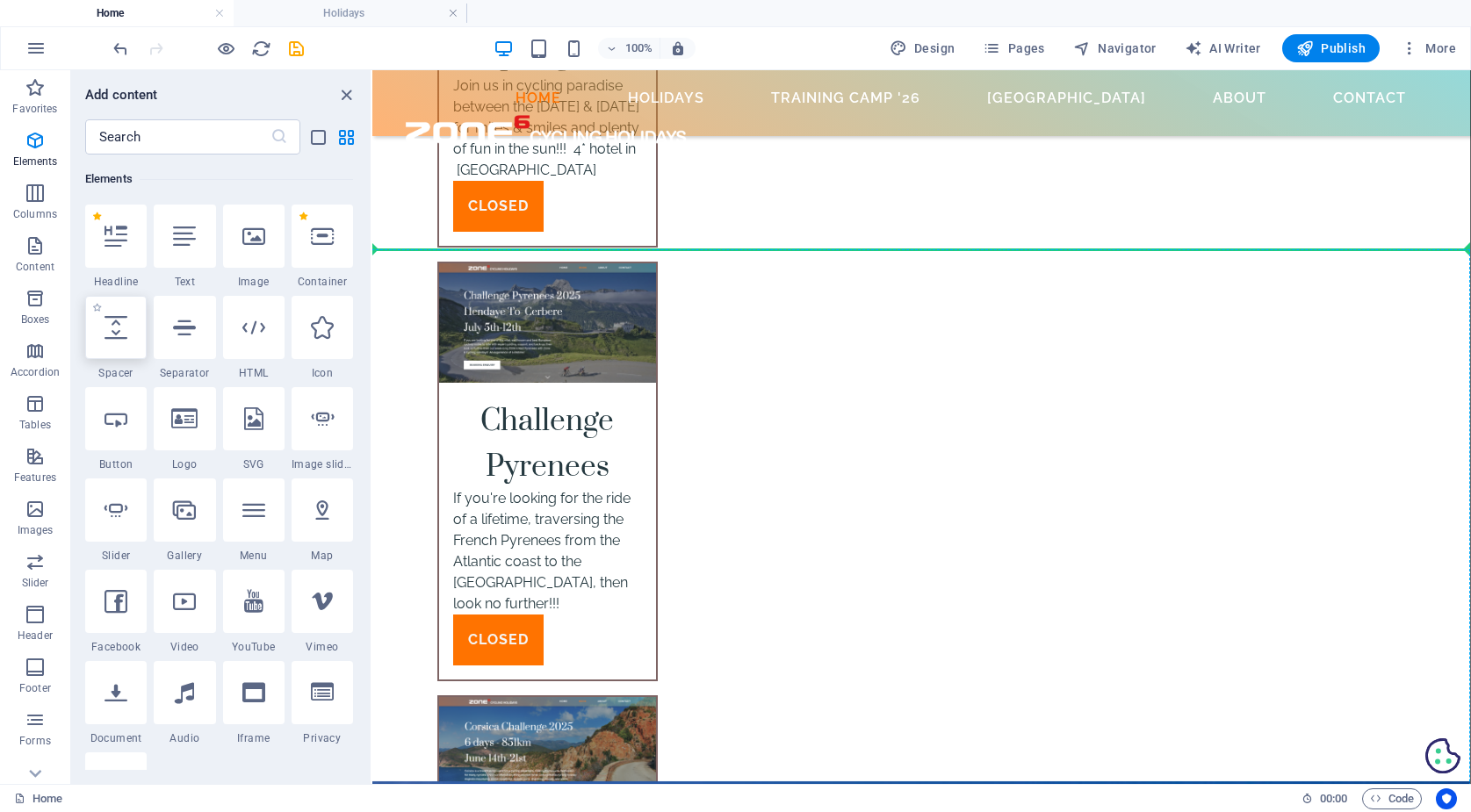
select select "px"
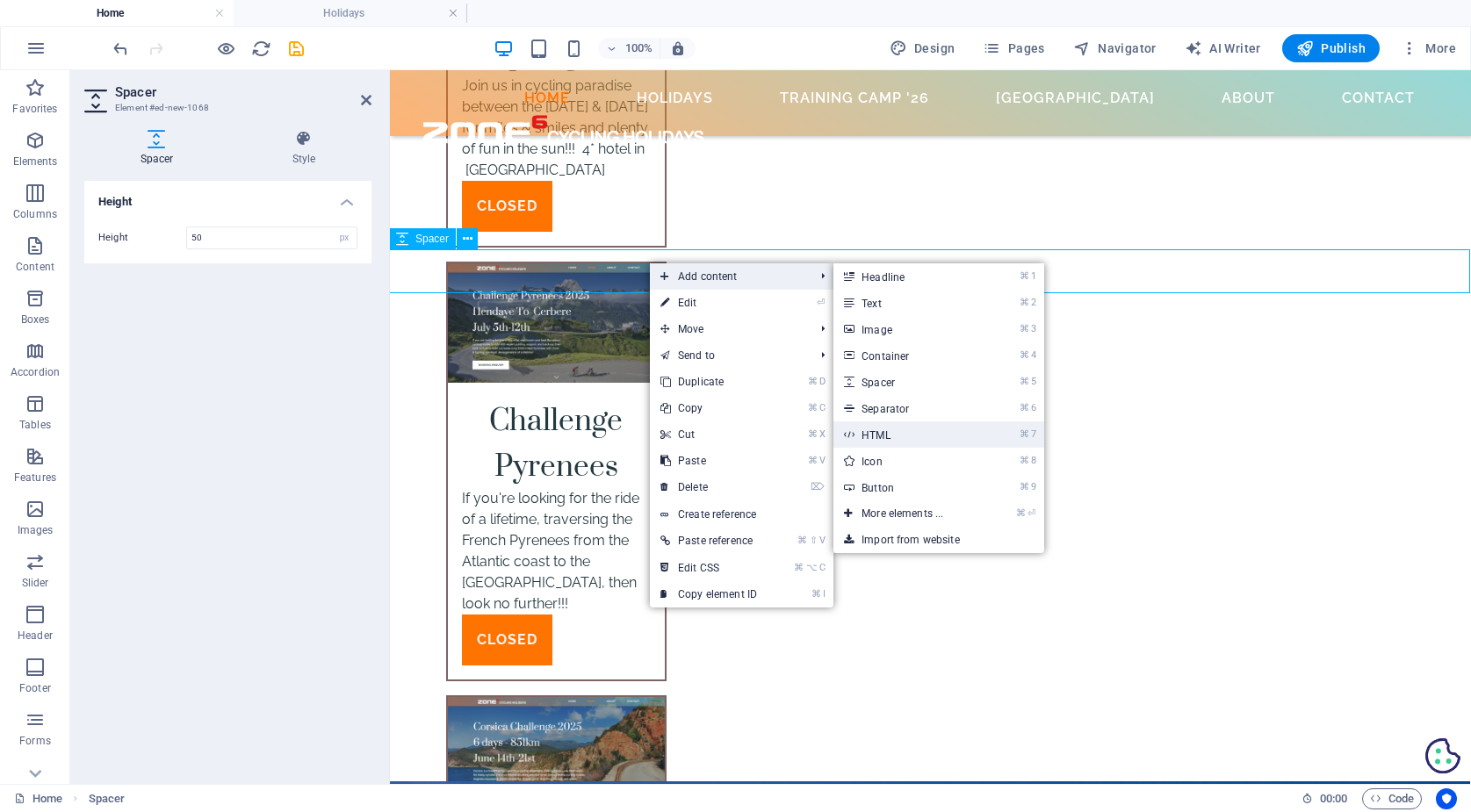
click at [881, 430] on link "⌘ 7 HTML" at bounding box center [906, 434] width 145 height 27
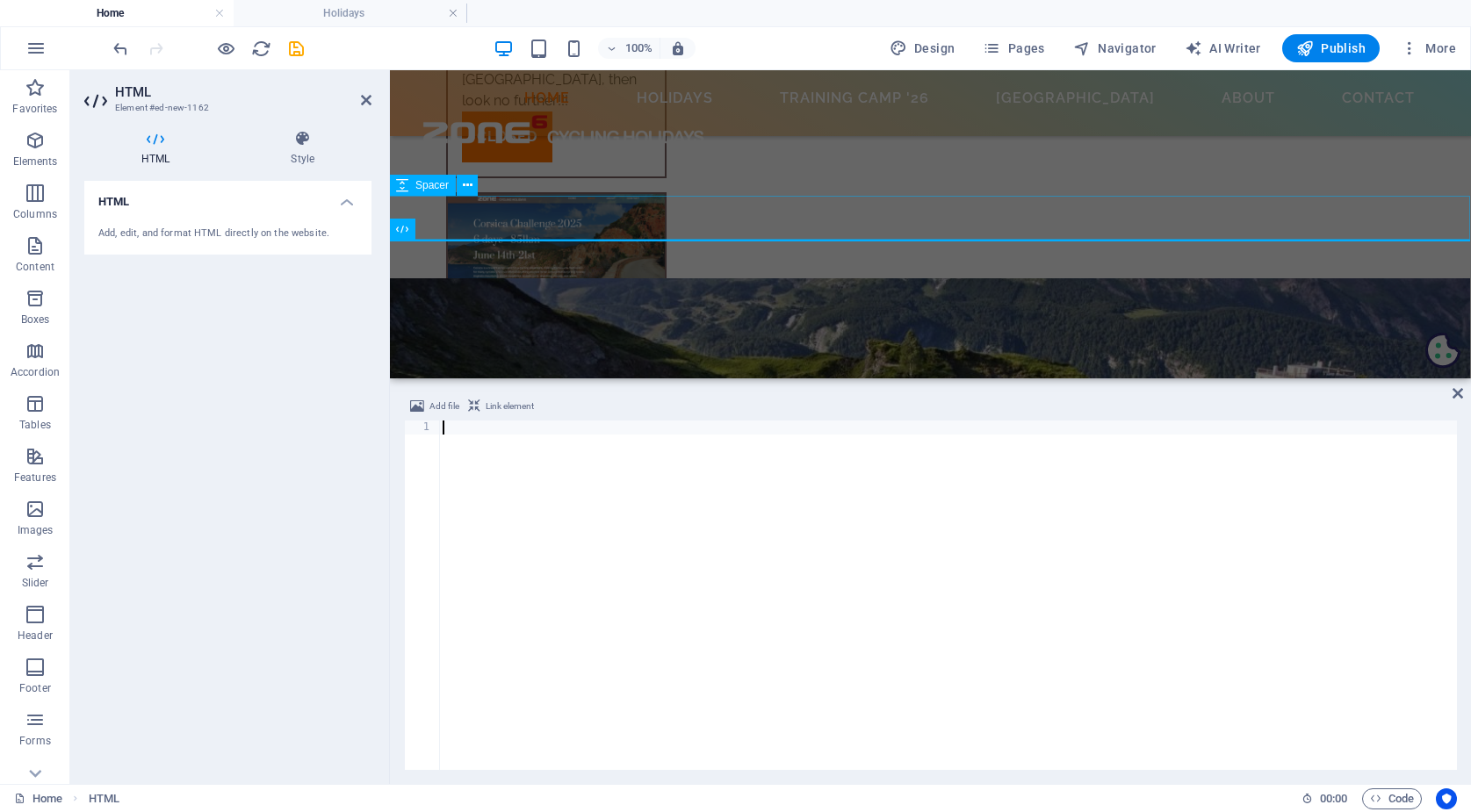
scroll to position [5723, 1]
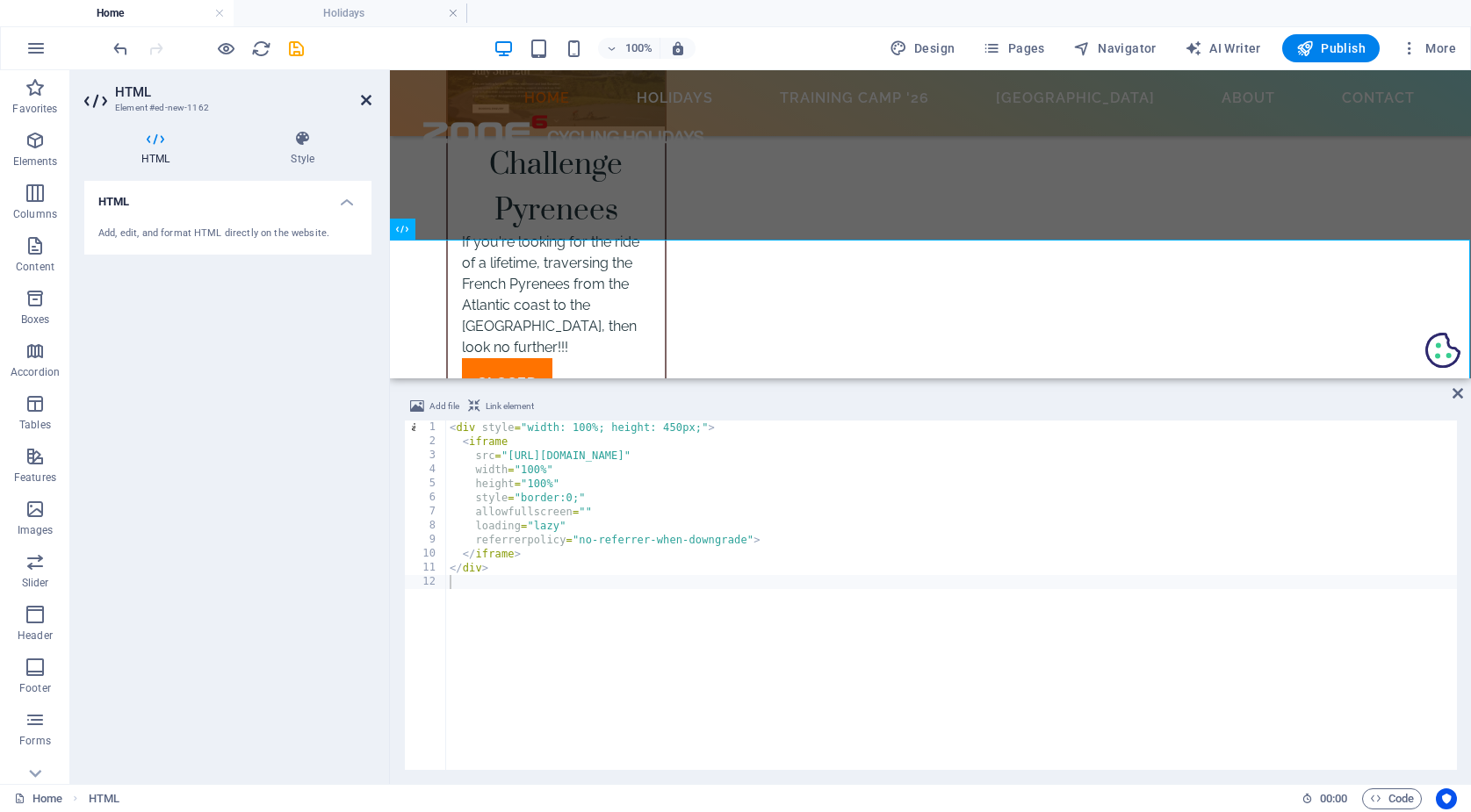
click at [366, 97] on icon at bounding box center [366, 99] width 11 height 14
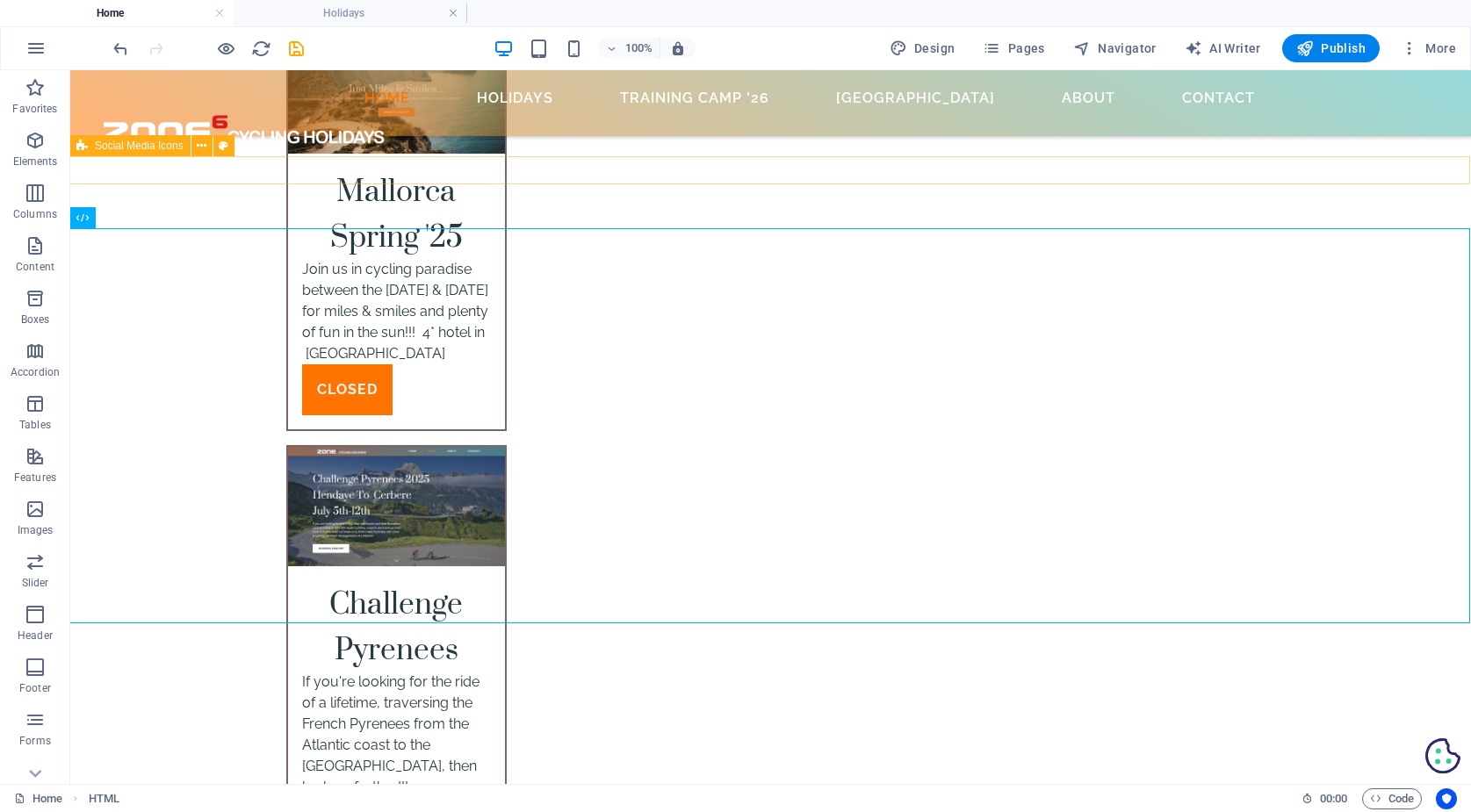
scroll to position [6090, 1]
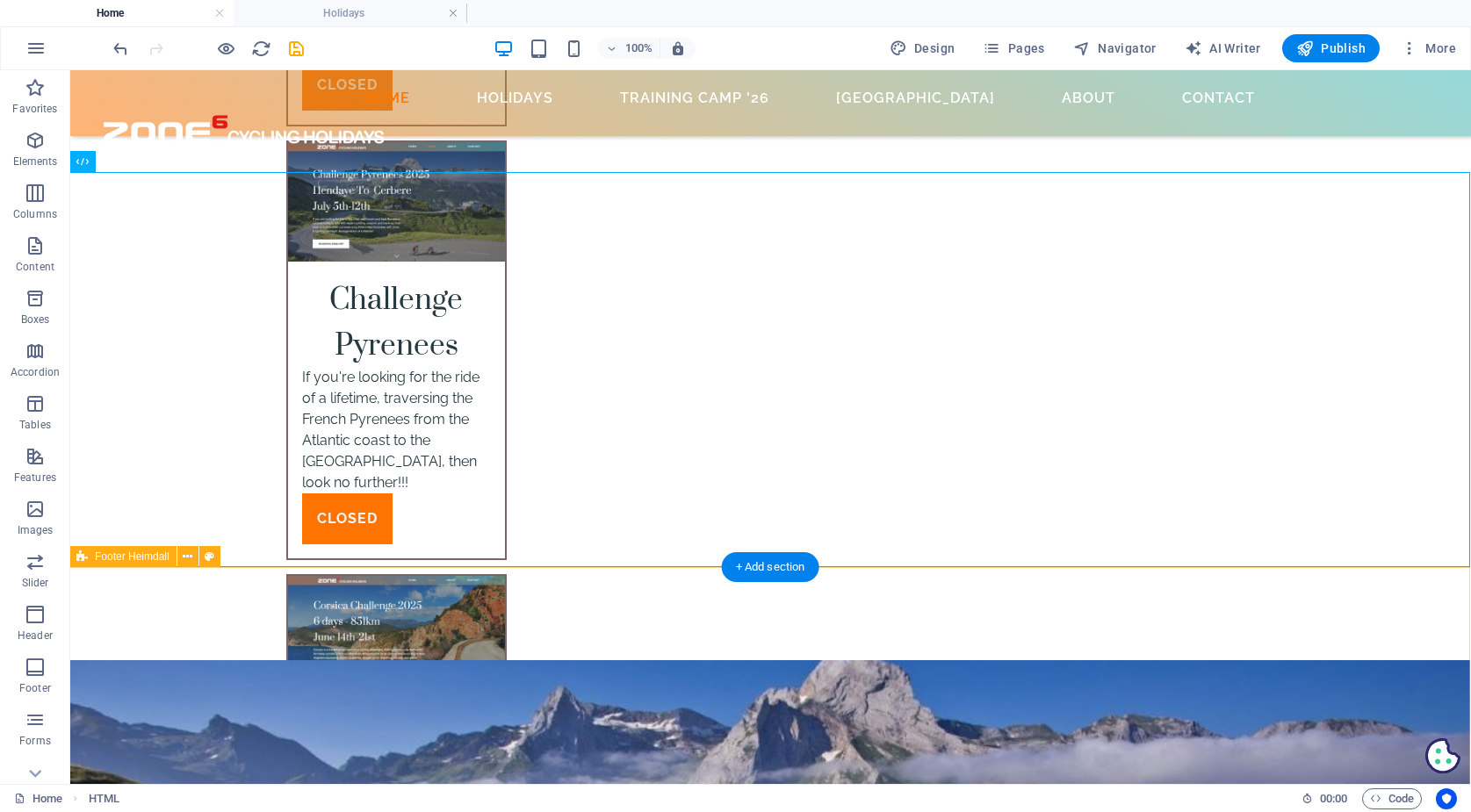
click at [89, 553] on div "Footer Heimdall" at bounding box center [123, 556] width 107 height 21
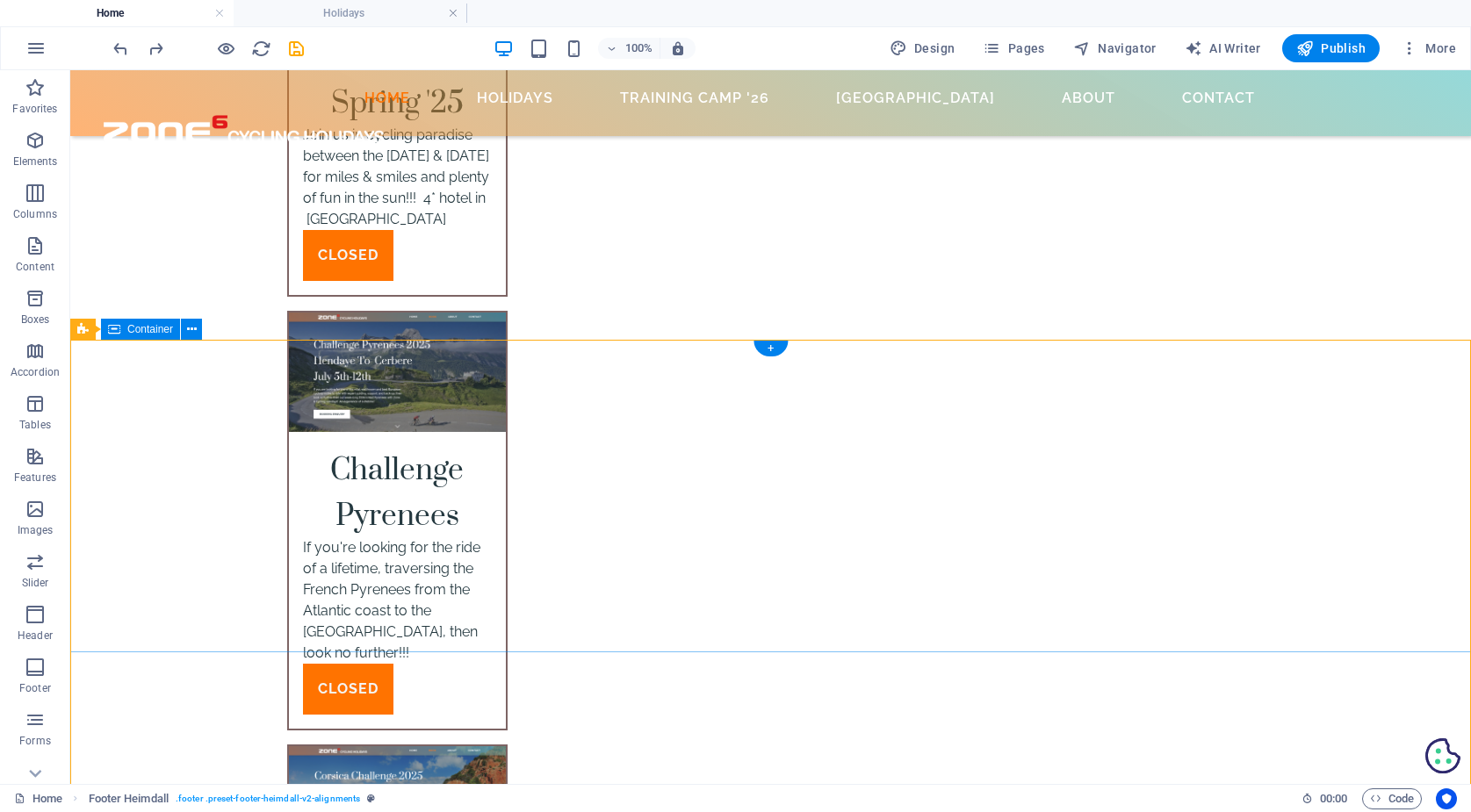
scroll to position [5907, 0]
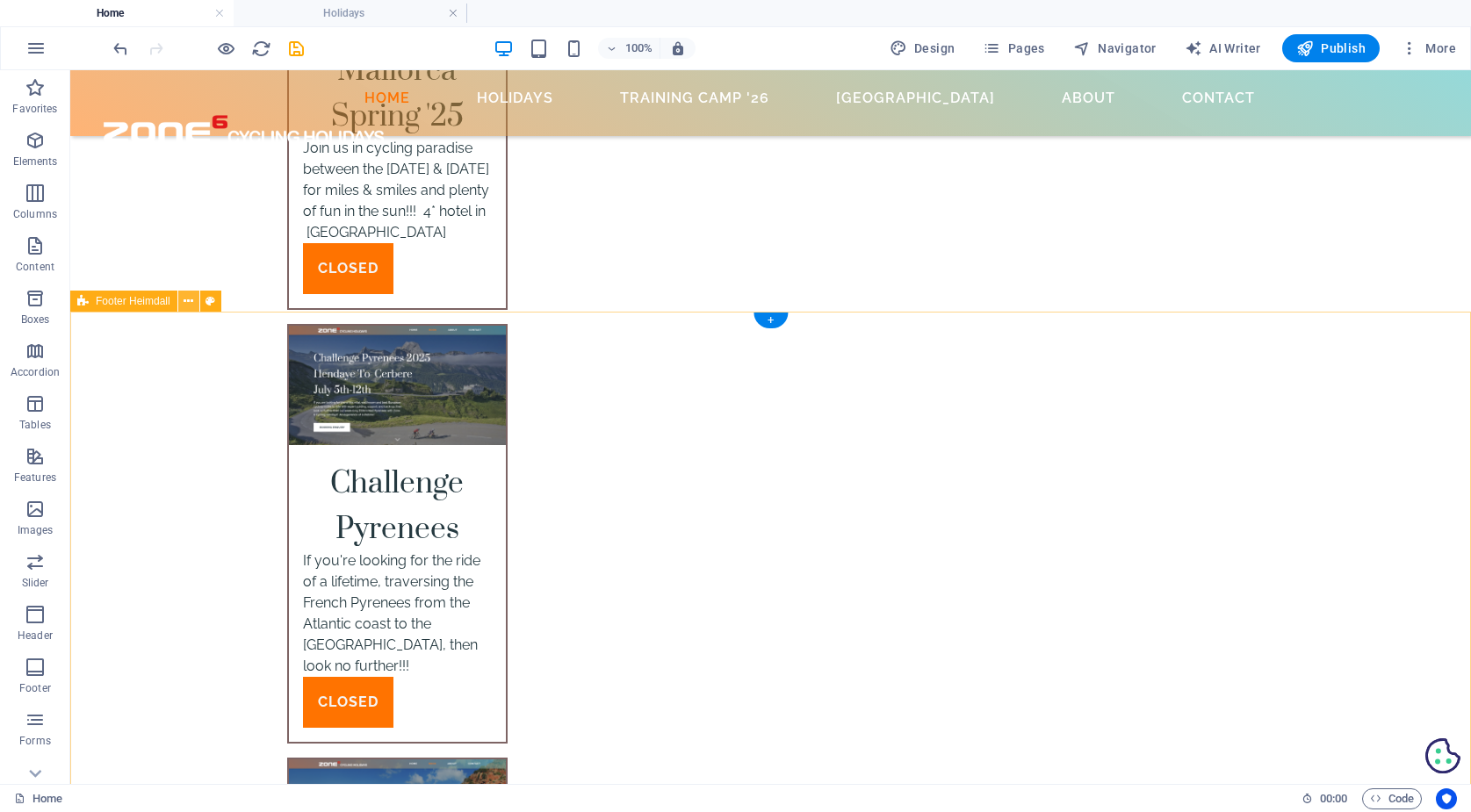
click at [180, 302] on button at bounding box center [189, 301] width 21 height 21
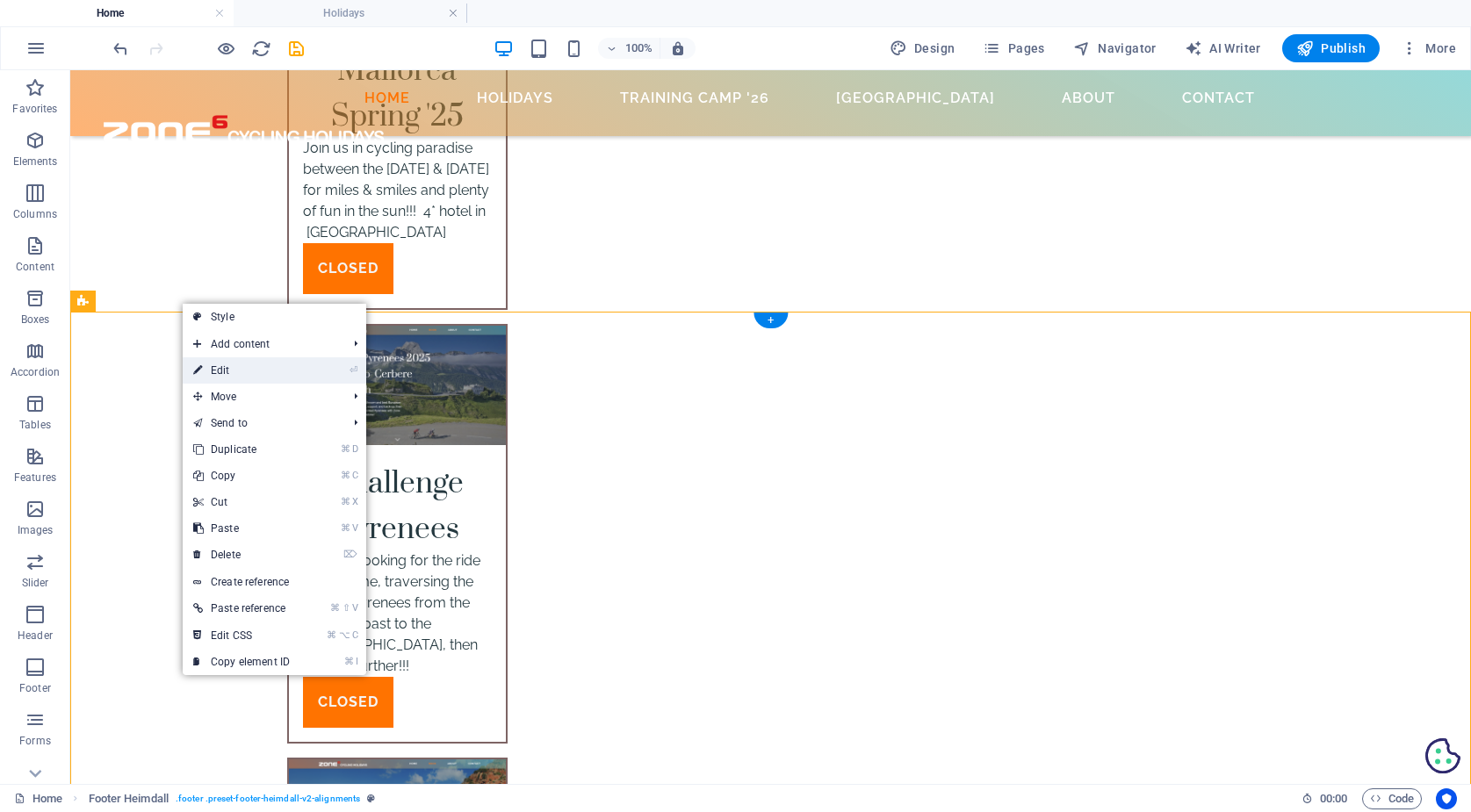
click at [221, 371] on link "⏎ Edit" at bounding box center [241, 370] width 117 height 27
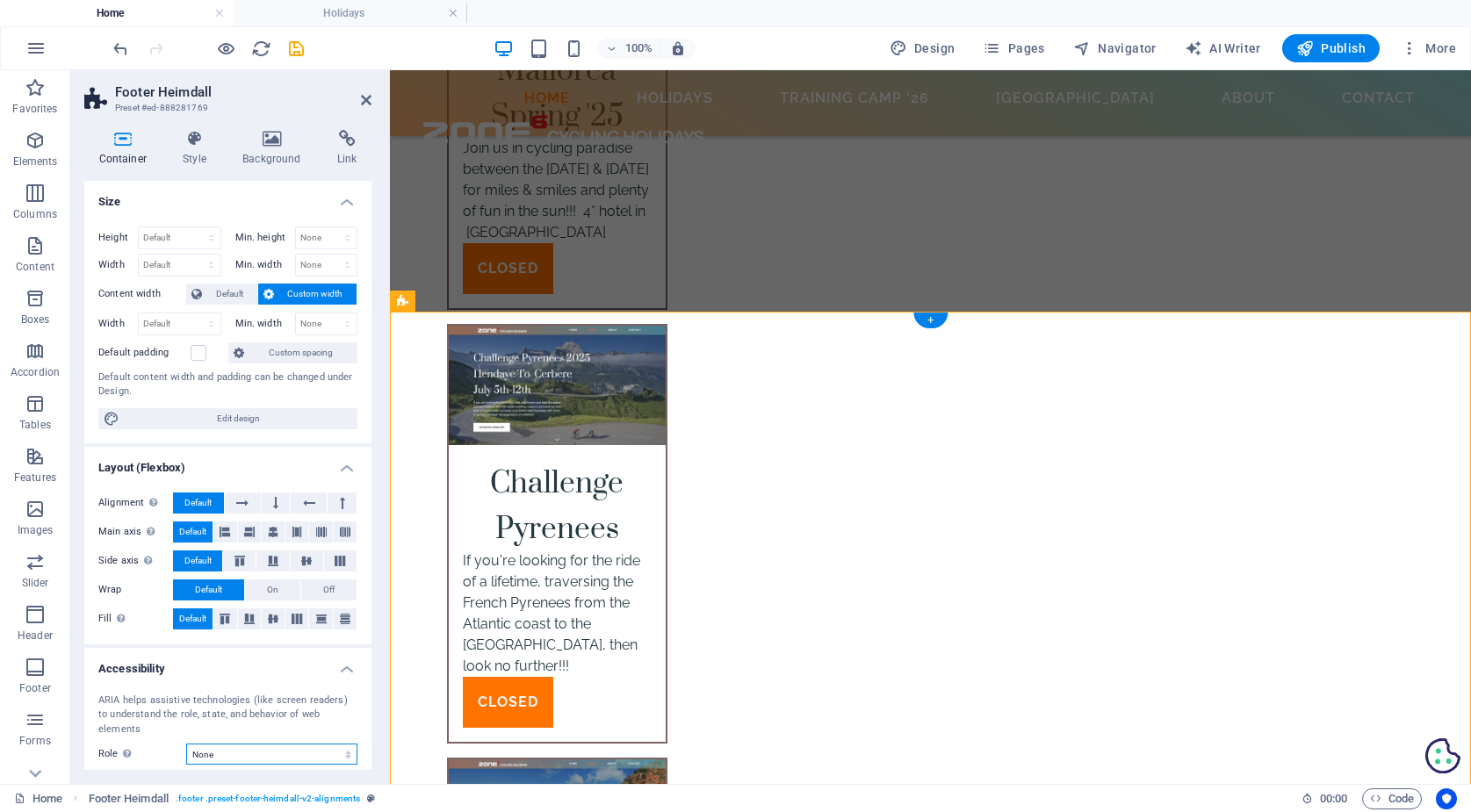
scroll to position [0, 0]
click at [36, 144] on icon "button" at bounding box center [35, 140] width 21 height 21
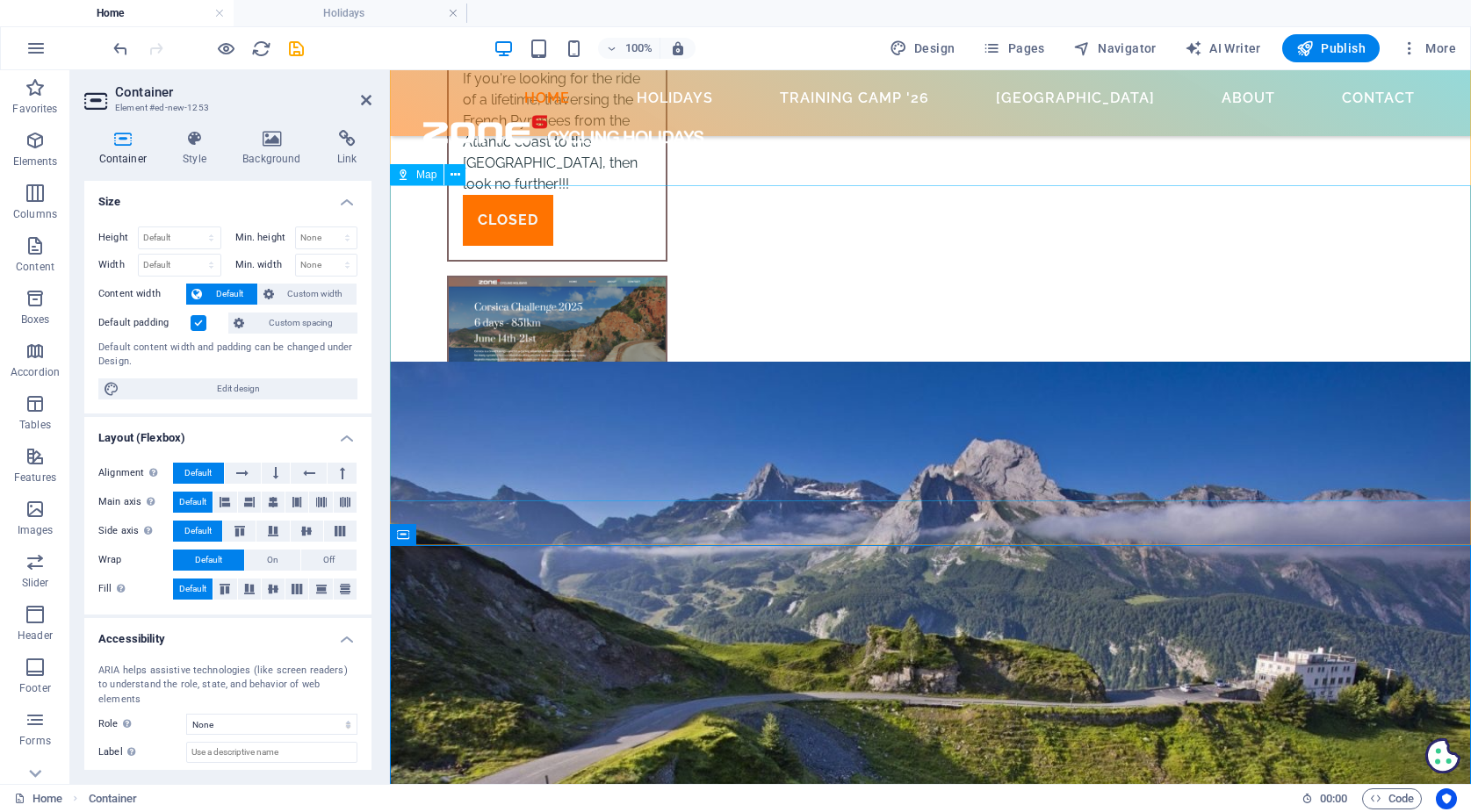
scroll to position [6394, 0]
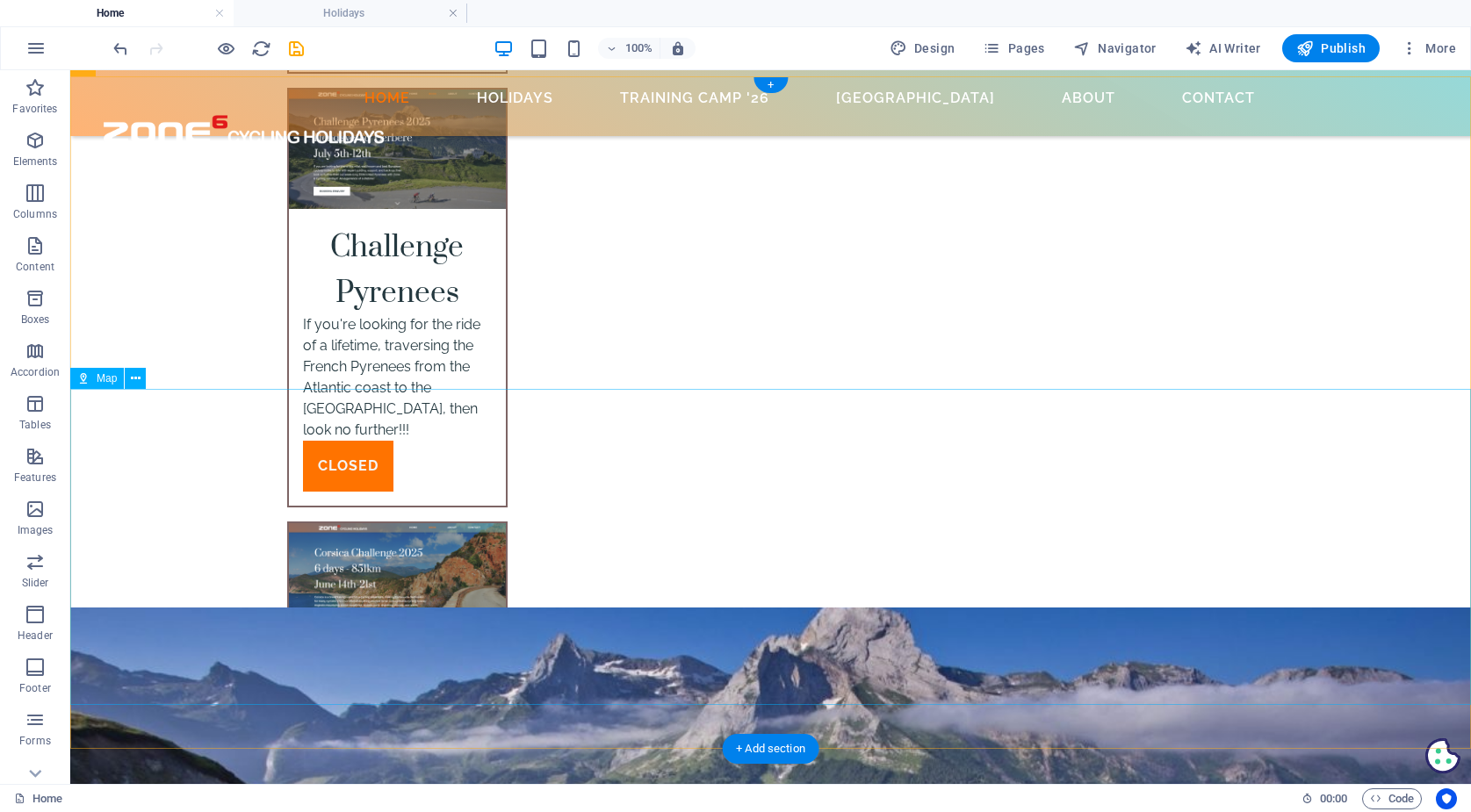
scroll to position [6142, 0]
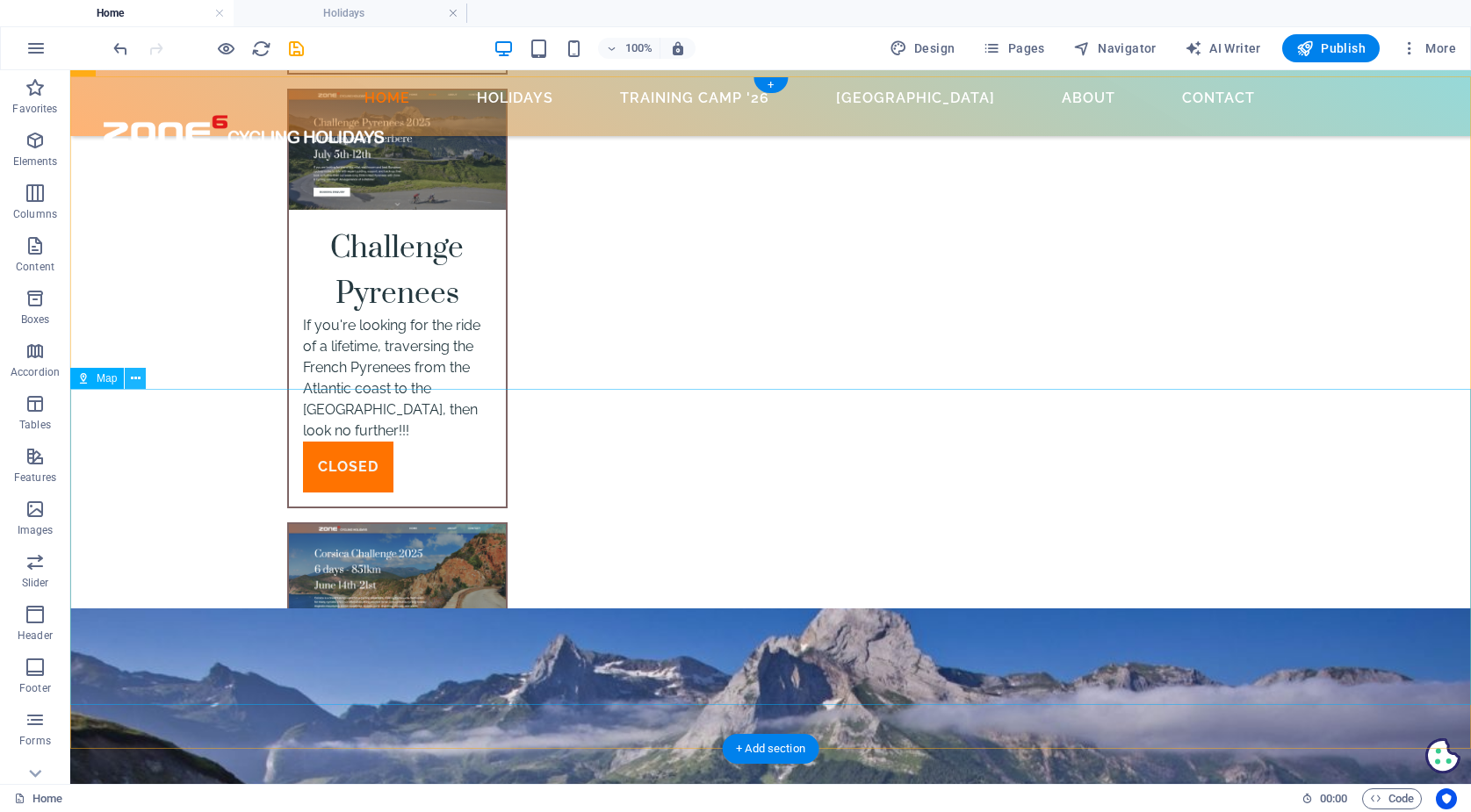
click at [139, 376] on icon at bounding box center [136, 378] width 10 height 18
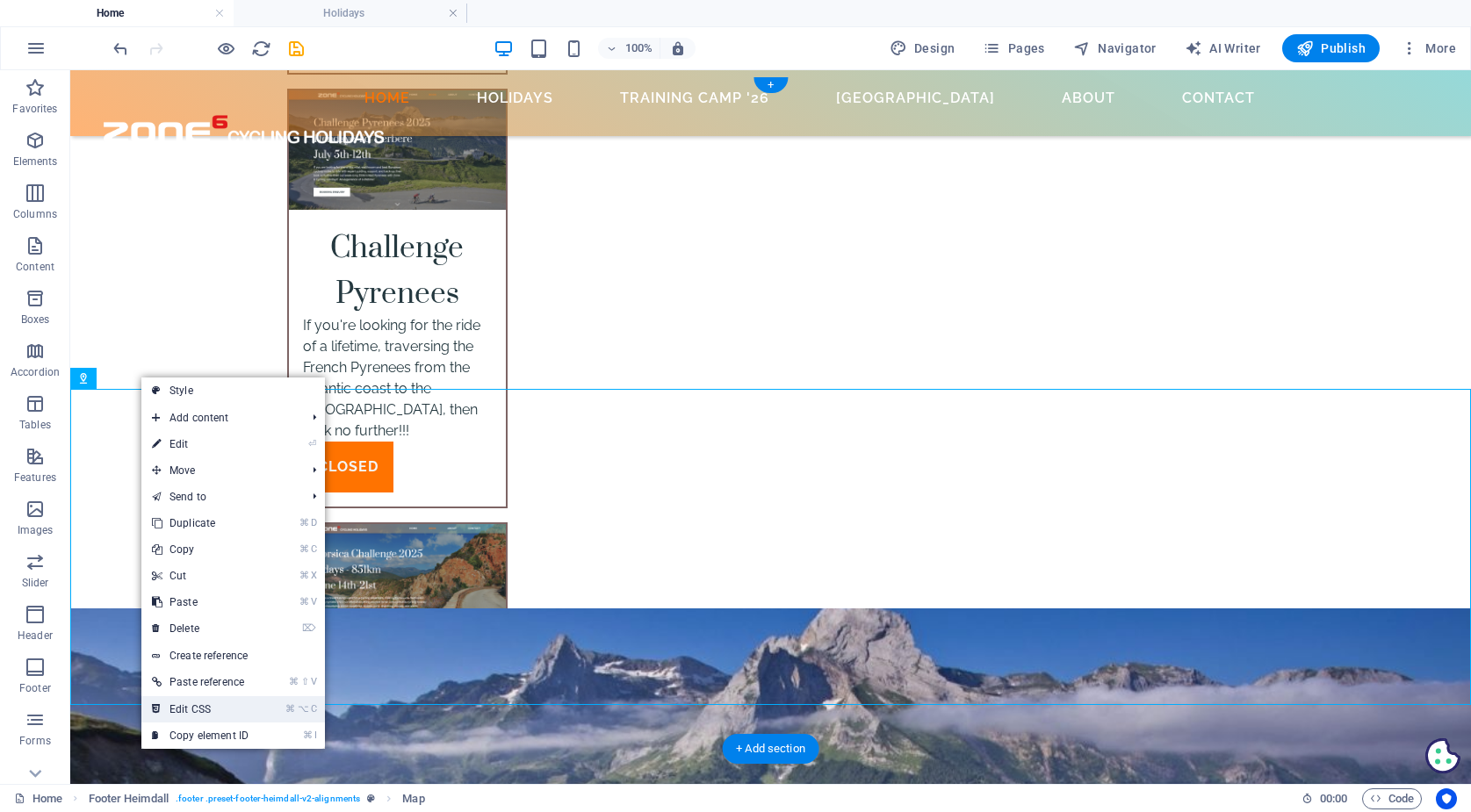
click at [202, 706] on link "⌘ ⌥ C Edit CSS" at bounding box center [200, 709] width 117 height 27
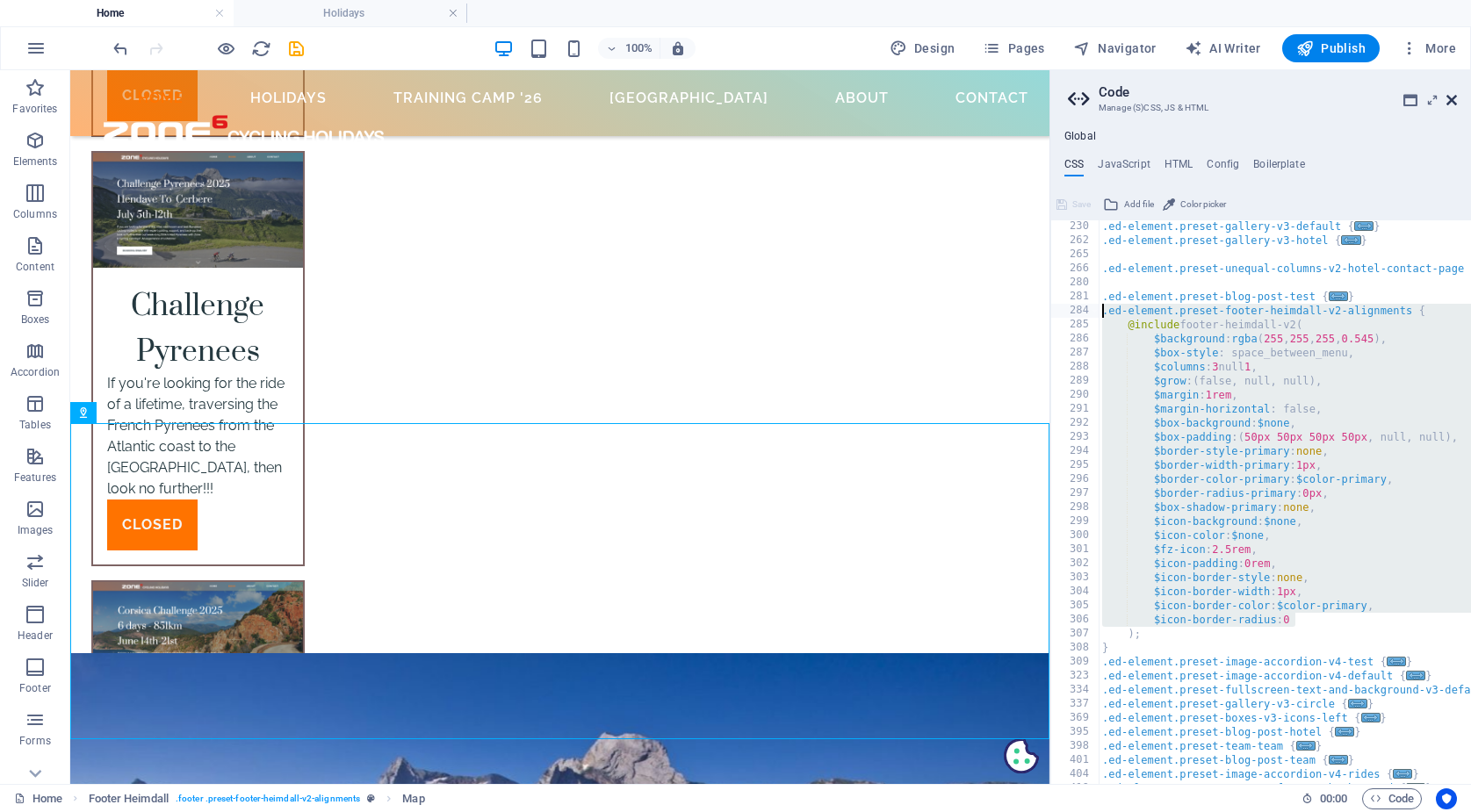
click at [1452, 101] on icon at bounding box center [1451, 99] width 11 height 14
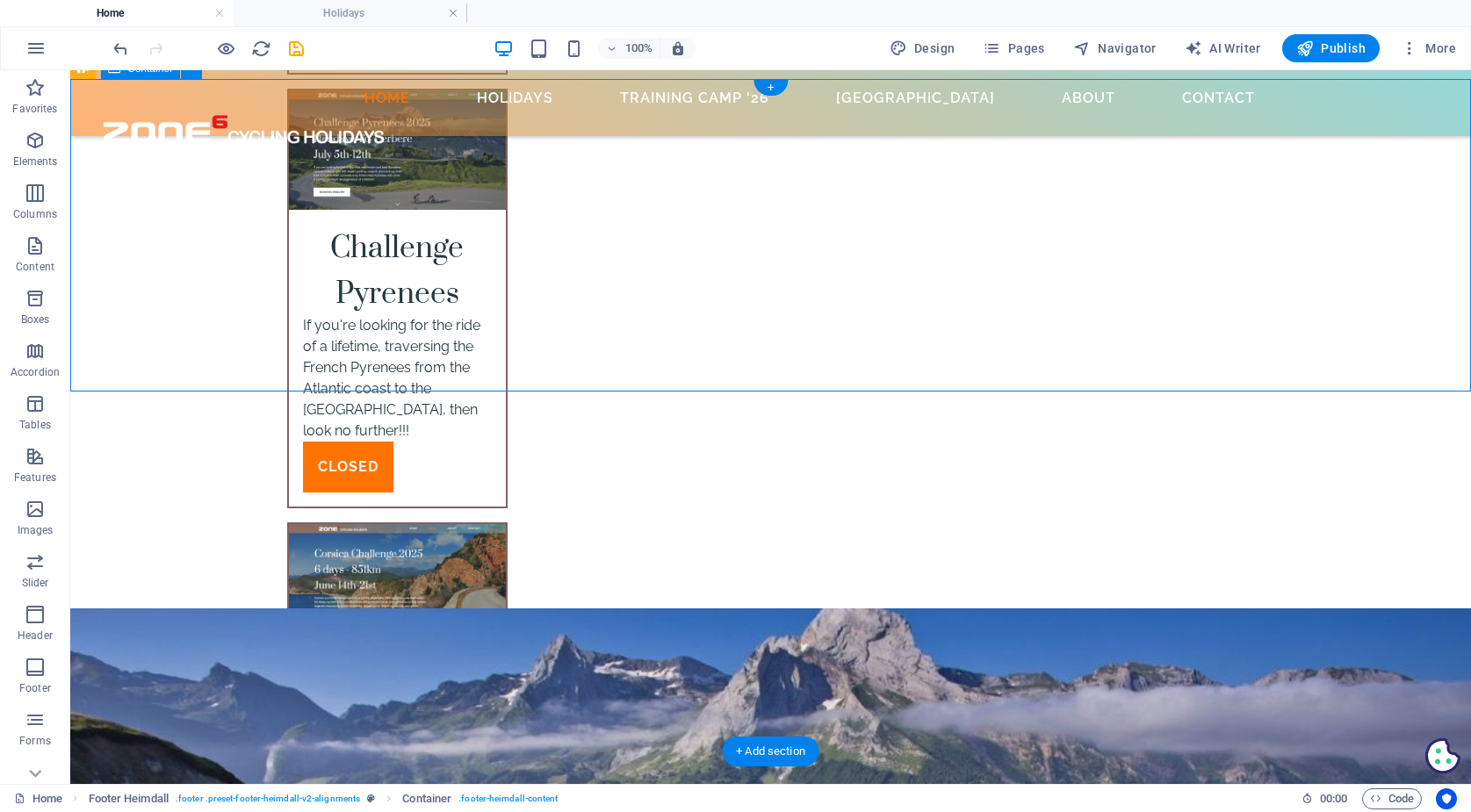
scroll to position [6035, 0]
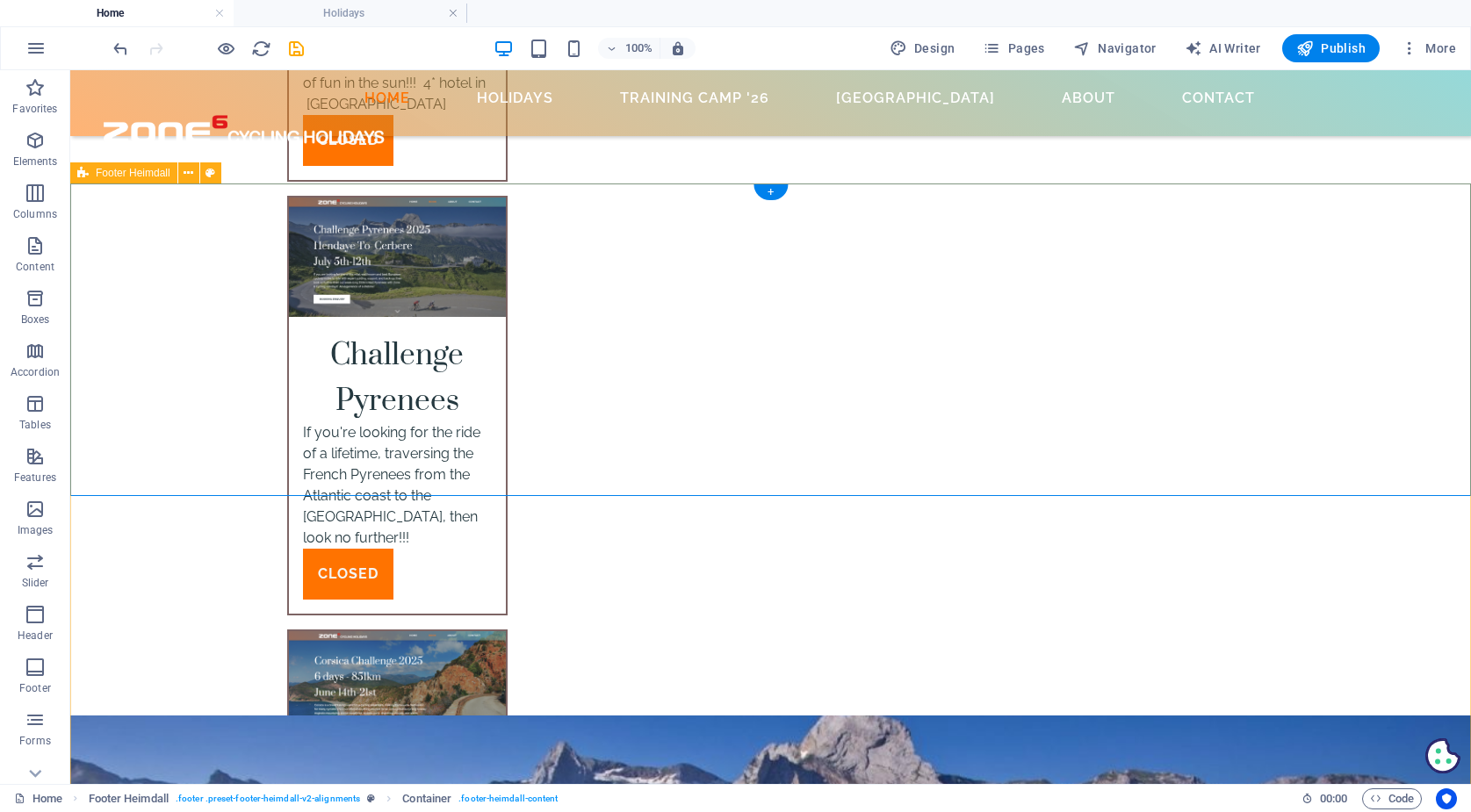
click at [85, 172] on icon at bounding box center [83, 173] width 11 height 21
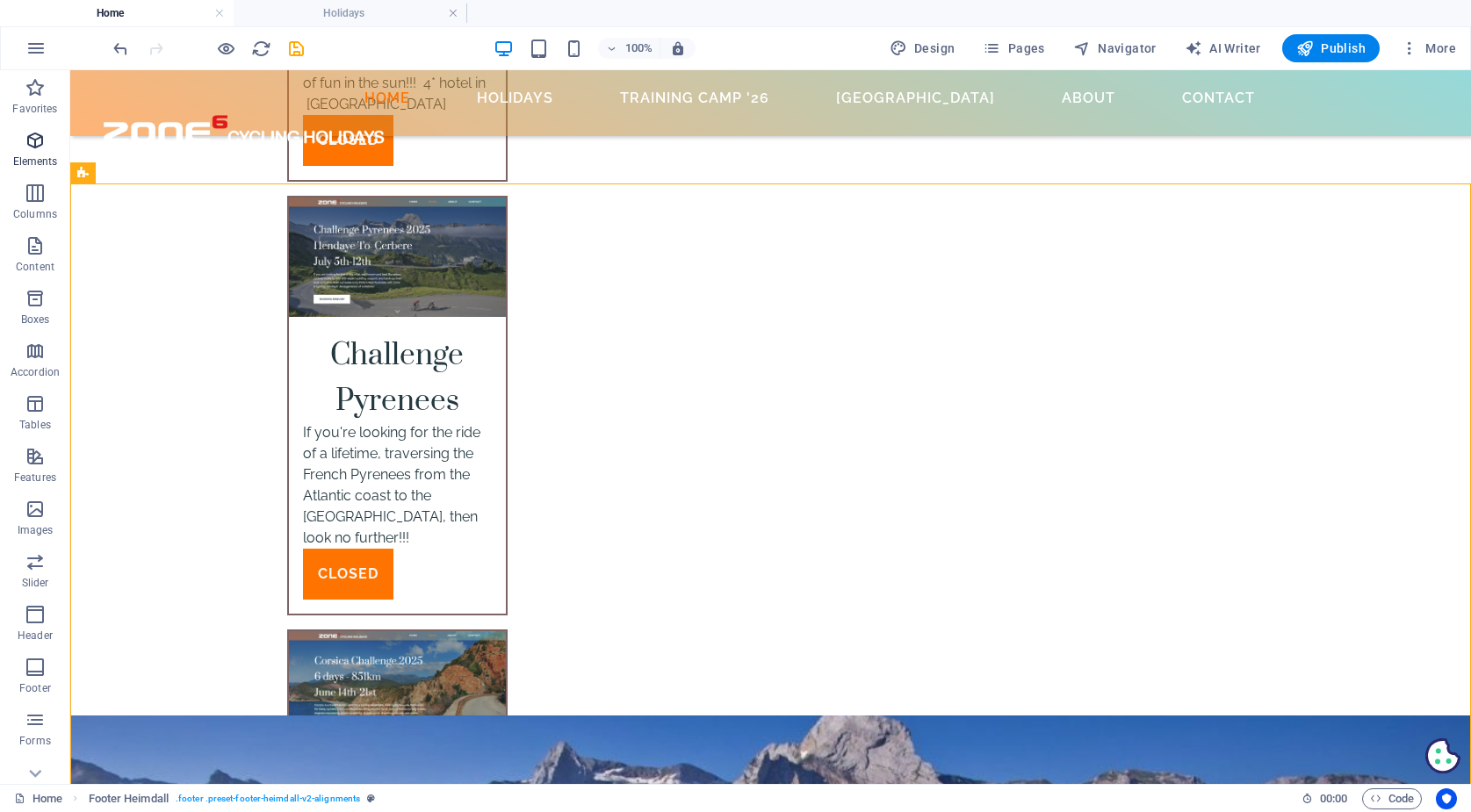
click at [31, 135] on icon "button" at bounding box center [35, 140] width 21 height 21
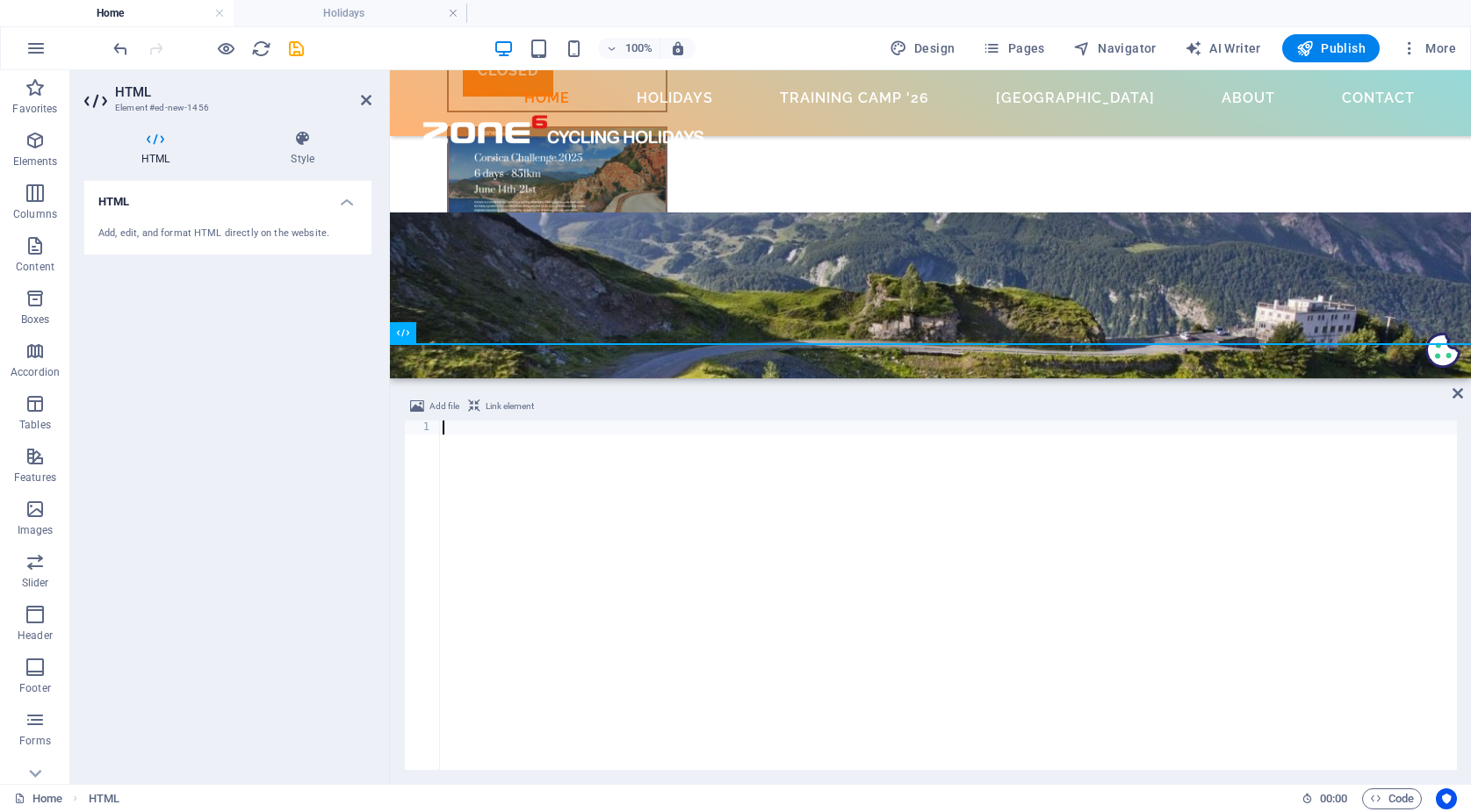
scroll to position [6248, 0]
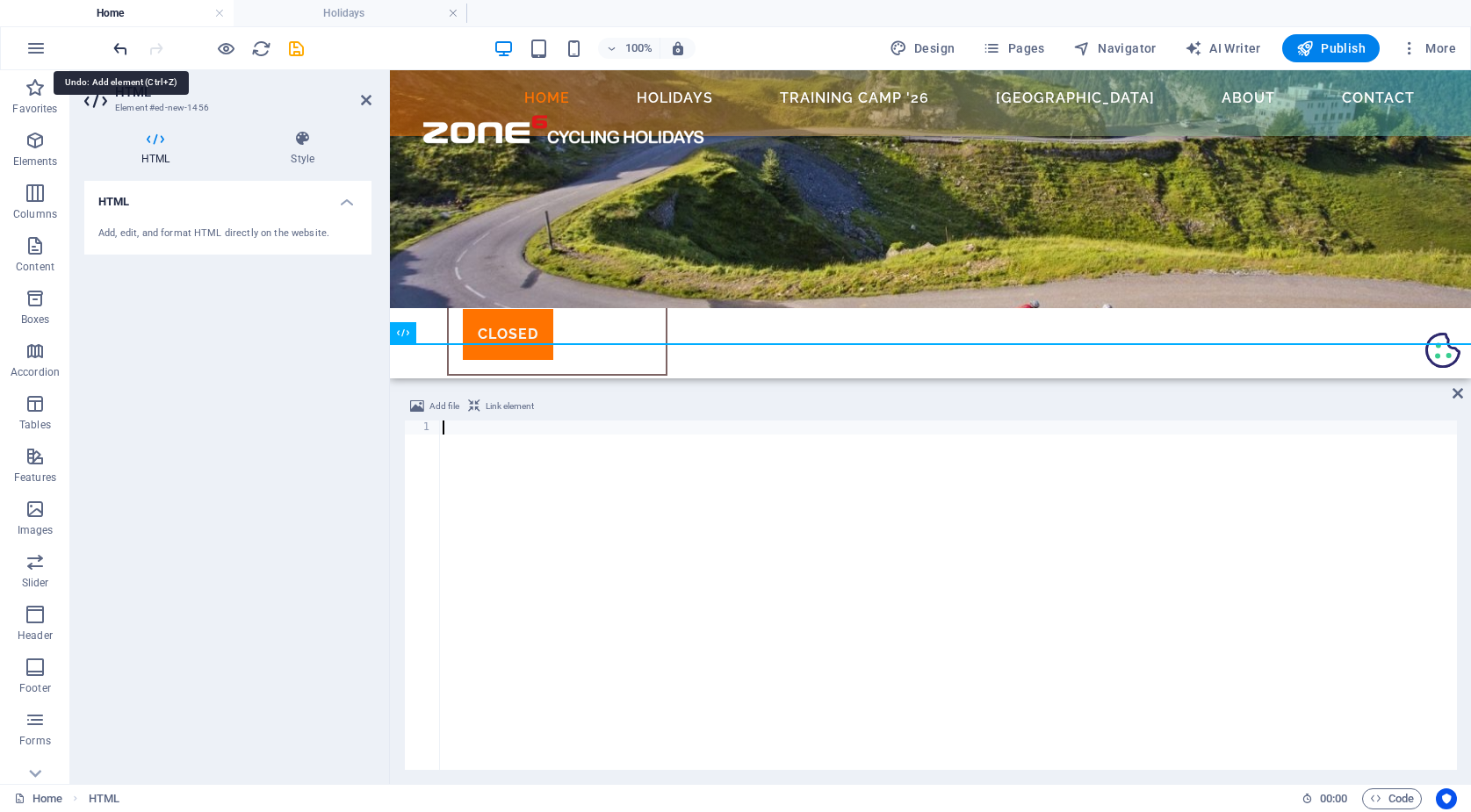
click at [126, 47] on icon "undo" at bounding box center [120, 48] width 20 height 20
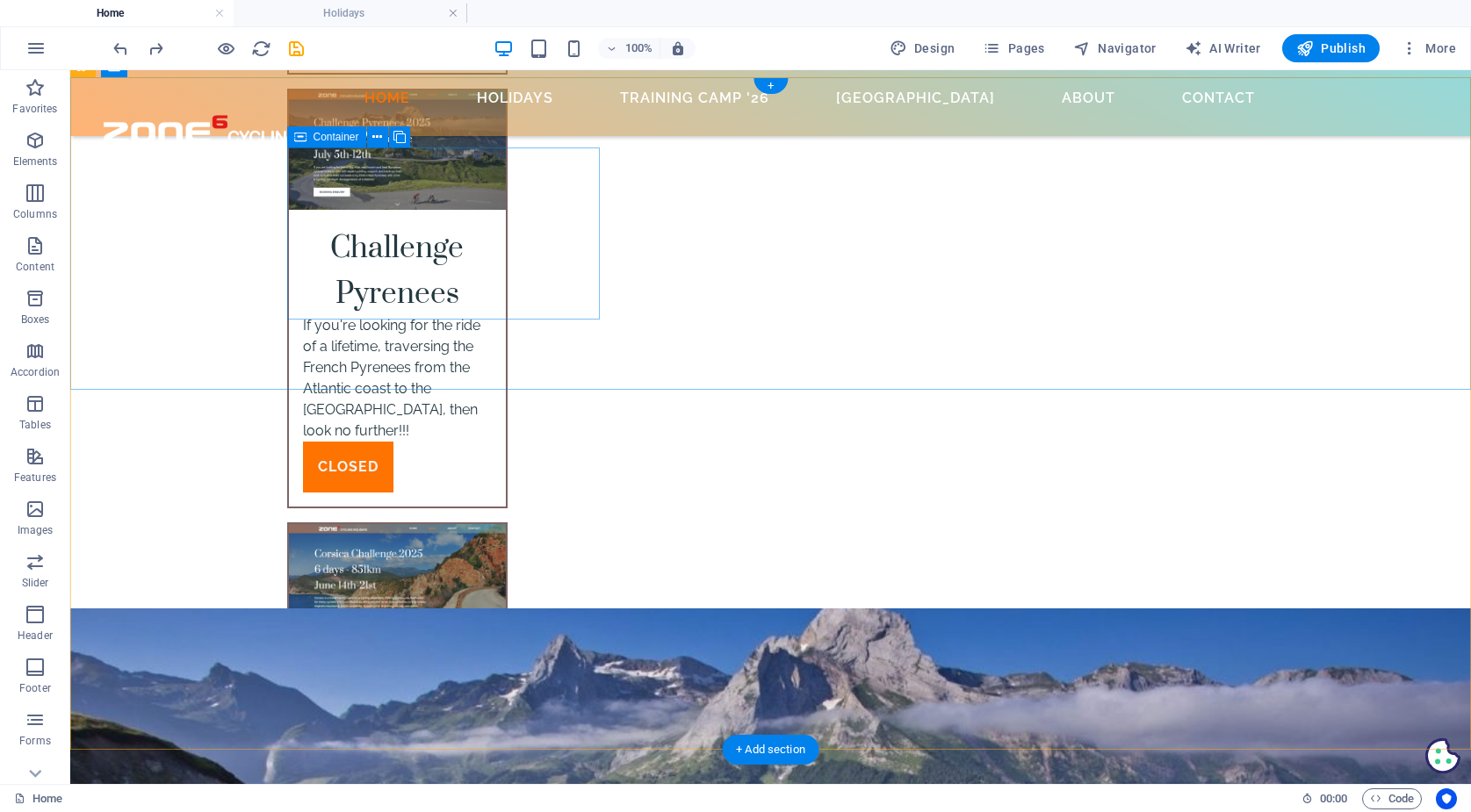
scroll to position [6047, 1]
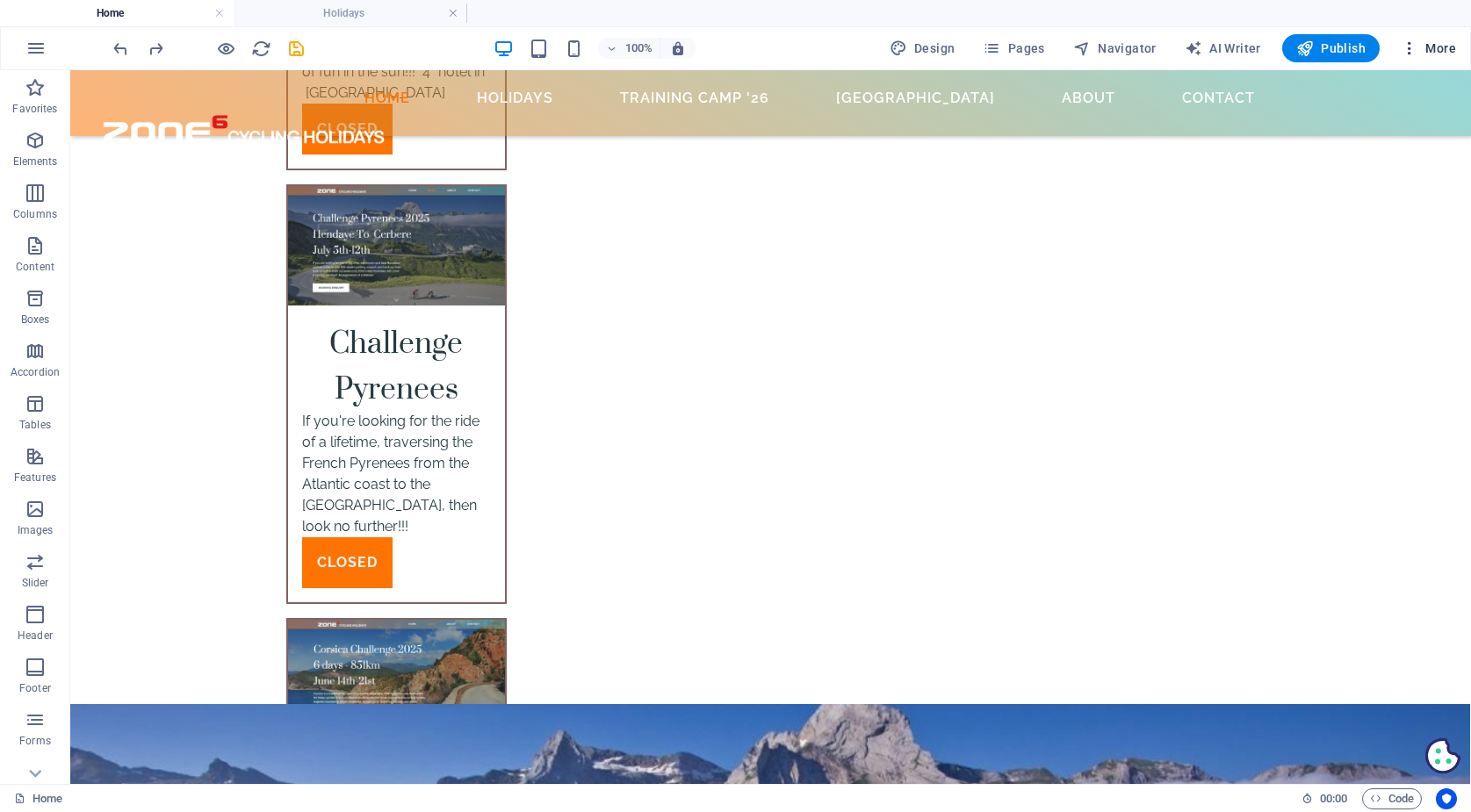
click at [1422, 46] on span "More" at bounding box center [1428, 48] width 55 height 17
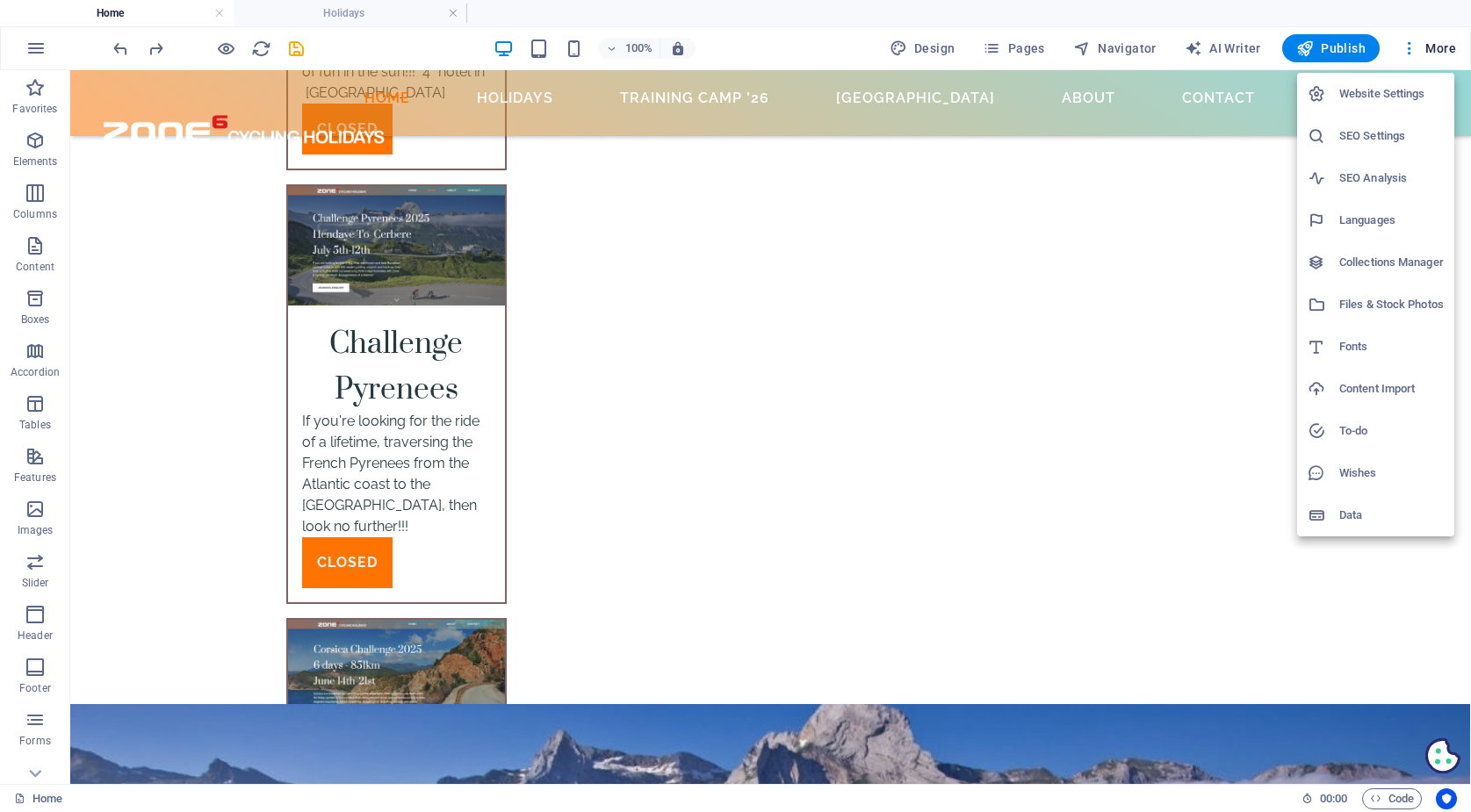
click at [1405, 89] on h6 "Website Settings" at bounding box center [1391, 94] width 104 height 21
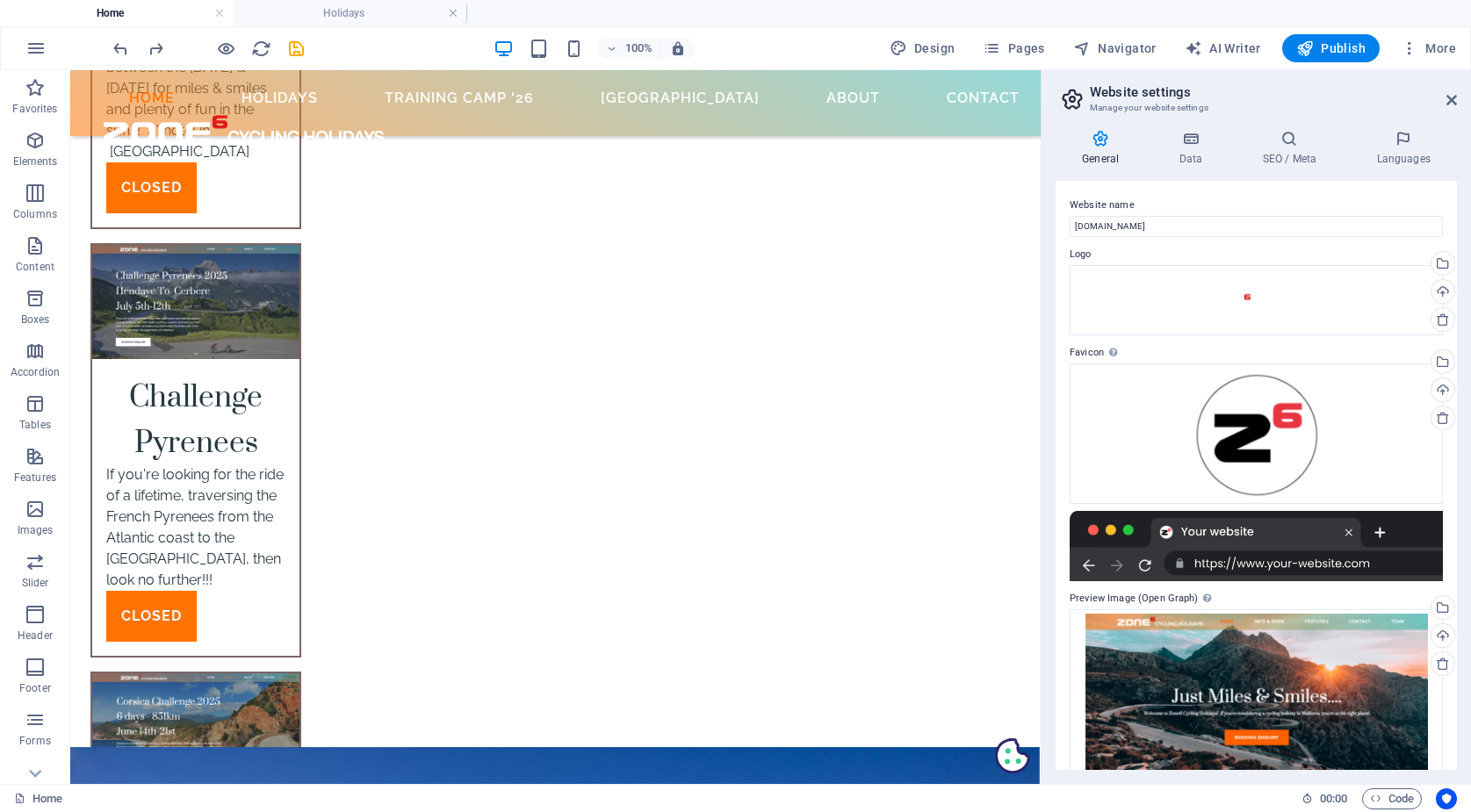
scroll to position [0, 0]
click at [1191, 142] on icon at bounding box center [1190, 138] width 76 height 17
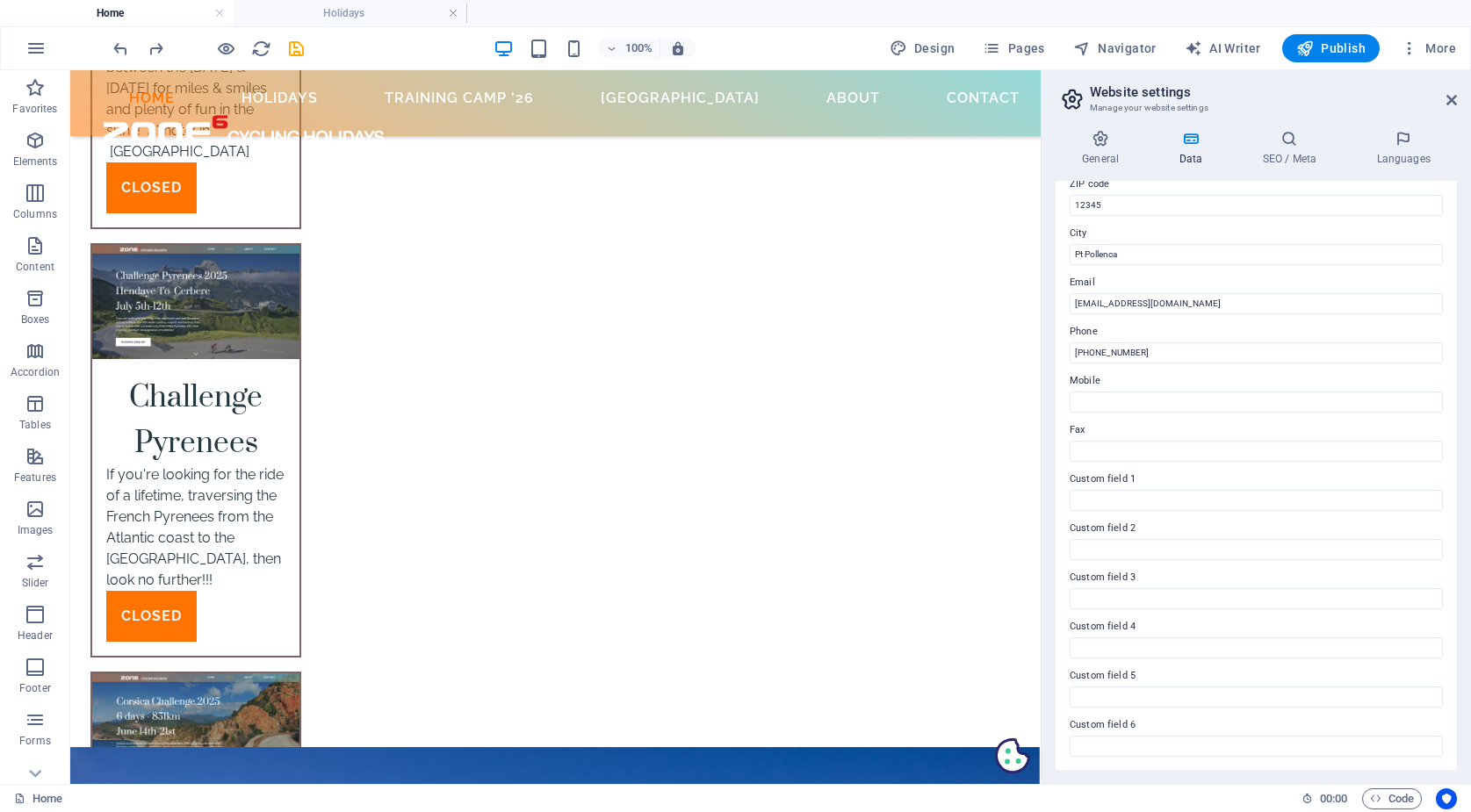
scroll to position [253, 0]
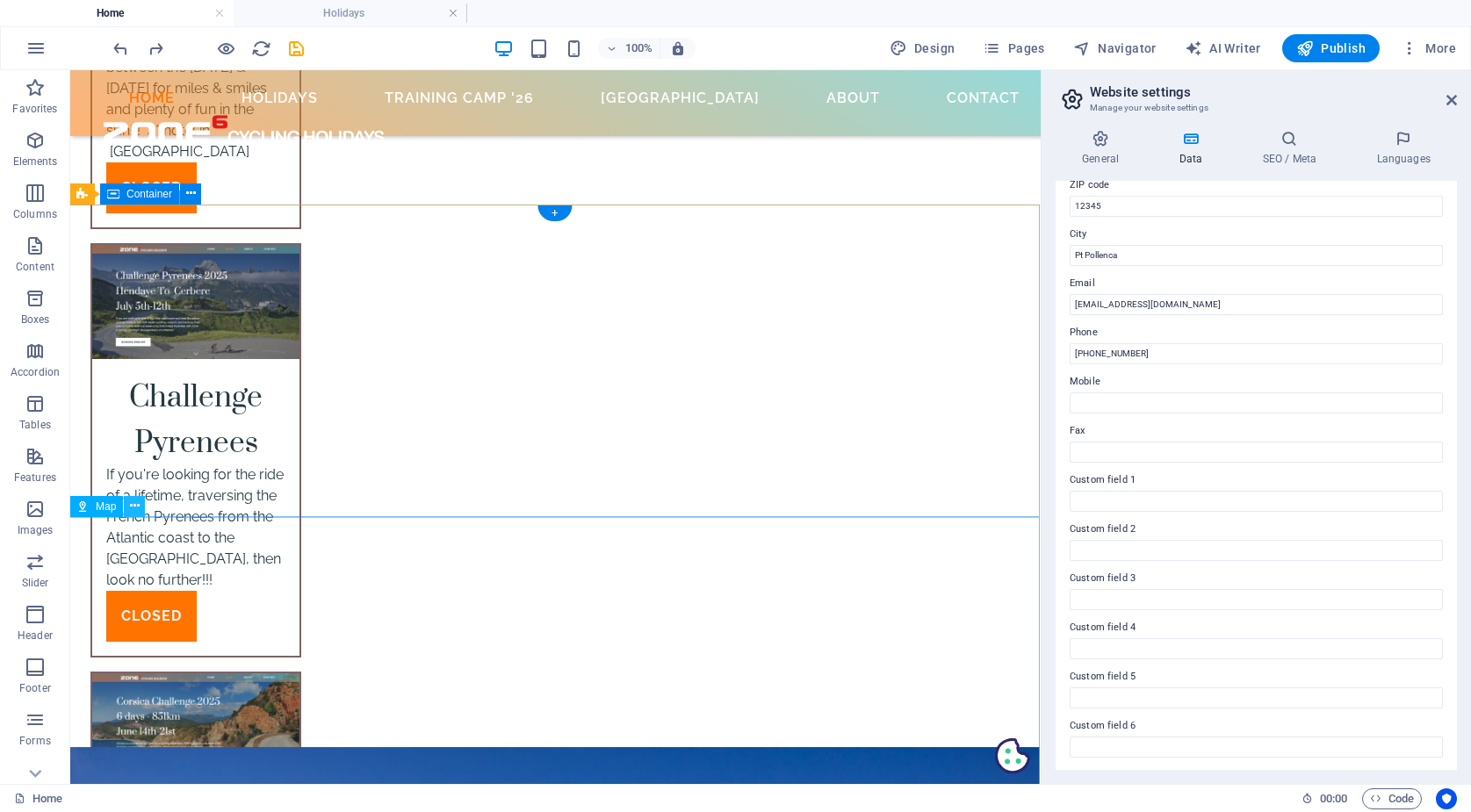
click at [132, 505] on icon at bounding box center [135, 506] width 10 height 18
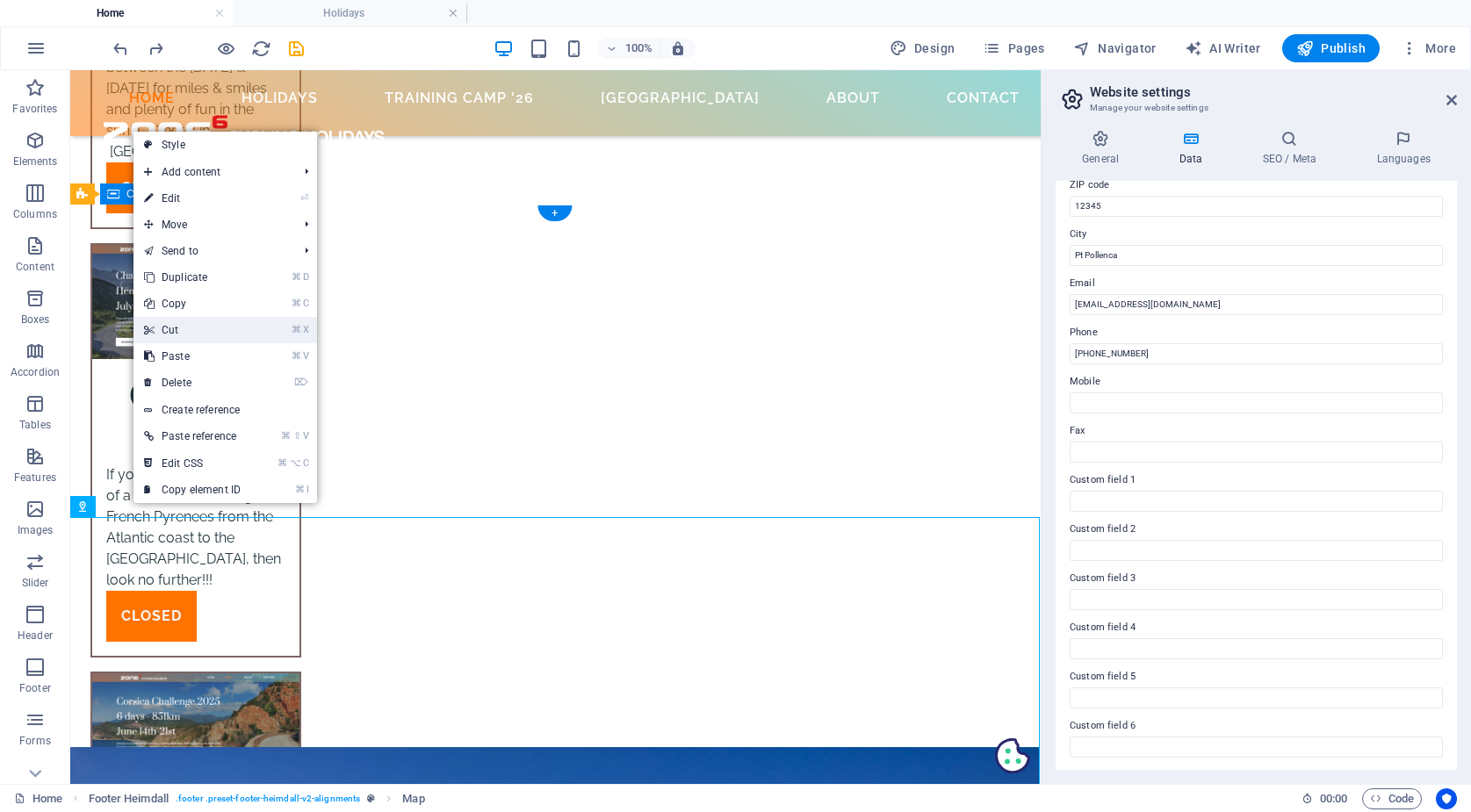
click at [198, 332] on link "⌘ X Cut" at bounding box center [192, 330] width 117 height 27
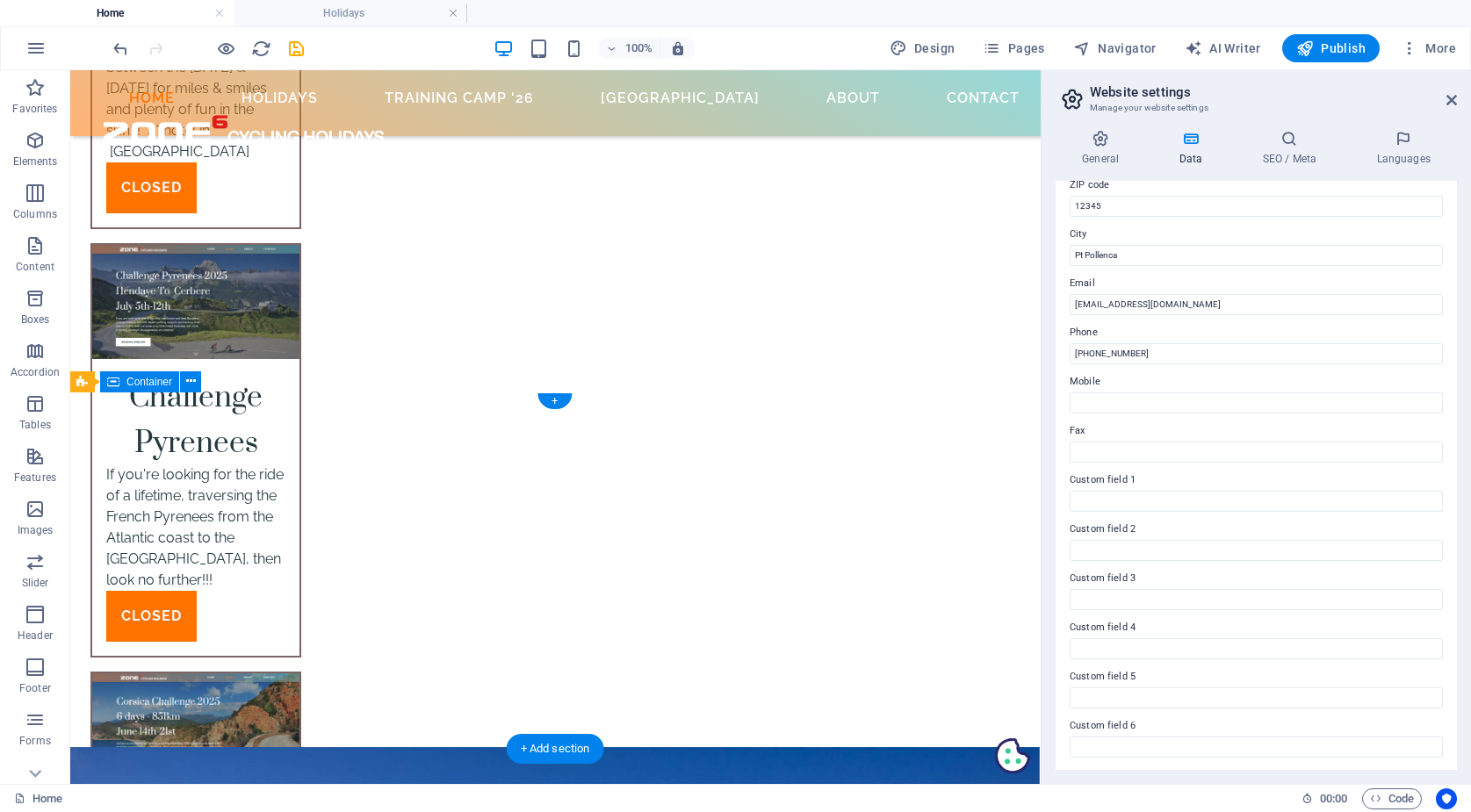
scroll to position [5859, 1]
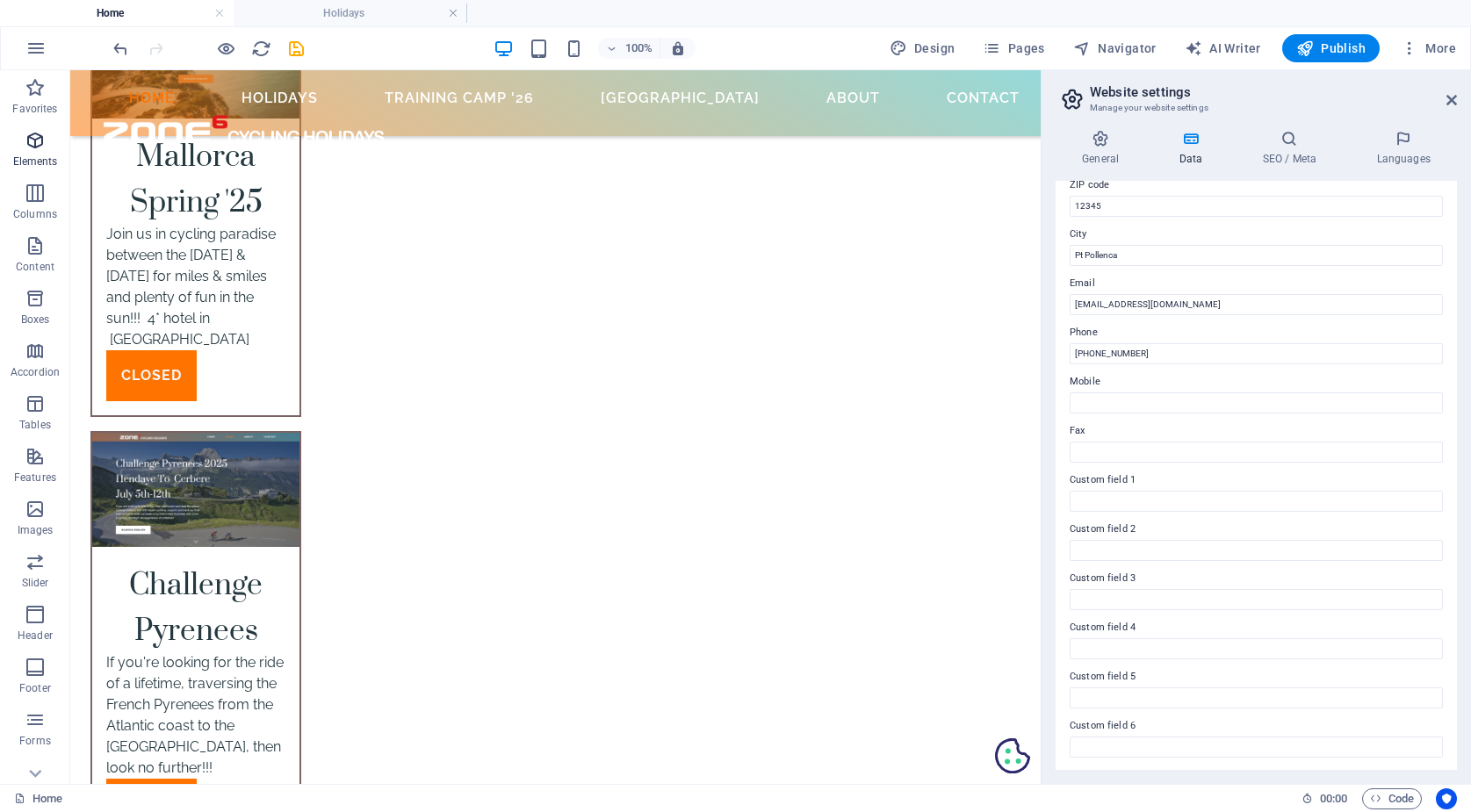
click at [40, 135] on icon "button" at bounding box center [35, 140] width 21 height 21
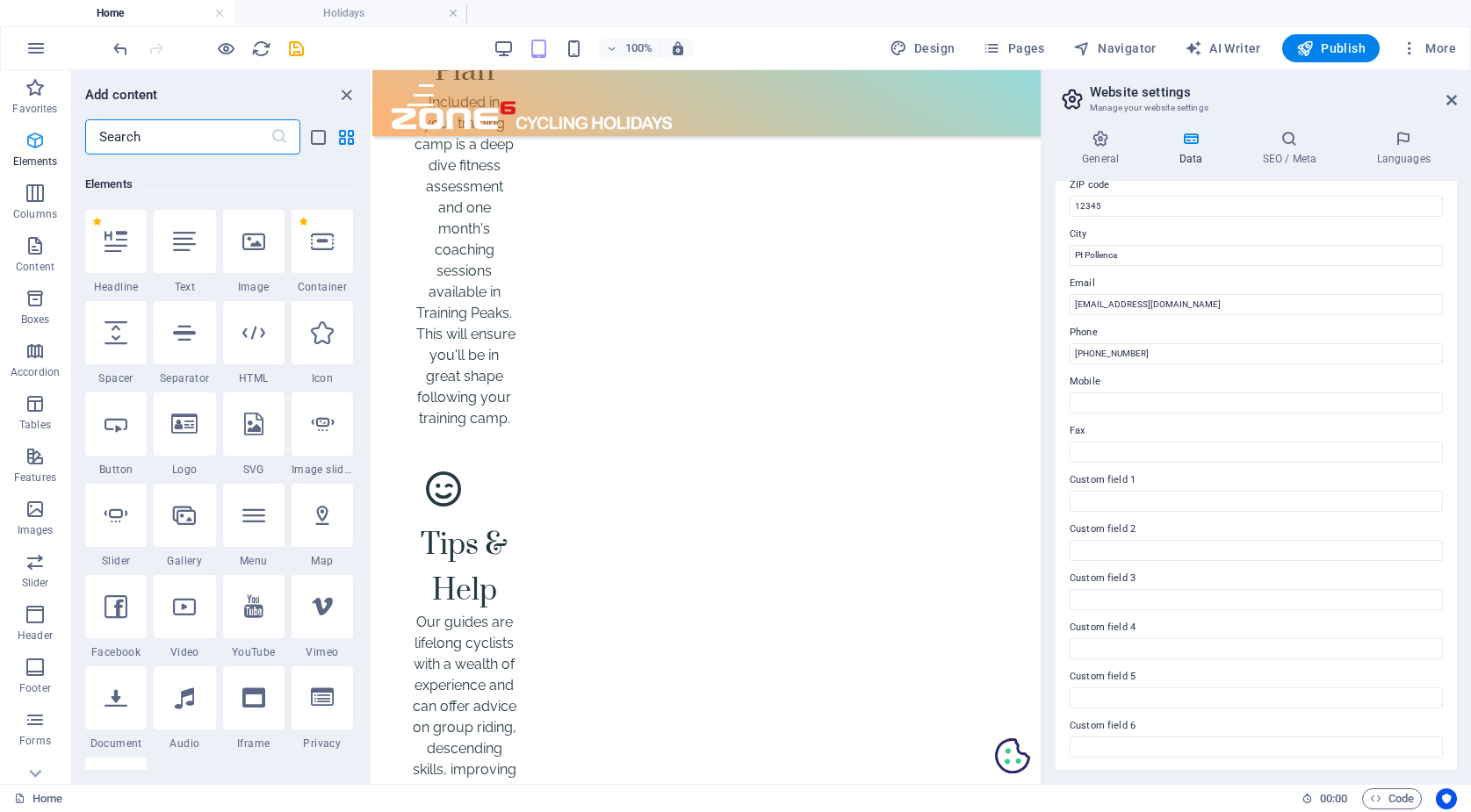
scroll to position [187, 0]
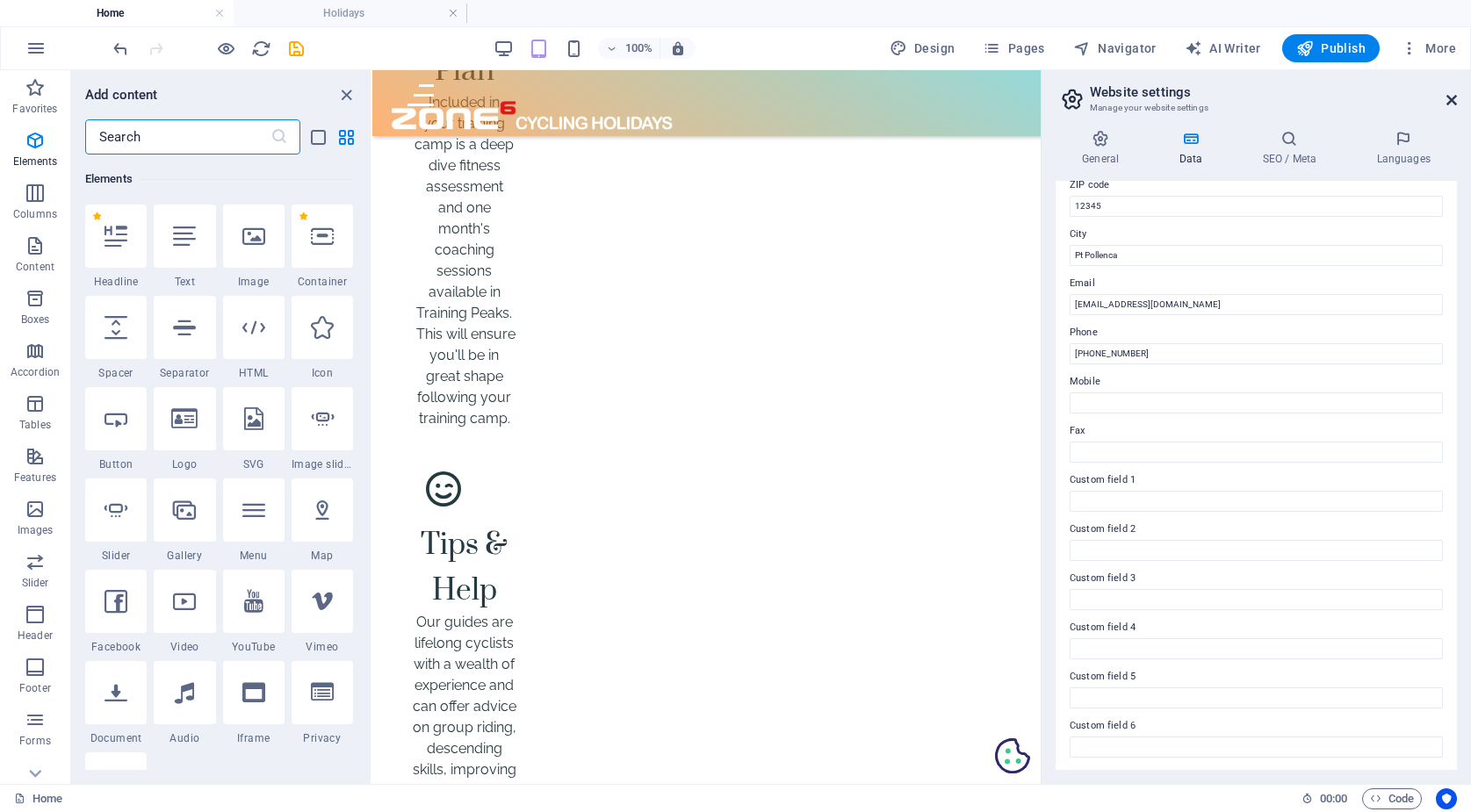
click at [1452, 100] on icon at bounding box center [1451, 99] width 11 height 14
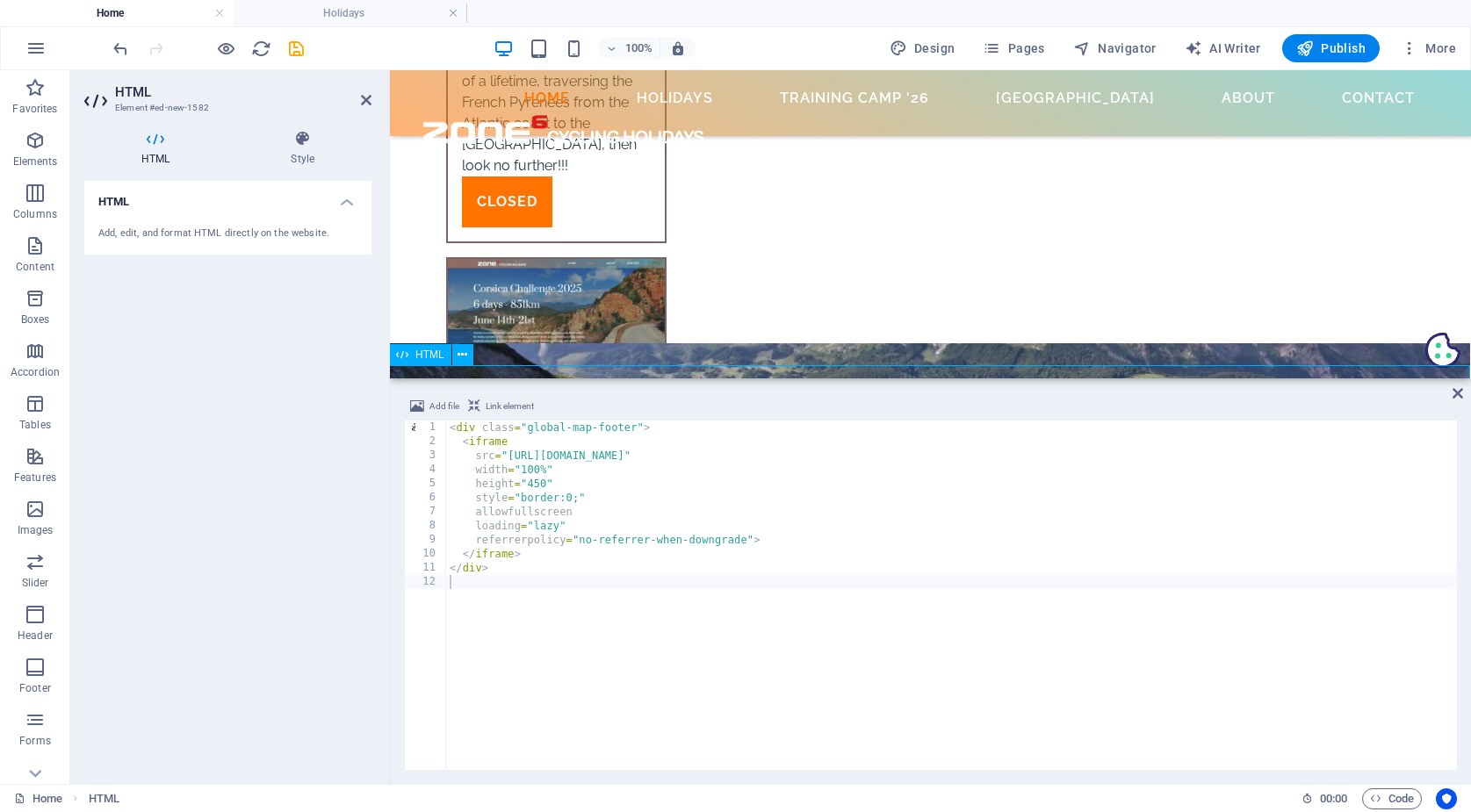
scroll to position [5942, 1]
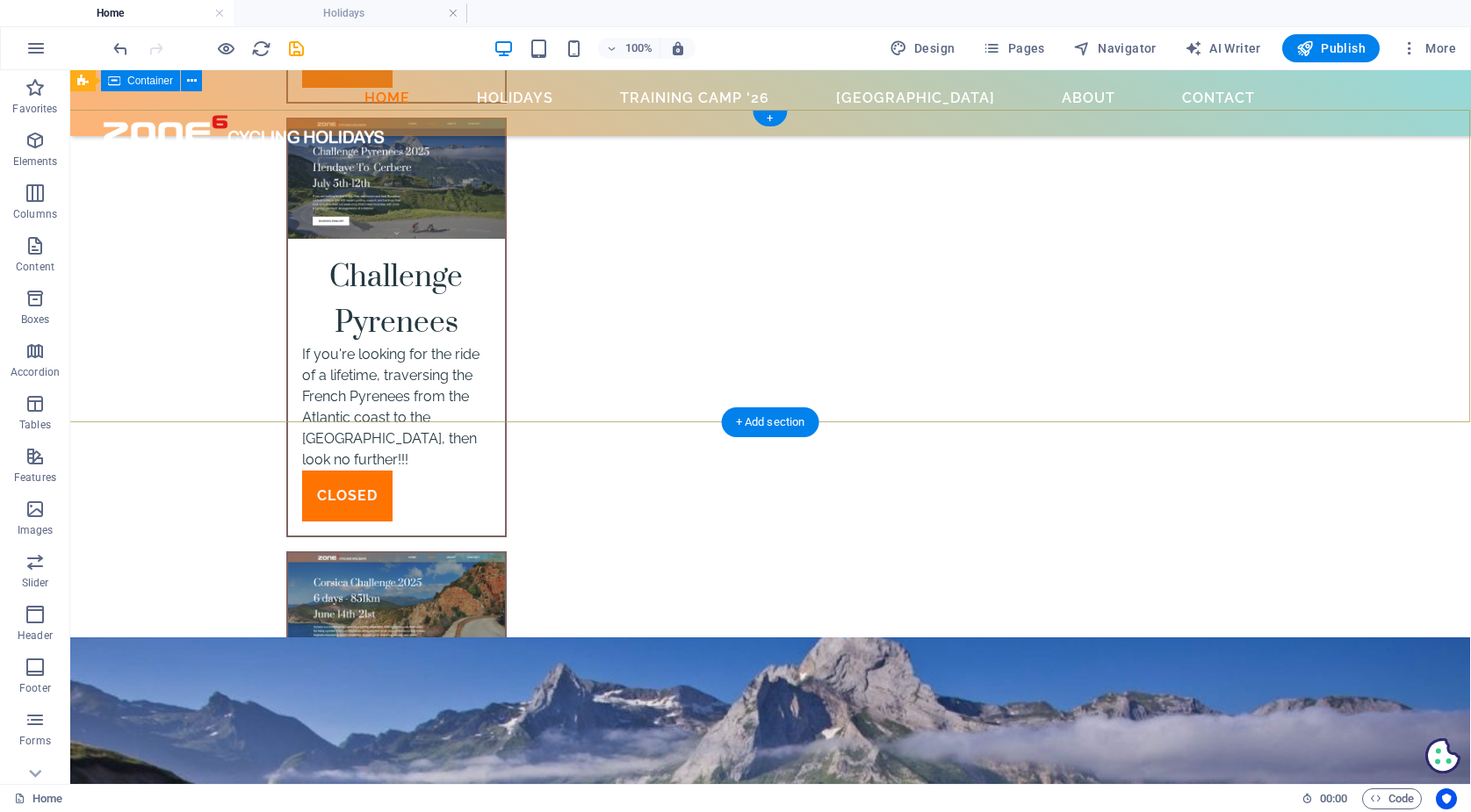
scroll to position [6109, 2]
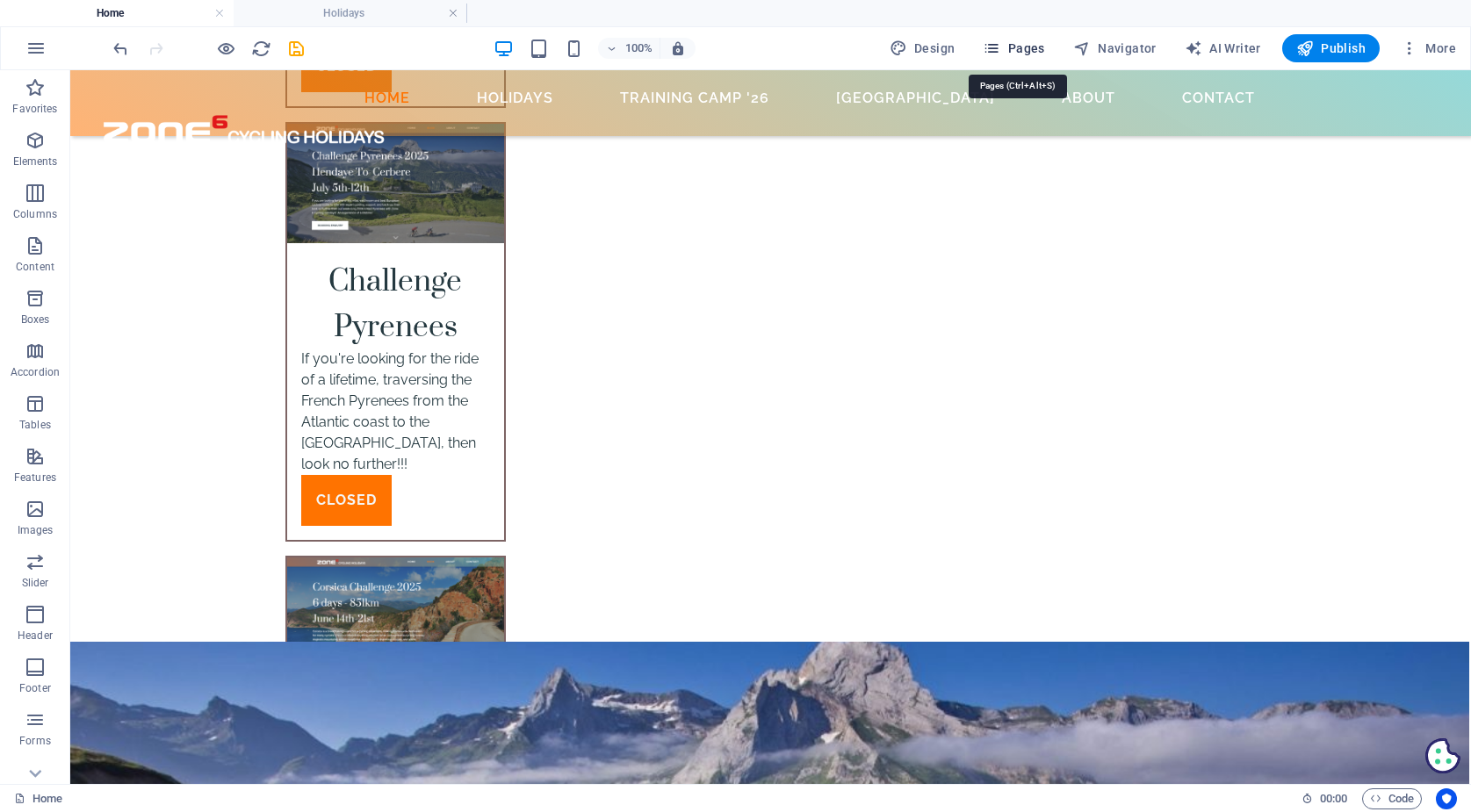
click at [1027, 42] on span "Pages" at bounding box center [1013, 48] width 61 height 17
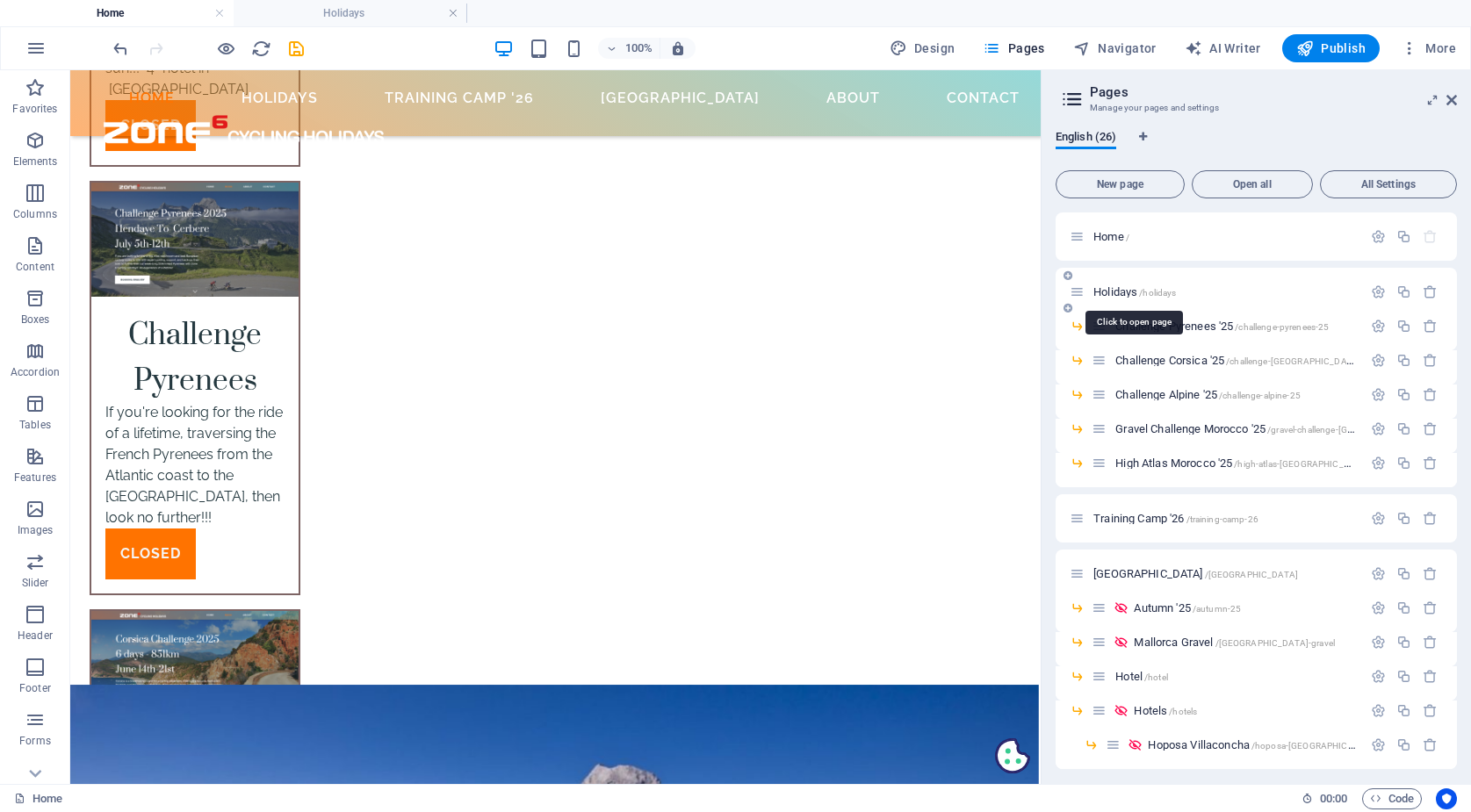
click at [1136, 292] on span "Holidays /holidays" at bounding box center [1134, 292] width 82 height 13
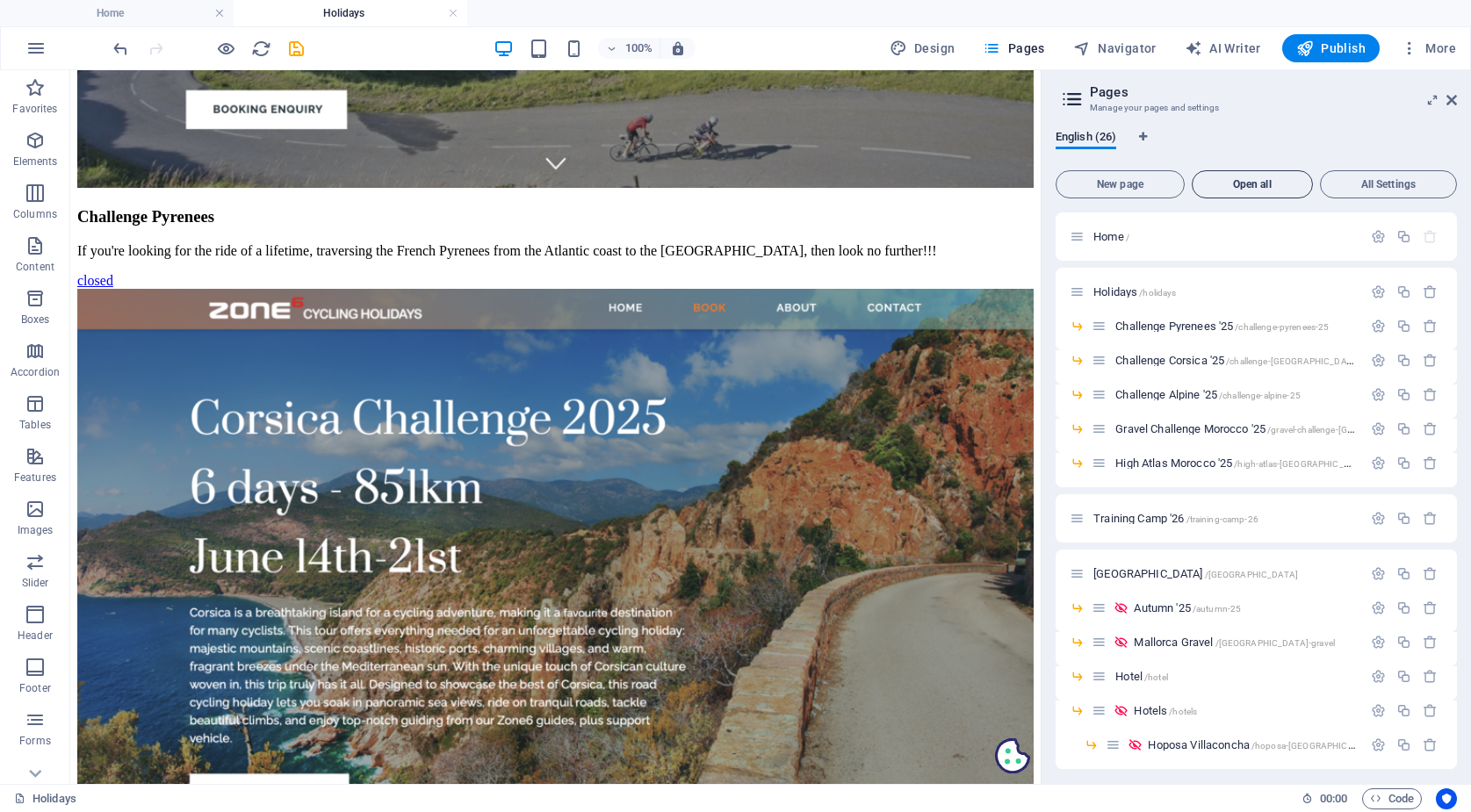
click at [1246, 182] on span "Open all" at bounding box center [1251, 184] width 105 height 10
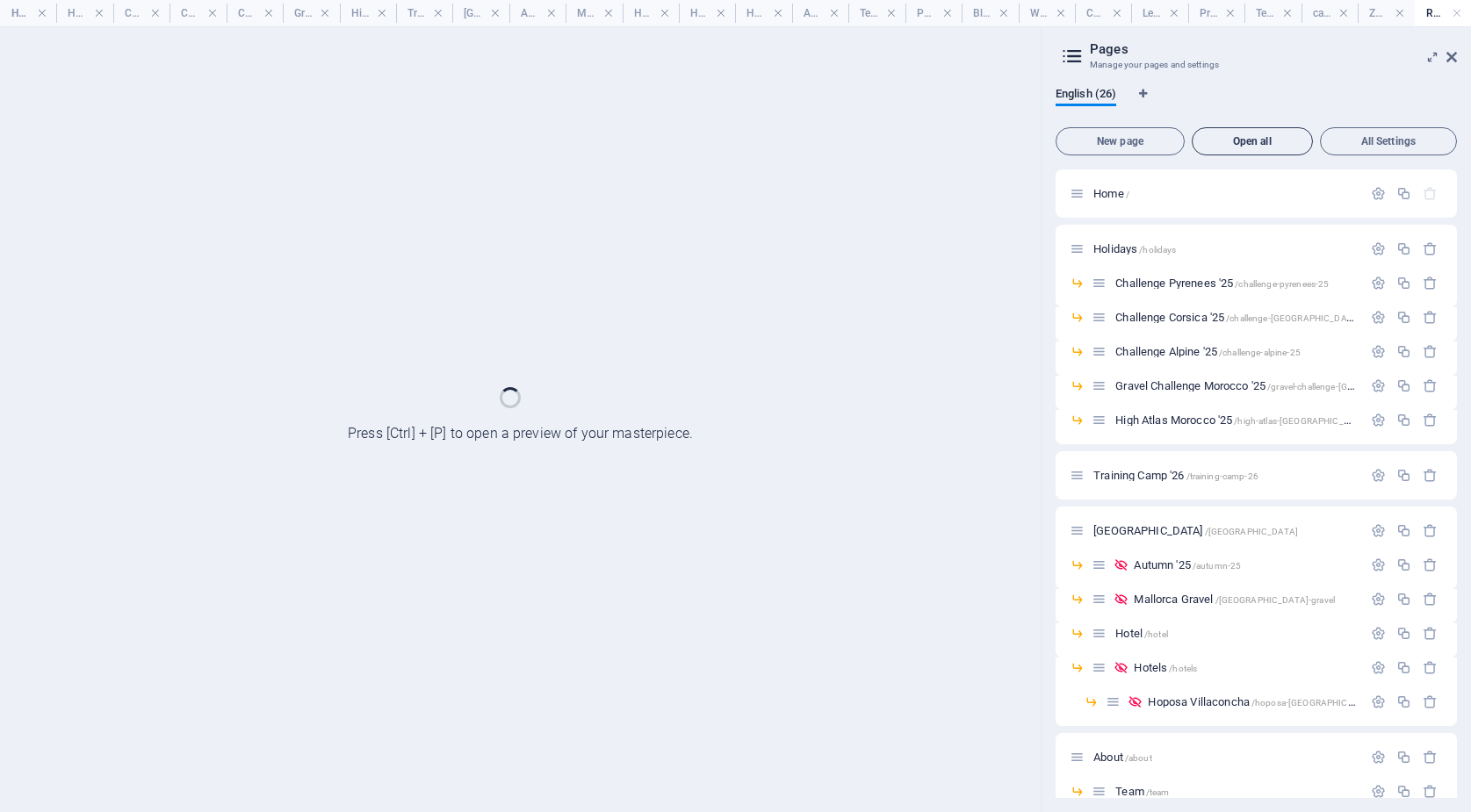
scroll to position [1234, 0]
click at [30, 13] on h4 "Home" at bounding box center [28, 13] width 56 height 19
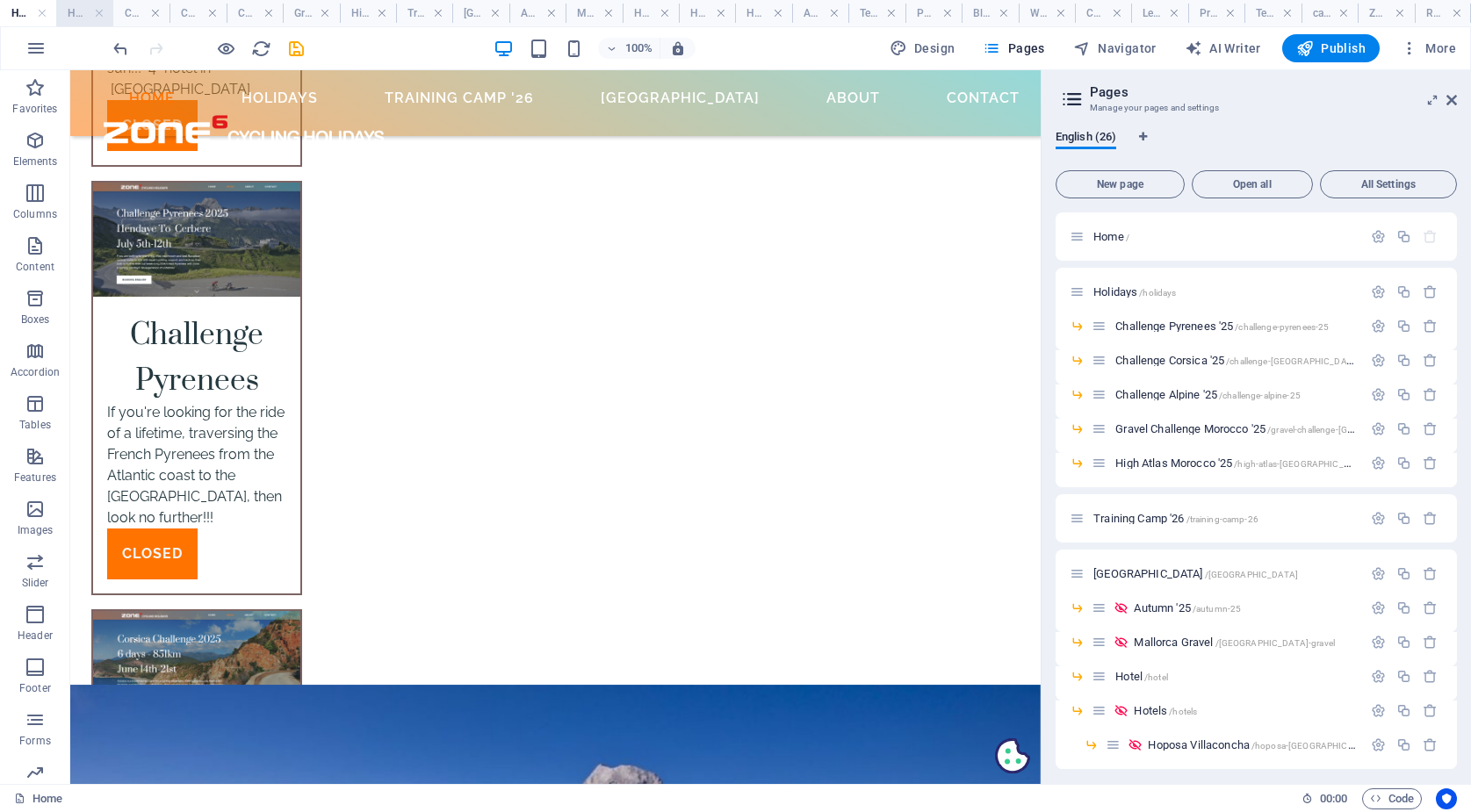
click at [81, 14] on h4 "Holidays" at bounding box center [84, 13] width 56 height 19
click at [92, 8] on h4 "Holidays" at bounding box center [84, 13] width 56 height 19
click at [81, 11] on h4 "Holidays" at bounding box center [84, 13] width 56 height 19
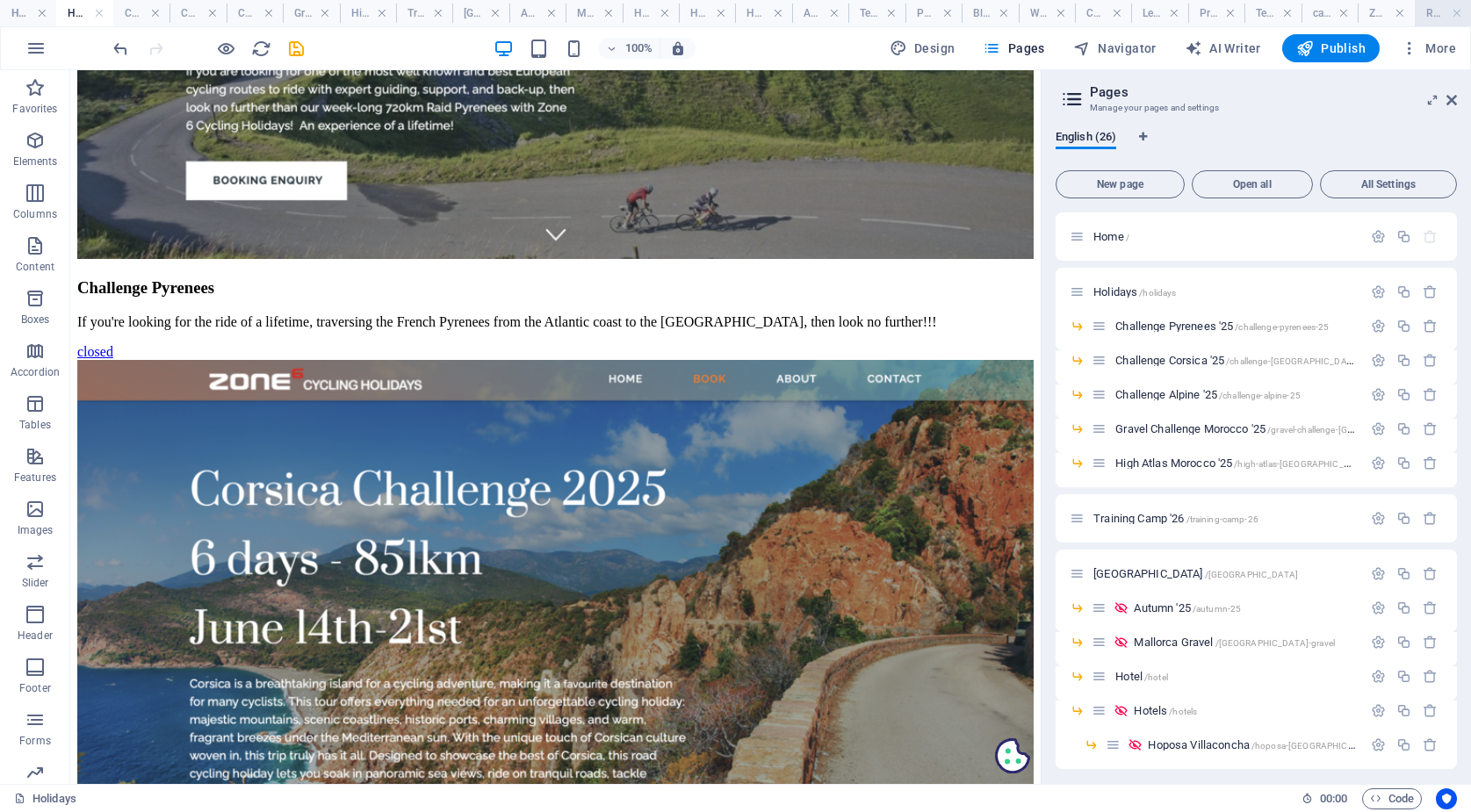
click at [1430, 18] on h4 "Rooms: Single Page Layout" at bounding box center [1442, 13] width 56 height 19
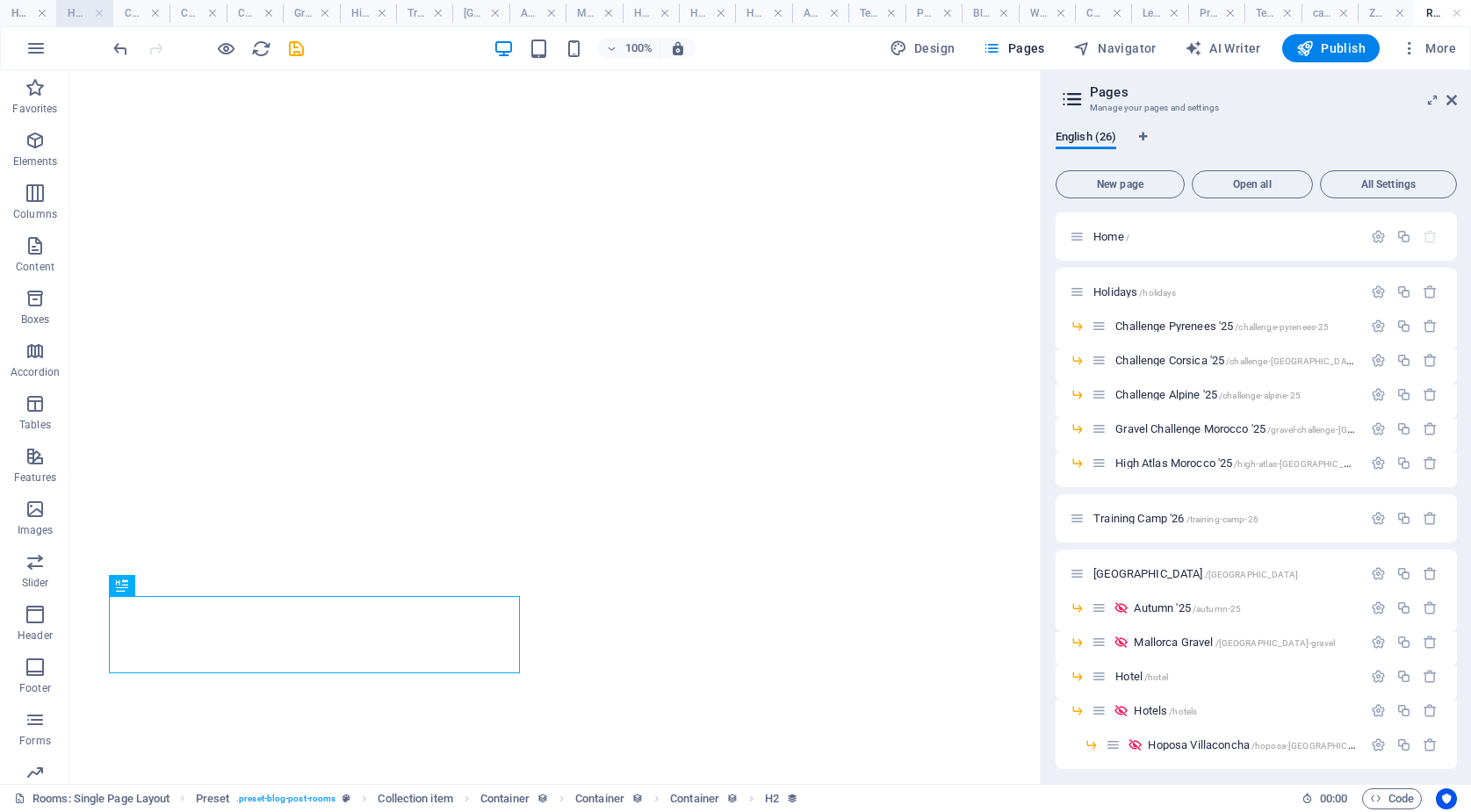
click at [73, 18] on h4 "Holidays" at bounding box center [84, 13] width 56 height 19
click at [77, 14] on h4 "Holidays" at bounding box center [84, 13] width 56 height 19
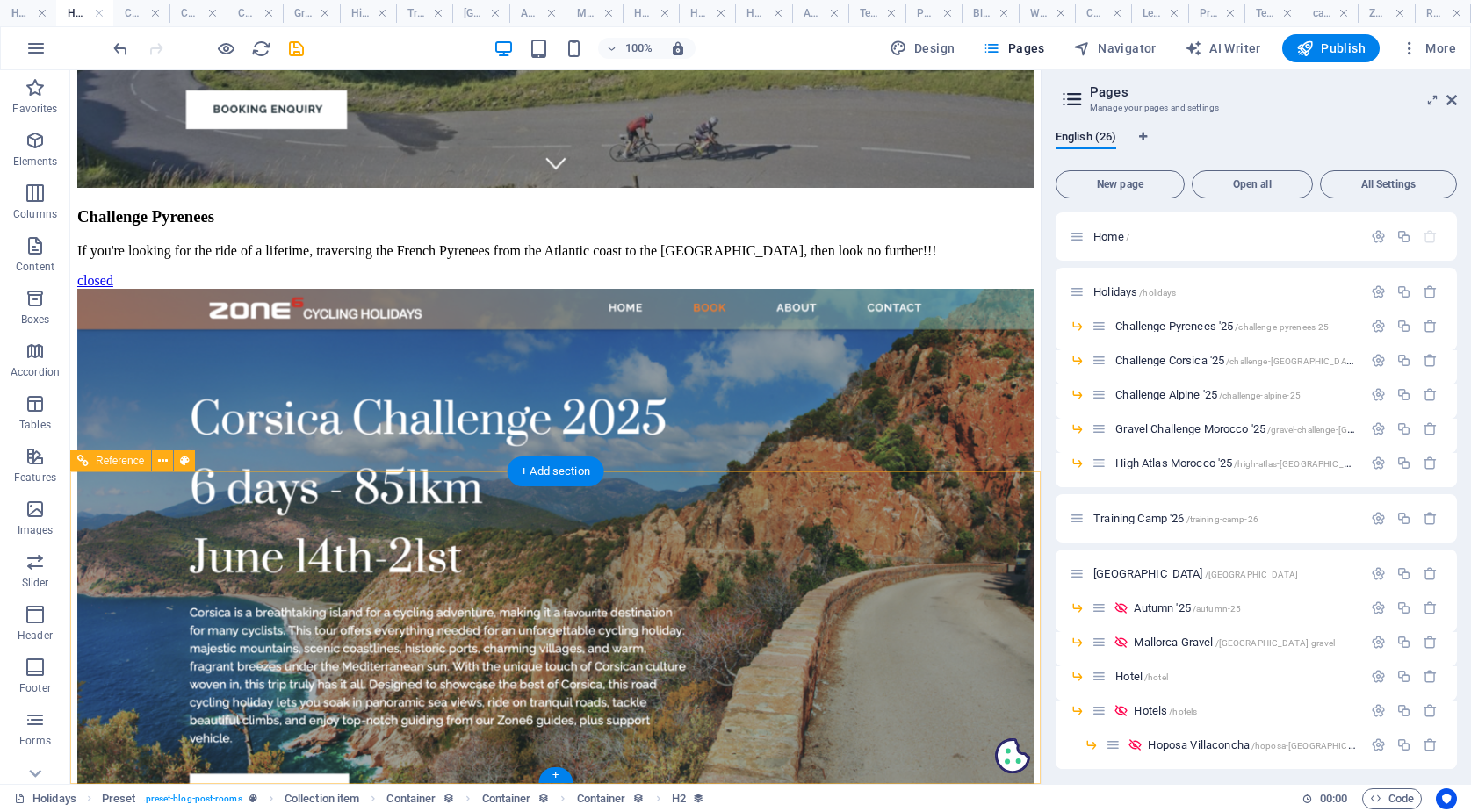
scroll to position [244, 0]
click at [1450, 99] on icon at bounding box center [1451, 99] width 11 height 14
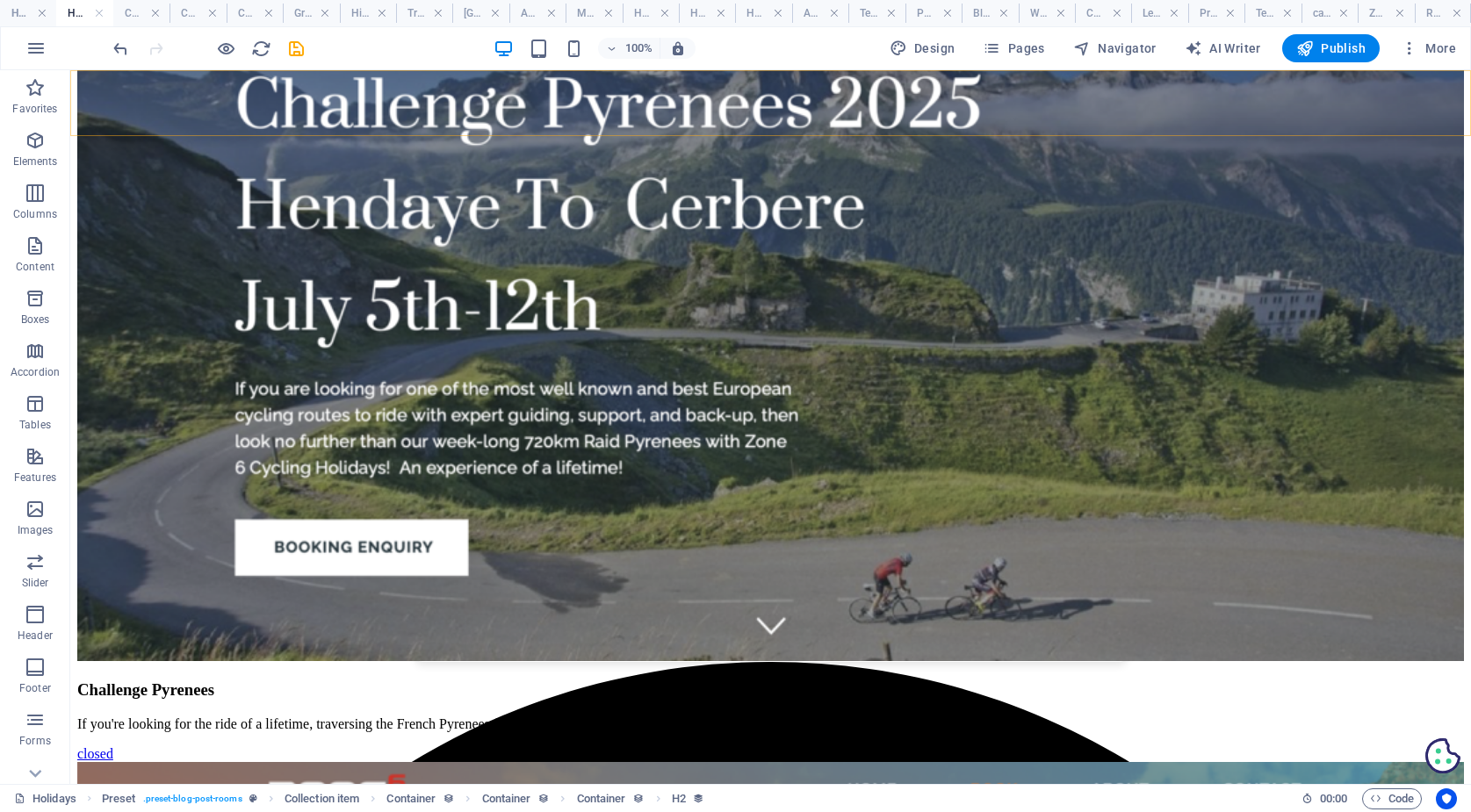
click at [35, 142] on icon "button" at bounding box center [35, 140] width 21 height 21
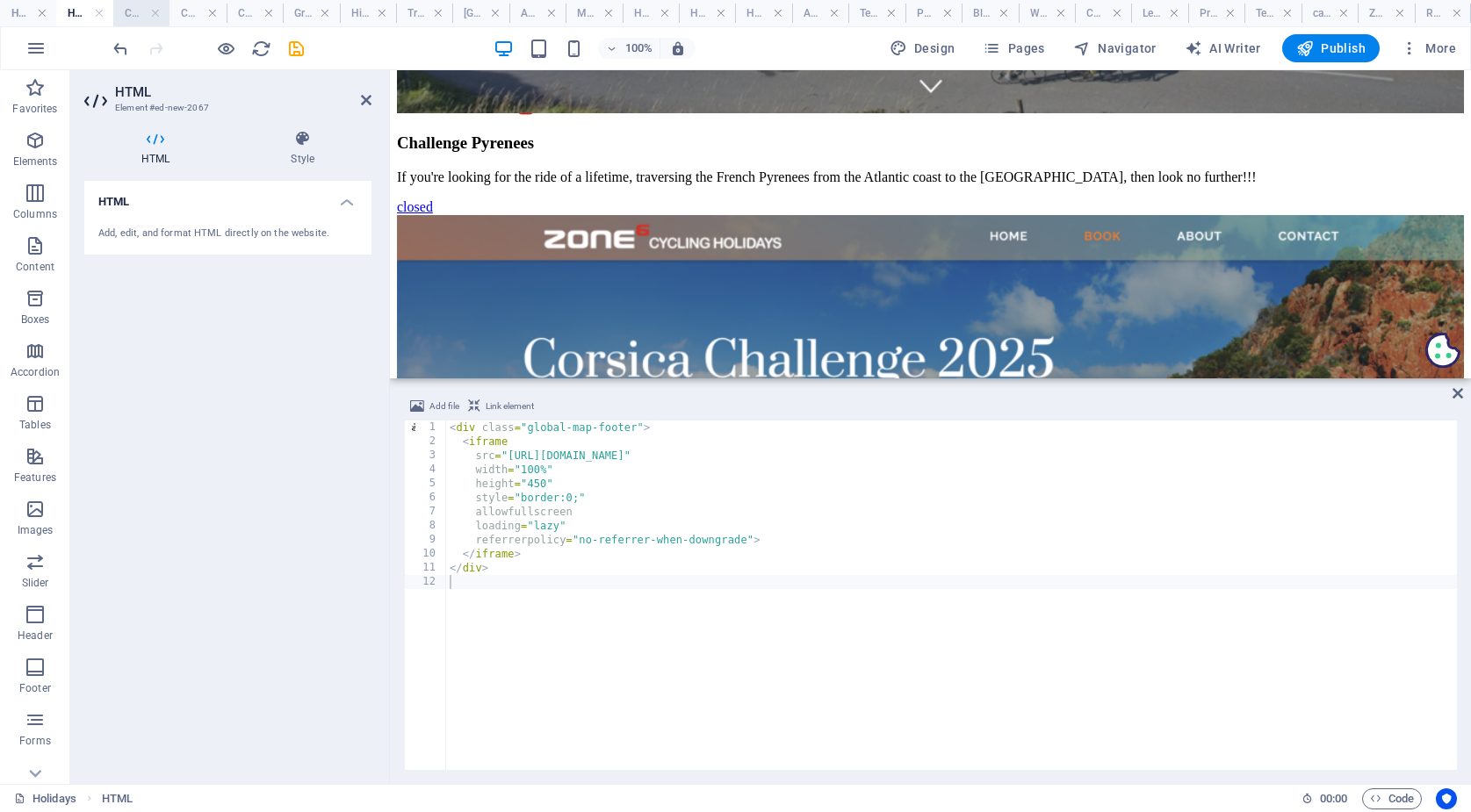
click at [137, 13] on h4 "Challenge Pyrenees '25" at bounding box center [141, 13] width 56 height 19
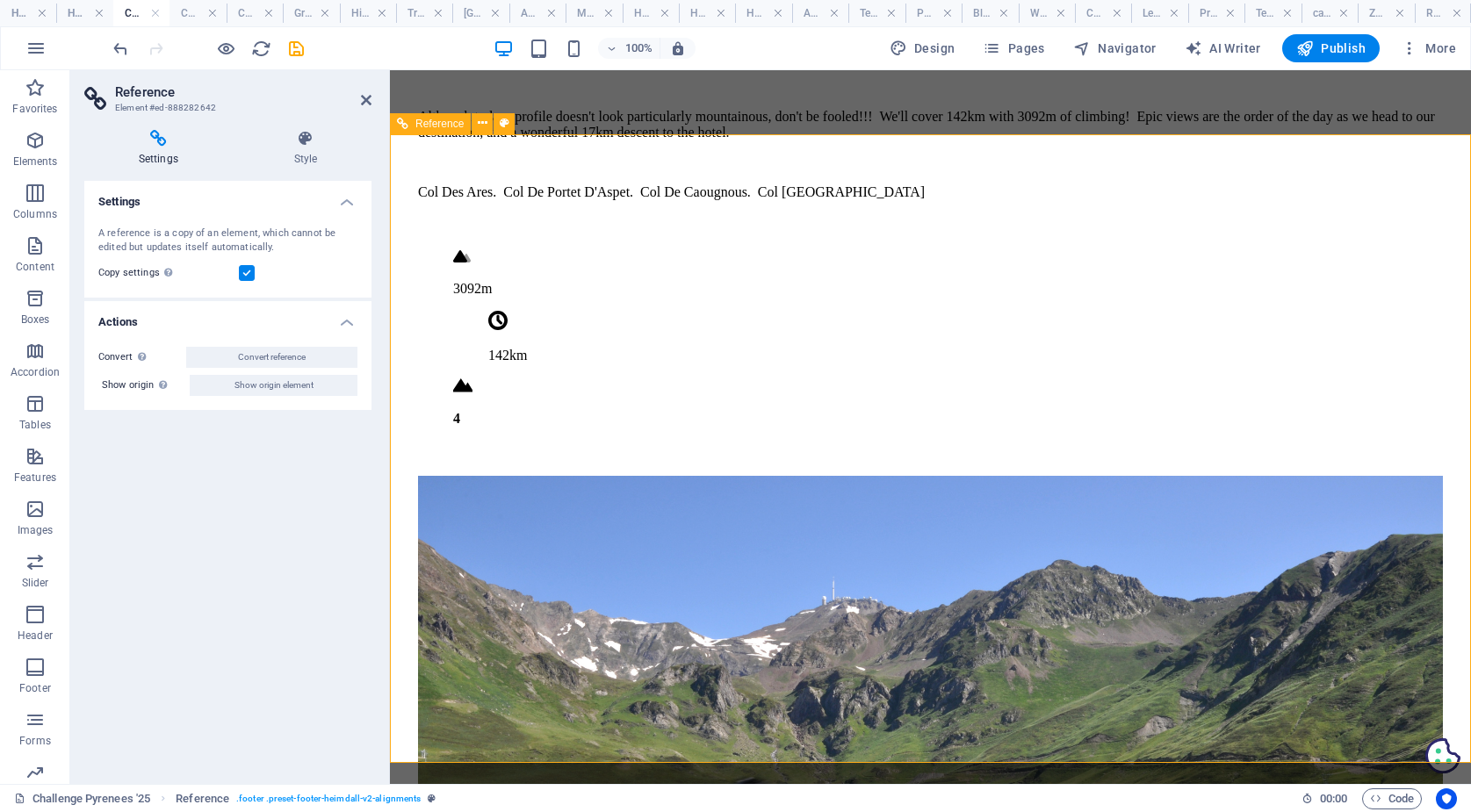
click at [363, 101] on icon at bounding box center [366, 99] width 11 height 14
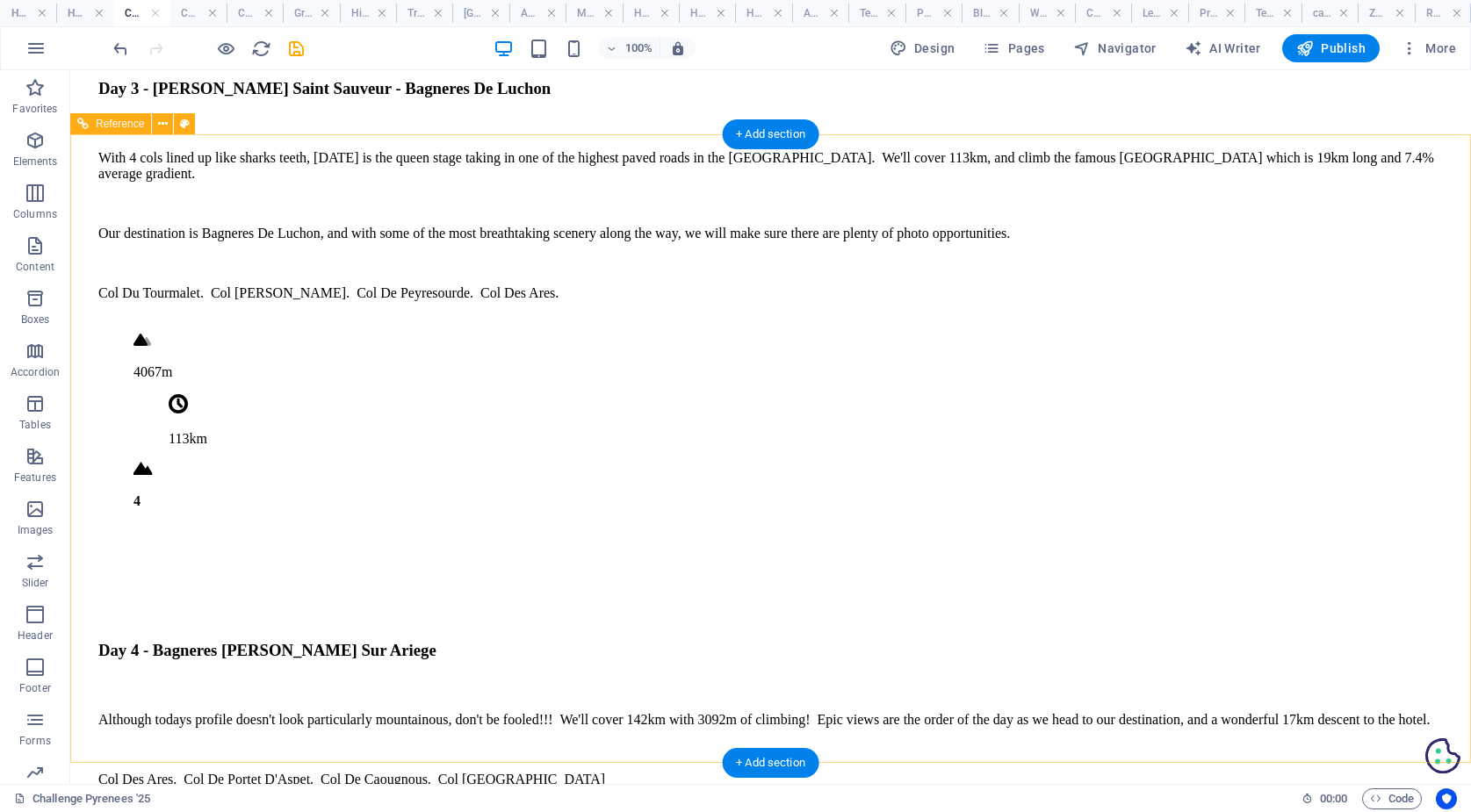
click at [377, 791] on span ". footer .preset-footer-heimdall-v2-alignments" at bounding box center [327, 799] width 184 height 21
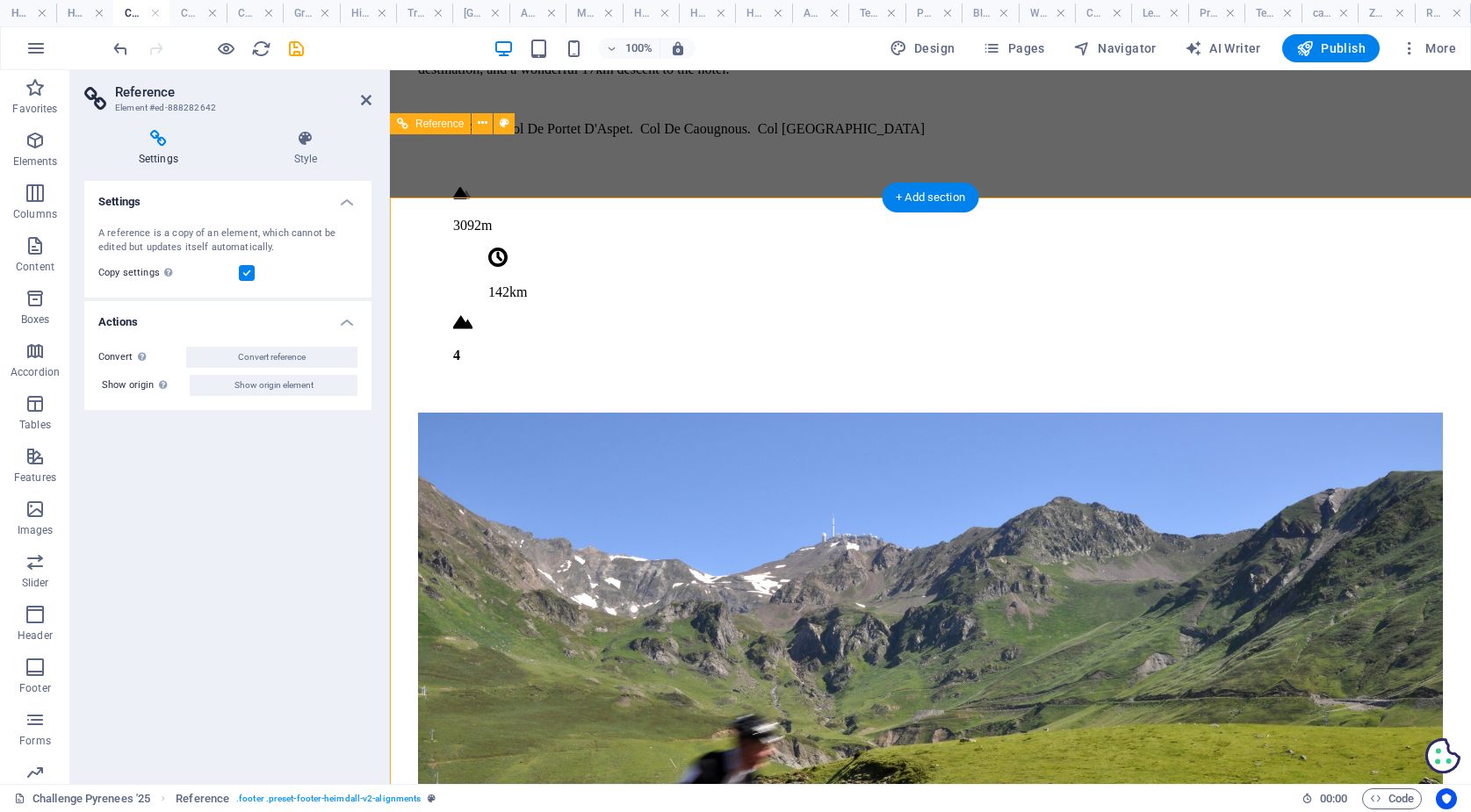
scroll to position [5313, 0]
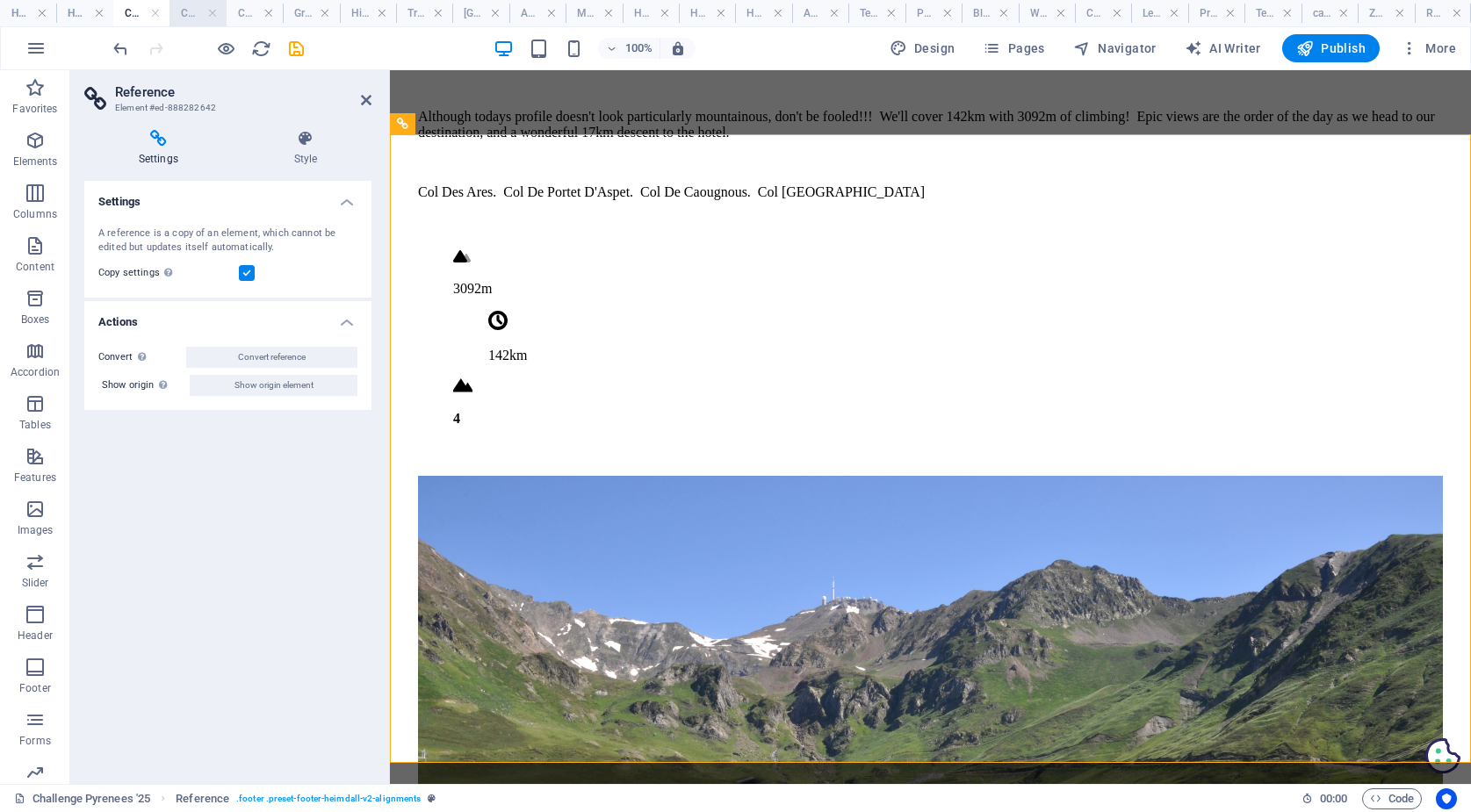
click at [193, 13] on h4 "Challenge Corsica '25" at bounding box center [198, 13] width 56 height 19
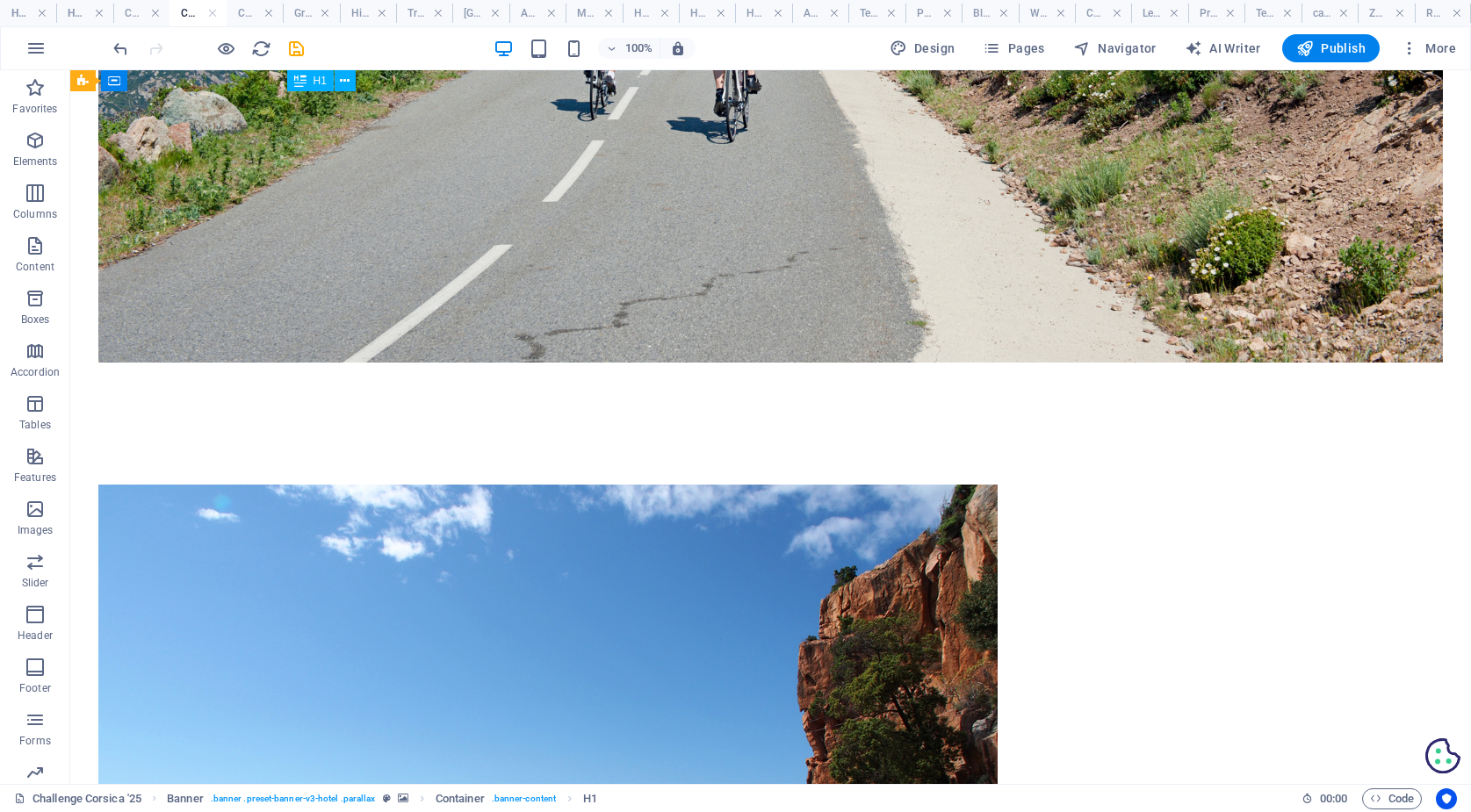
scroll to position [6016, 0]
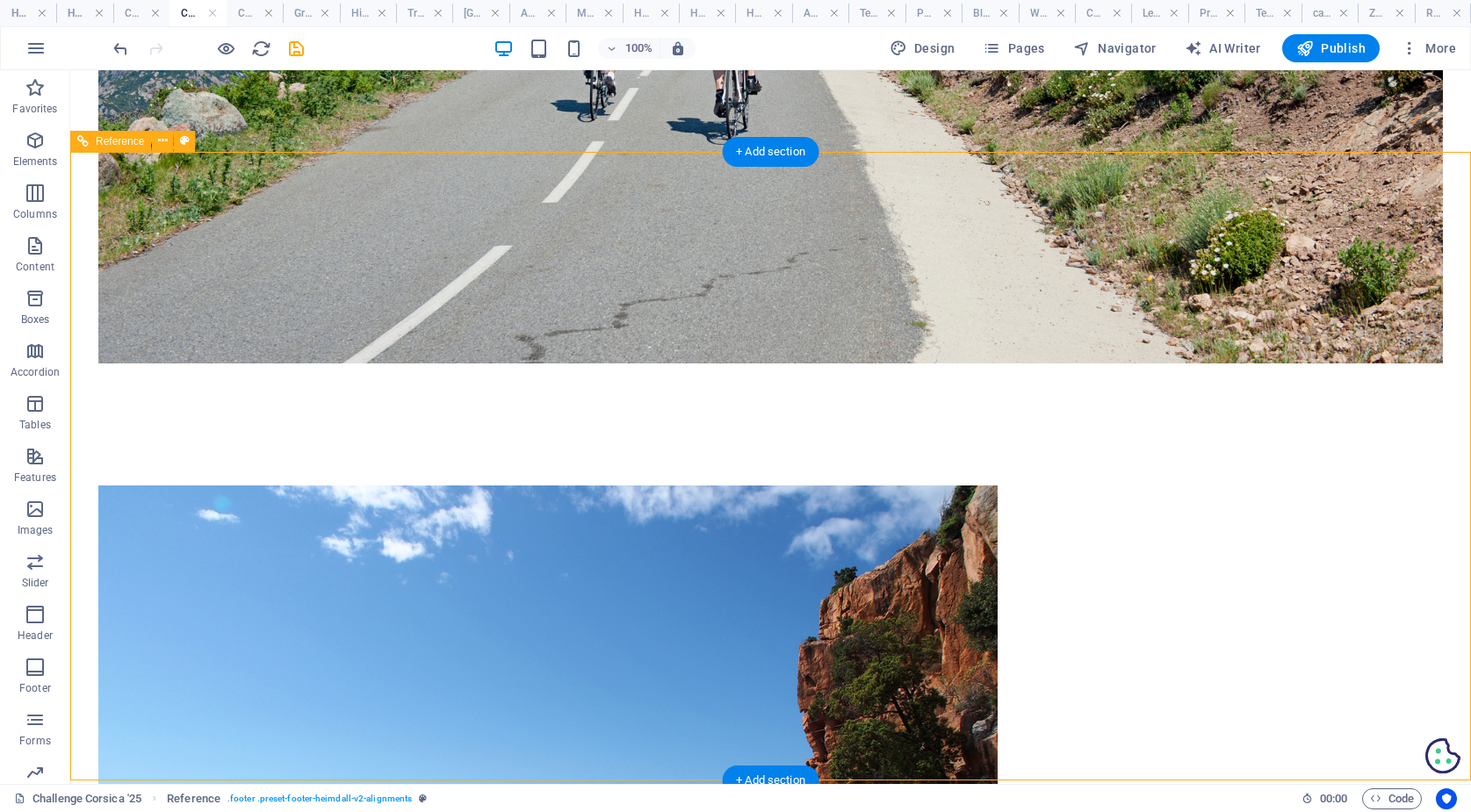
scroll to position [5941, 0]
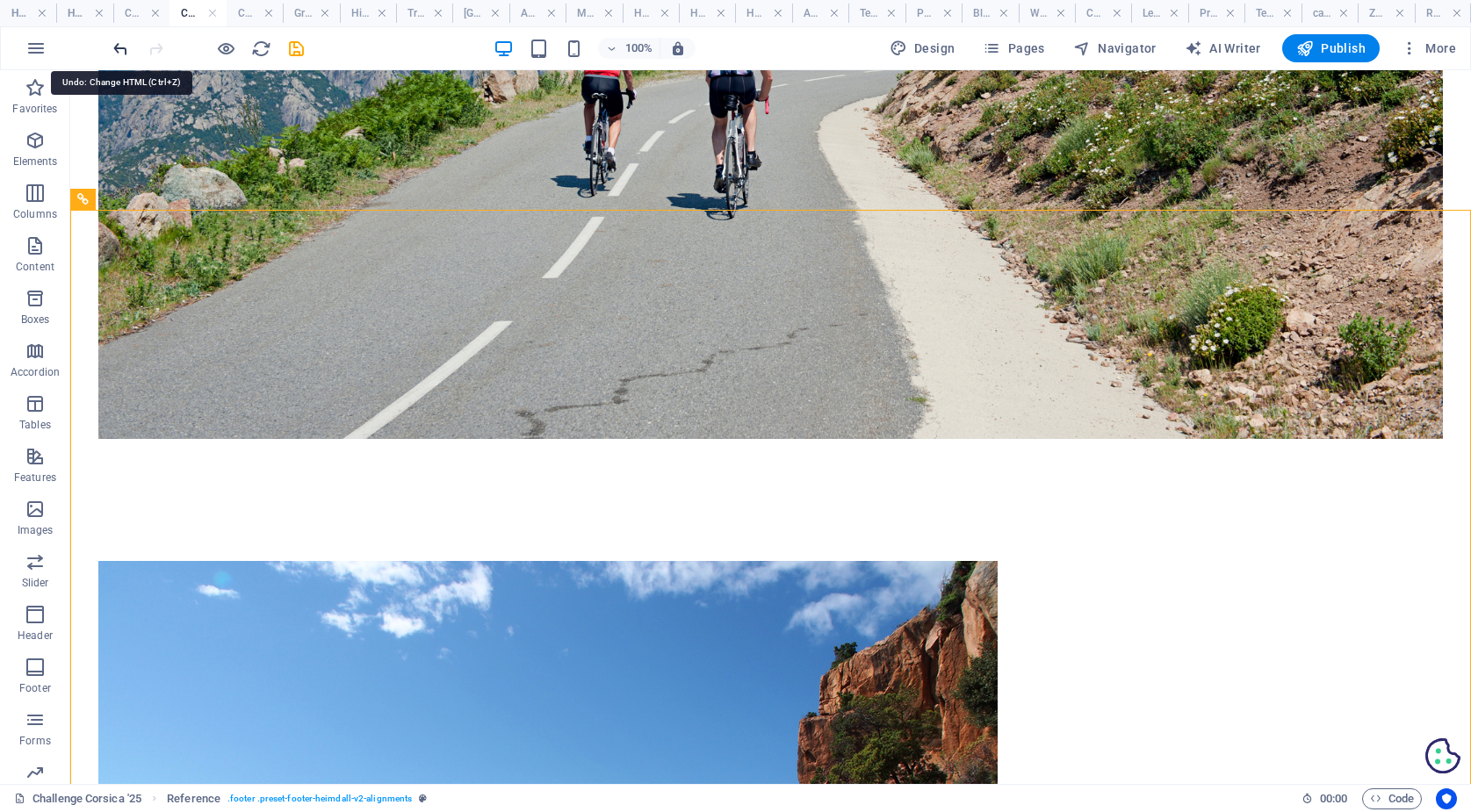
click at [118, 45] on icon "undo" at bounding box center [120, 48] width 20 height 20
click at [78, 15] on h4 "Holidays" at bounding box center [84, 13] width 56 height 19
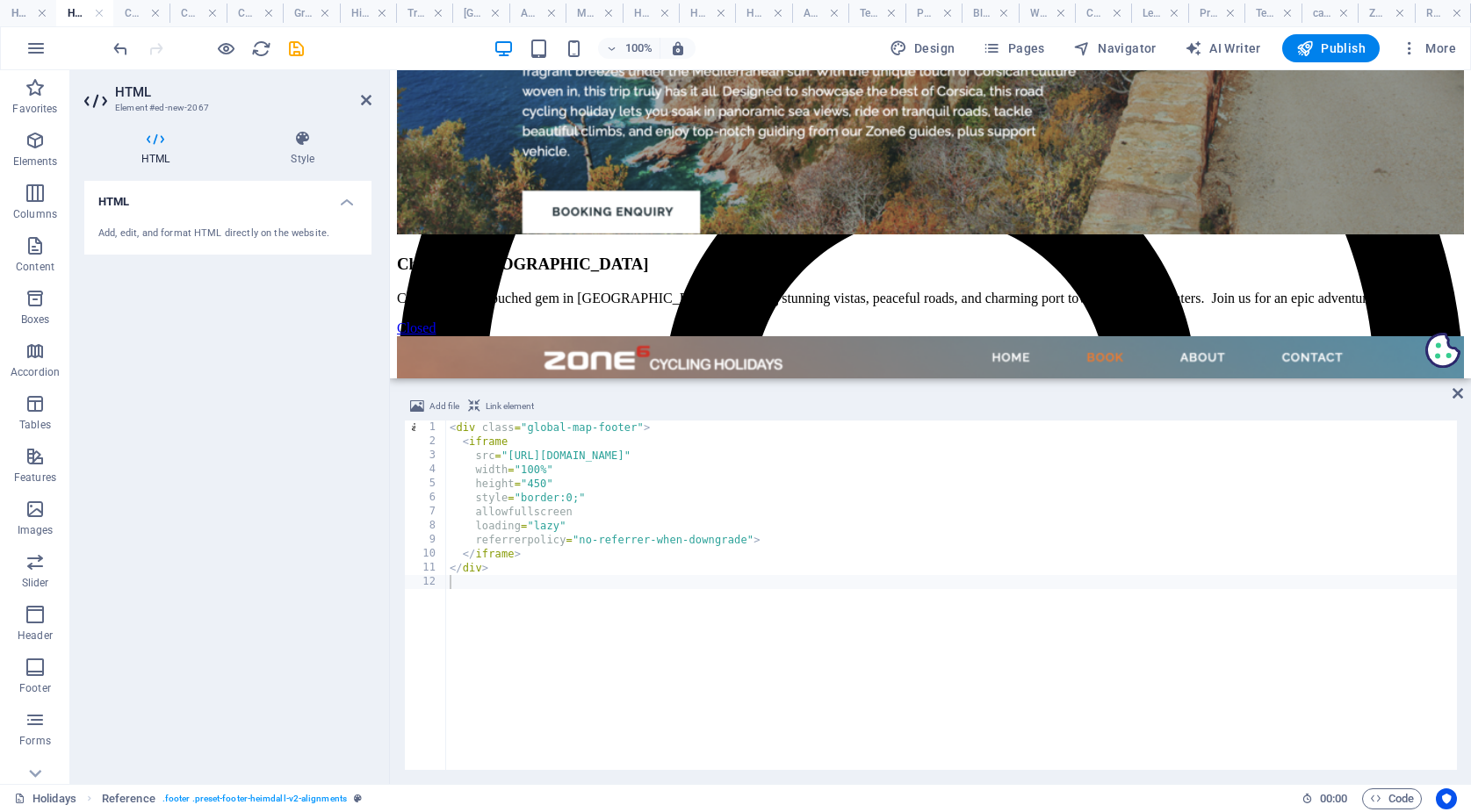
scroll to position [1501, 0]
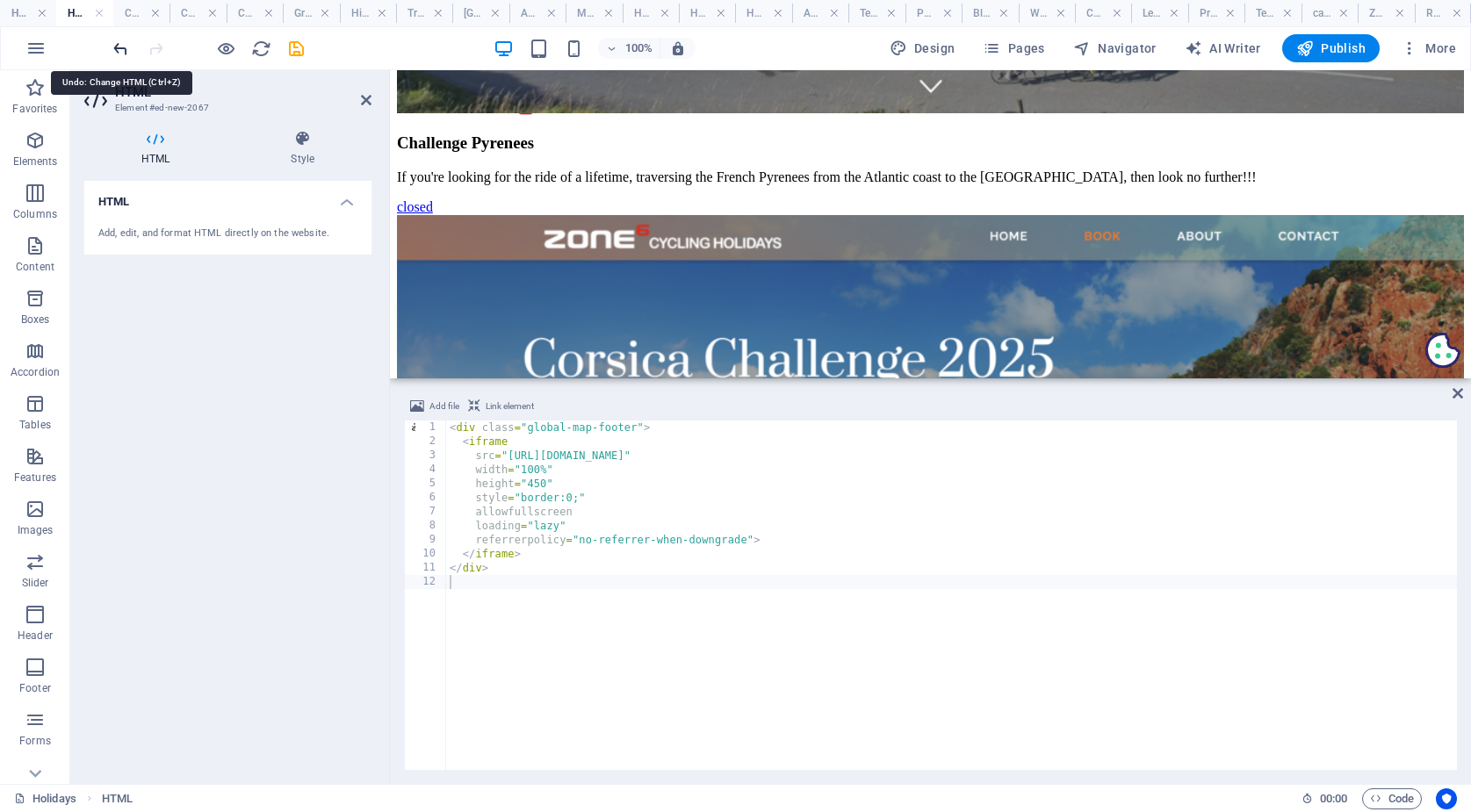
click at [117, 47] on icon "undo" at bounding box center [120, 48] width 20 height 20
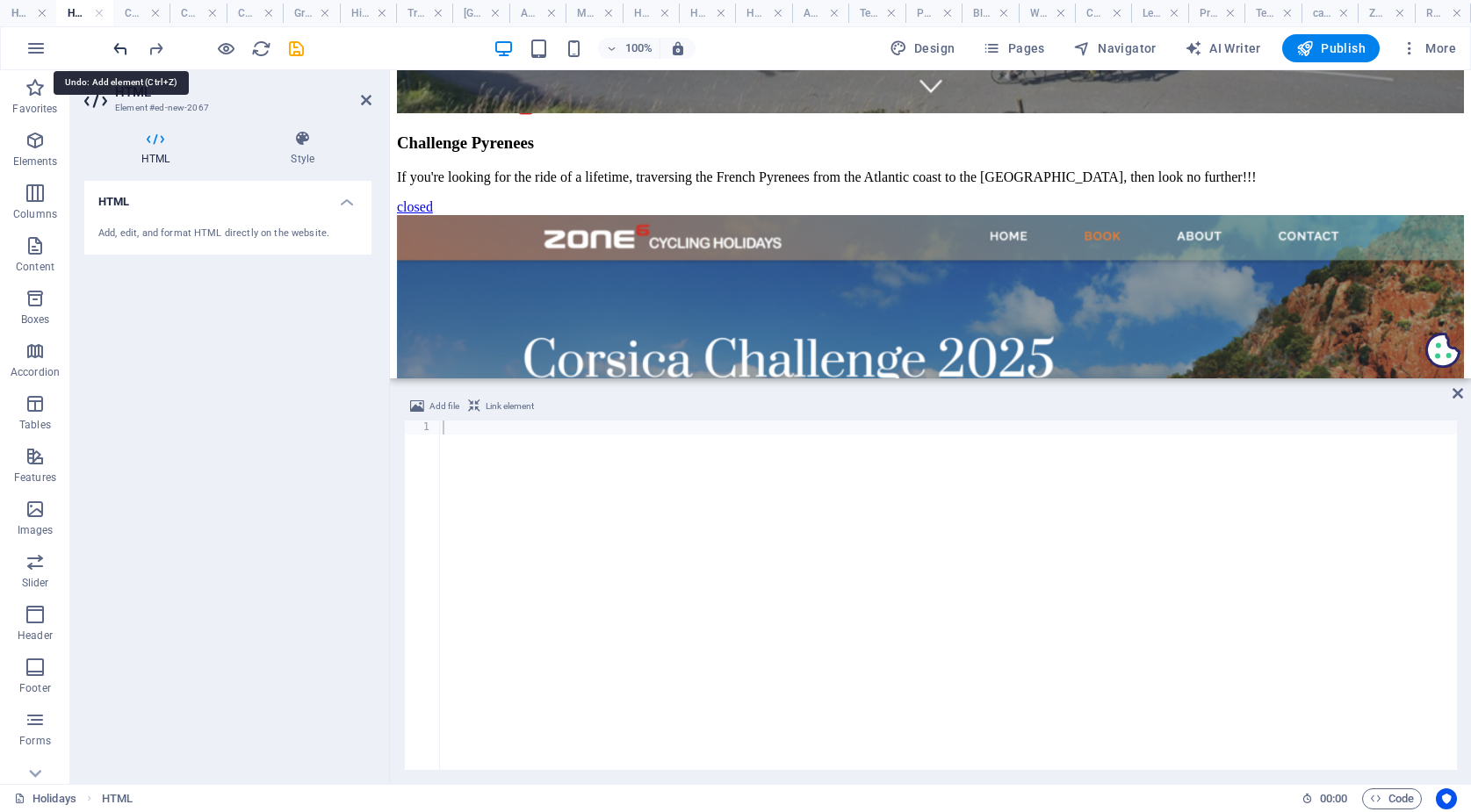
scroll to position [1711, 0]
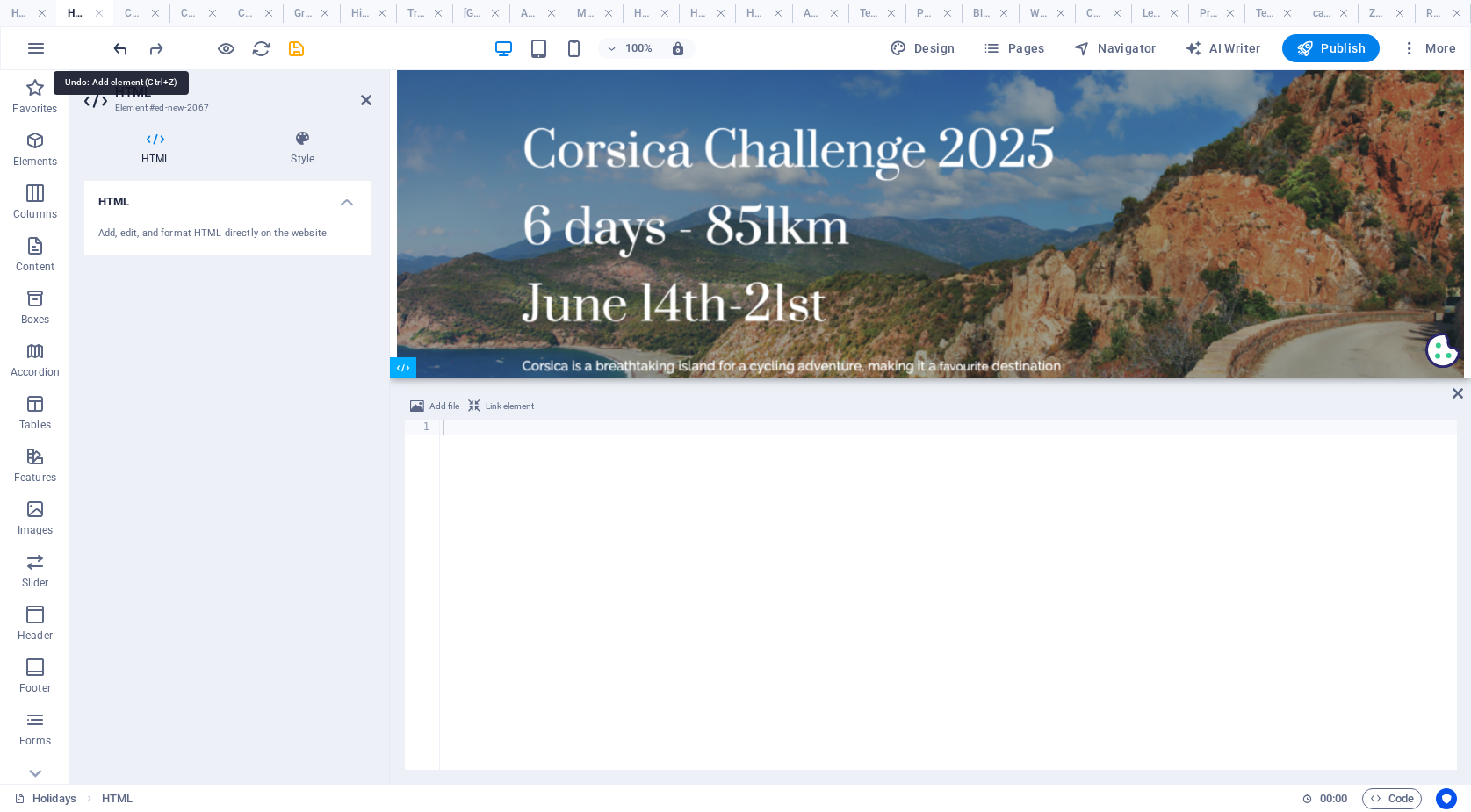
click at [117, 47] on icon "undo" at bounding box center [120, 48] width 20 height 20
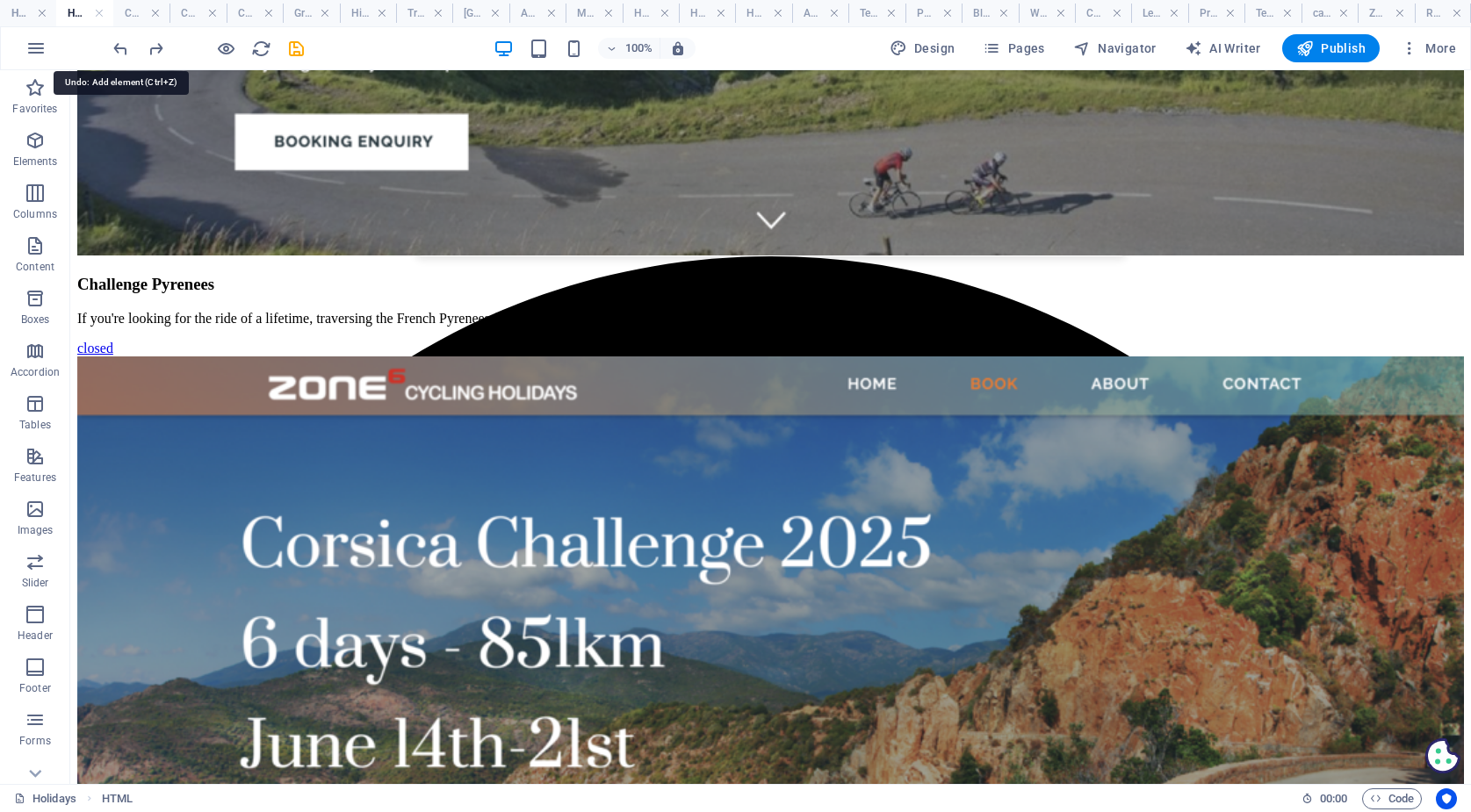
scroll to position [1305, 0]
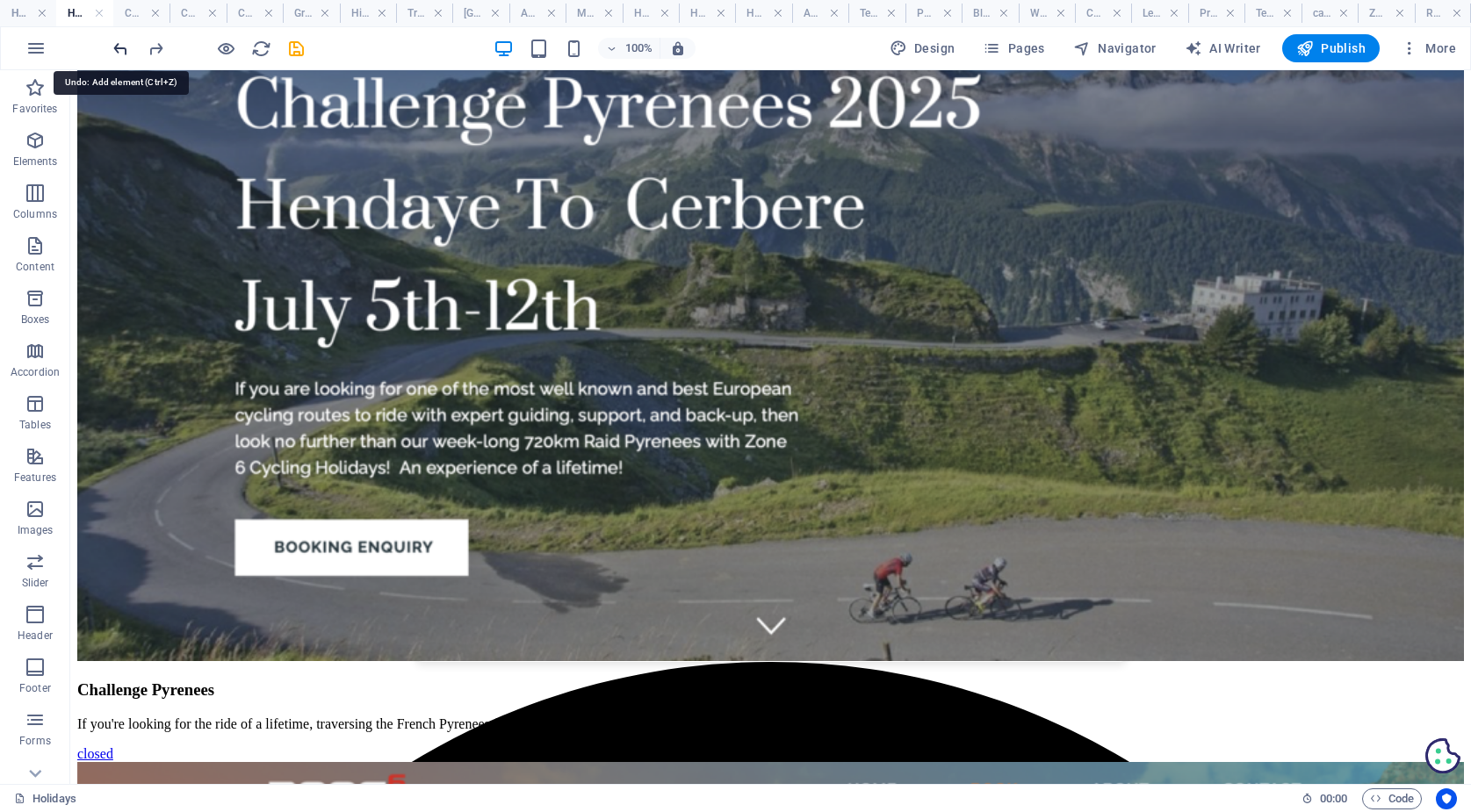
click at [121, 50] on icon "undo" at bounding box center [120, 48] width 20 height 20
click at [18, 8] on h4 "Home" at bounding box center [28, 13] width 56 height 19
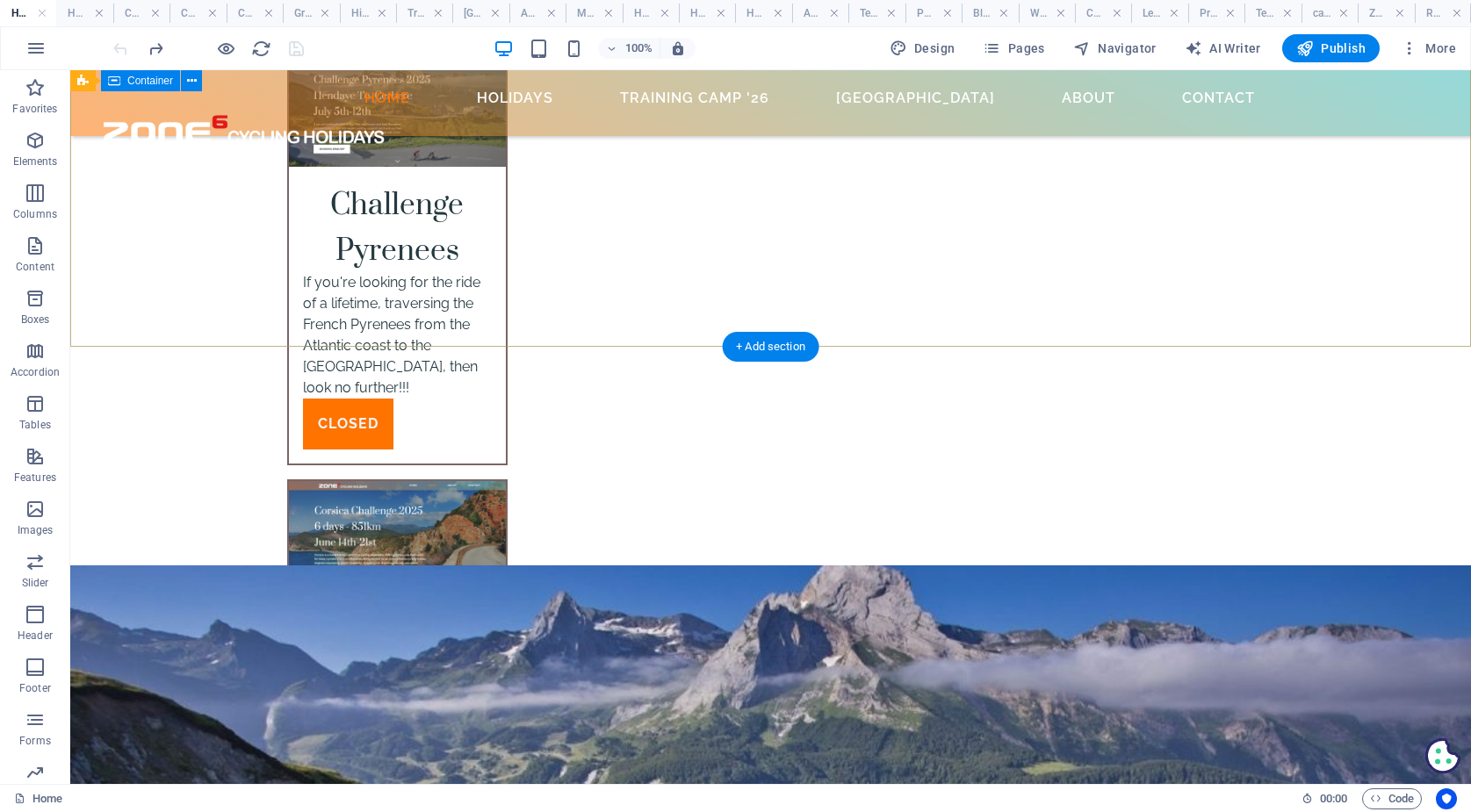
scroll to position [6184, 0]
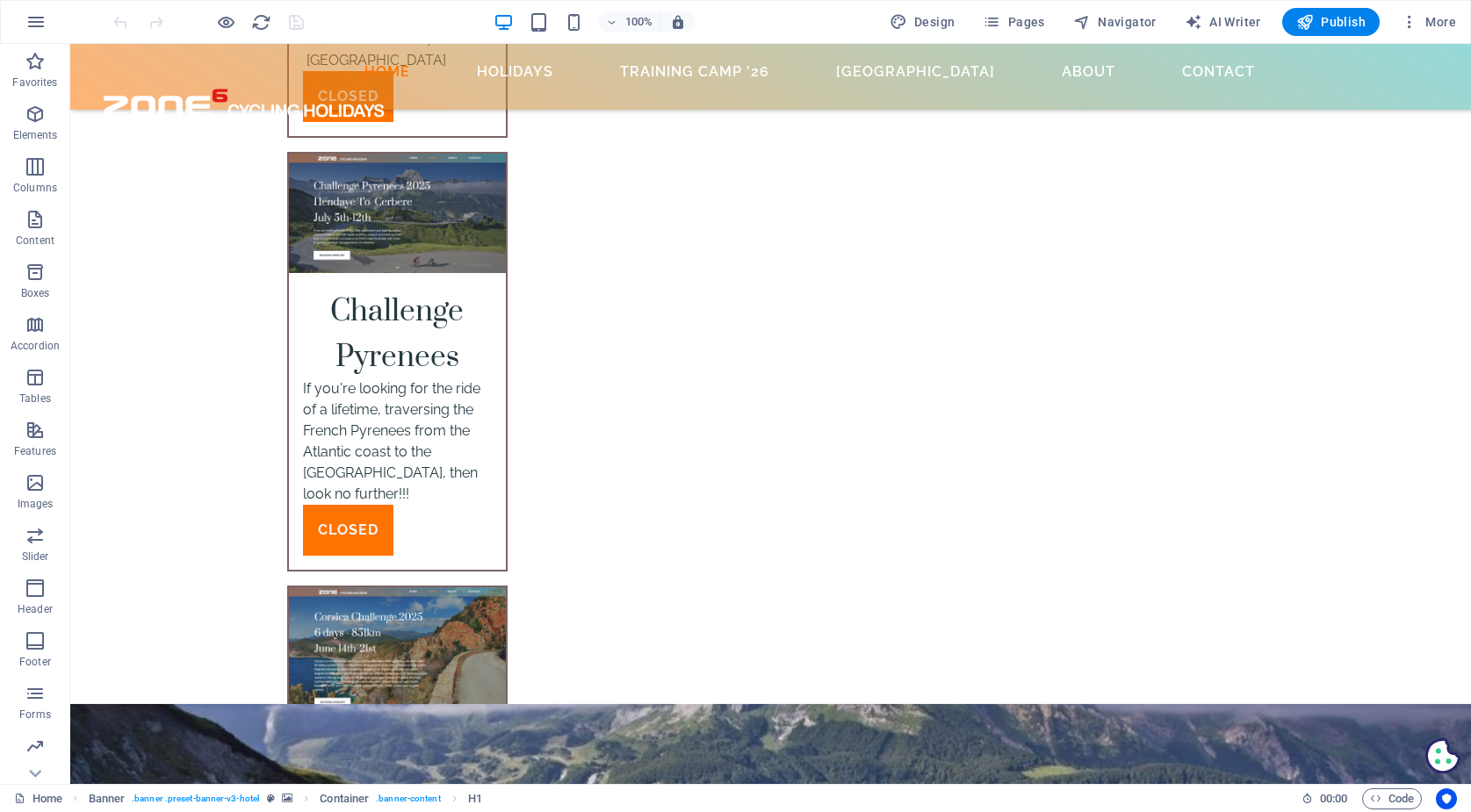
scroll to position [6085, 0]
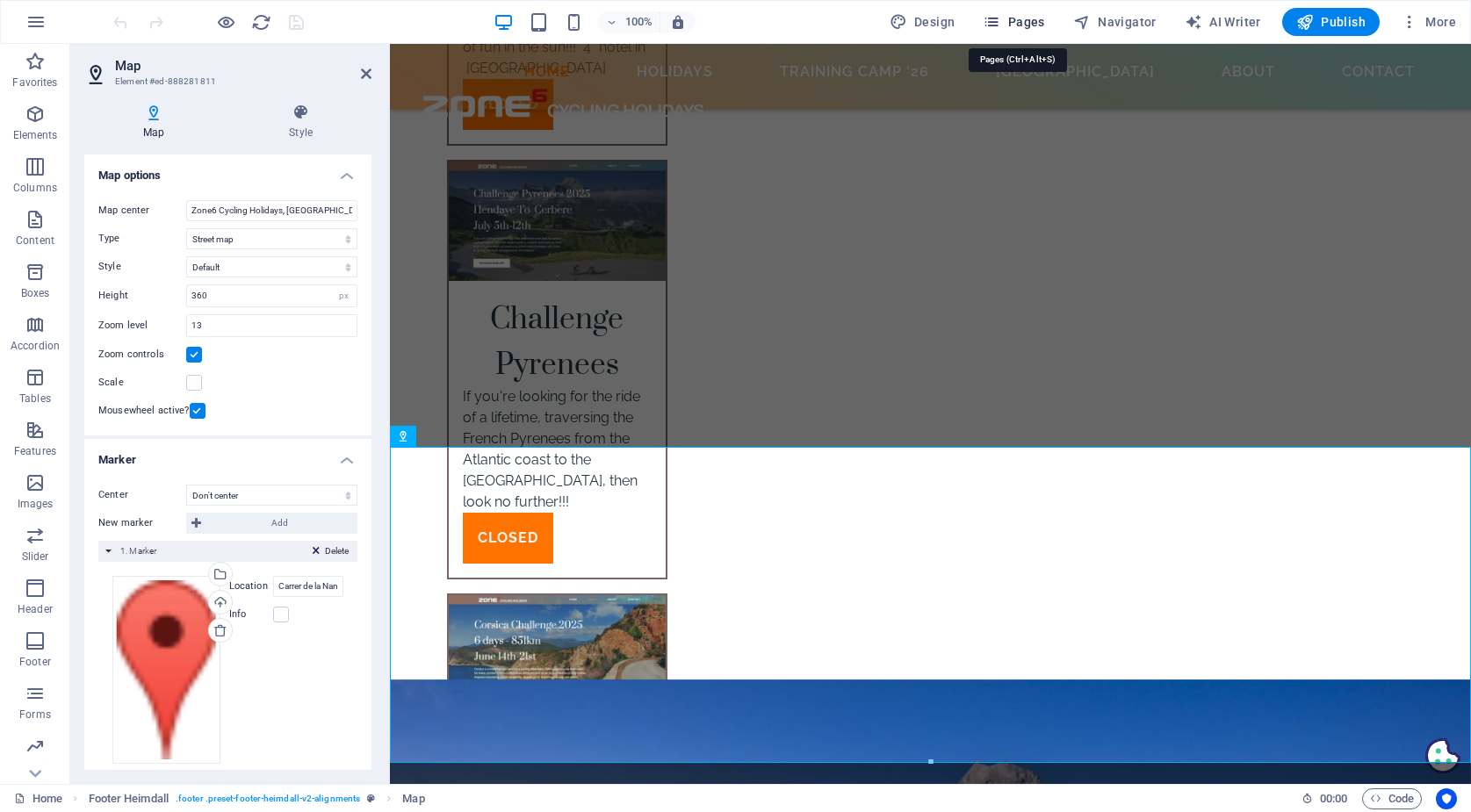
click at [1032, 20] on span "Pages" at bounding box center [1013, 22] width 61 height 17
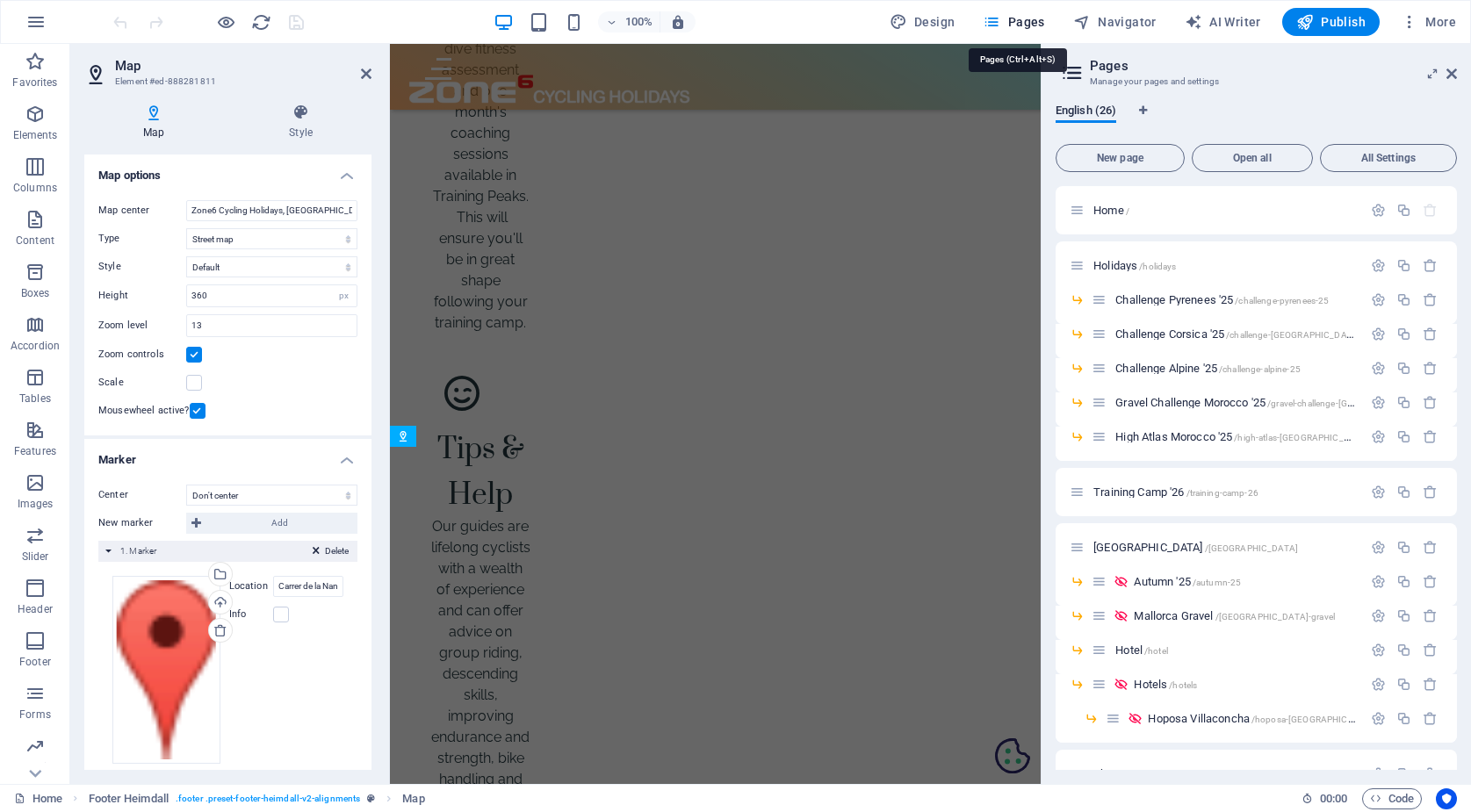
scroll to position [7131, 0]
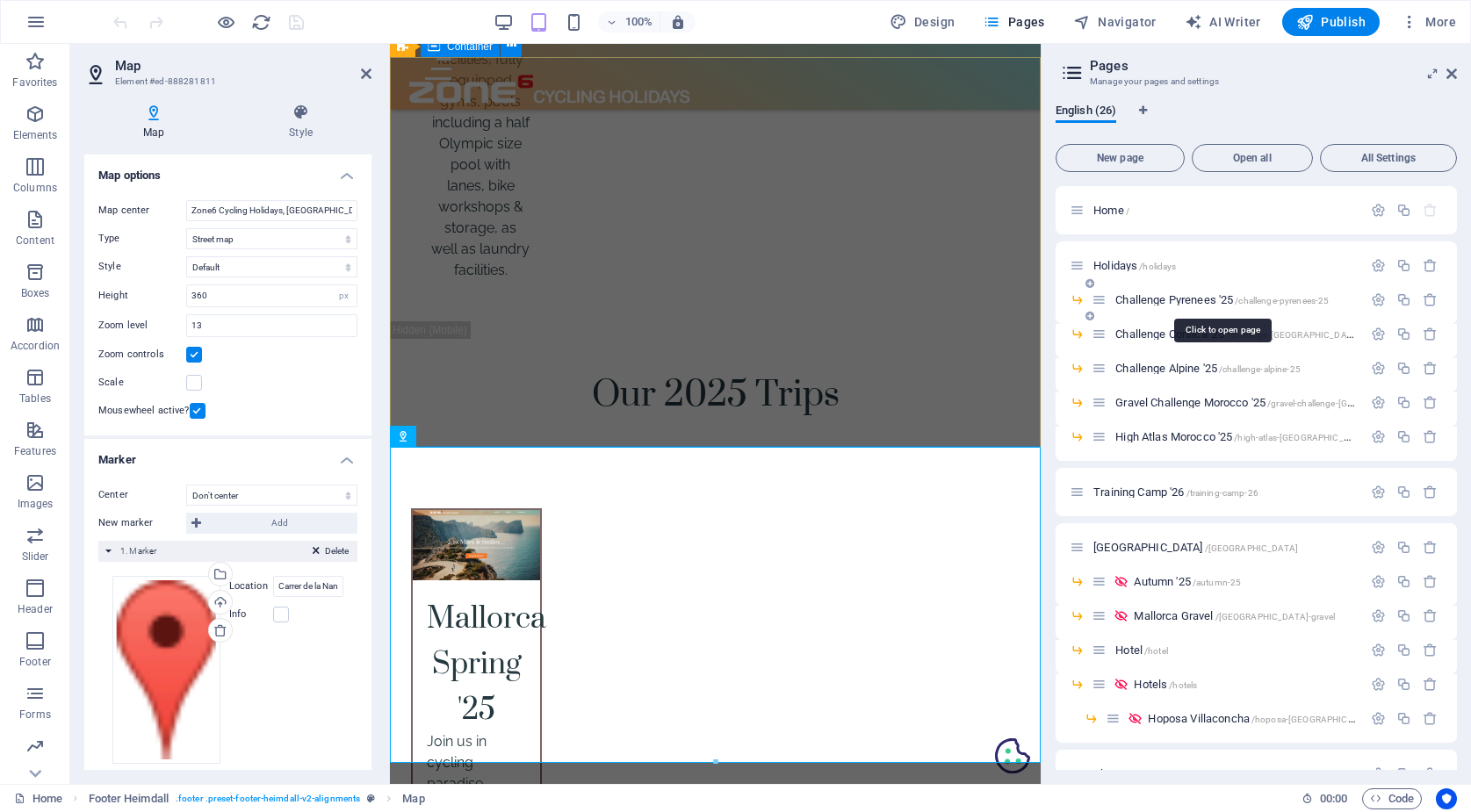
click at [1162, 298] on span "Challenge Pyrenees '25 /challenge-pyrenees-25" at bounding box center [1222, 300] width 214 height 13
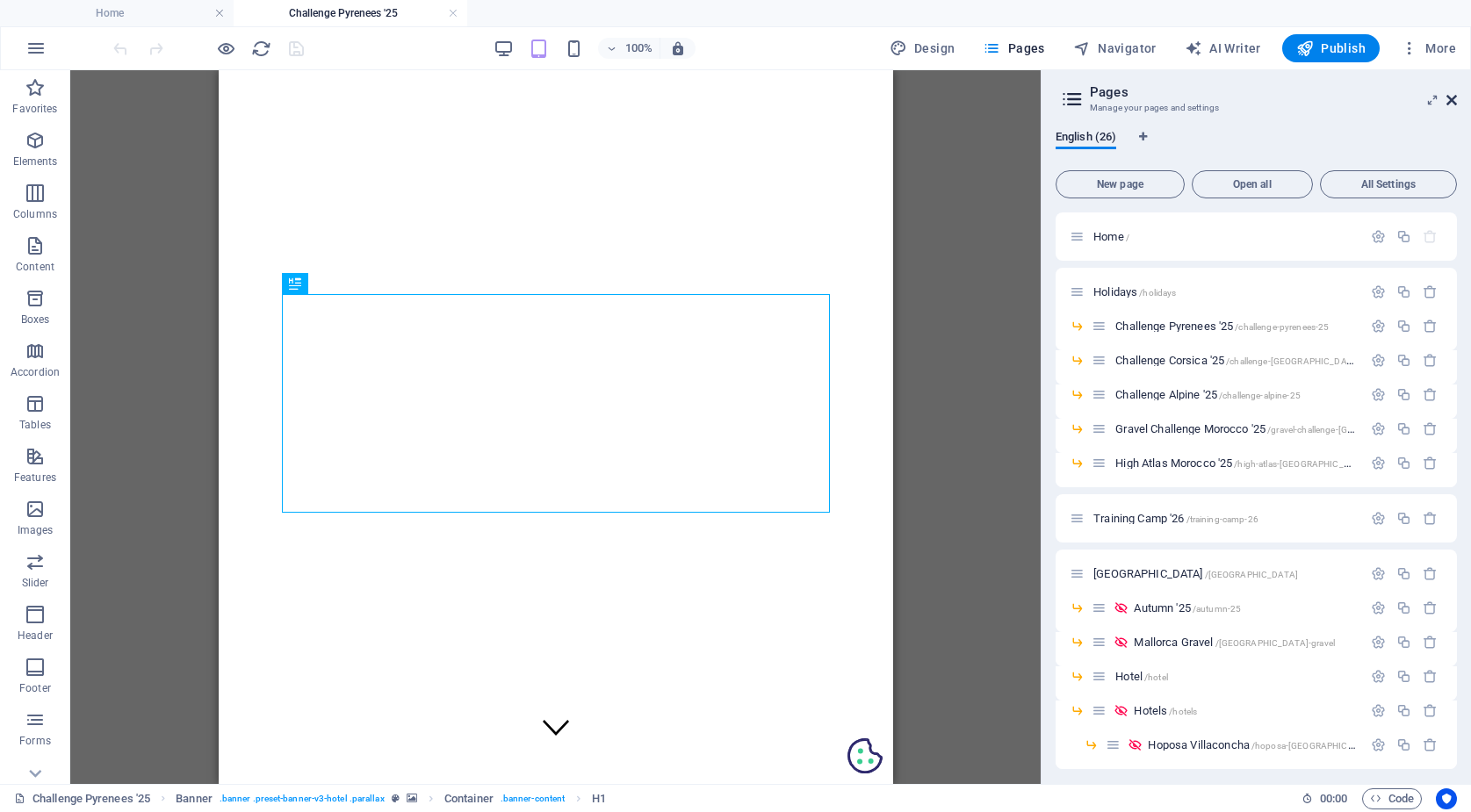
scroll to position [0, 0]
click at [1451, 99] on icon at bounding box center [1451, 99] width 11 height 14
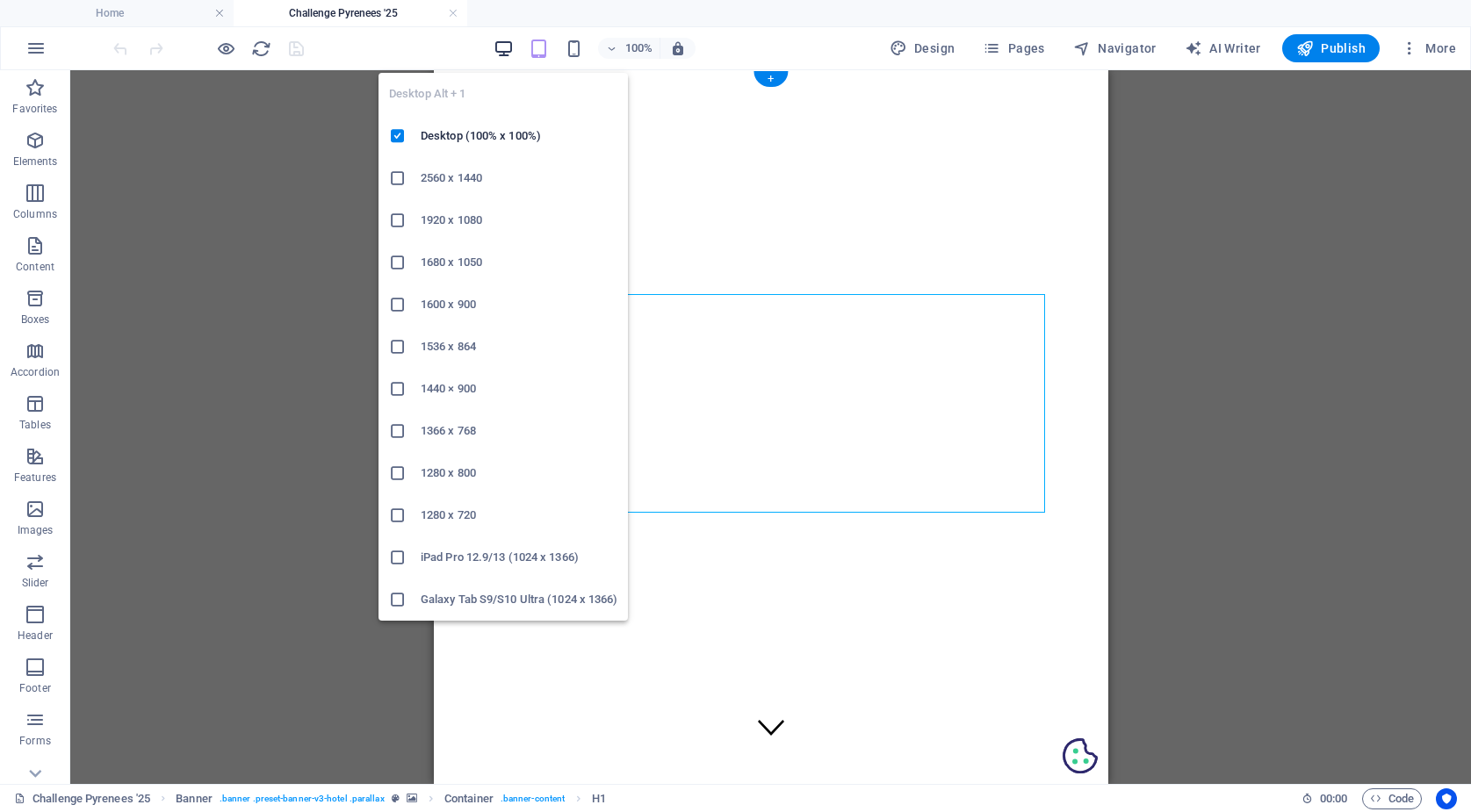
click at [505, 47] on icon "button" at bounding box center [503, 48] width 20 height 20
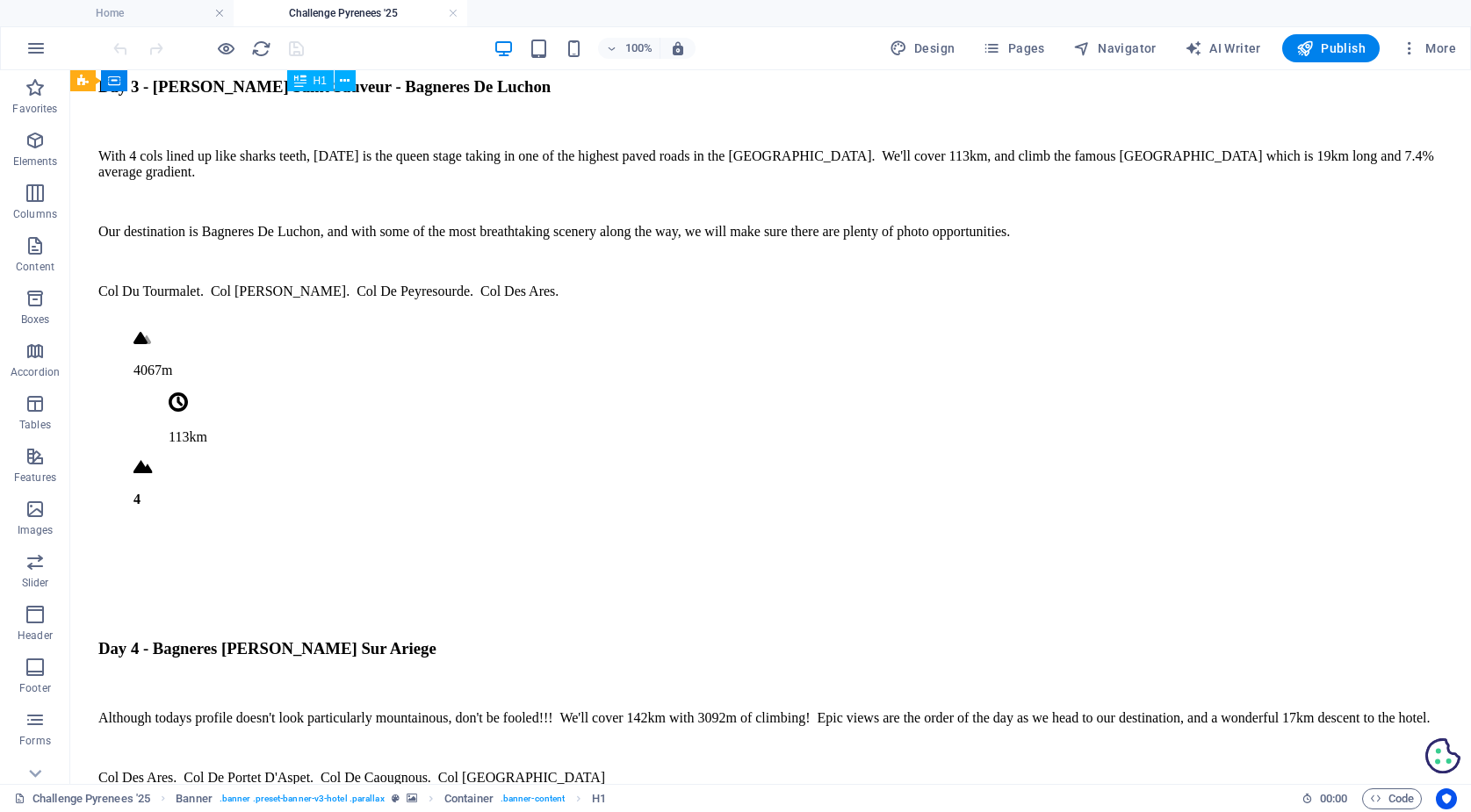
scroll to position [5376, 0]
